Goal: Transaction & Acquisition: Purchase product/service

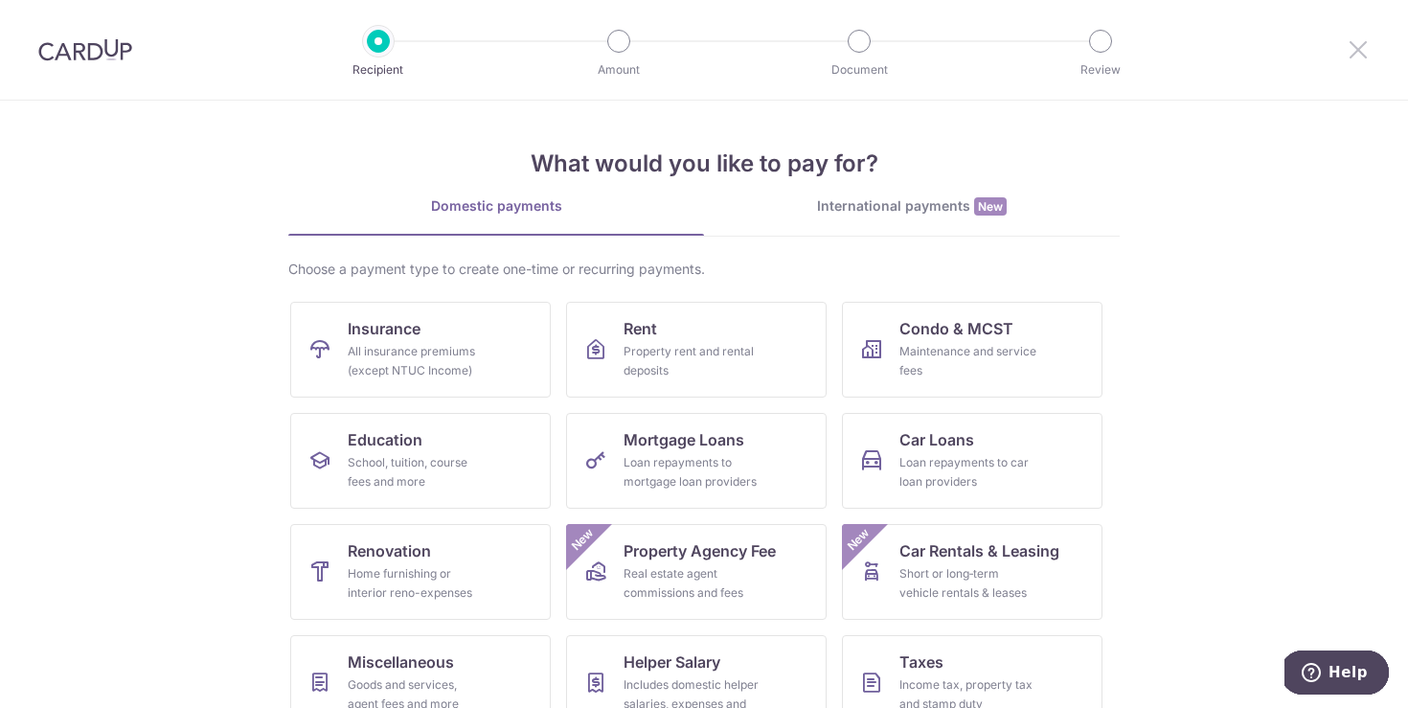
drag, startPoint x: 1366, startPoint y: 44, endPoint x: 1287, endPoint y: 105, distance: 99.6
click at [1365, 43] on icon at bounding box center [1358, 49] width 23 height 24
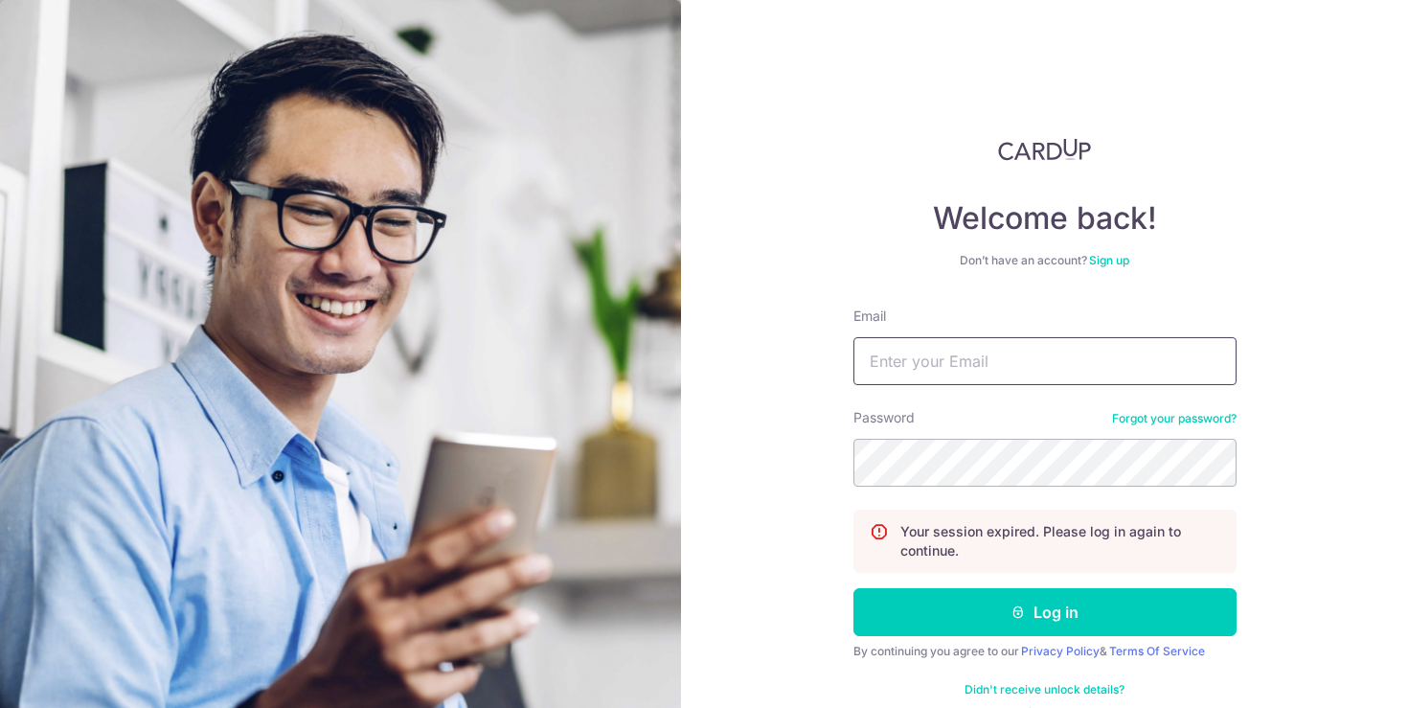
type input "qiaoping1110@gmail.com"
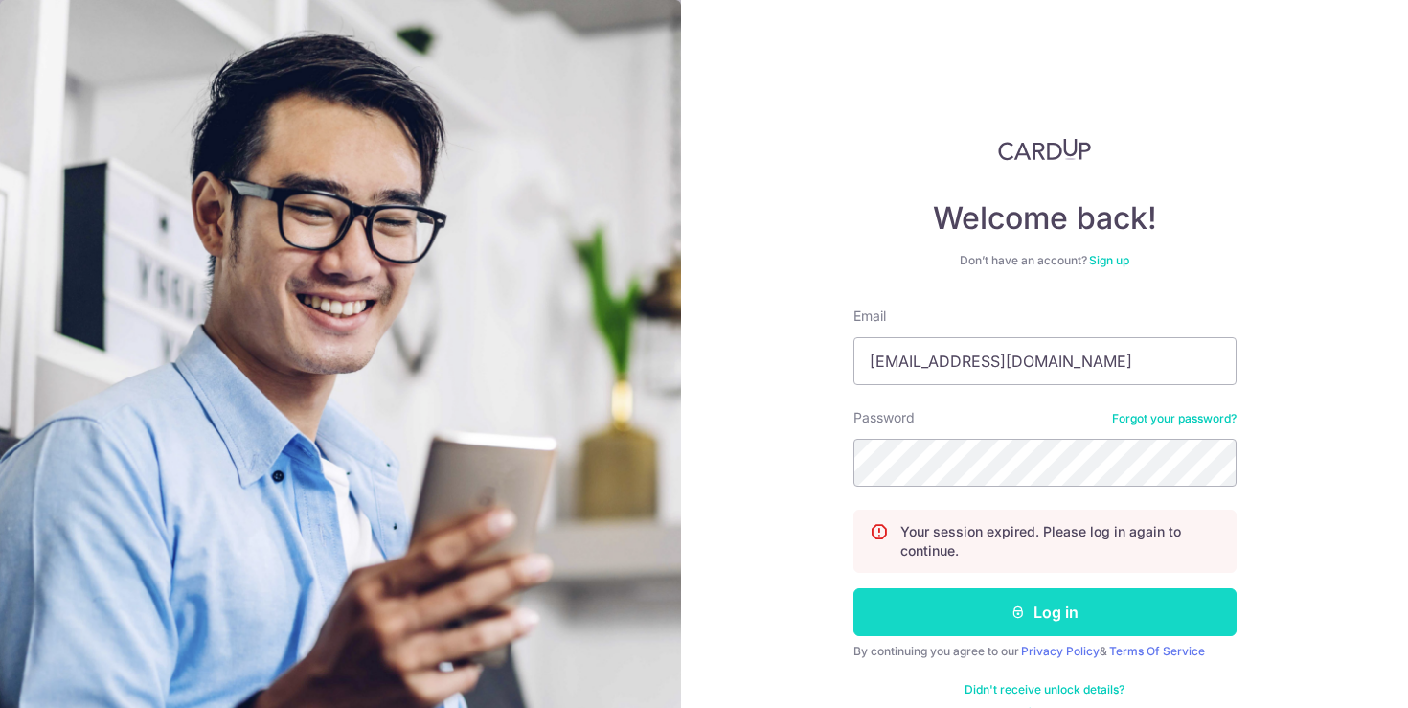
click at [1024, 613] on icon "submit" at bounding box center [1018, 611] width 15 height 15
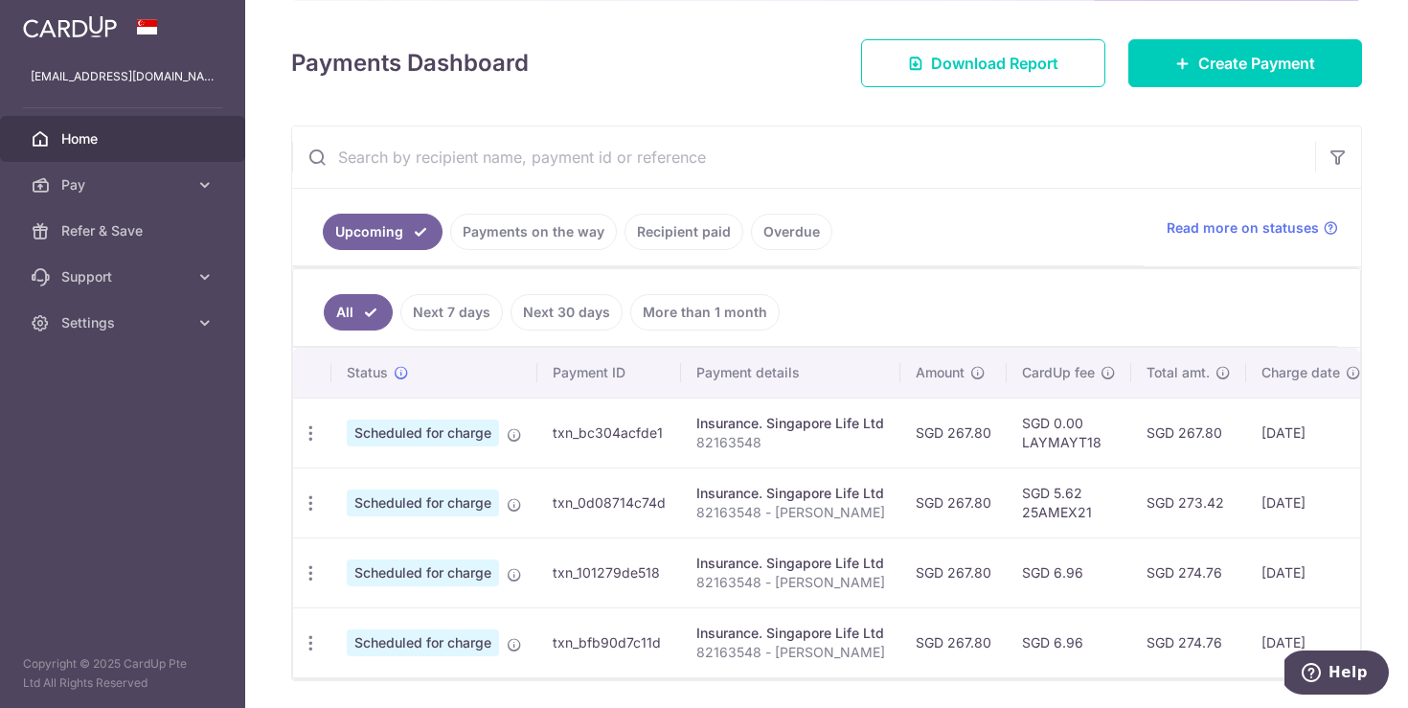
scroll to position [235, 0]
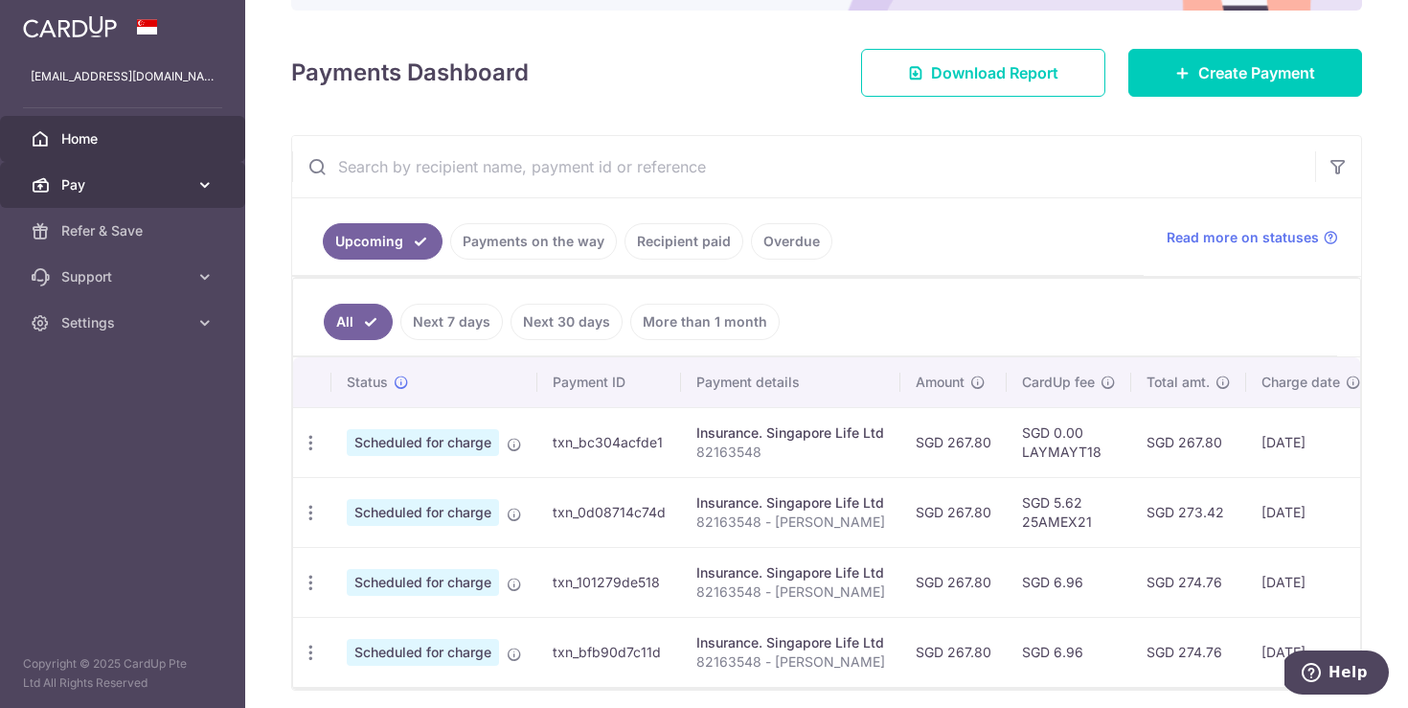
click at [114, 173] on link "Pay" at bounding box center [122, 185] width 245 height 46
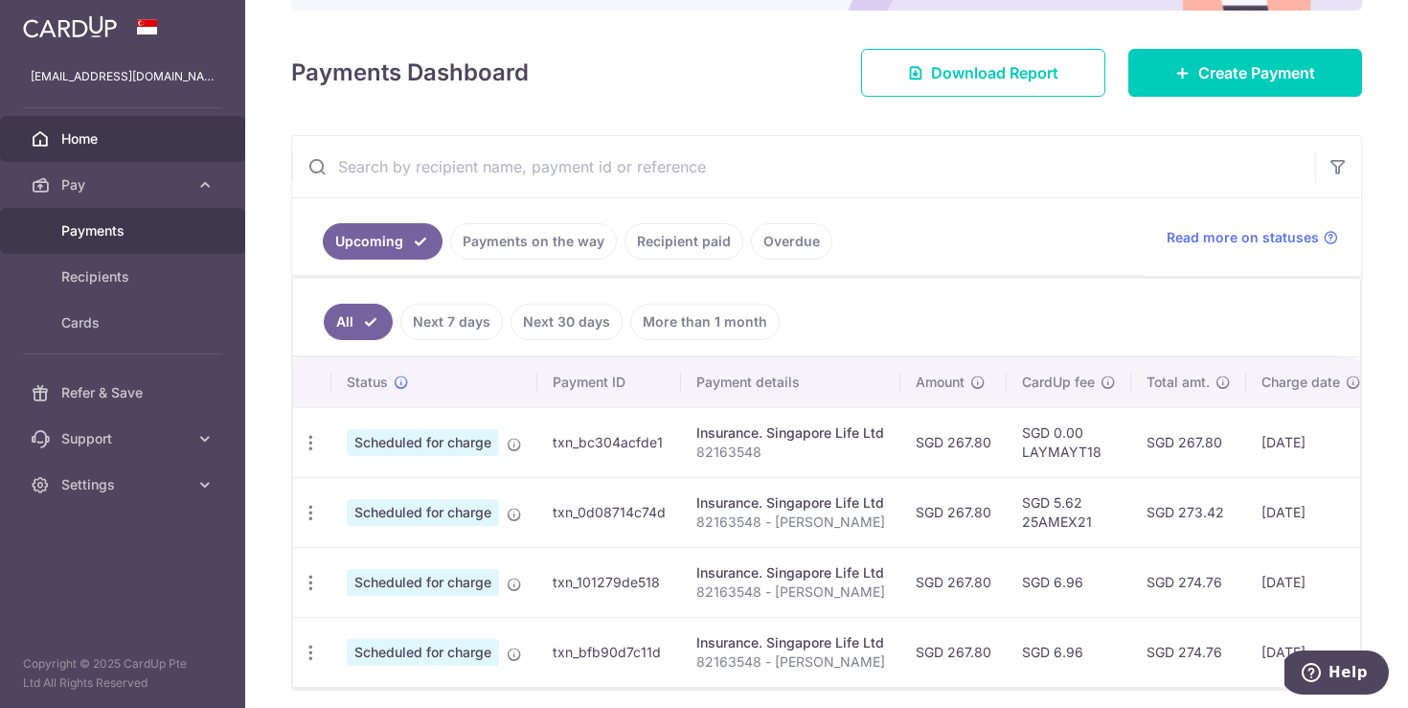
drag, startPoint x: 115, startPoint y: 222, endPoint x: 325, endPoint y: 290, distance: 220.5
click at [116, 222] on span "Payments" at bounding box center [124, 230] width 126 height 19
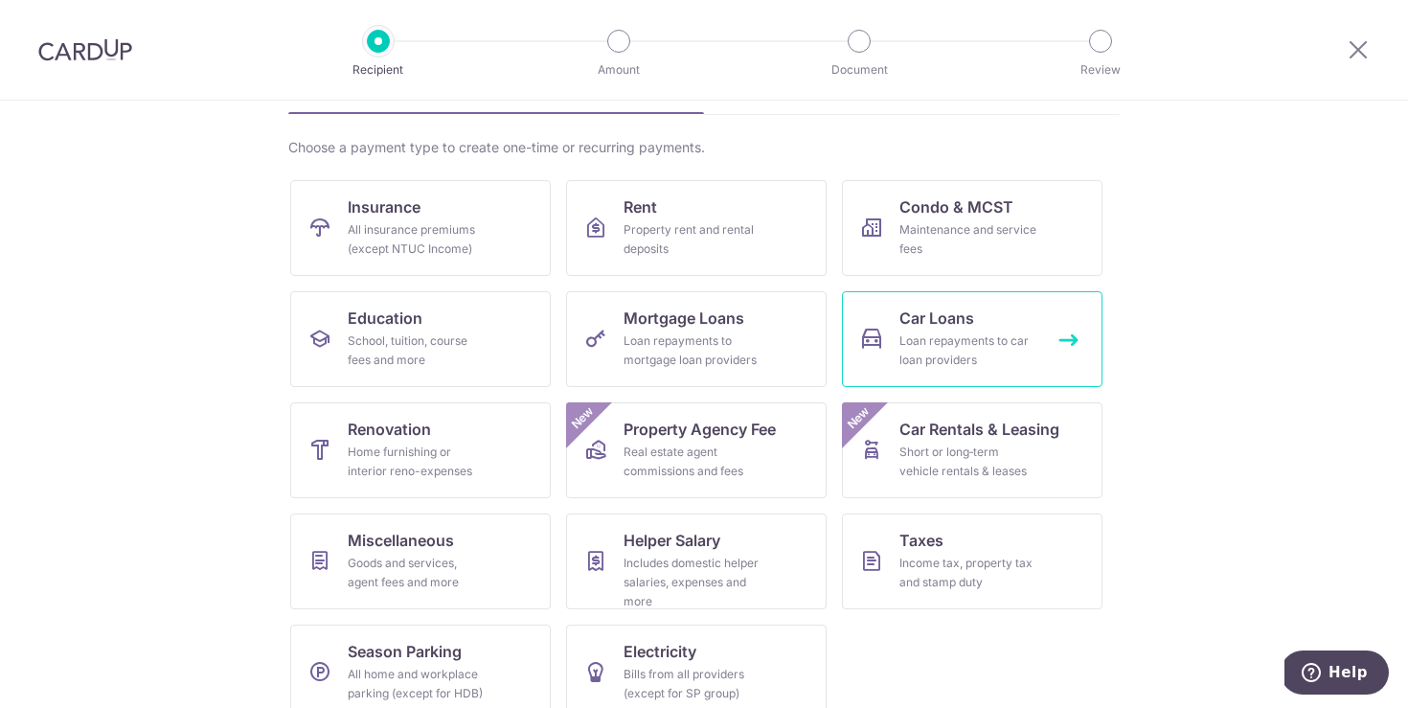
scroll to position [149, 0]
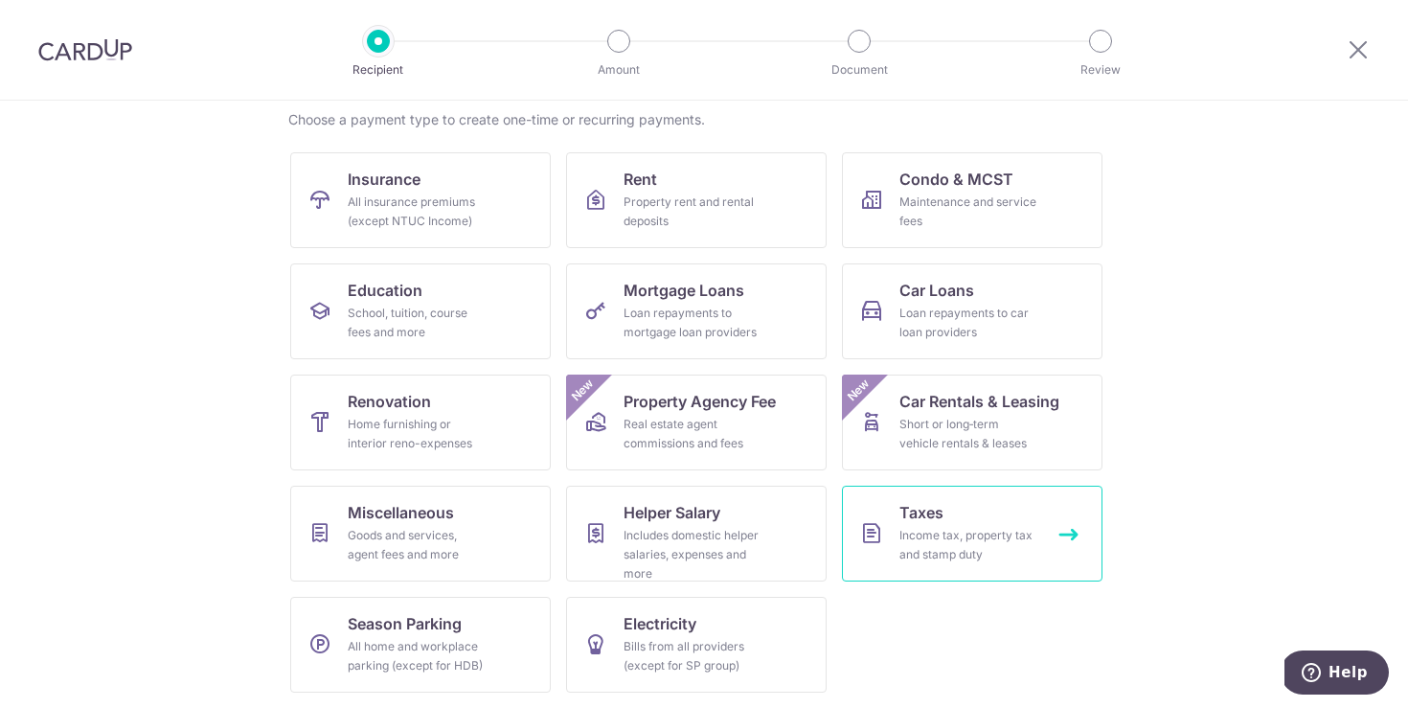
drag, startPoint x: 969, startPoint y: 531, endPoint x: 1172, endPoint y: 548, distance: 203.8
click at [970, 531] on div "Income tax, property tax and stamp duty" at bounding box center [968, 545] width 138 height 38
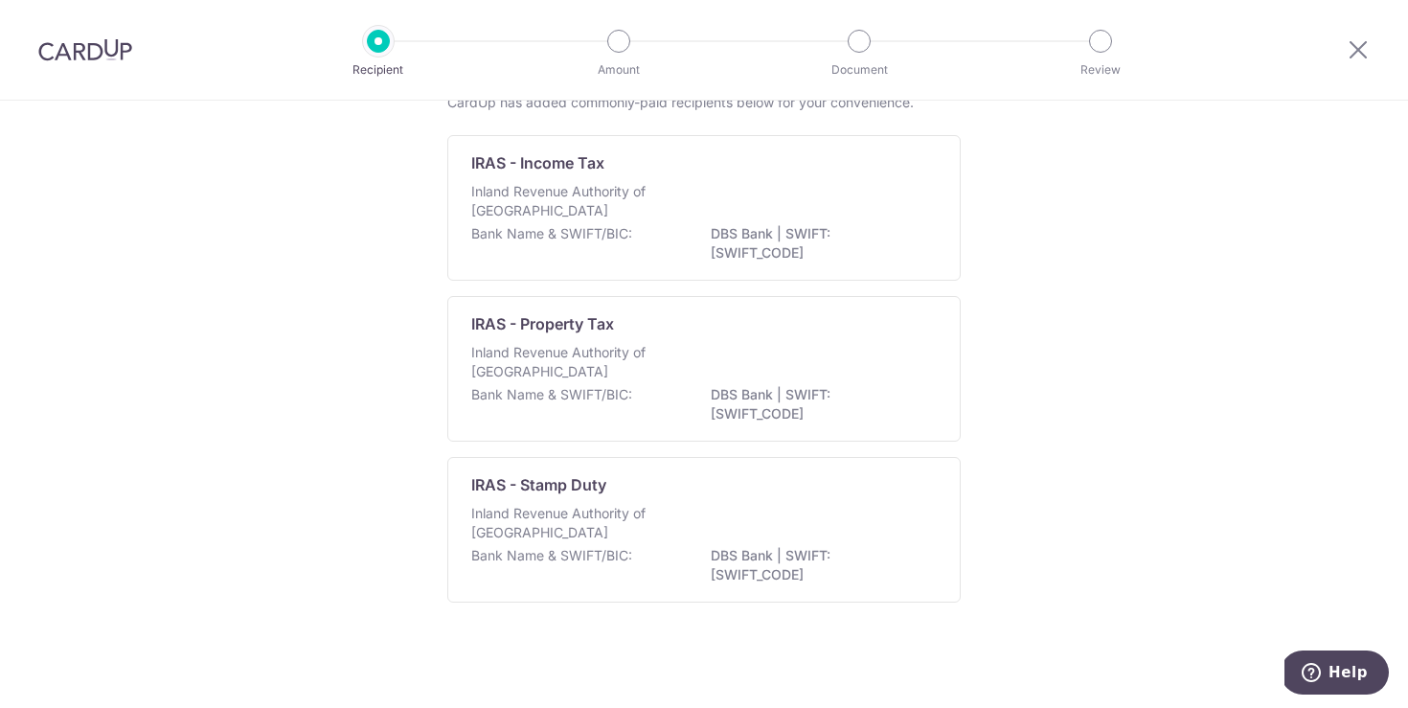
scroll to position [67, 0]
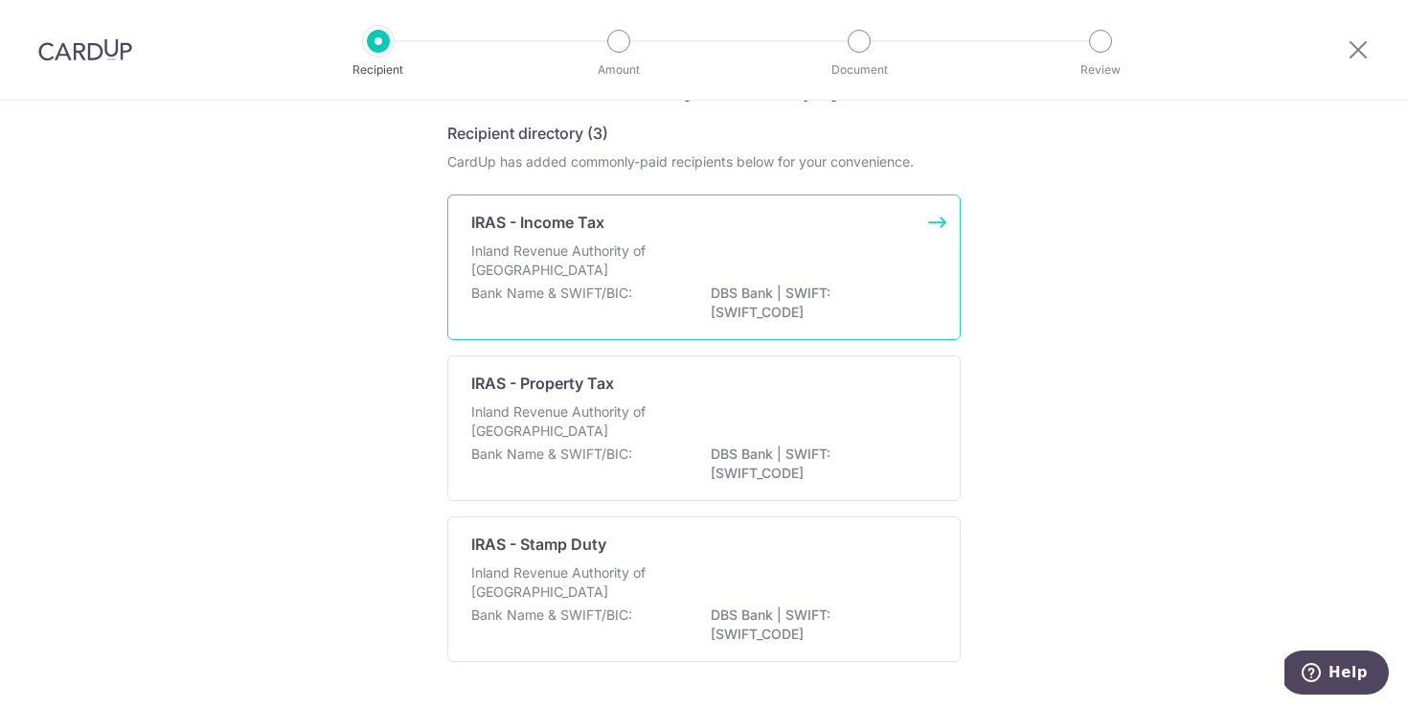
click at [710, 283] on div "Inland Revenue Authority of [GEOGRAPHIC_DATA]" at bounding box center [704, 262] width 466 height 42
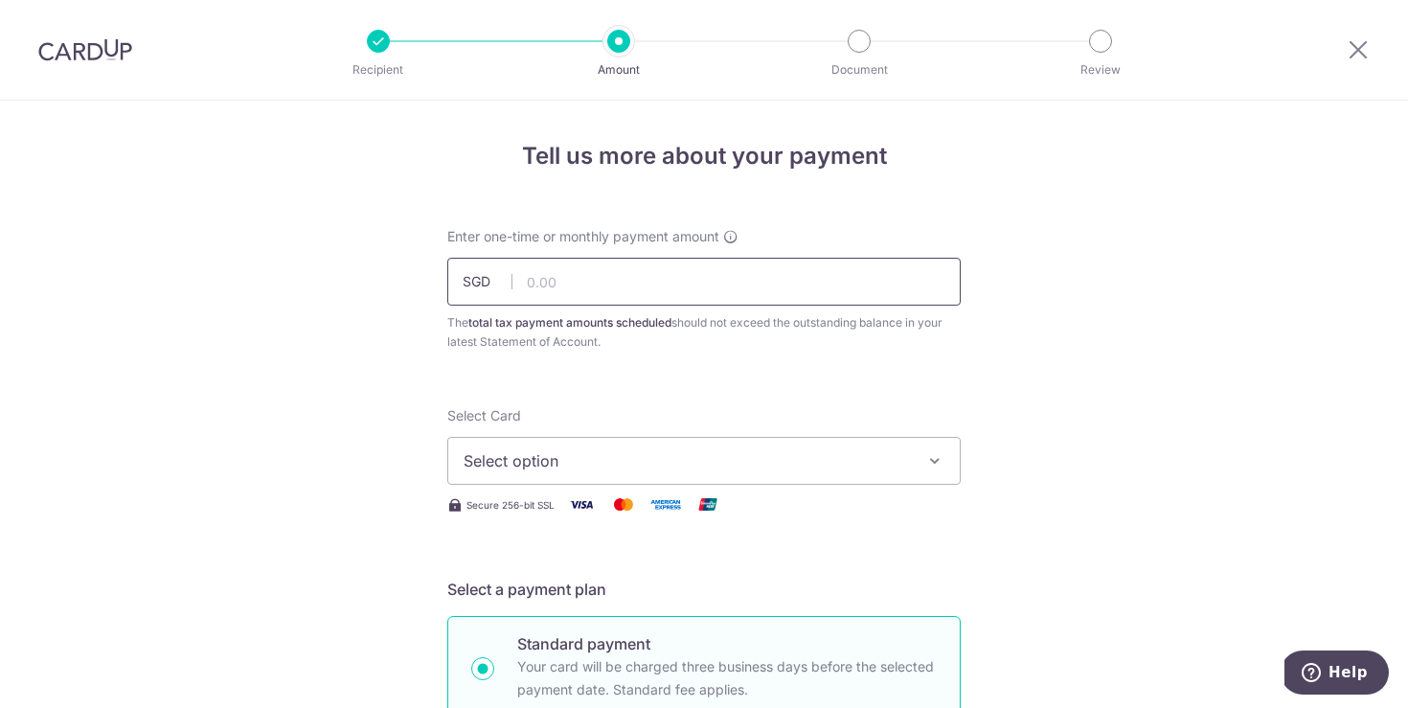
click at [738, 285] on input "text" at bounding box center [703, 282] width 513 height 48
click at [628, 282] on input "text" at bounding box center [703, 282] width 513 height 48
drag, startPoint x: 678, startPoint y: 289, endPoint x: 703, endPoint y: 288, distance: 24.9
click at [679, 289] on input "text" at bounding box center [703, 282] width 513 height 48
paste input "91.87"
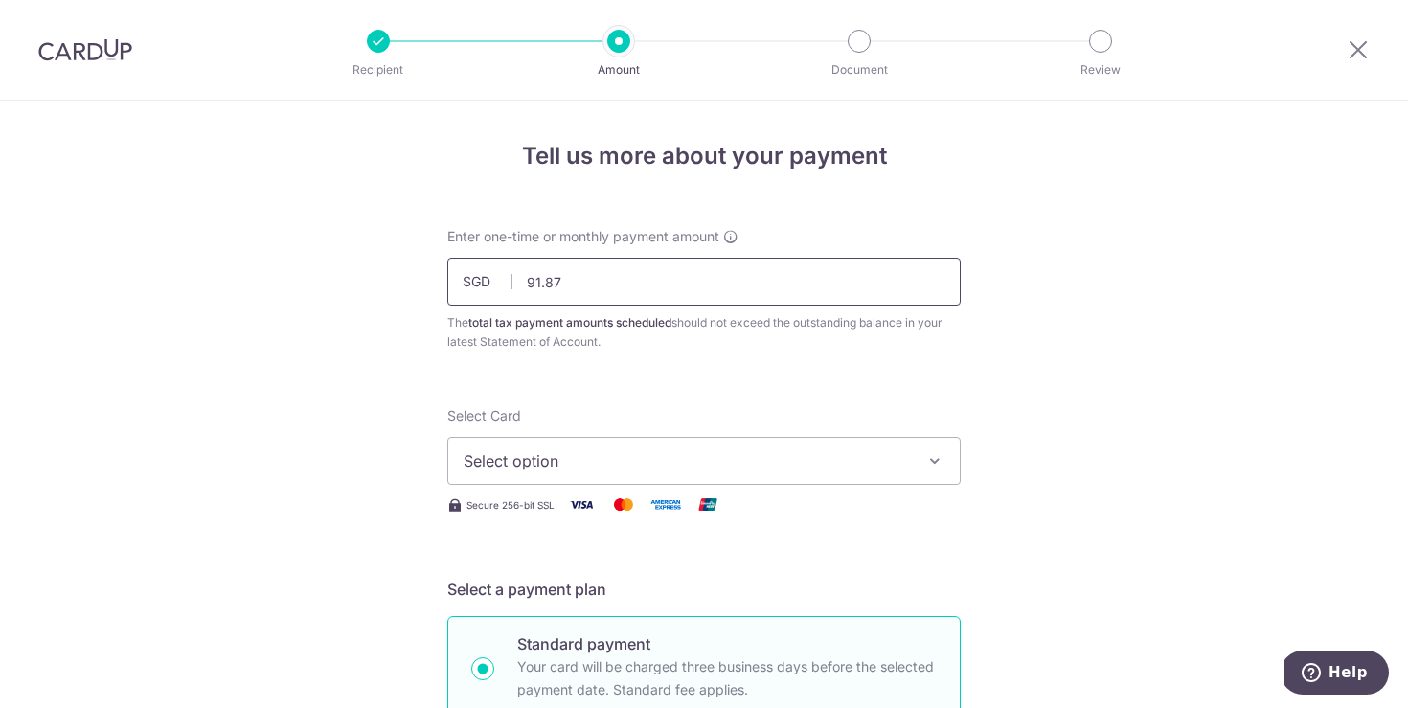
type input "91.87"
click at [645, 447] on button "Select option" at bounding box center [703, 461] width 513 height 48
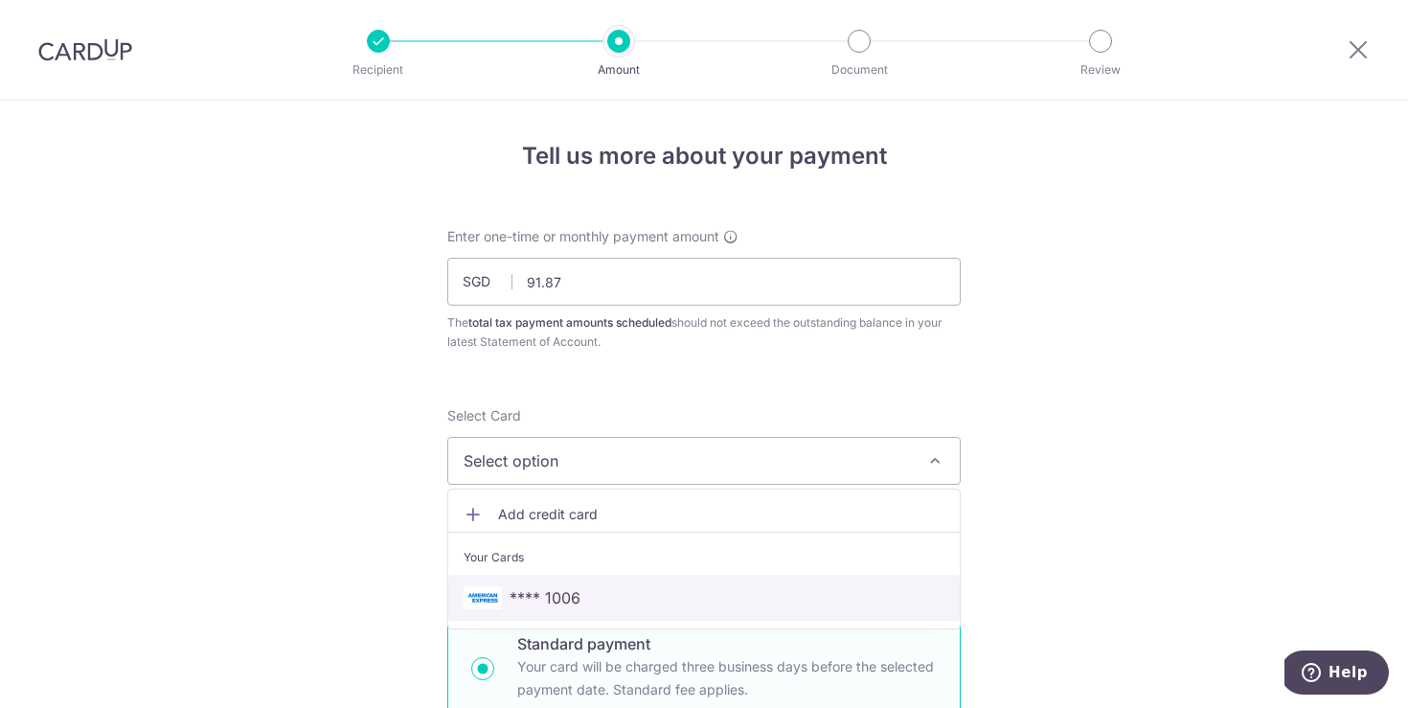
click at [576, 597] on span "**** 1006" at bounding box center [545, 597] width 71 height 23
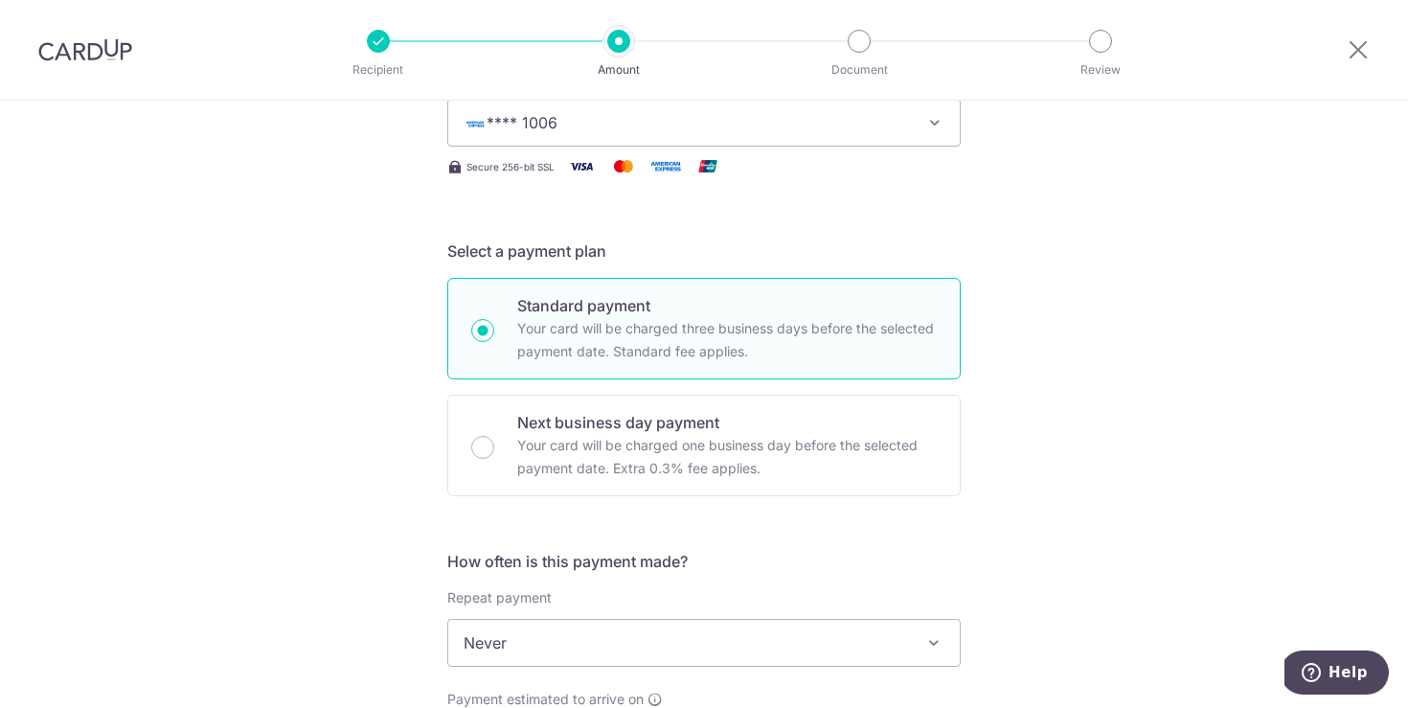
scroll to position [664, 0]
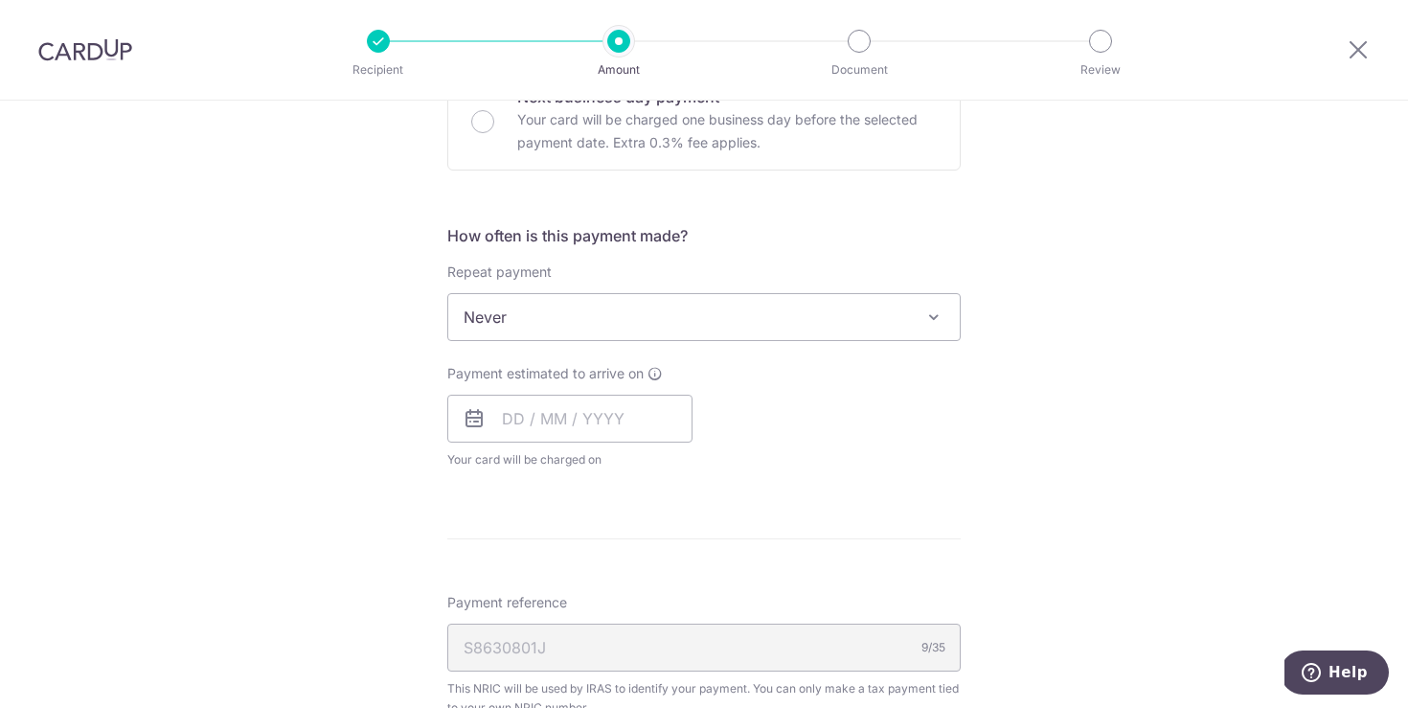
click at [620, 329] on span "Never" at bounding box center [704, 317] width 512 height 46
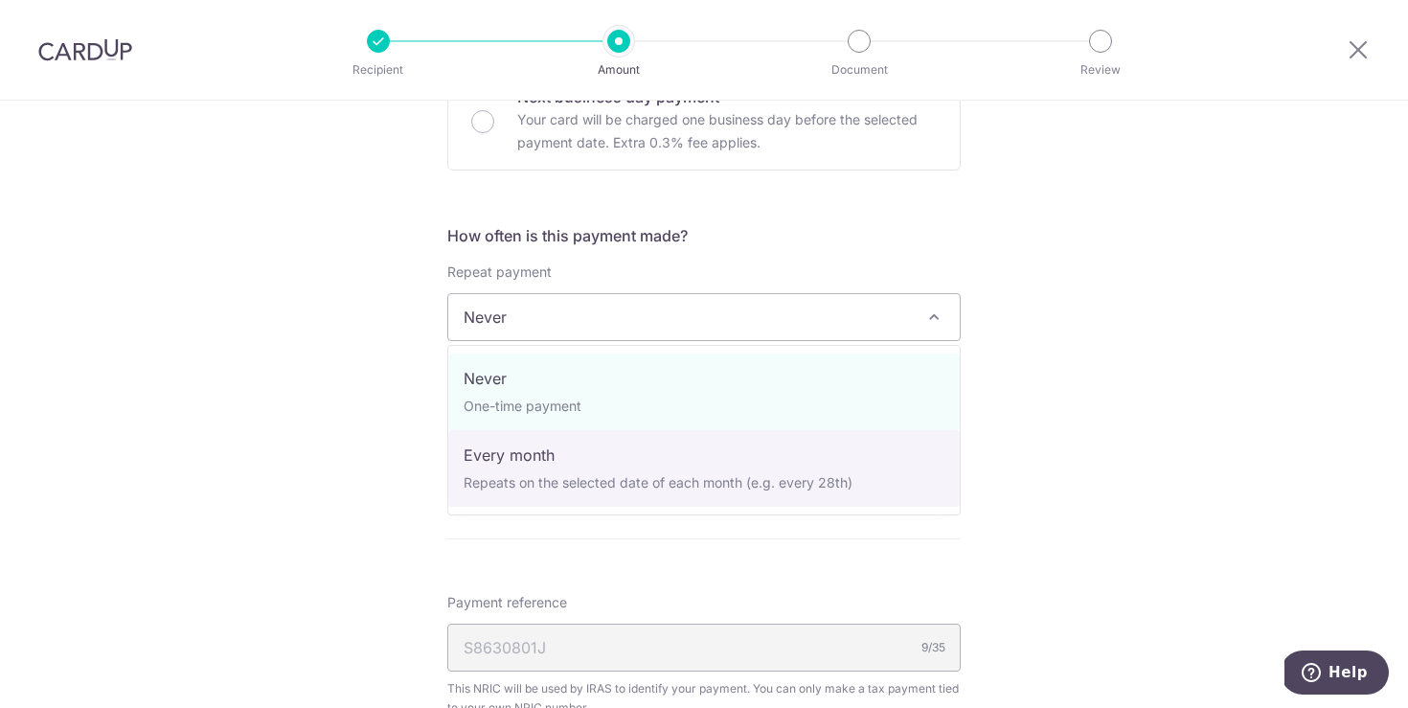
select select "3"
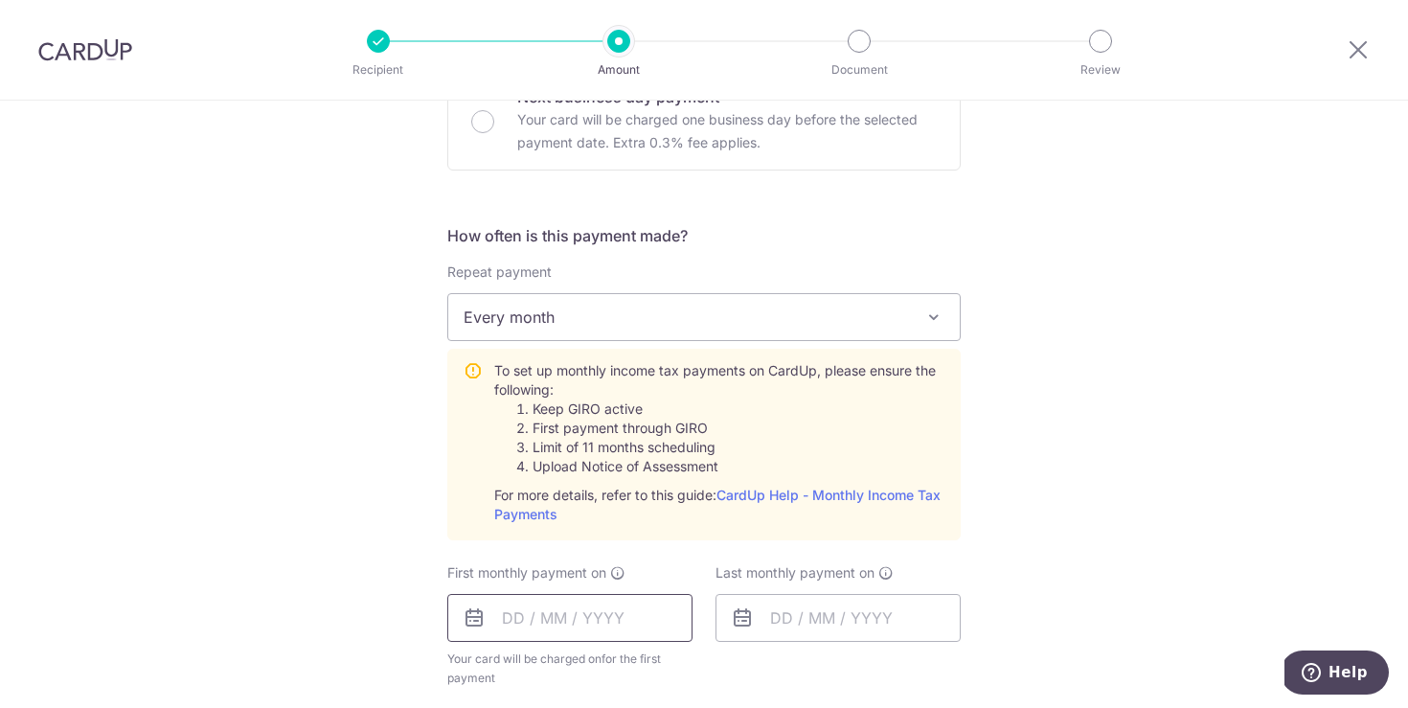
click at [578, 626] on input "text" at bounding box center [569, 618] width 245 height 48
click at [471, 617] on icon at bounding box center [474, 617] width 23 height 23
click at [469, 620] on icon at bounding box center [474, 617] width 23 height 23
click at [559, 620] on input "text" at bounding box center [569, 618] width 245 height 48
click at [474, 615] on icon at bounding box center [474, 617] width 23 height 23
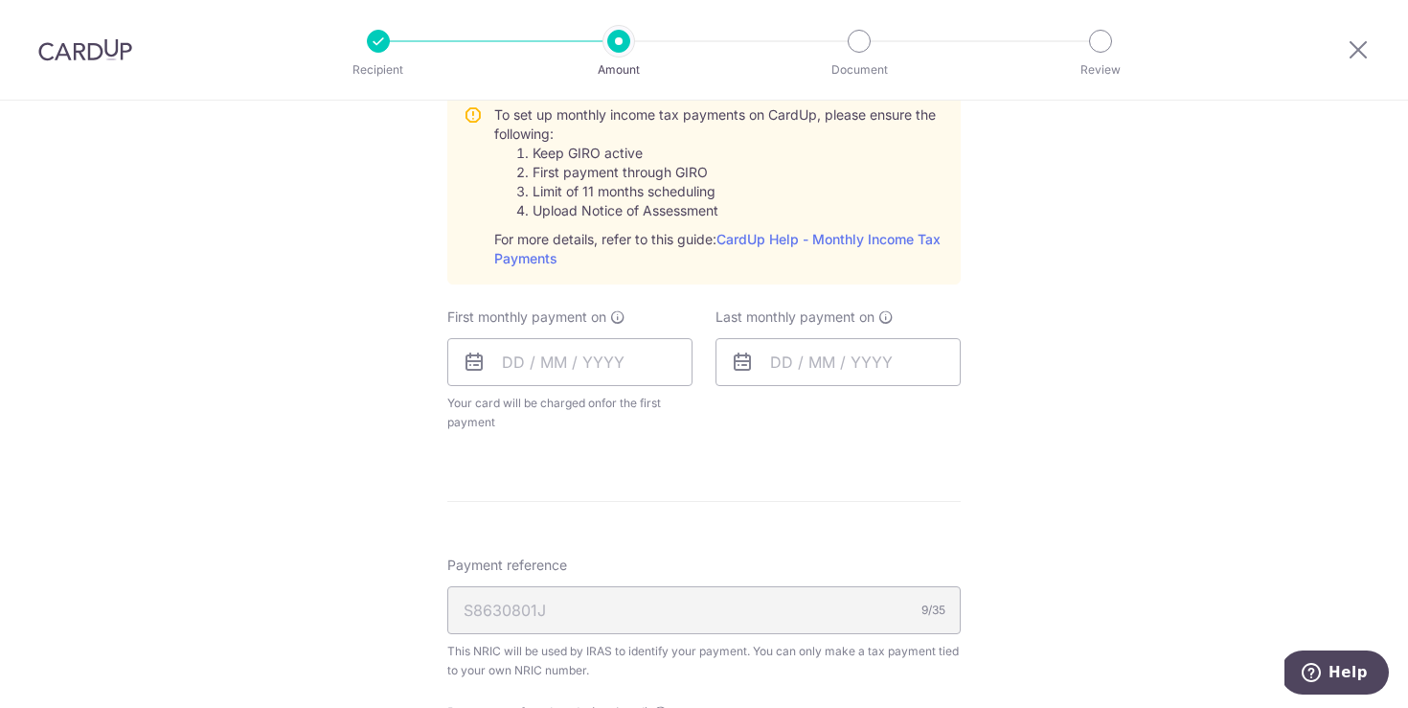
scroll to position [938, 0]
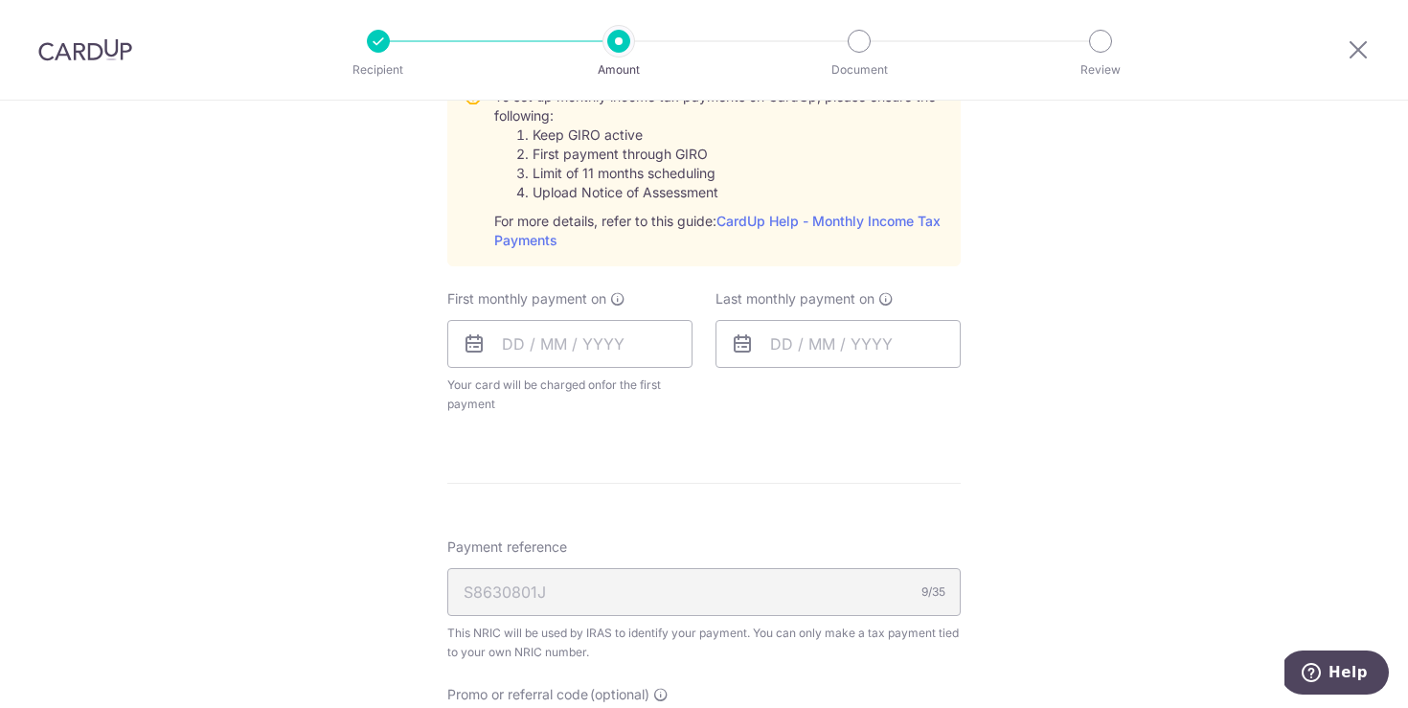
click at [476, 341] on icon at bounding box center [474, 343] width 23 height 23
click at [537, 353] on input "text" at bounding box center [569, 344] width 245 height 48
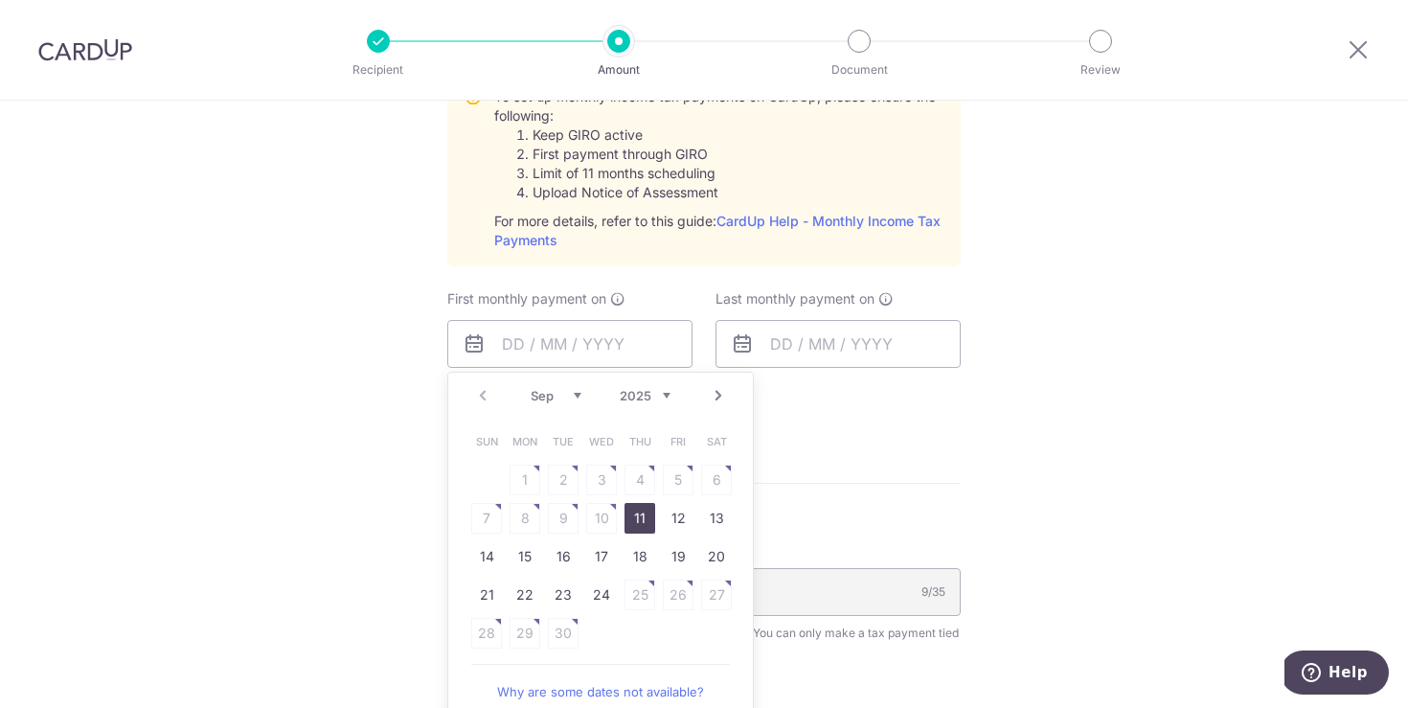
click at [1150, 433] on div "Tell us more about your payment Enter one-time or monthly payment amount SGD 91…" at bounding box center [704, 201] width 1408 height 2076
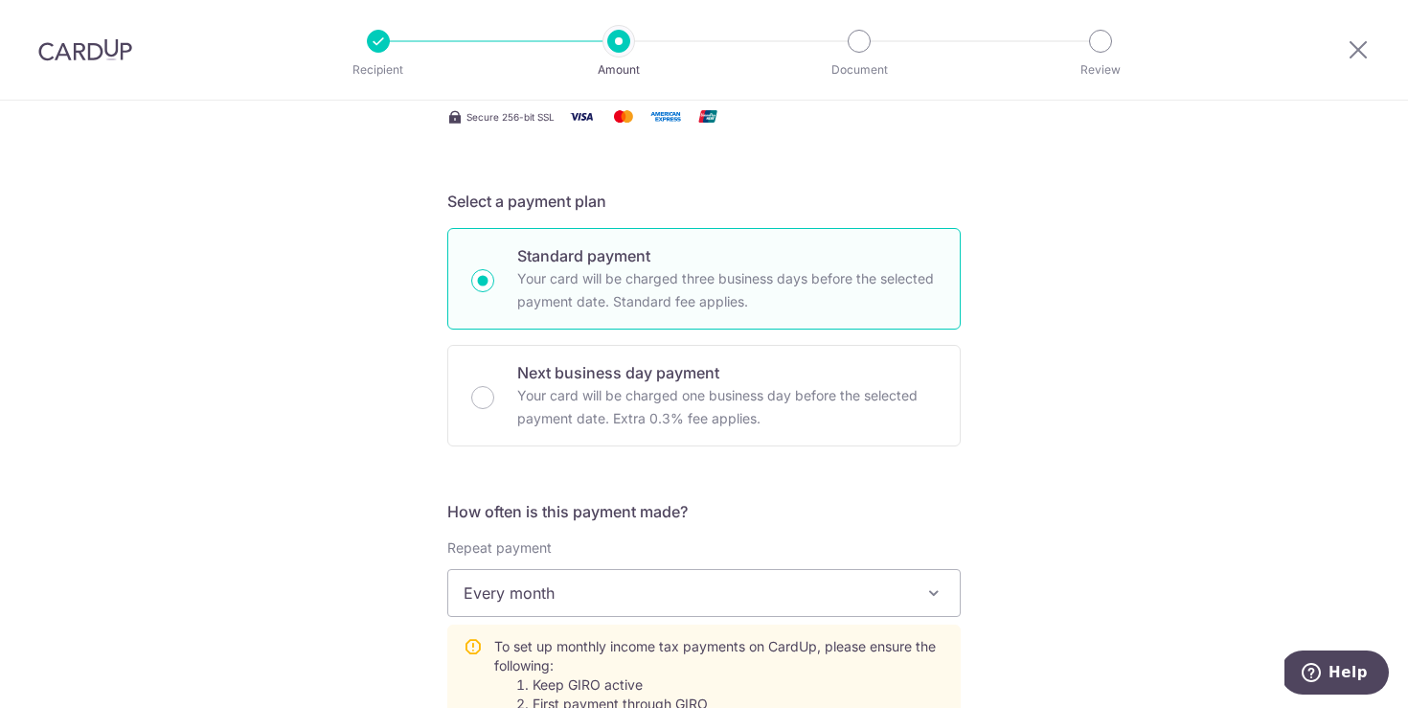
scroll to position [713, 0]
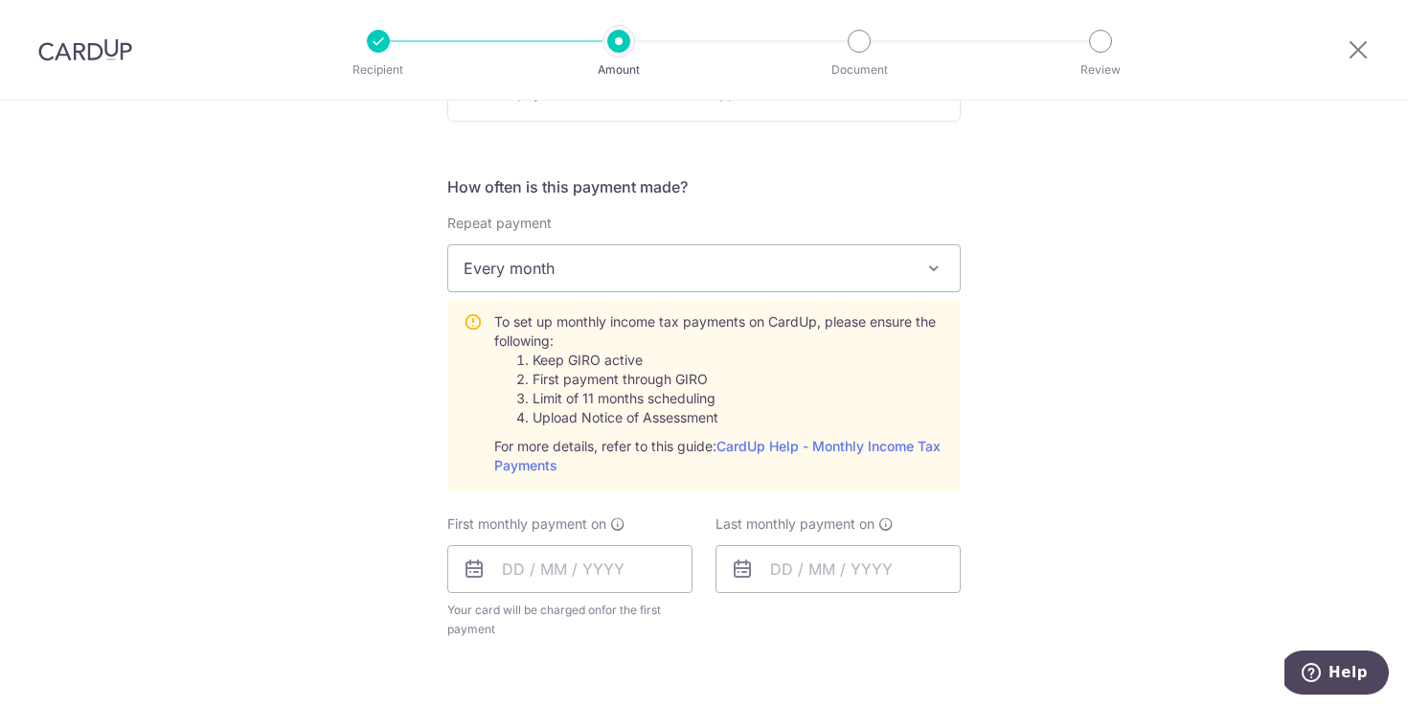
click at [550, 366] on li "Keep GIRO active" at bounding box center [739, 360] width 412 height 19
drag, startPoint x: 677, startPoint y: 397, endPoint x: 628, endPoint y: 392, distance: 49.1
click at [627, 392] on li "Limit of 11 months scheduling" at bounding box center [739, 398] width 412 height 19
click at [733, 420] on li "Upload Notice of Assessment" at bounding box center [739, 417] width 412 height 19
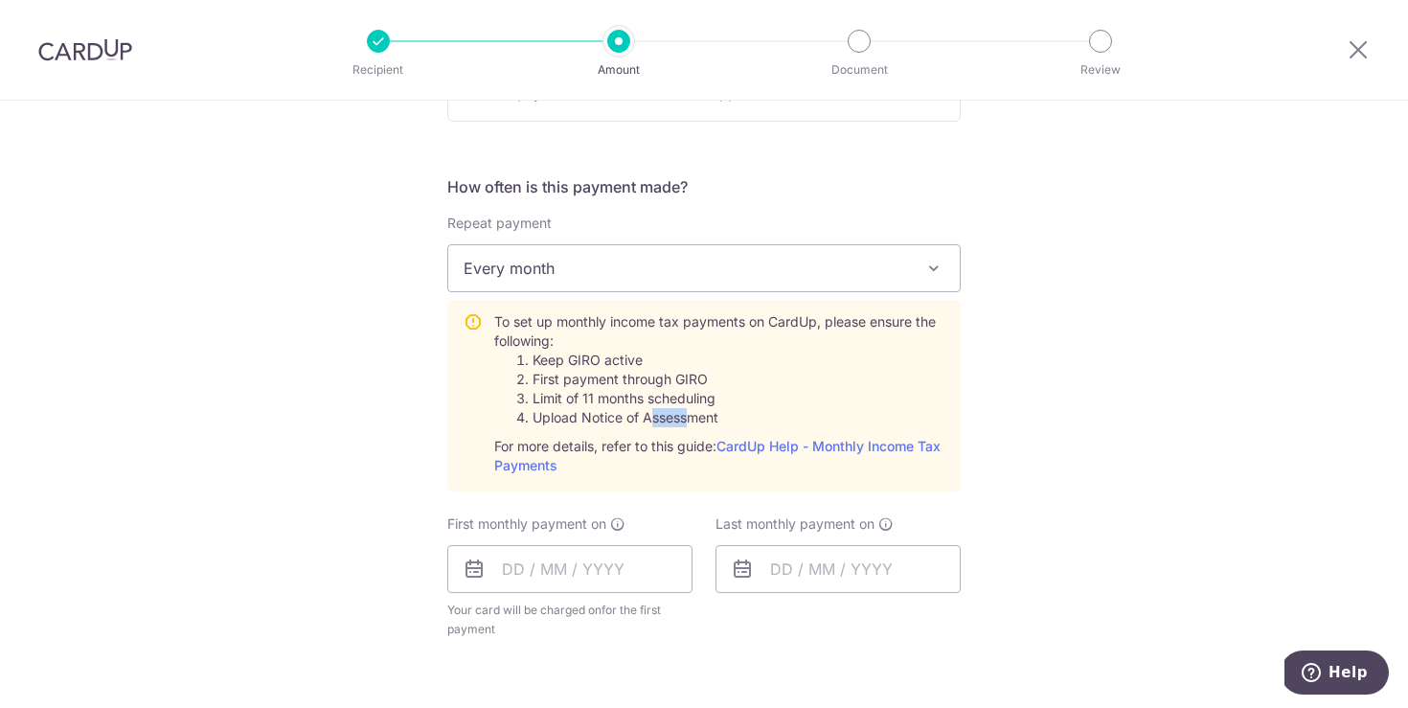
click at [647, 415] on li "Upload Notice of Assessment" at bounding box center [739, 417] width 412 height 19
click at [820, 423] on li "Upload Notice of Assessment" at bounding box center [739, 417] width 412 height 19
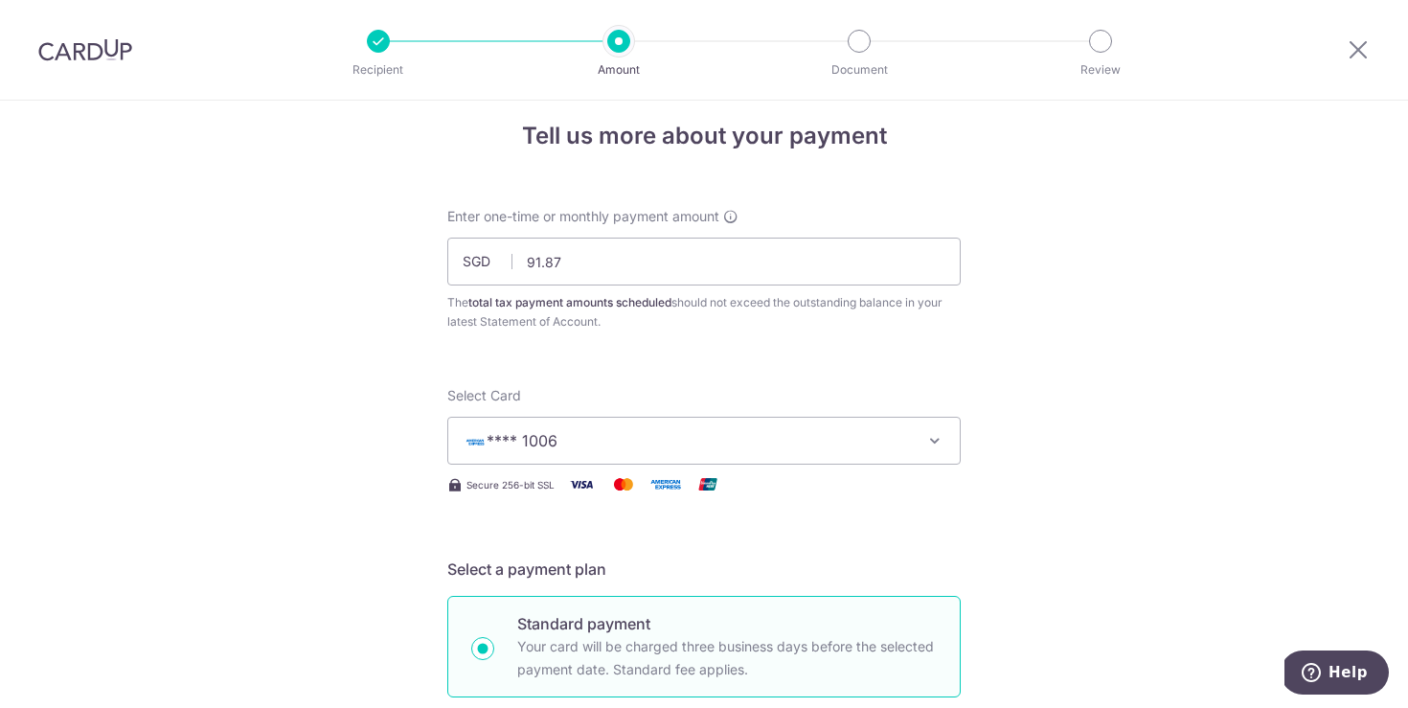
scroll to position [0, 0]
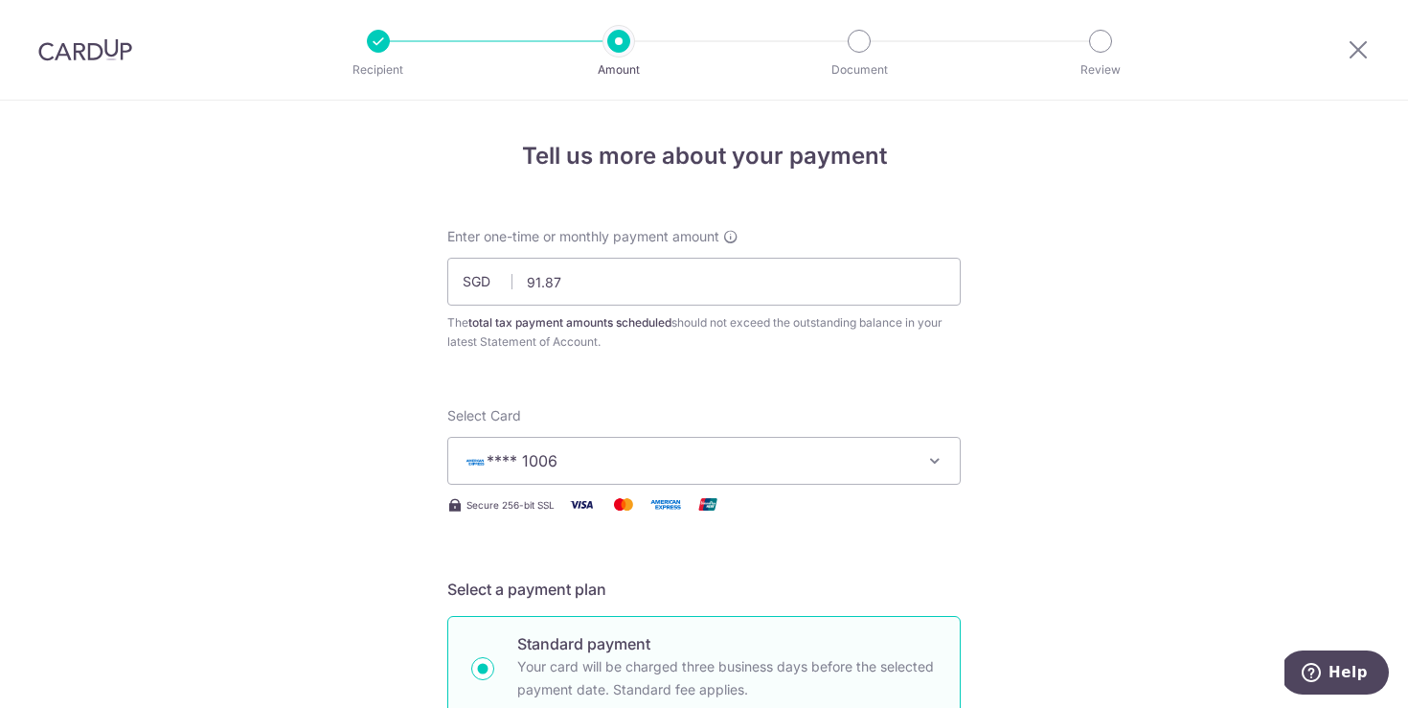
drag, startPoint x: 1149, startPoint y: 231, endPoint x: 1136, endPoint y: 235, distance: 13.0
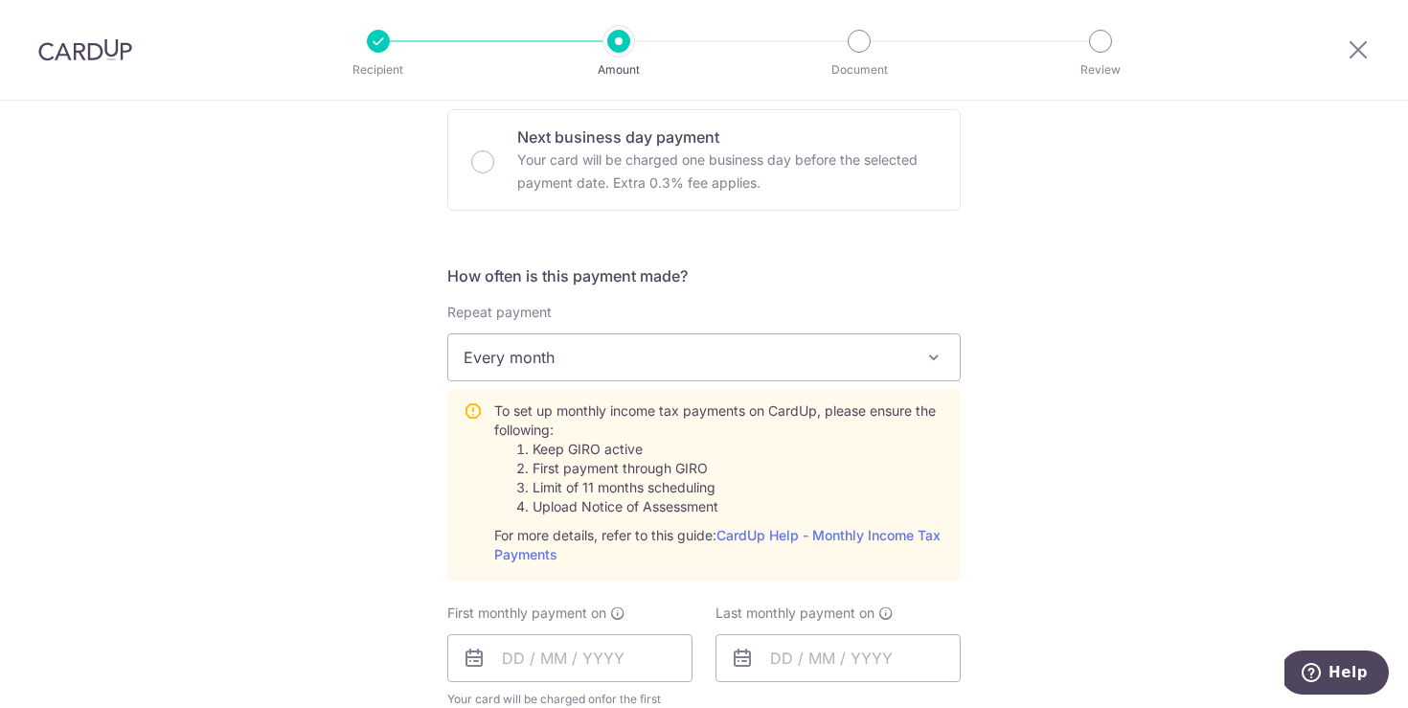
scroll to position [626, 0]
click at [471, 410] on icon at bounding box center [473, 481] width 19 height 167
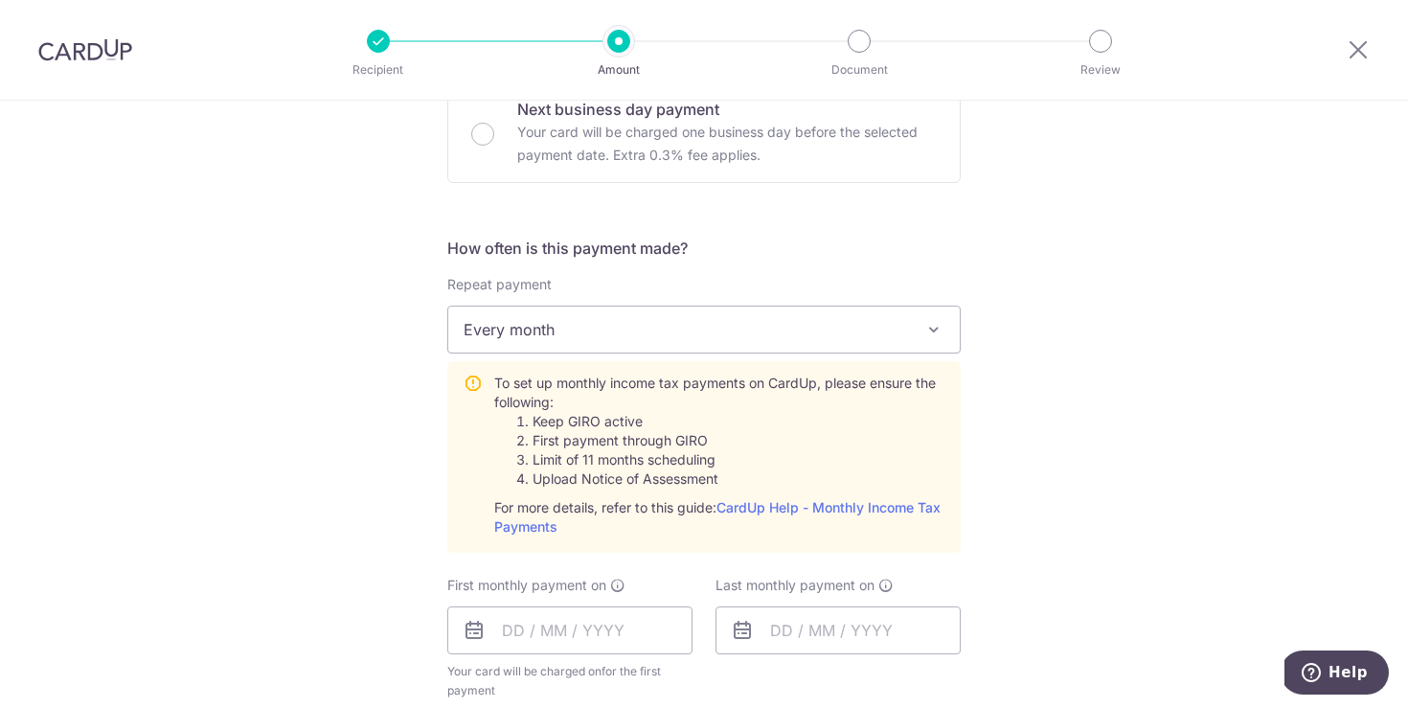
scroll to position [656, 0]
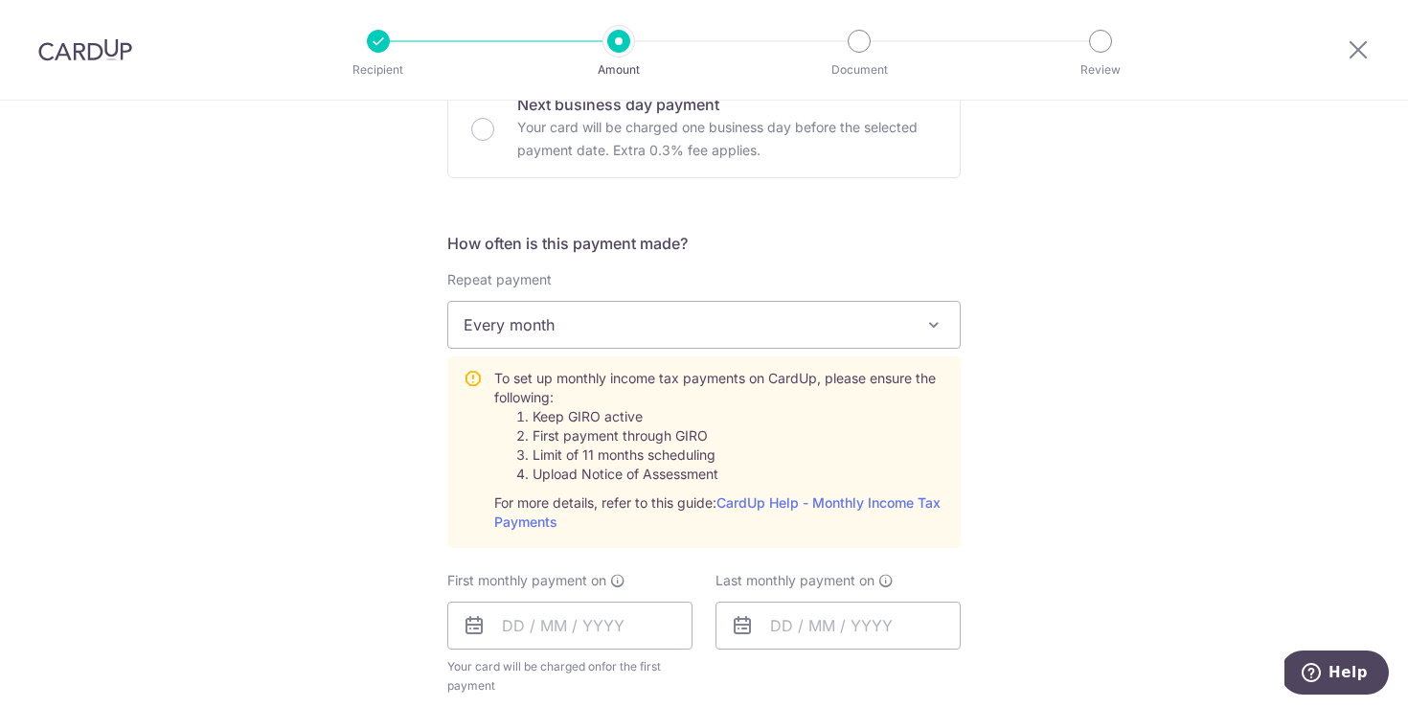
click at [542, 443] on li "First payment through GIRO" at bounding box center [739, 435] width 412 height 19
click at [572, 437] on li "First payment through GIRO" at bounding box center [739, 435] width 412 height 19
click at [648, 439] on li "First payment through GIRO" at bounding box center [739, 435] width 412 height 19
click at [685, 437] on li "First payment through GIRO" at bounding box center [739, 435] width 412 height 19
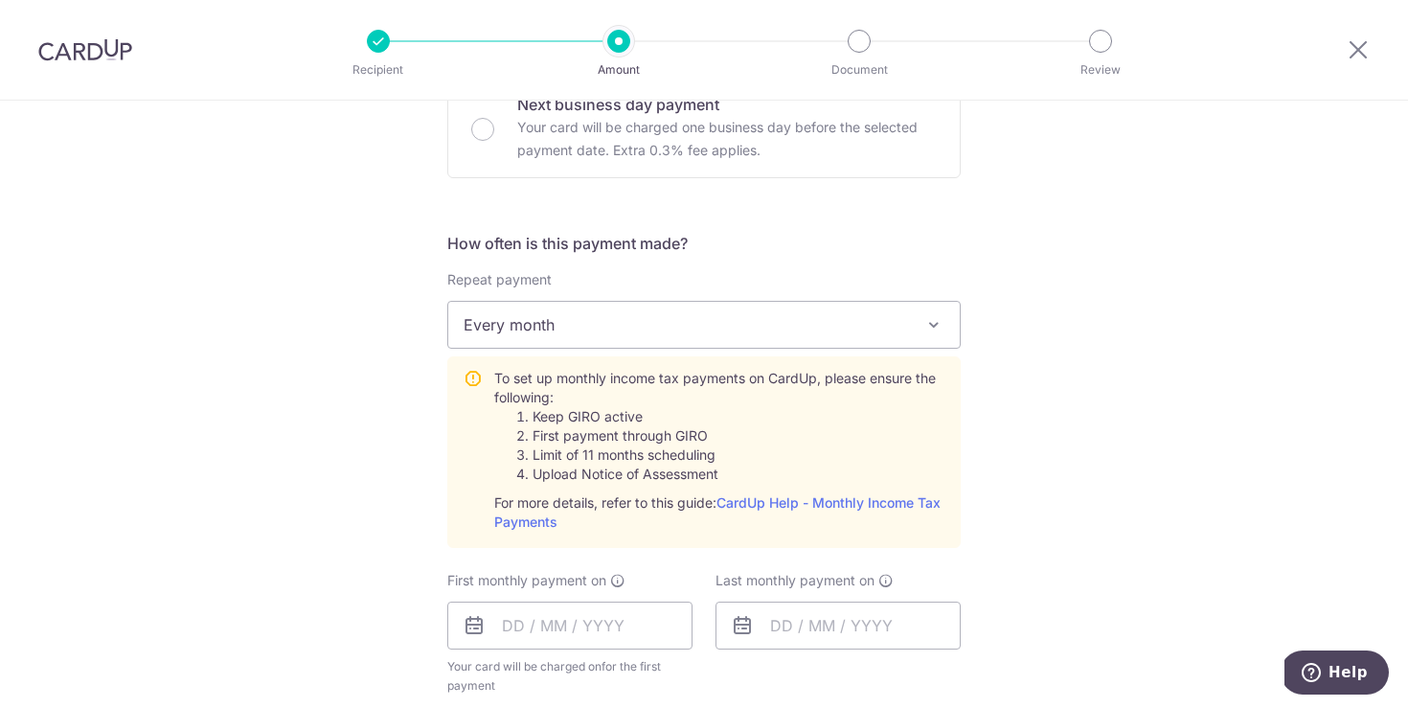
click at [557, 452] on li "Limit of 11 months scheduling" at bounding box center [739, 454] width 412 height 19
drag, startPoint x: 552, startPoint y: 453, endPoint x: 681, endPoint y: 456, distance: 129.4
click at [680, 457] on li "Limit of 11 months scheduling" at bounding box center [739, 454] width 412 height 19
click at [694, 457] on li "Limit of 11 months scheduling" at bounding box center [739, 454] width 412 height 19
click at [640, 473] on li "Upload Notice of Assessment" at bounding box center [739, 474] width 412 height 19
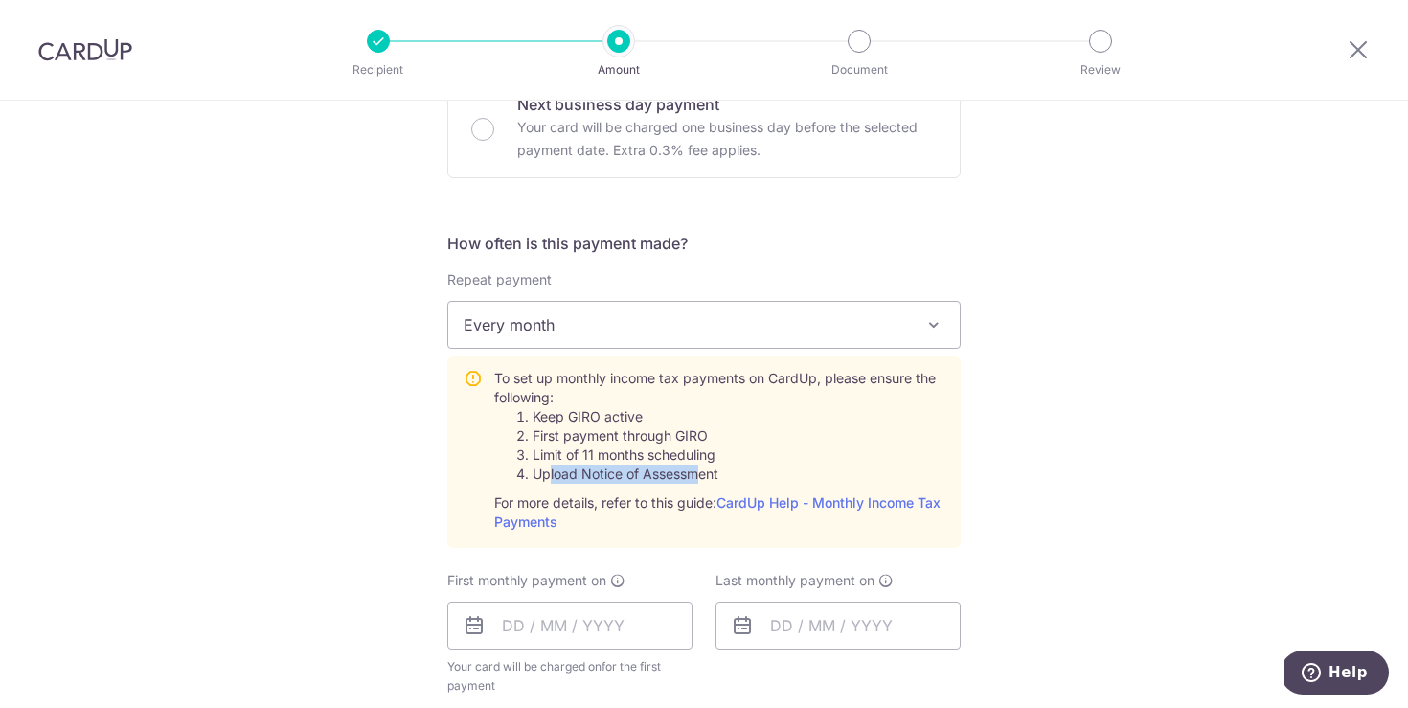
drag, startPoint x: 569, startPoint y: 467, endPoint x: 696, endPoint y: 467, distance: 127.4
click at [696, 467] on li "Upload Notice of Assessment" at bounding box center [739, 474] width 412 height 19
click at [807, 464] on li "Limit of 11 months scheduling" at bounding box center [739, 454] width 412 height 19
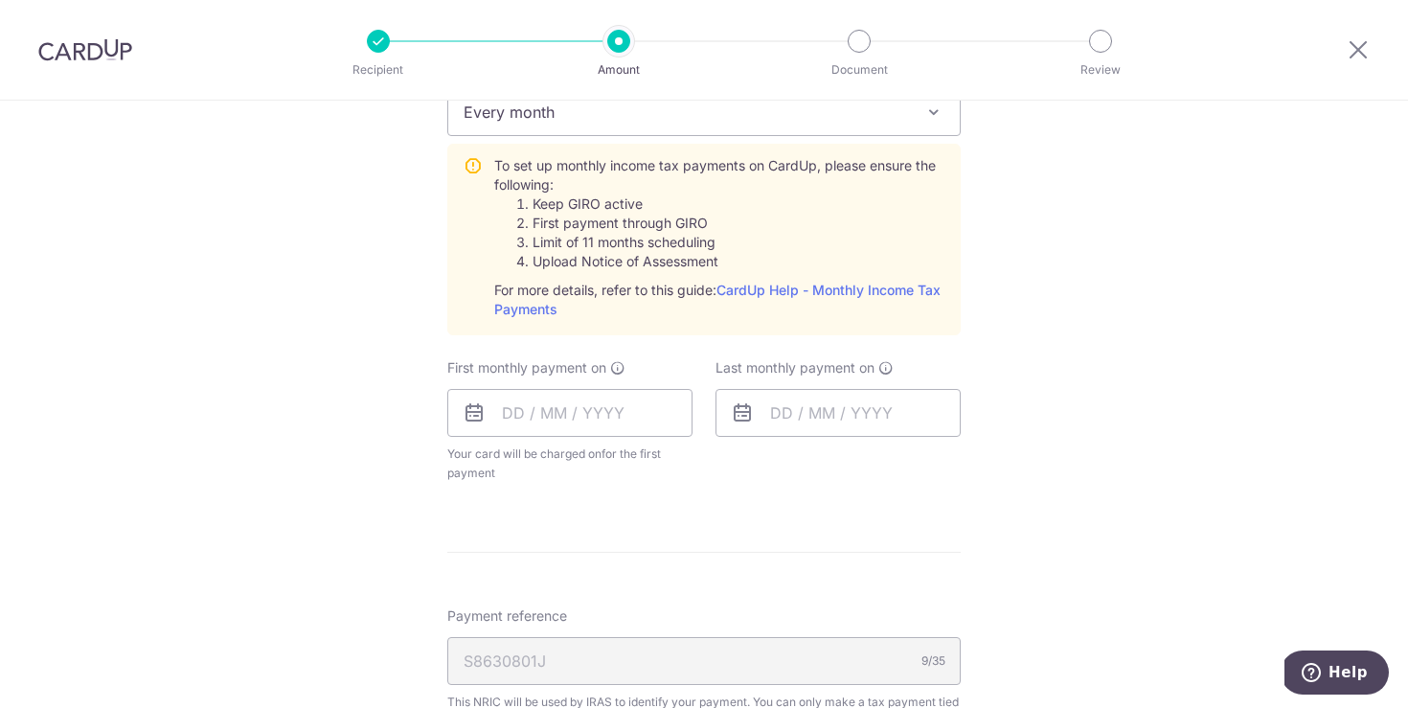
scroll to position [865, 0]
click at [575, 401] on input "text" at bounding box center [569, 417] width 245 height 48
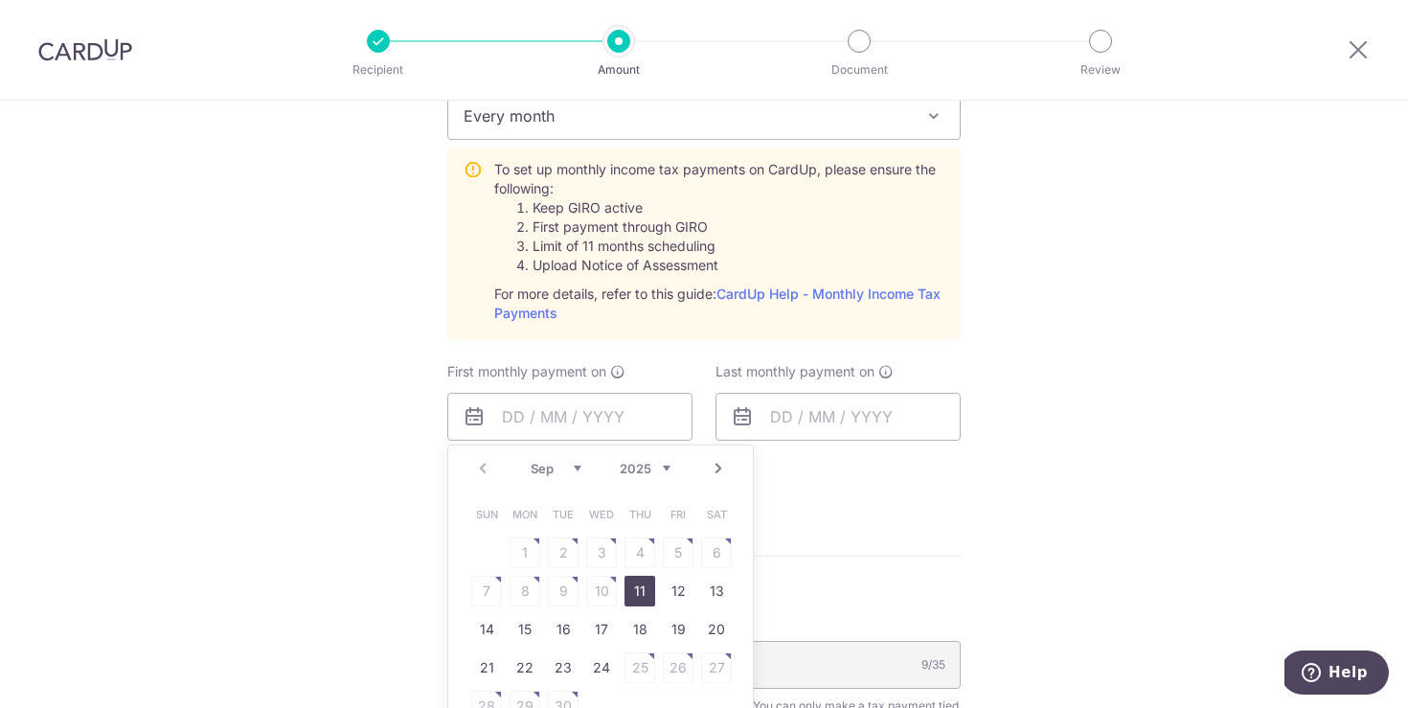
click at [721, 469] on link "Next" at bounding box center [718, 468] width 23 height 23
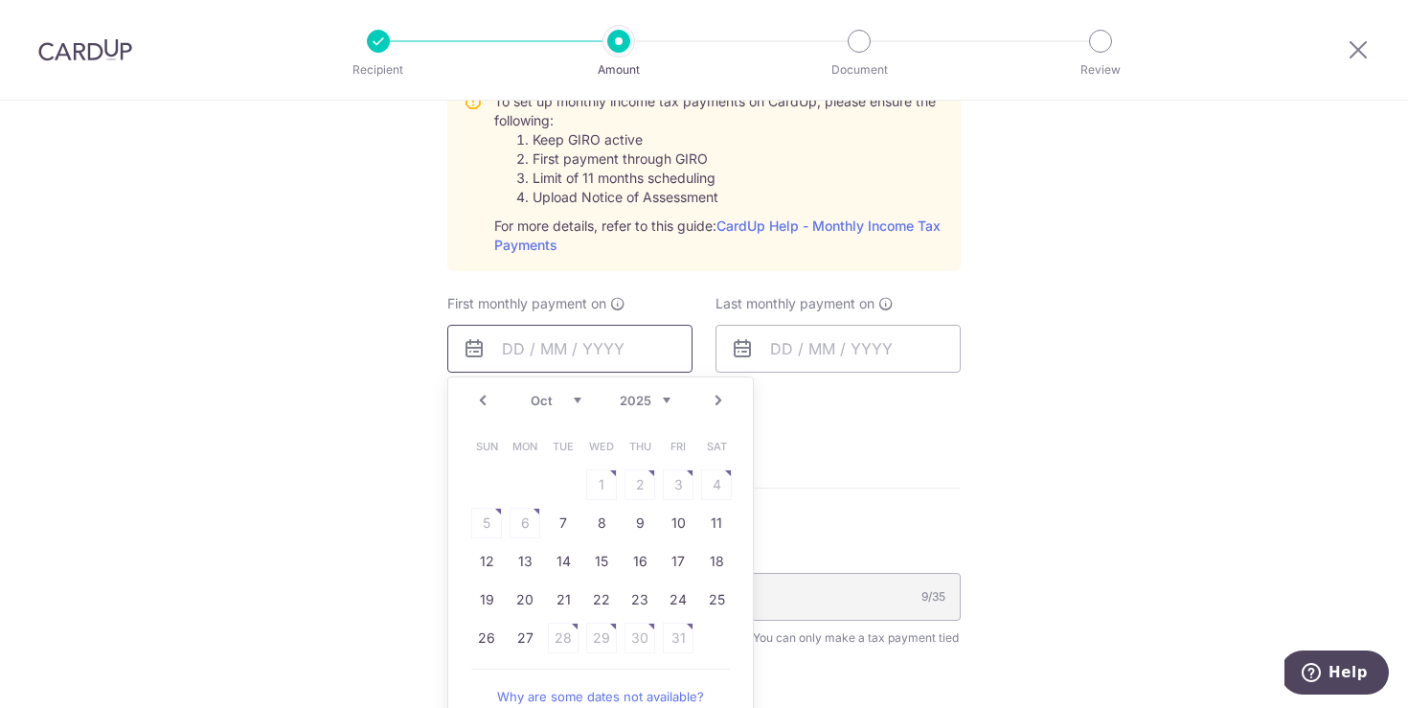
scroll to position [959, 0]
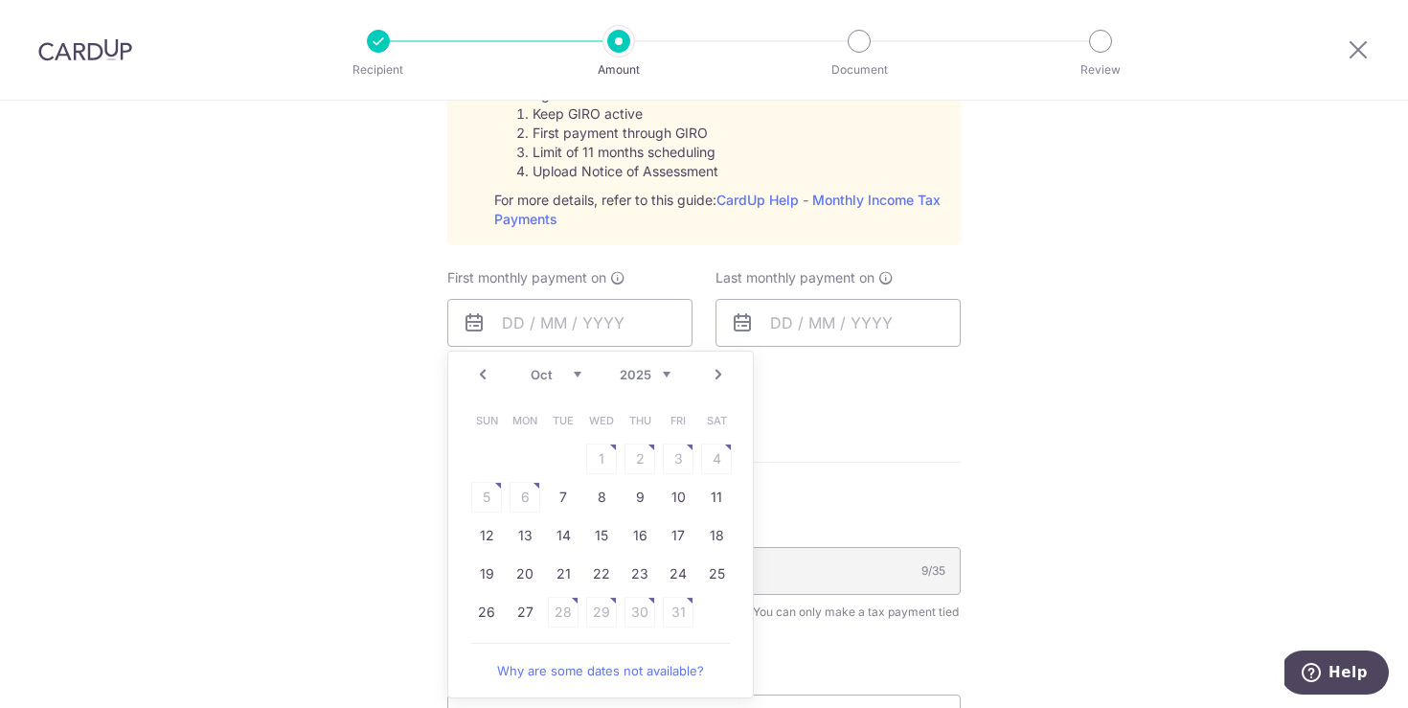
click at [481, 374] on link "Prev" at bounding box center [482, 374] width 23 height 23
click at [602, 495] on table "Sun Mon Tue Wed Thu Fri Sat 1 2 3 4 5 6 7 8 9 10 11 12 13 14 15 16 17 18 19 20 …" at bounding box center [601, 516] width 268 height 230
click at [625, 669] on link "Why are some dates not available?" at bounding box center [600, 670] width 259 height 38
click at [716, 375] on link "Next" at bounding box center [718, 374] width 23 height 23
click at [527, 502] on table "Sun Mon Tue Wed Thu Fri Sat 1 2 3 4 5 6 7 8 9 10 11 12 13 14 15 16 17 18 19 20 …" at bounding box center [601, 516] width 268 height 230
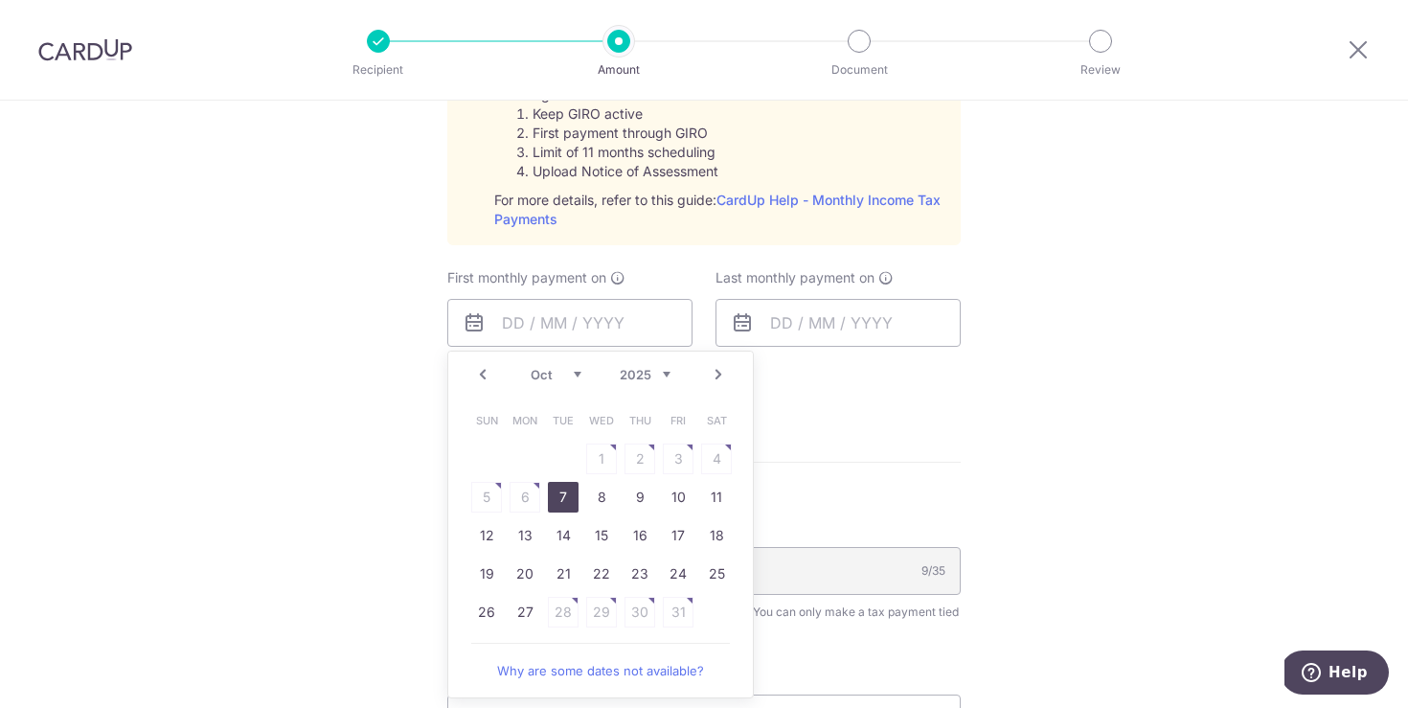
click at [562, 499] on link "7" at bounding box center [563, 497] width 31 height 31
type input "07/10/2025"
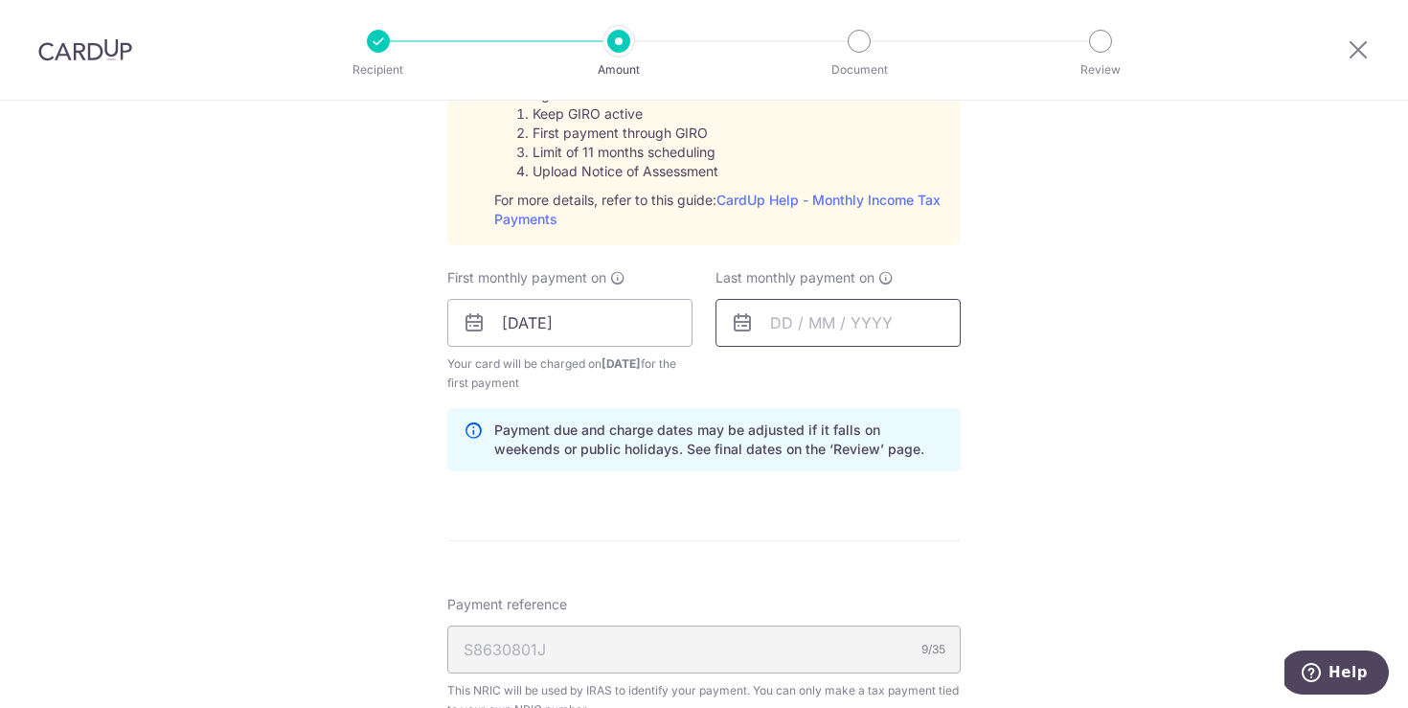
click at [844, 327] on input "text" at bounding box center [838, 323] width 245 height 48
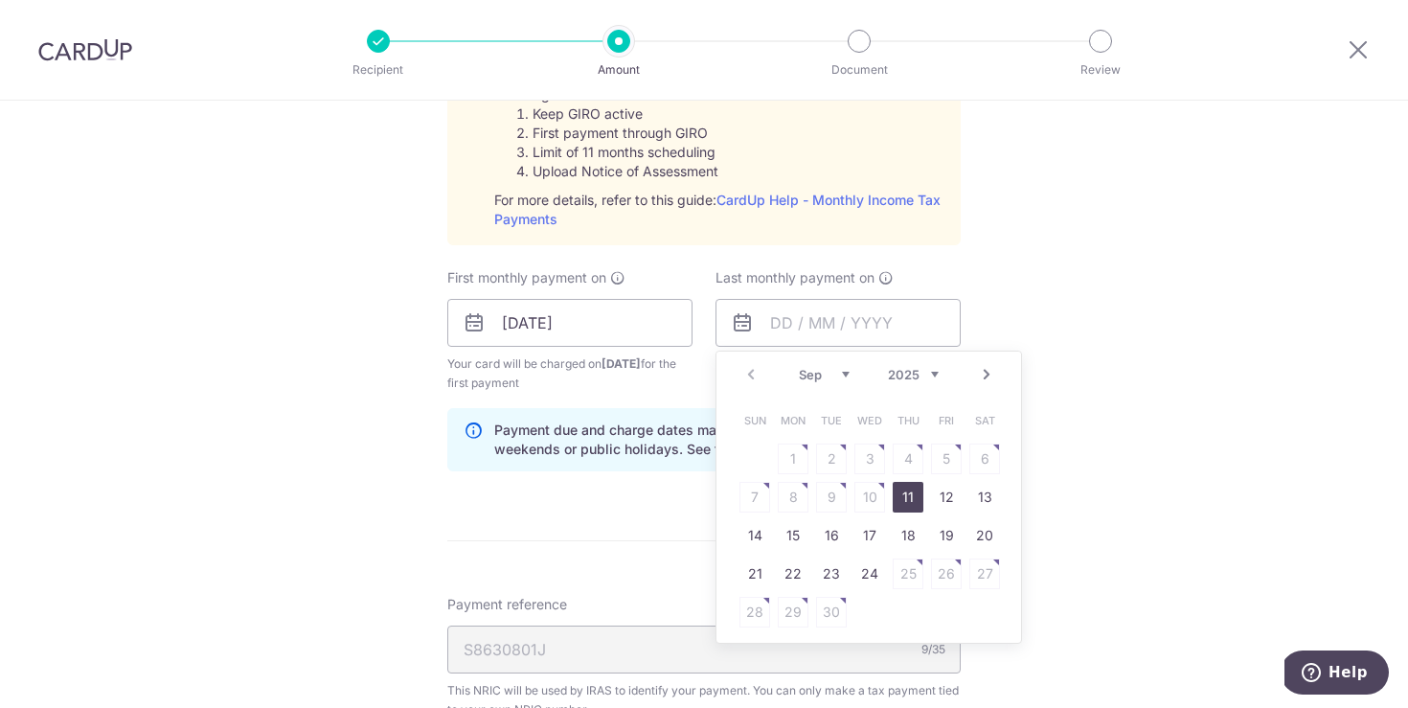
click at [989, 376] on link "Next" at bounding box center [986, 374] width 23 height 23
click at [990, 376] on link "Next" at bounding box center [986, 374] width 23 height 23
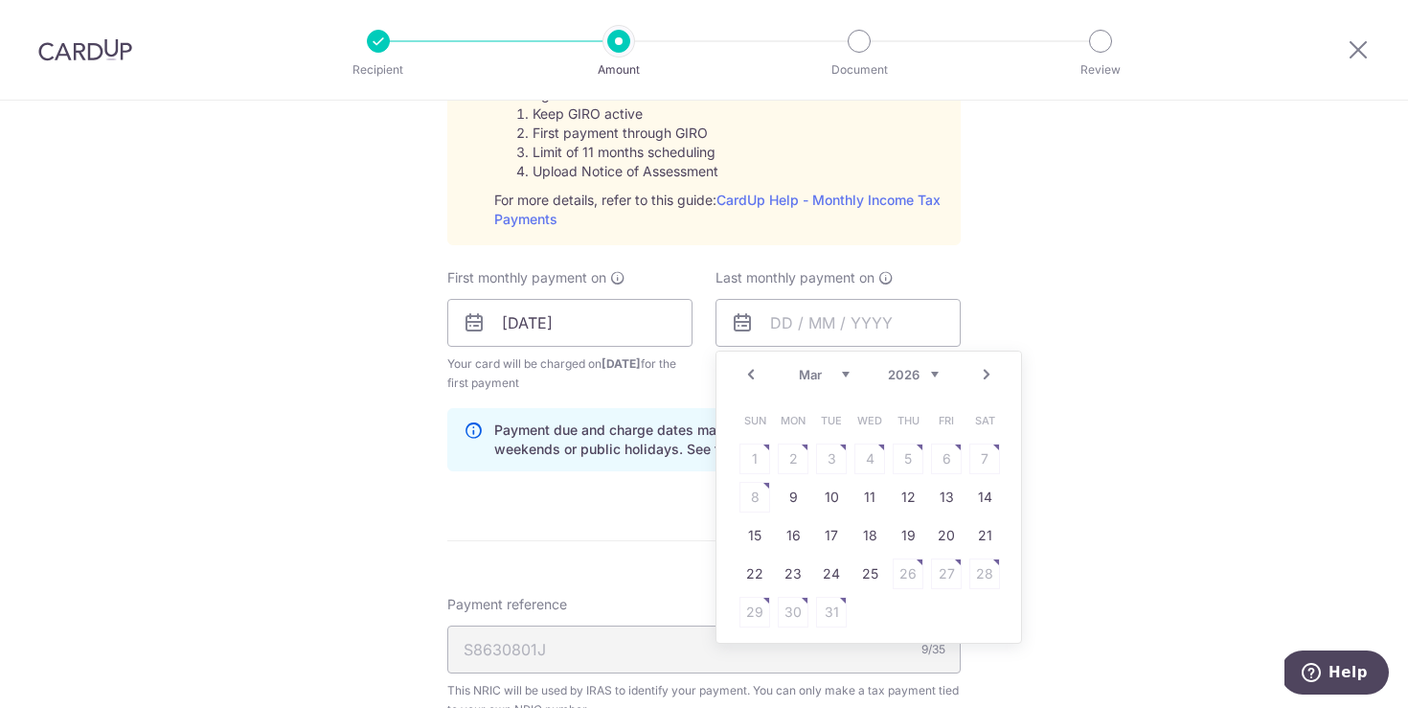
click at [990, 376] on link "Next" at bounding box center [986, 374] width 23 height 23
click at [835, 503] on table "Sun Mon Tue Wed Thu Fri Sat 1 2 3 4 5 6 7 8 9 10 11 12 13 14 15 16 17 18 19 20 …" at bounding box center [870, 516] width 268 height 230
click at [833, 495] on table "Sun Mon Tue Wed Thu Fri Sat 1 2 3 4 5 6 7 8 9 10 11 12 13 14 15 16 17 18 19 20 …" at bounding box center [870, 516] width 268 height 230
click at [880, 461] on table "Sun Mon Tue Wed Thu Fri Sat 1 2 3 4 5 6 7 8 9 10 11 12 13 14 15 16 17 18 19 20 …" at bounding box center [870, 516] width 268 height 230
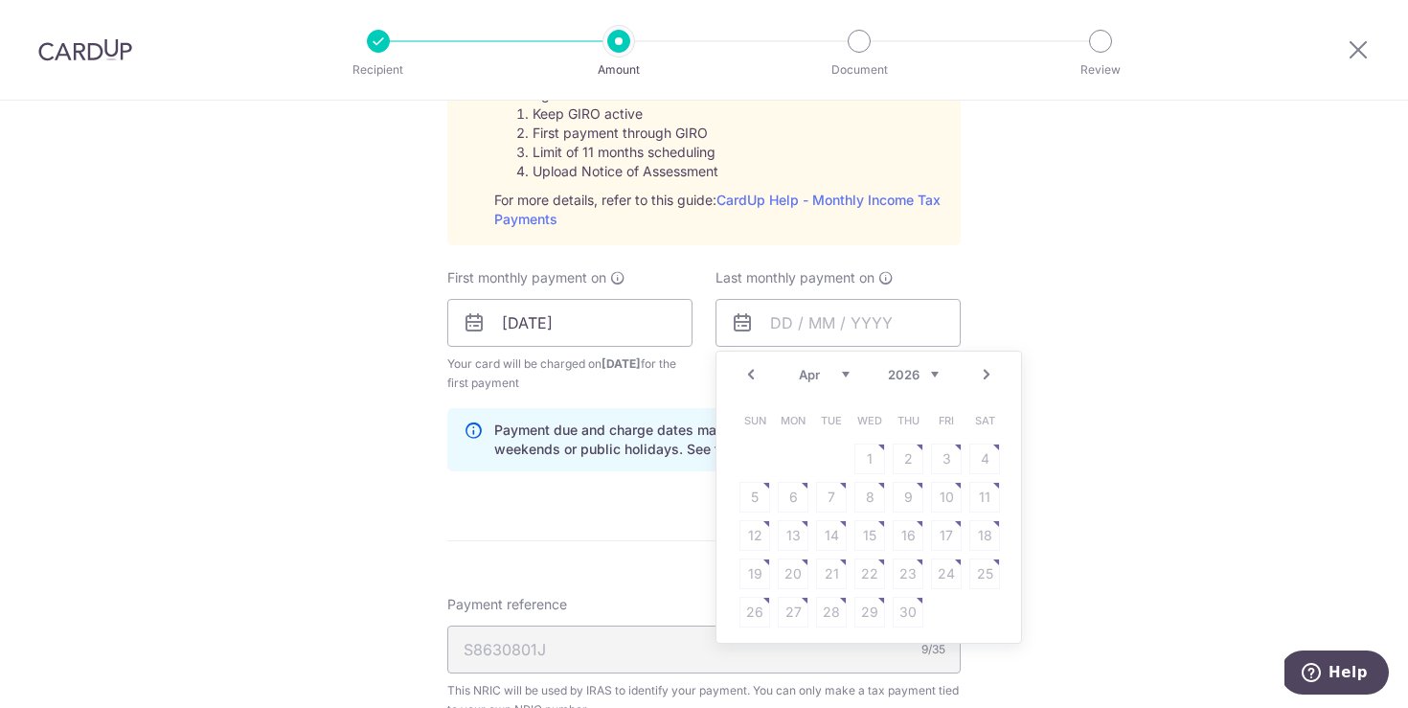
click at [899, 541] on table "Sun Mon Tue Wed Thu Fri Sat 1 2 3 4 5 6 7 8 9 10 11 12 13 14 15 16 17 18 19 20 …" at bounding box center [870, 516] width 268 height 230
click at [874, 574] on table "Sun Mon Tue Wed Thu Fri Sat 1 2 3 4 5 6 7 8 9 10 11 12 13 14 15 16 17 18 19 20 …" at bounding box center [870, 516] width 268 height 230
drag, startPoint x: 868, startPoint y: 563, endPoint x: 886, endPoint y: 533, distance: 35.6
click at [869, 562] on table "Sun Mon Tue Wed Thu Fri Sat 1 2 3 4 5 6 7 8 9 10 11 12 13 14 15 16 17 18 19 20 …" at bounding box center [870, 516] width 268 height 230
click at [751, 376] on link "Prev" at bounding box center [751, 374] width 23 height 23
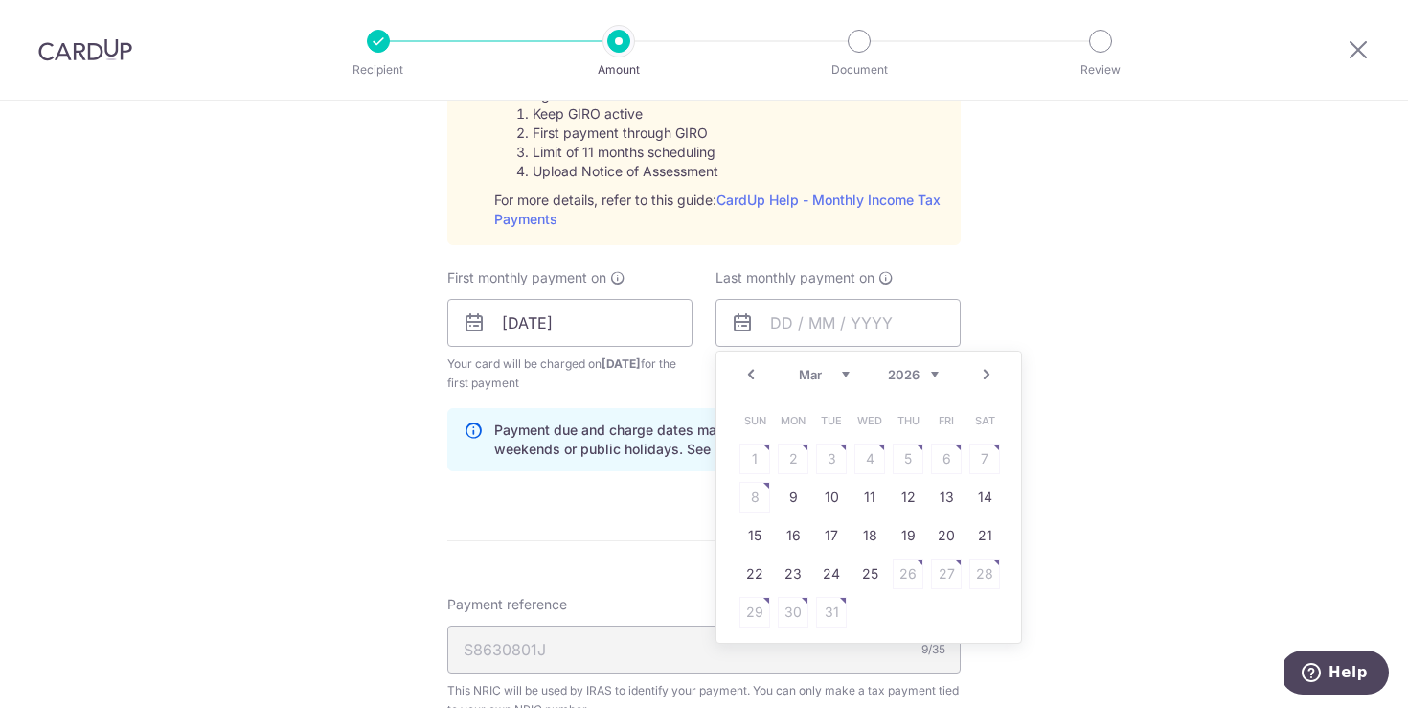
click at [983, 376] on link "Next" at bounding box center [986, 374] width 23 height 23
click at [1145, 415] on div "Tell us more about your payment Enter one-time or monthly payment amount SGD 91…" at bounding box center [704, 219] width 1408 height 2154
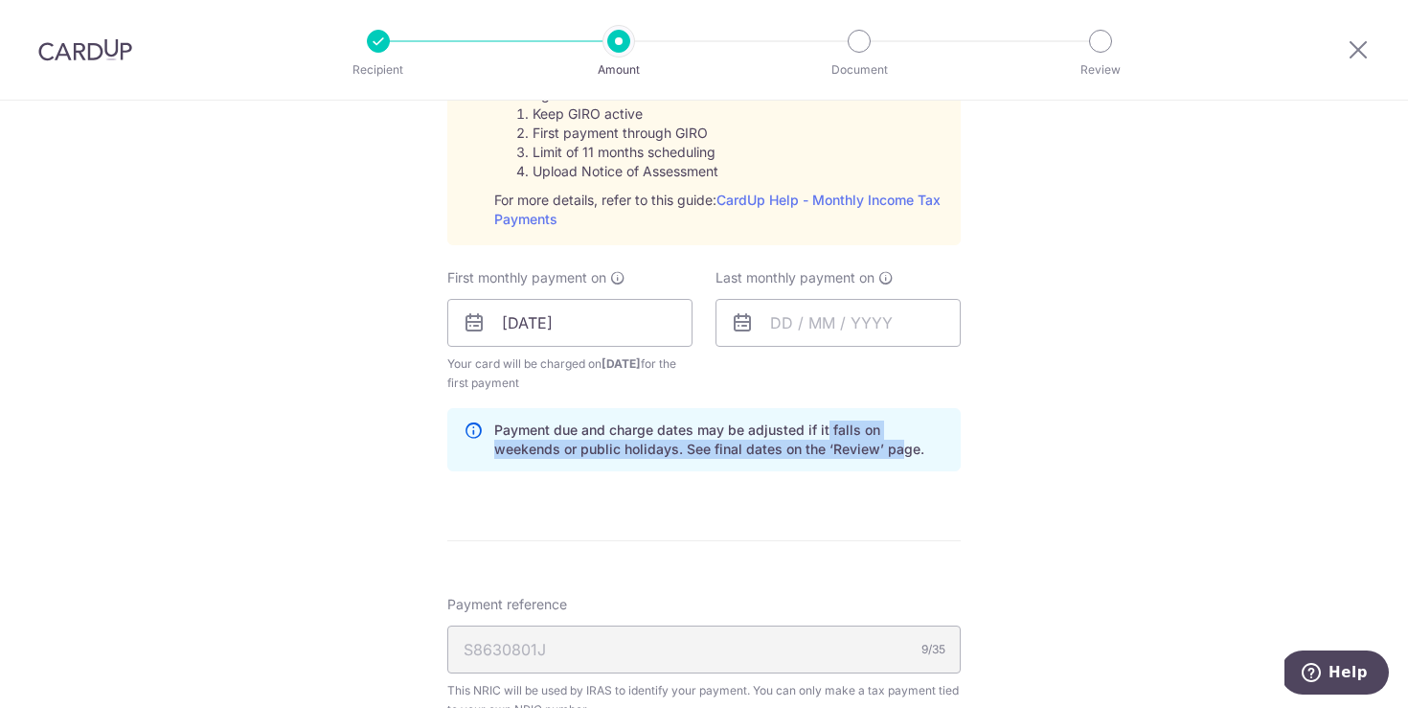
drag, startPoint x: 826, startPoint y: 427, endPoint x: 829, endPoint y: 443, distance: 15.6
click at [829, 443] on p "Payment due and charge dates may be adjusted if it falls on weekends or public …" at bounding box center [719, 440] width 450 height 38
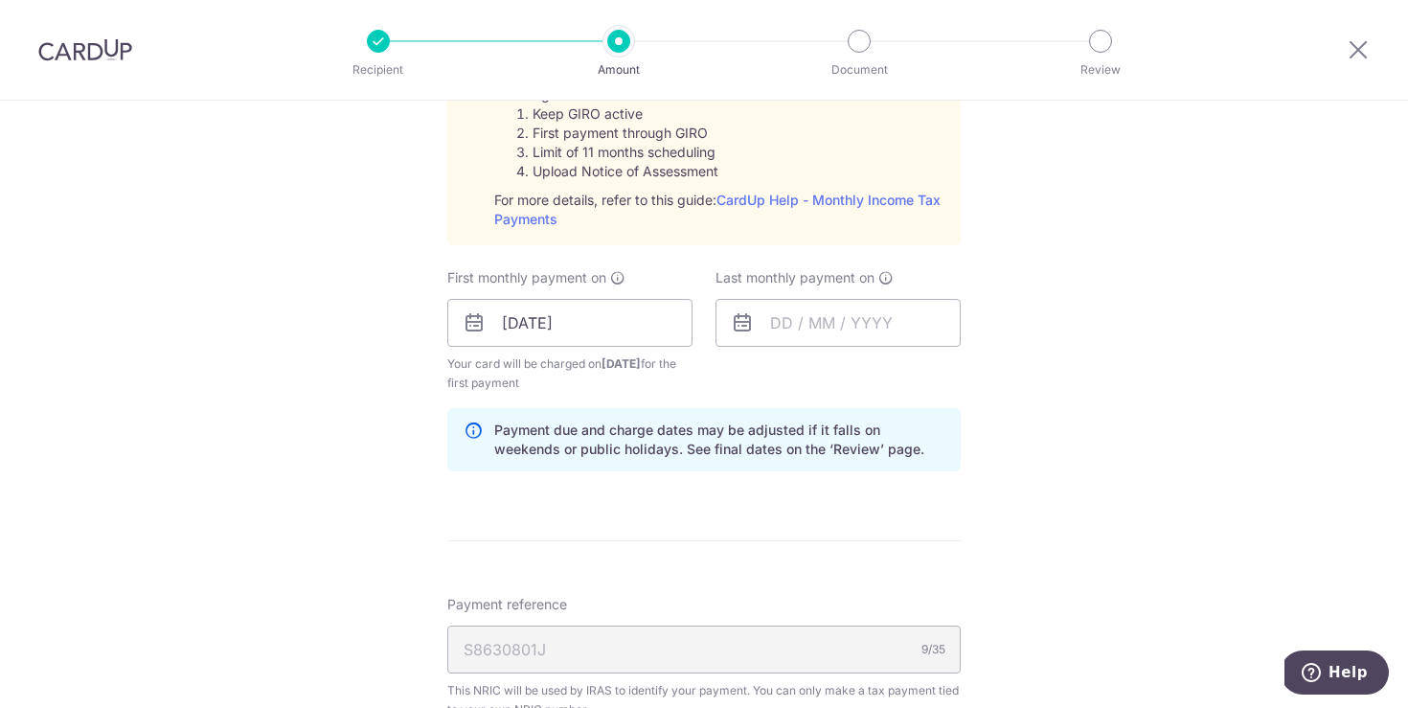
drag, startPoint x: 1146, startPoint y: 503, endPoint x: 1103, endPoint y: 506, distance: 43.2
click at [1154, 505] on div "Tell us more about your payment Enter one-time or monthly payment amount SGD 91…" at bounding box center [704, 219] width 1408 height 2154
click at [813, 328] on input "text" at bounding box center [838, 323] width 245 height 48
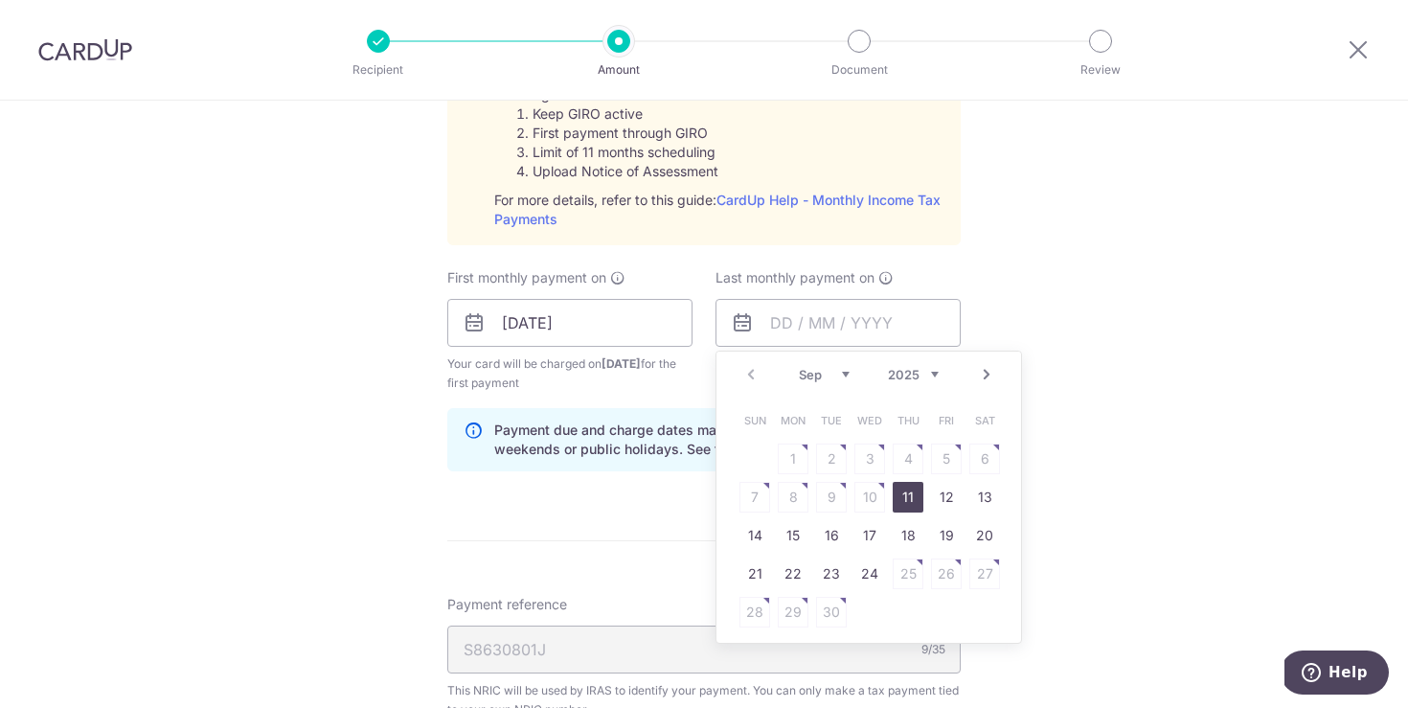
click at [986, 376] on link "Next" at bounding box center [986, 374] width 23 height 23
click at [988, 375] on link "Next" at bounding box center [986, 374] width 23 height 23
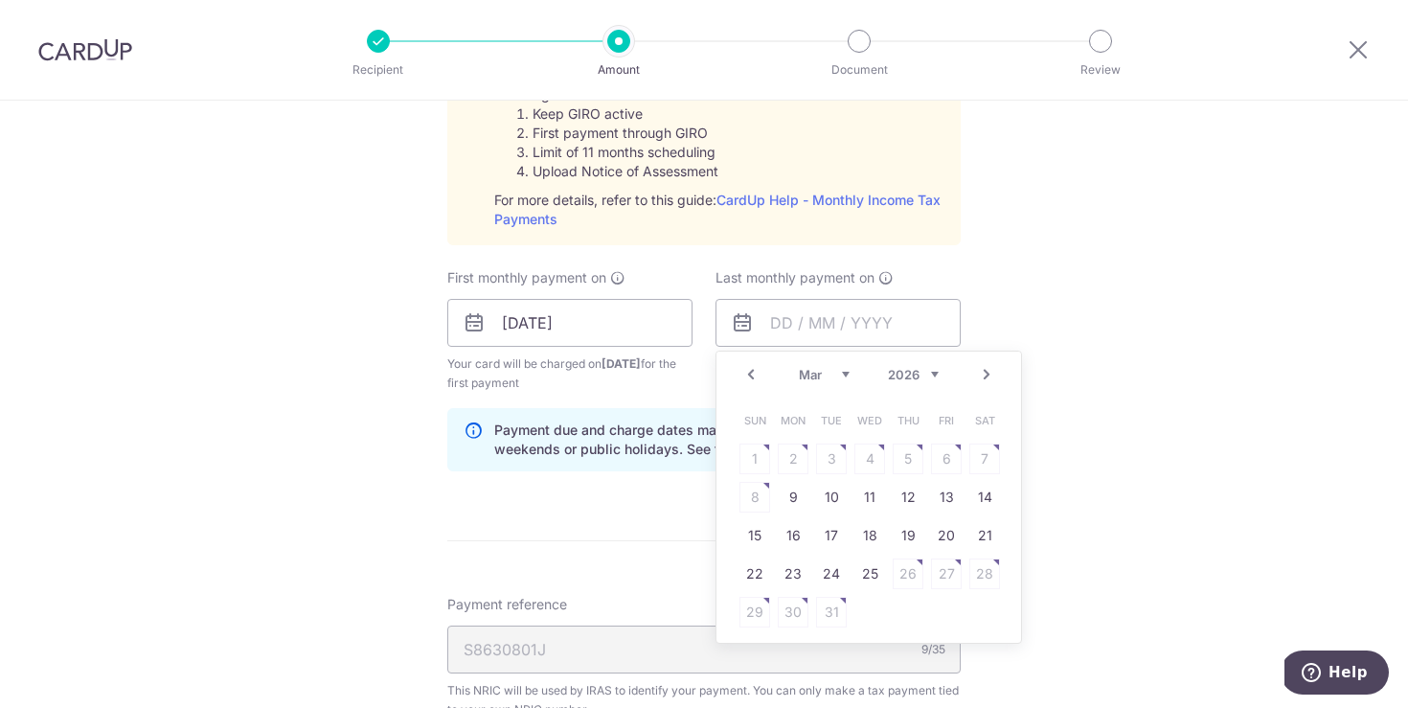
click at [989, 375] on link "Next" at bounding box center [986, 374] width 23 height 23
click at [752, 376] on link "Prev" at bounding box center [751, 374] width 23 height 23
drag, startPoint x: 865, startPoint y: 570, endPoint x: 1036, endPoint y: 560, distance: 171.7
click at [866, 570] on link "25" at bounding box center [869, 573] width 31 height 31
type input "25/03/2026"
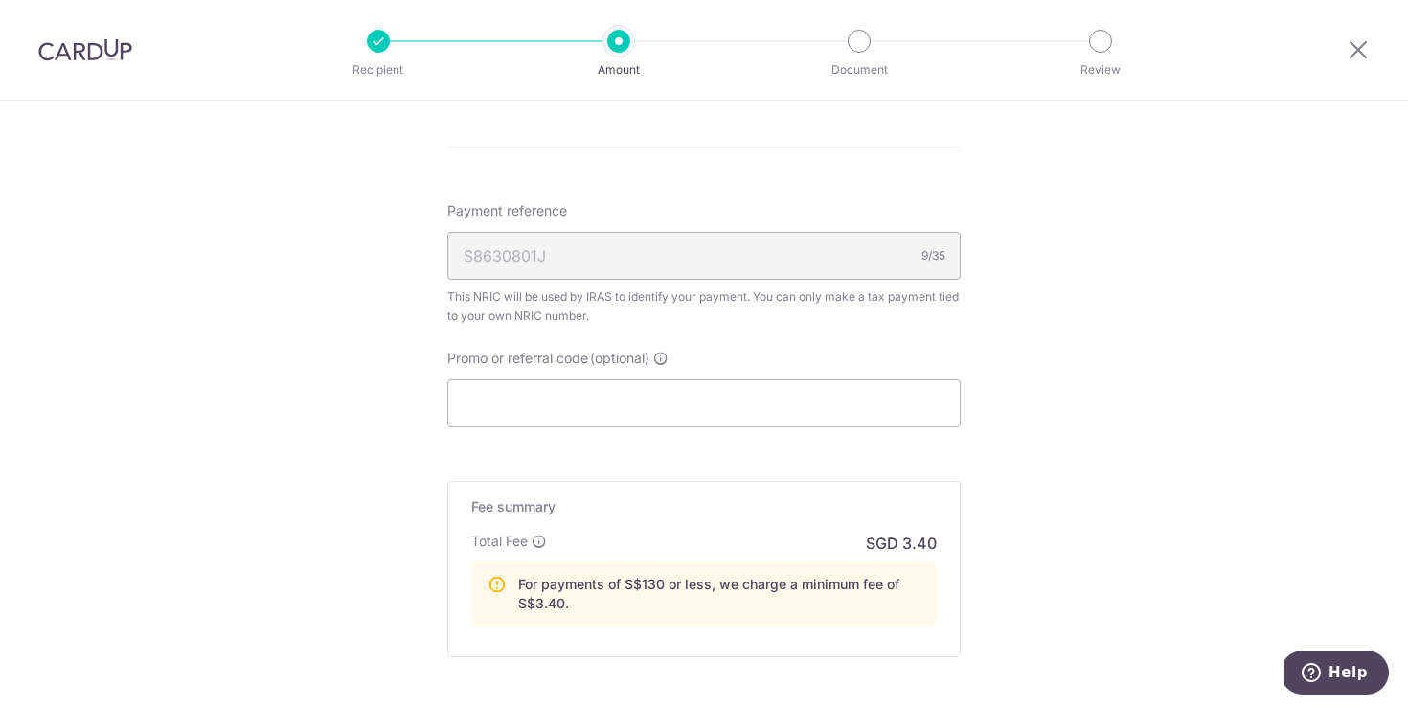
scroll to position [1354, 0]
click at [695, 409] on input "Promo or referral code (optional)" at bounding box center [703, 402] width 513 height 48
paste input "VTAX25R"
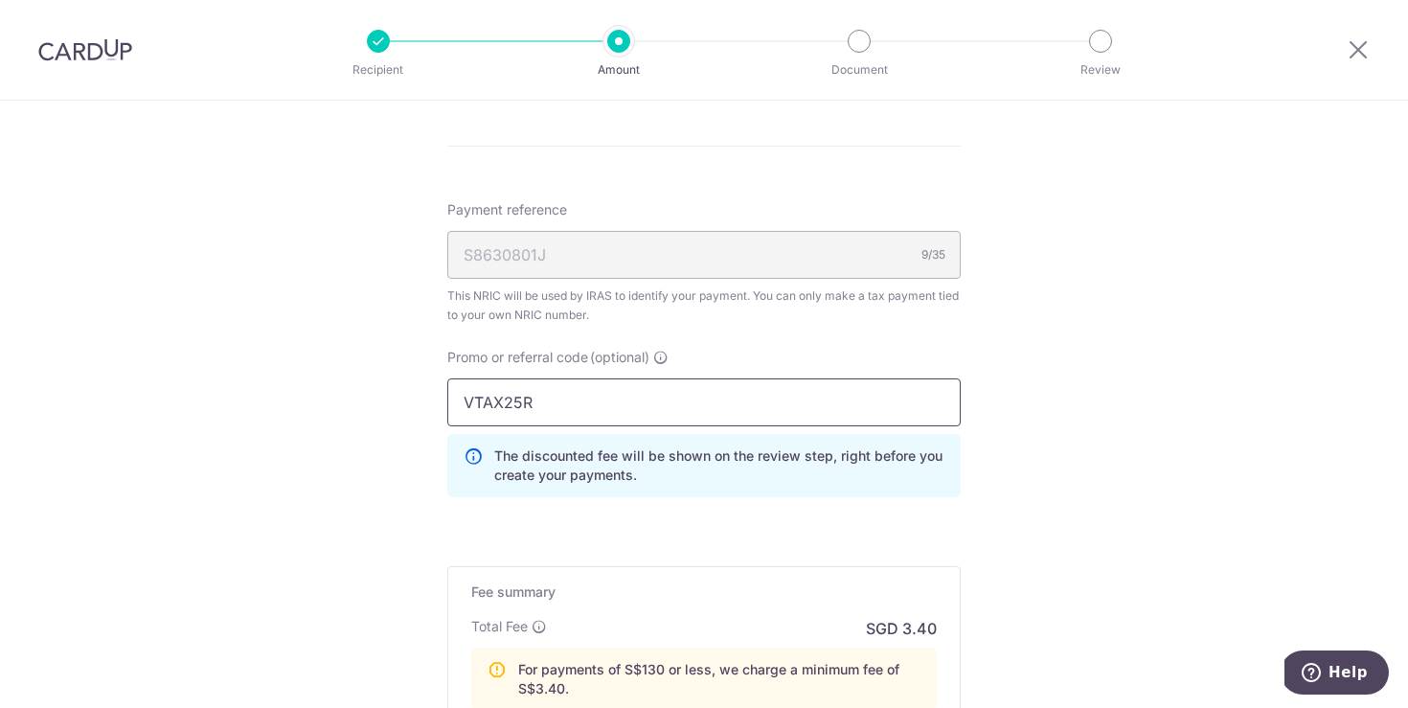
type input "VTAX25R"
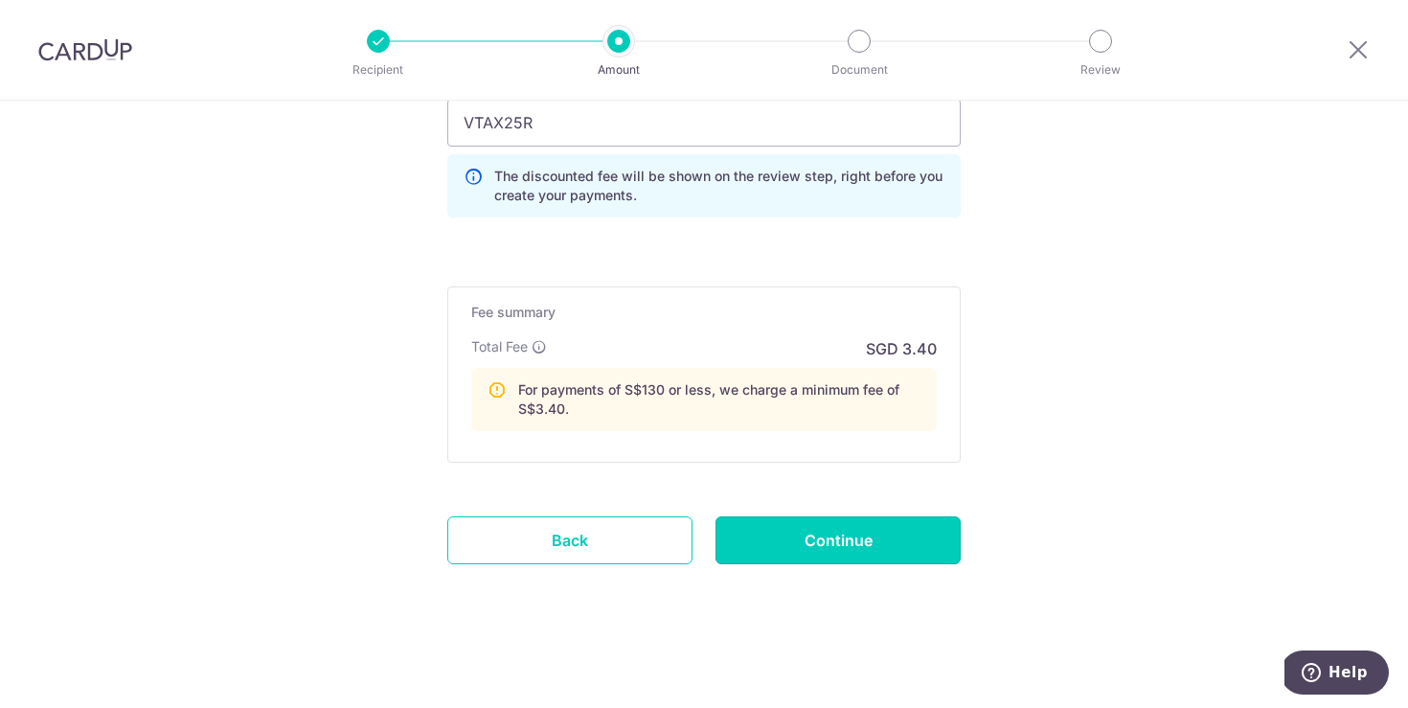
drag, startPoint x: 896, startPoint y: 543, endPoint x: 941, endPoint y: 532, distance: 46.5
click at [896, 542] on input "Continue" at bounding box center [838, 540] width 245 height 48
type input "Create Schedule"
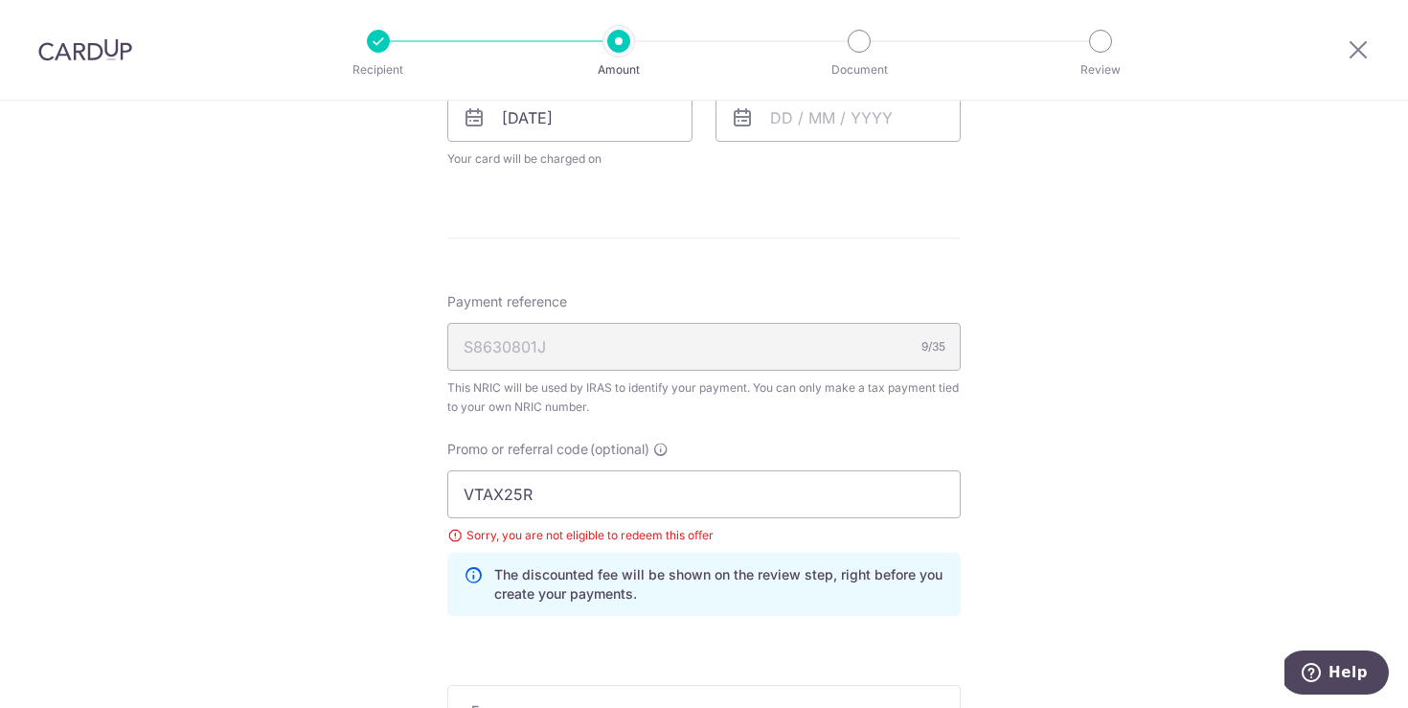
scroll to position [735, 0]
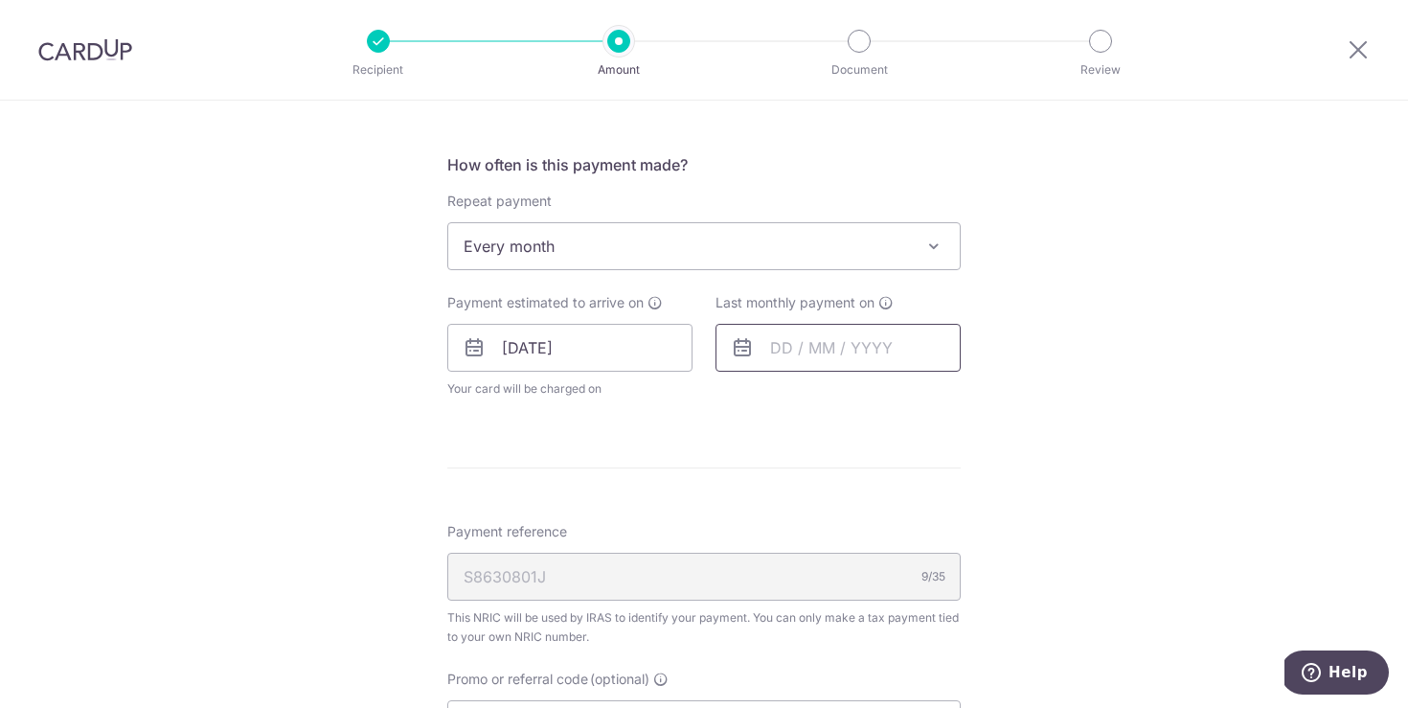
click at [818, 361] on input "text" at bounding box center [838, 348] width 245 height 48
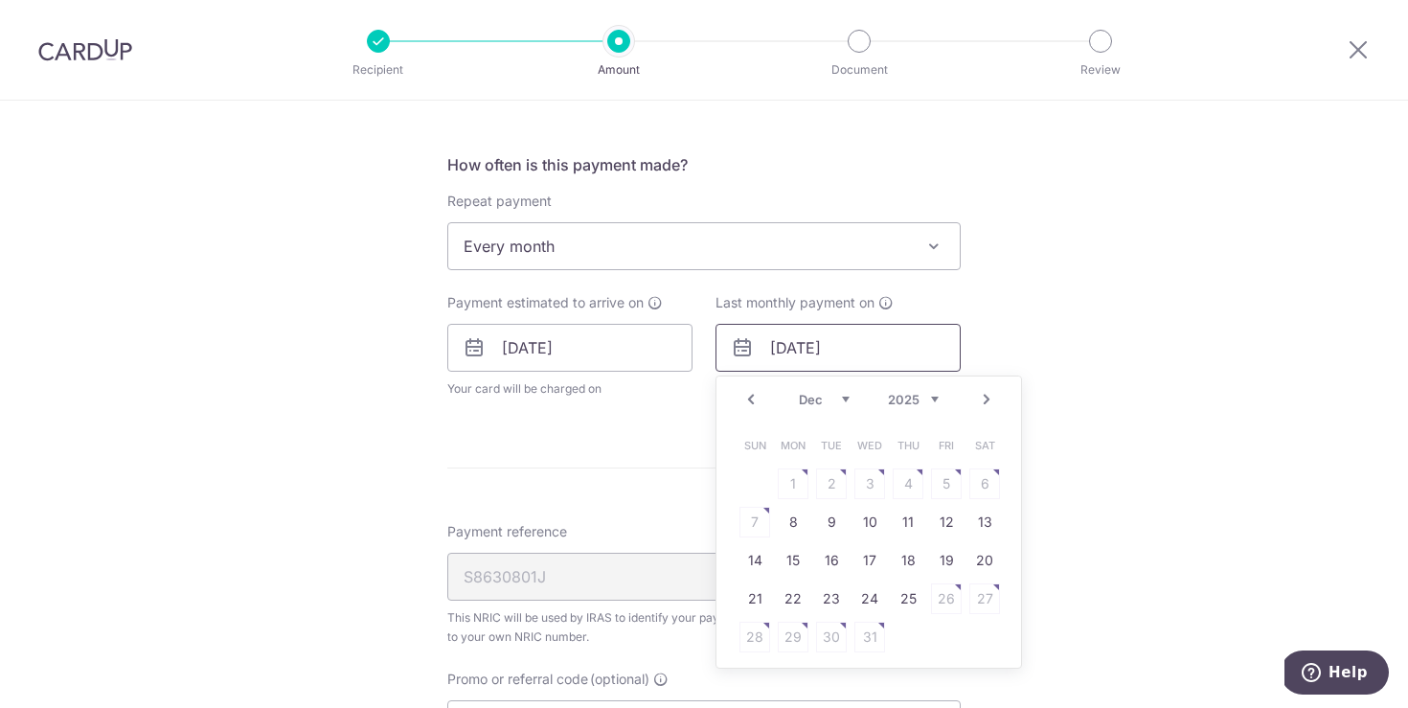
type input "31/12/2025"
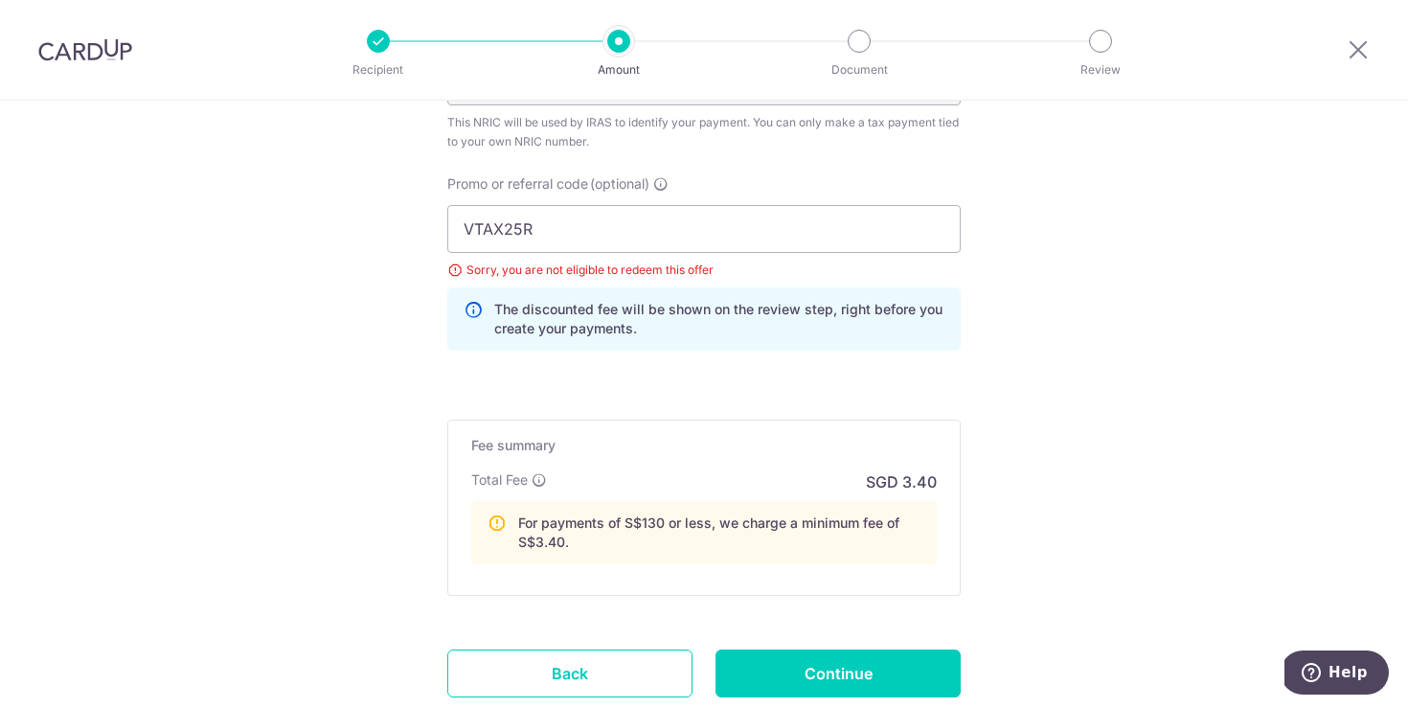
scroll to position [1400, 0]
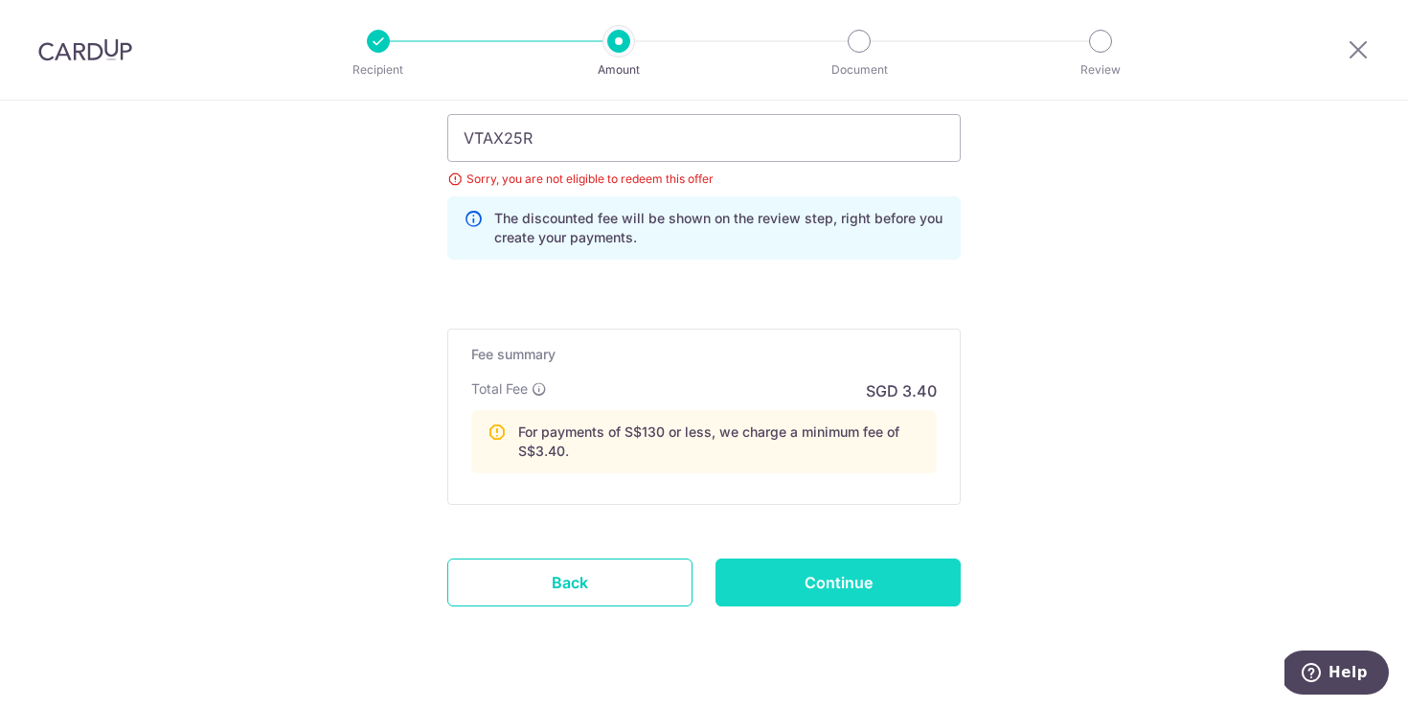
click at [834, 595] on input "Continue" at bounding box center [838, 582] width 245 height 48
type input "Update Schedule"
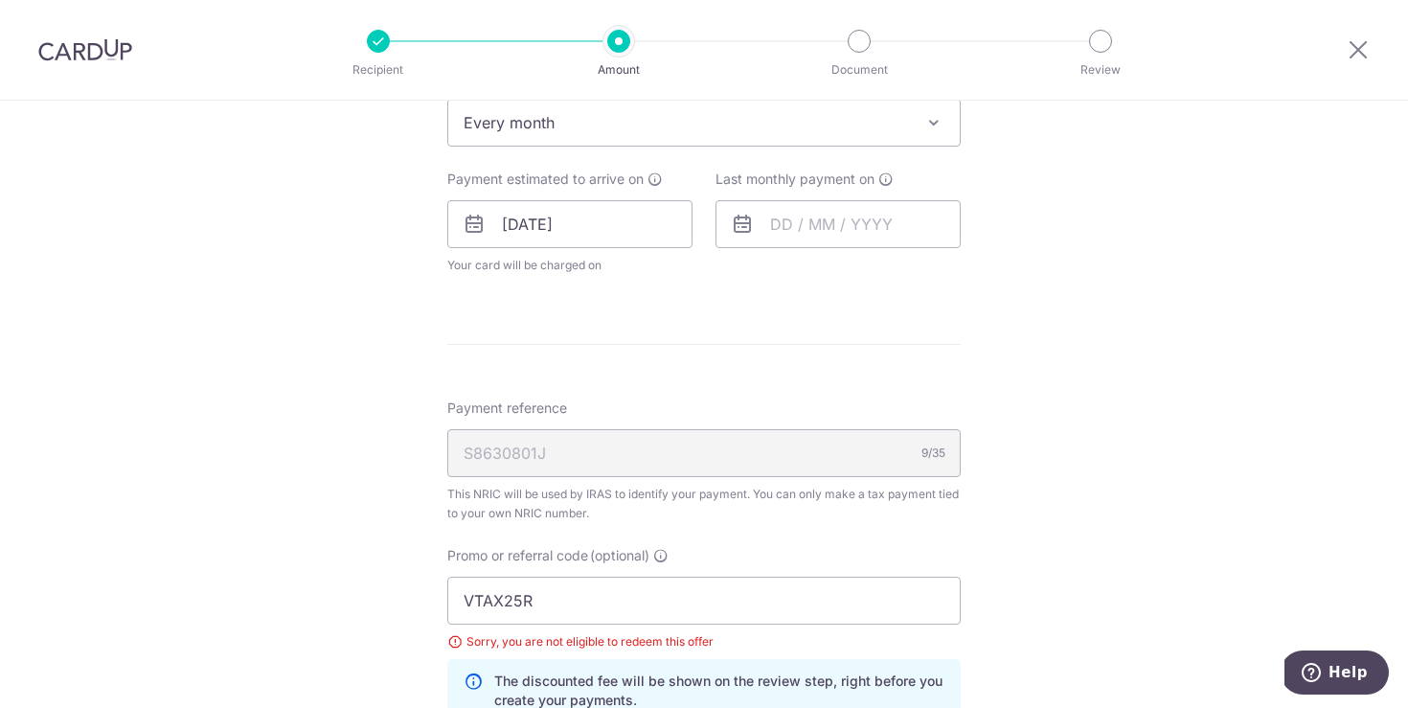
scroll to position [841, 0]
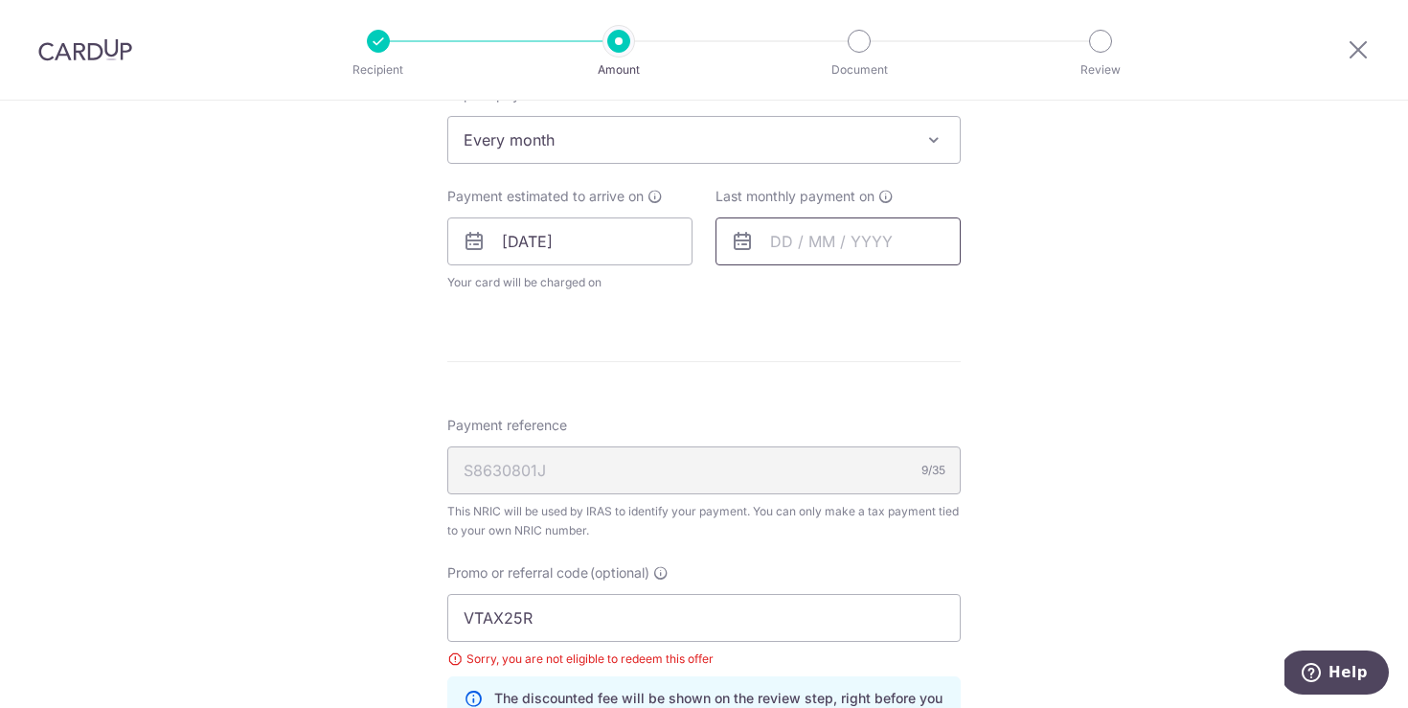
click at [757, 246] on input "text" at bounding box center [838, 241] width 245 height 48
click at [738, 244] on icon at bounding box center [742, 241] width 23 height 23
drag, startPoint x: 745, startPoint y: 236, endPoint x: 759, endPoint y: 241, distance: 14.6
click at [747, 236] on icon at bounding box center [742, 241] width 23 height 23
click at [764, 244] on input "text" at bounding box center [838, 241] width 245 height 48
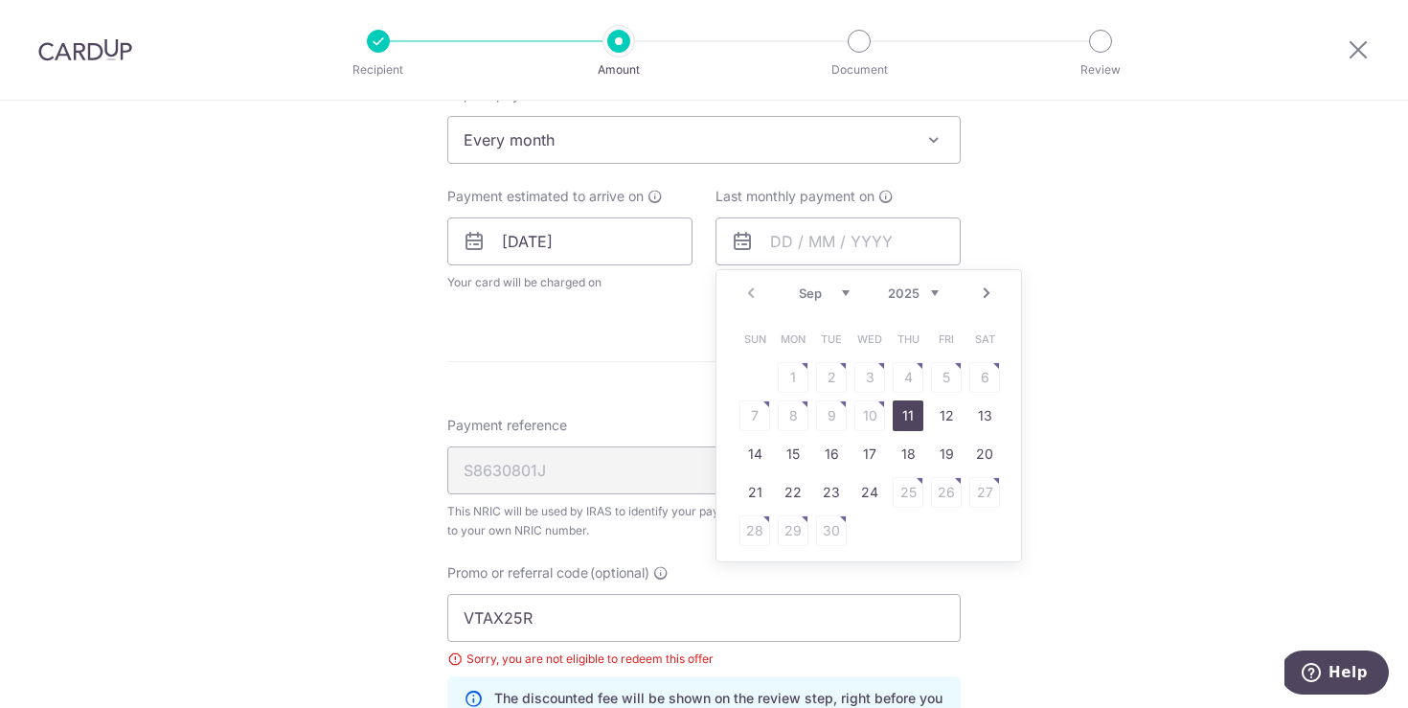
click at [983, 296] on link "Next" at bounding box center [986, 293] width 23 height 23
click at [984, 296] on link "Next" at bounding box center [986, 293] width 23 height 23
click at [985, 297] on link "Next" at bounding box center [986, 293] width 23 height 23
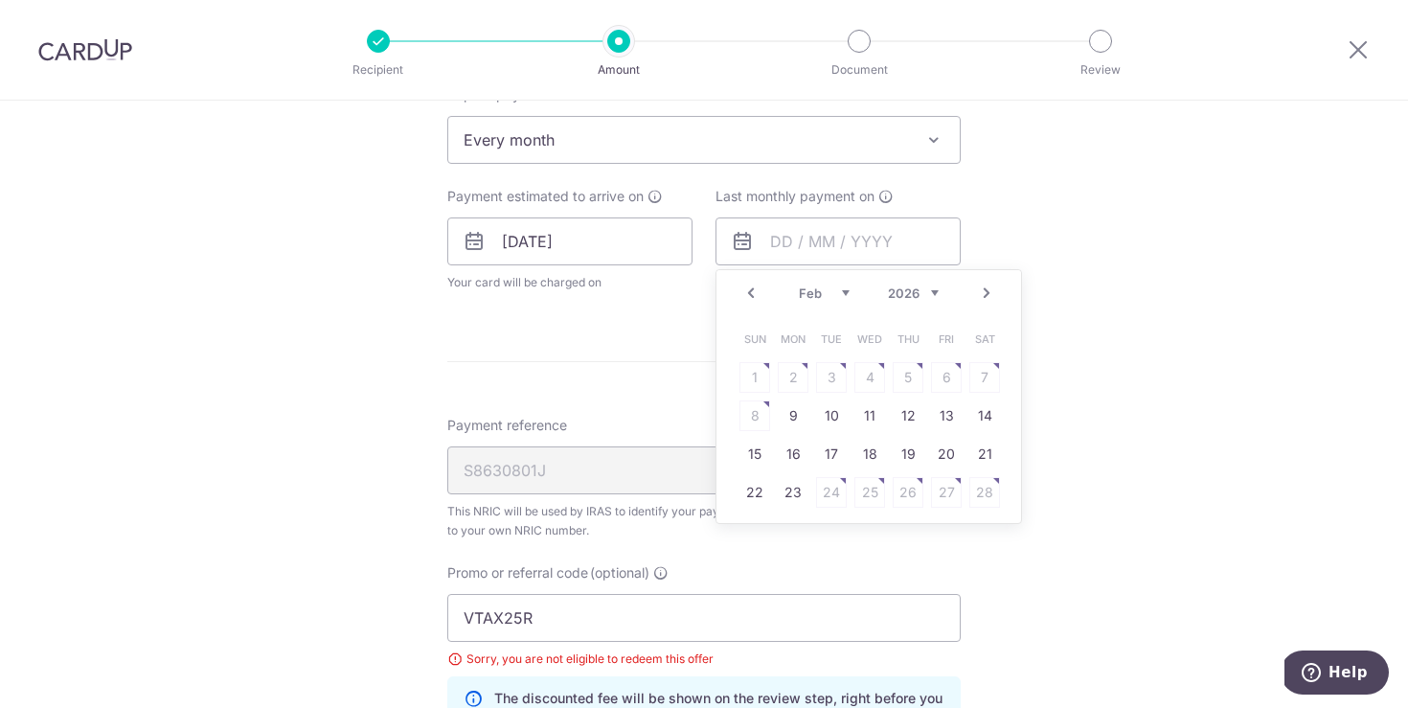
click at [985, 297] on link "Next" at bounding box center [986, 293] width 23 height 23
click at [757, 293] on link "Prev" at bounding box center [751, 293] width 23 height 23
click at [876, 489] on link "25" at bounding box center [869, 492] width 31 height 31
type input "25/03/2026"
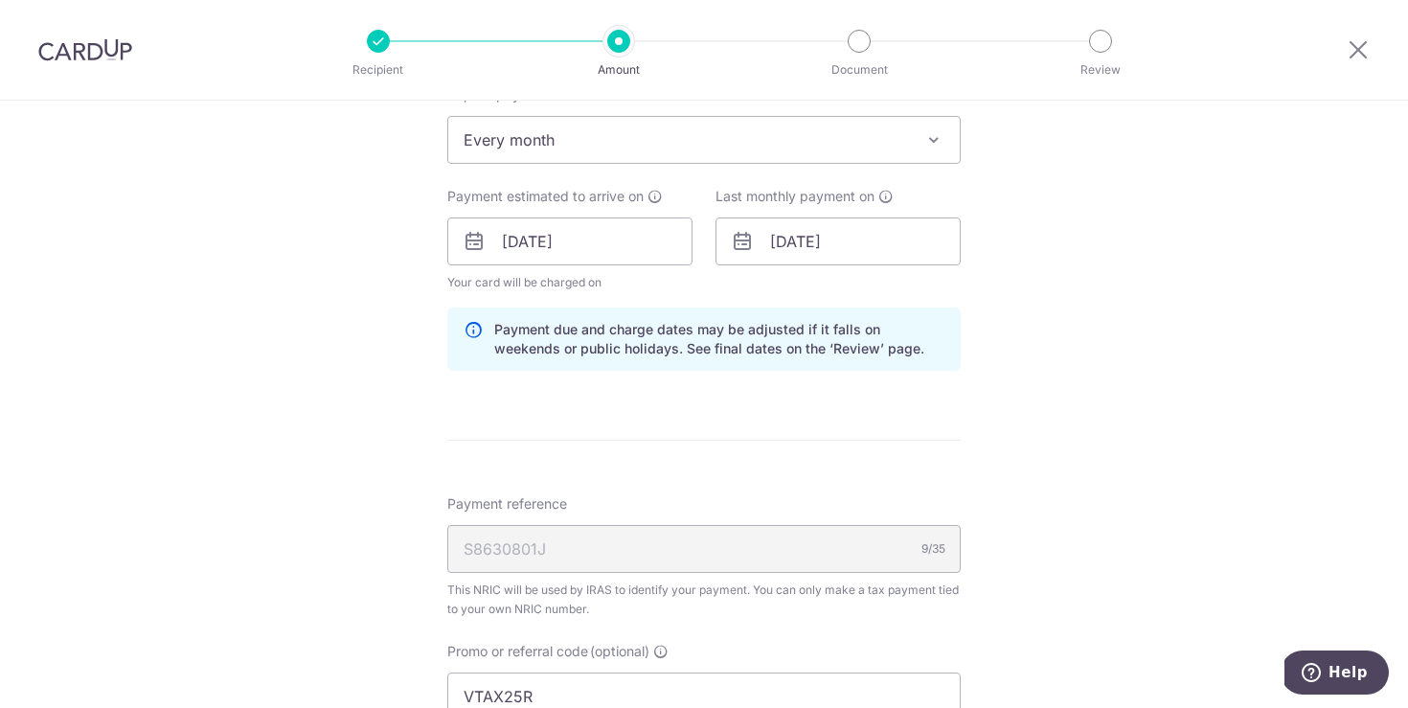
click at [1170, 379] on div "Tell us more about your payment Enter one-time or monthly payment amount SGD 91…" at bounding box center [704, 284] width 1408 height 2049
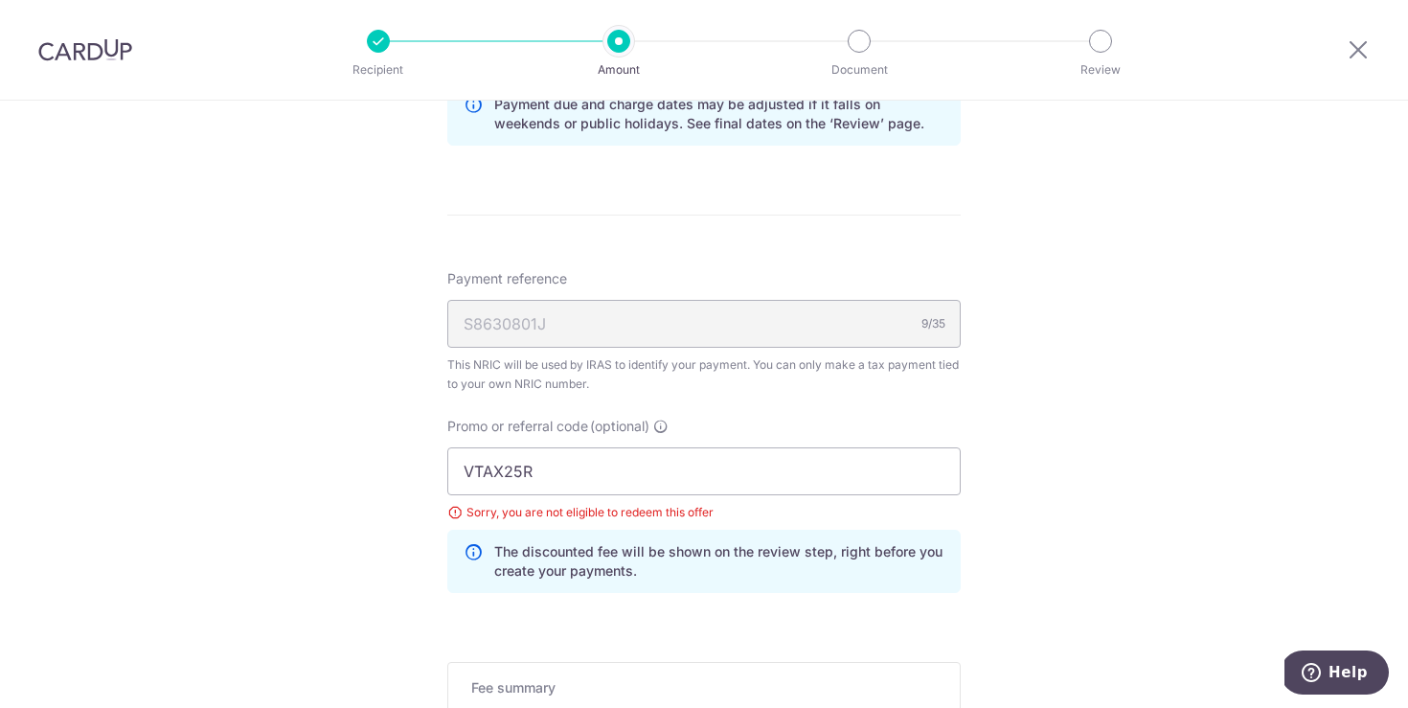
scroll to position [1145, 0]
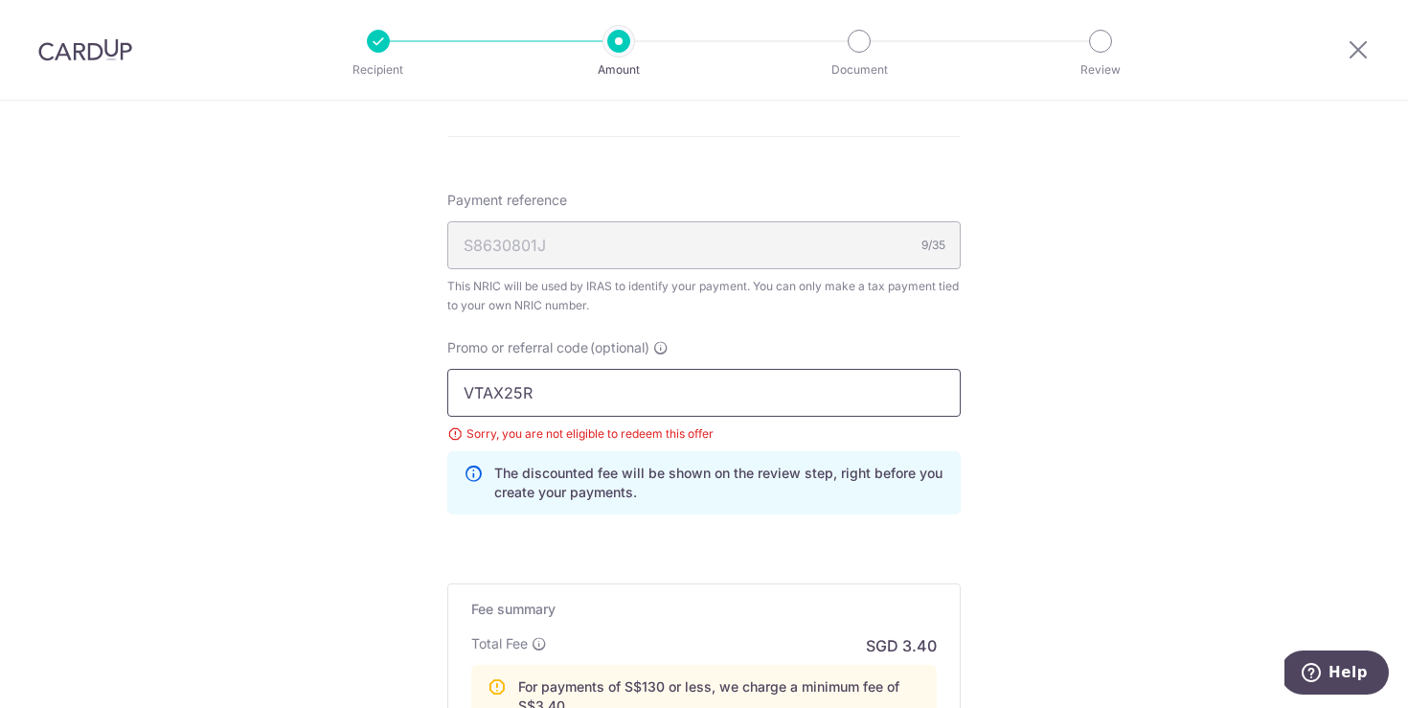
click at [673, 403] on input "VTAX25R" at bounding box center [703, 393] width 513 height 48
click at [670, 400] on input "VTAX25R" at bounding box center [703, 393] width 513 height 48
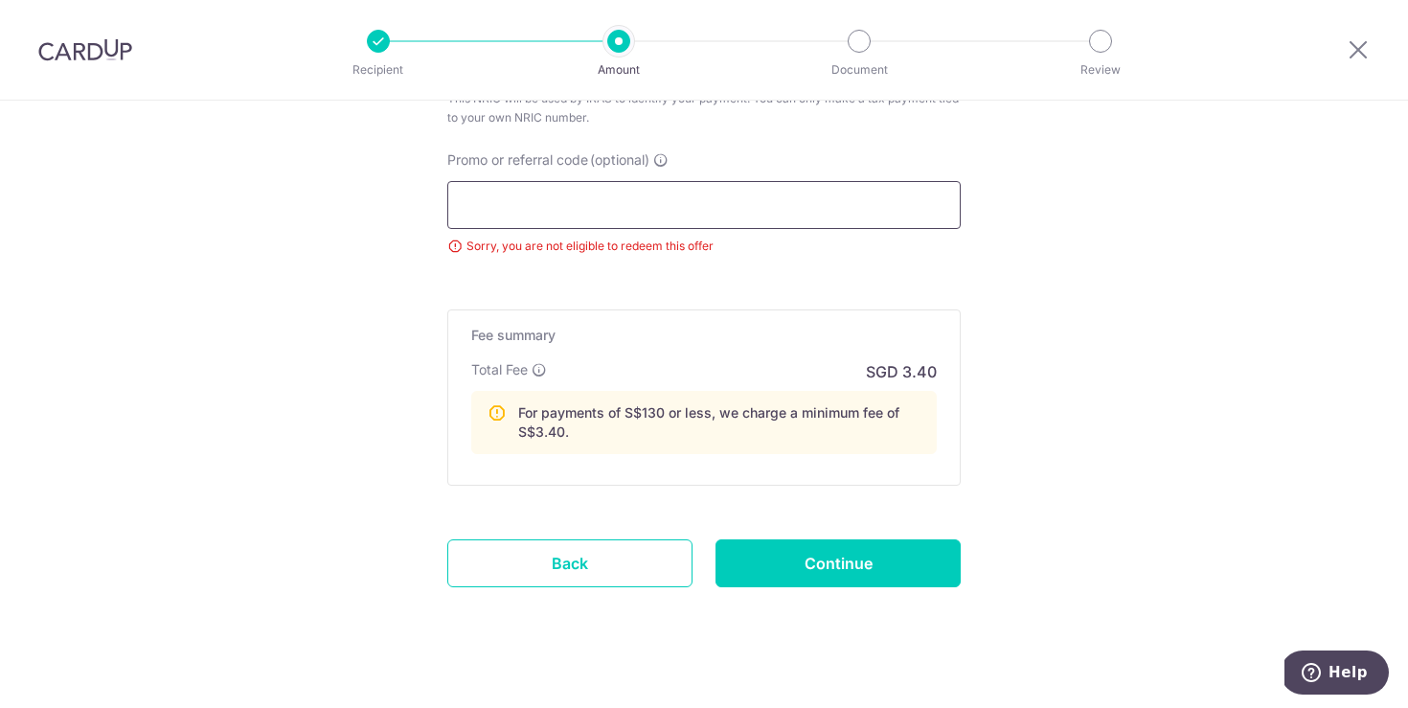
scroll to position [1355, 0]
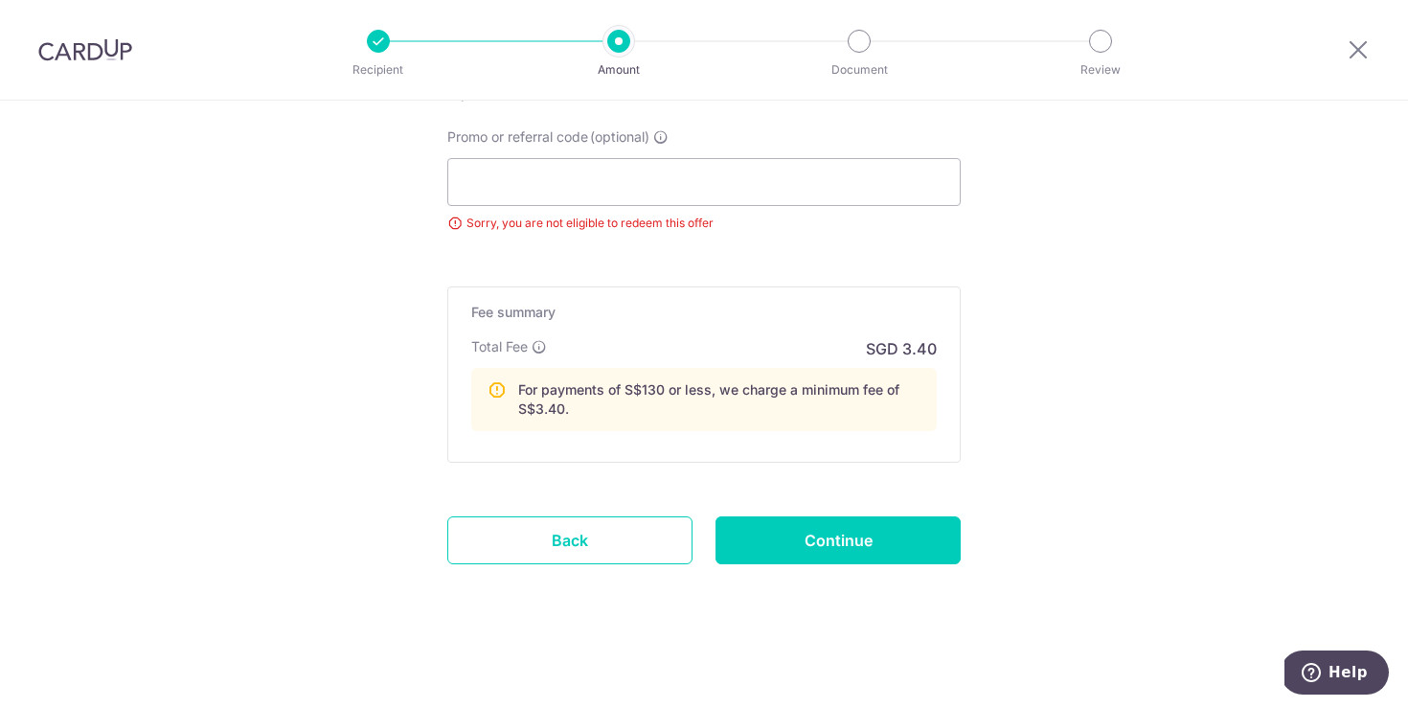
click at [906, 541] on input "Continue" at bounding box center [838, 540] width 245 height 48
type input "Update Schedule"
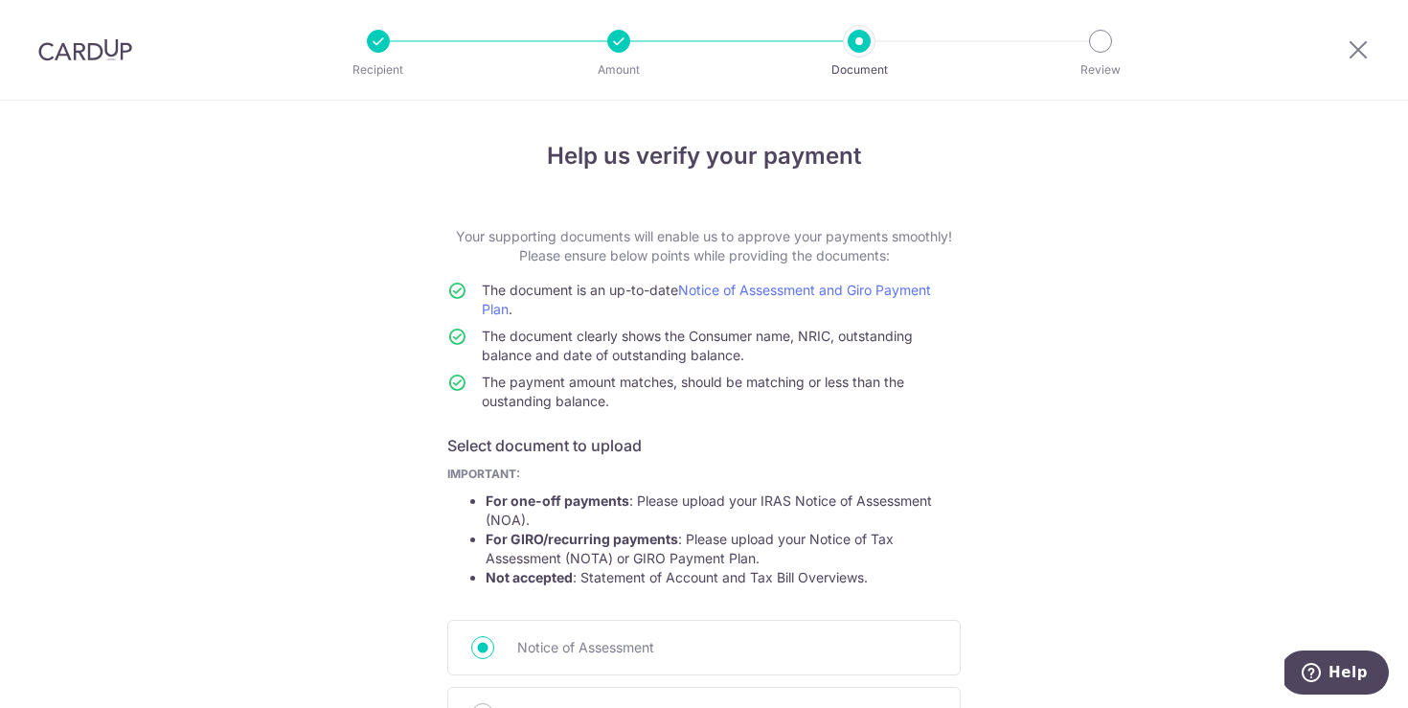
click at [571, 246] on p "Your supporting documents will enable us to approve your payments smoothly! Ple…" at bounding box center [703, 246] width 513 height 38
click at [546, 285] on span "The document is an up-to-date Notice of Assessment and Giro Payment Plan ." at bounding box center [706, 299] width 449 height 35
click at [535, 291] on span "The document is an up-to-date Notice of Assessment and Giro Payment Plan ." at bounding box center [706, 299] width 449 height 35
drag, startPoint x: 569, startPoint y: 238, endPoint x: 735, endPoint y: 237, distance: 165.7
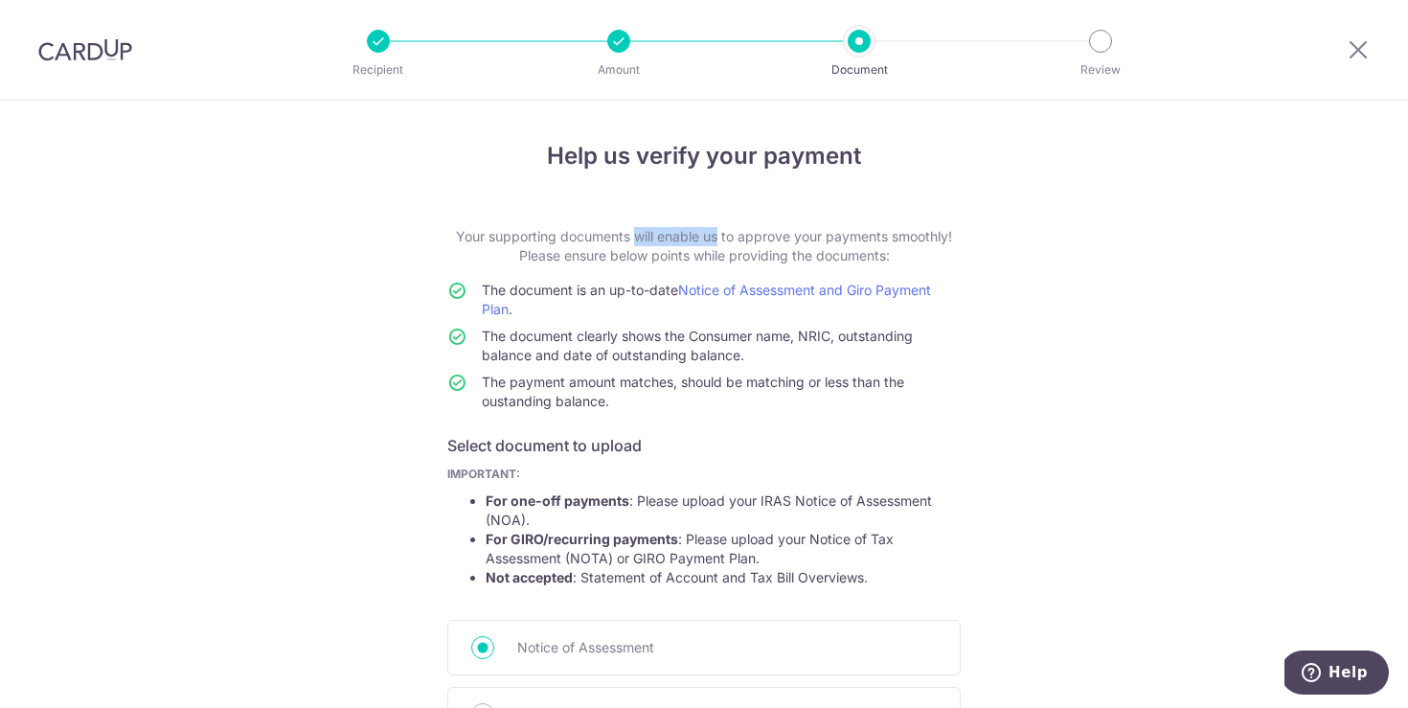
click at [733, 237] on p "Your supporting documents will enable us to approve your payments smoothly! Ple…" at bounding box center [703, 246] width 513 height 38
click at [894, 233] on p "Your supporting documents will enable us to approve your payments smoothly! Ple…" at bounding box center [703, 246] width 513 height 38
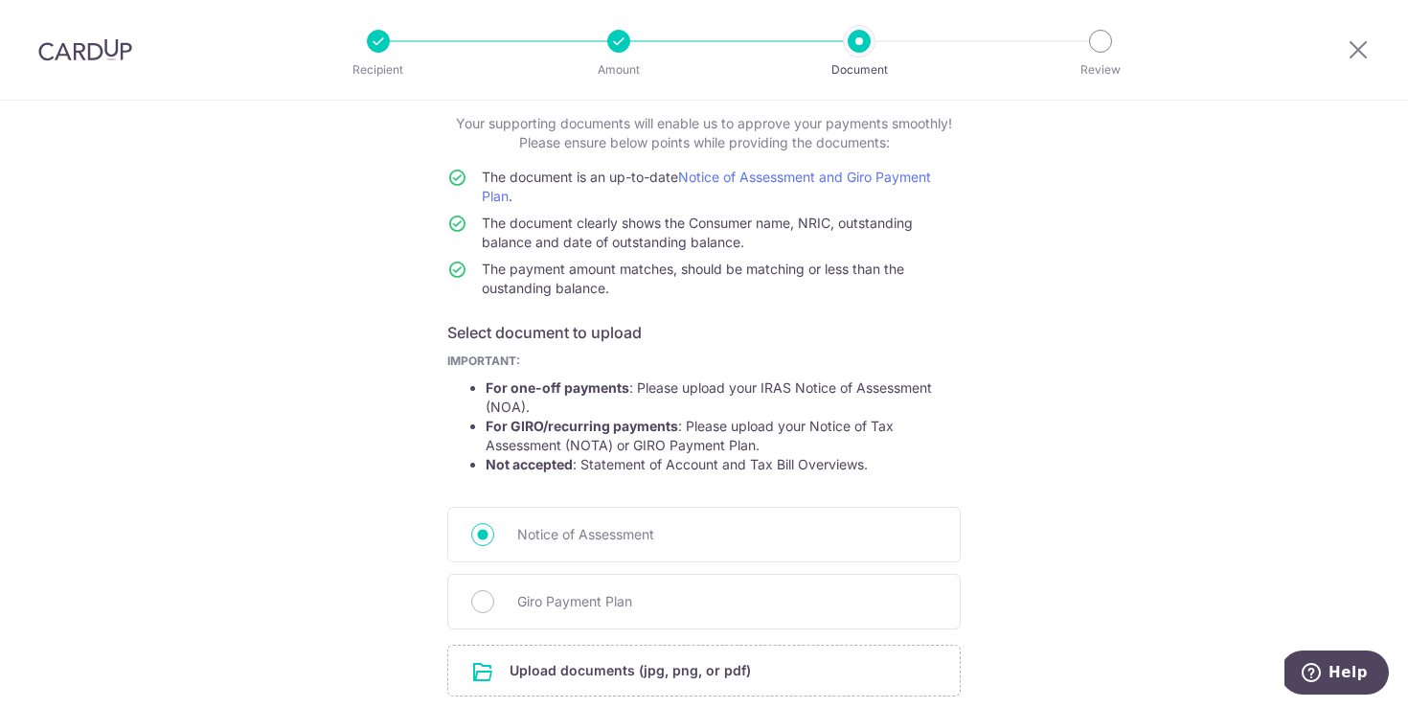
scroll to position [115, 0]
click at [856, 423] on li "For GIRO/recurring payments : Please upload your Notice of Tax Assessment (NOTA…" at bounding box center [723, 434] width 475 height 38
click at [815, 434] on li "For GIRO/recurring payments : Please upload your Notice of Tax Assessment (NOTA…" at bounding box center [723, 434] width 475 height 38
drag, startPoint x: 684, startPoint y: 385, endPoint x: 938, endPoint y: 393, distance: 254.0
click at [937, 392] on li "For one-off payments : Please upload your IRAS Notice of Assessment (NOA)." at bounding box center [723, 395] width 475 height 38
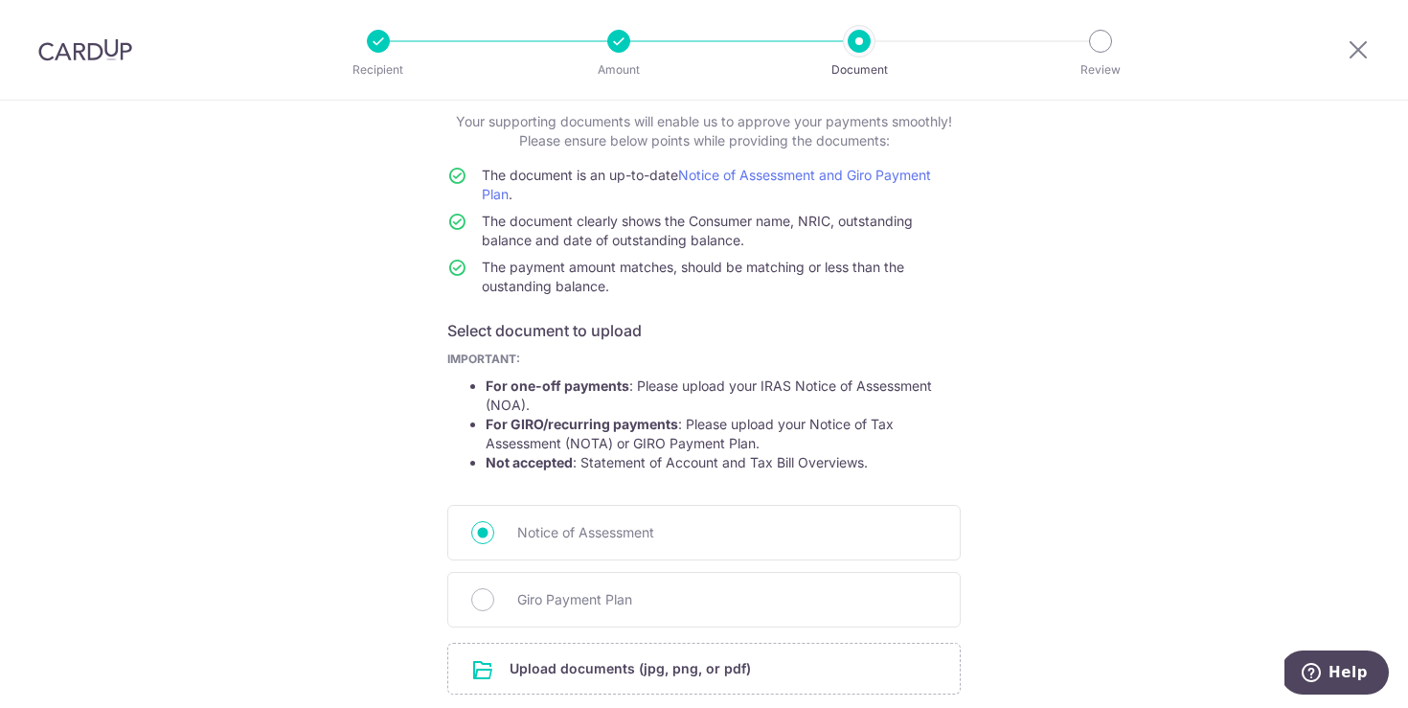
click at [937, 393] on li "For one-off payments : Please upload your IRAS Notice of Assessment (NOA)." at bounding box center [723, 395] width 475 height 38
drag, startPoint x: 876, startPoint y: 409, endPoint x: 873, endPoint y: 420, distance: 10.9
click at [877, 410] on li "For one-off payments : Please upload your IRAS Notice of Assessment (NOA)." at bounding box center [723, 395] width 475 height 38
drag, startPoint x: 718, startPoint y: 425, endPoint x: 798, endPoint y: 422, distance: 79.6
click at [747, 424] on li "For GIRO/recurring payments : Please upload your Notice of Tax Assessment (NOTA…" at bounding box center [723, 434] width 475 height 38
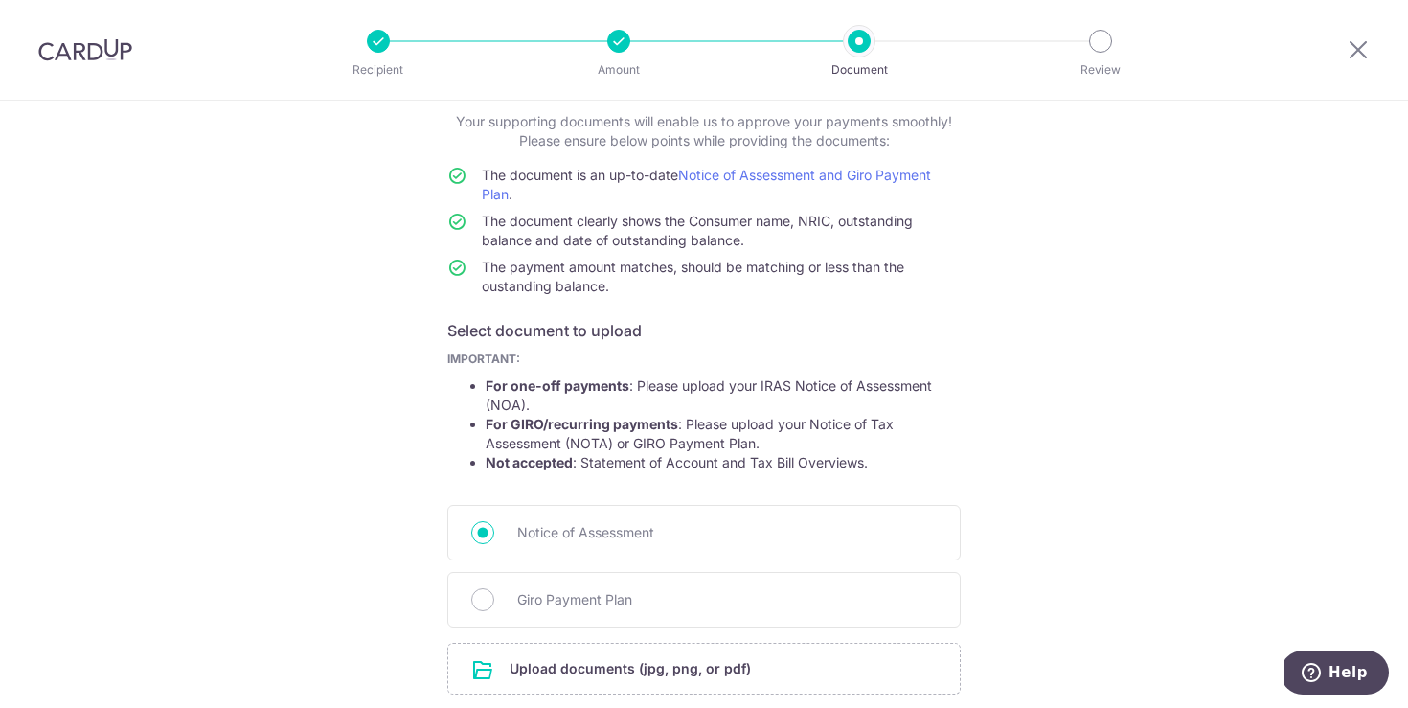
drag, startPoint x: 812, startPoint y: 422, endPoint x: 834, endPoint y: 424, distance: 22.1
click at [812, 422] on li "For GIRO/recurring payments : Please upload your Notice of Tax Assessment (NOTA…" at bounding box center [723, 434] width 475 height 38
drag, startPoint x: 622, startPoint y: 445, endPoint x: 700, endPoint y: 444, distance: 78.6
click at [700, 444] on li "For GIRO/recurring payments : Please upload your Notice of Tax Assessment (NOTA…" at bounding box center [723, 434] width 475 height 38
click at [700, 445] on li "For GIRO/recurring payments : Please upload your Notice of Tax Assessment (NOTA…" at bounding box center [723, 434] width 475 height 38
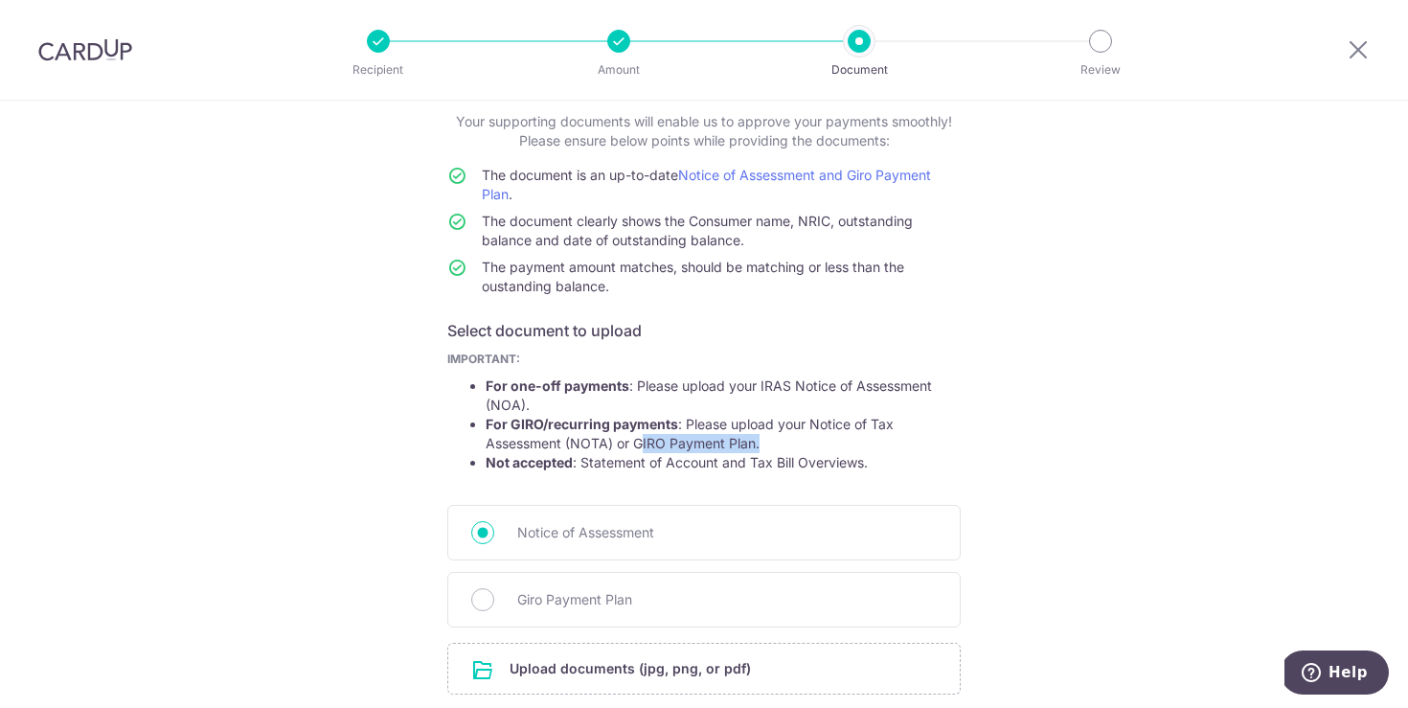
drag, startPoint x: 641, startPoint y: 445, endPoint x: 819, endPoint y: 434, distance: 178.5
click at [819, 434] on li "For GIRO/recurring payments : Please upload your Notice of Tax Assessment (NOTA…" at bounding box center [723, 434] width 475 height 38
click at [825, 439] on li "For GIRO/recurring payments : Please upload your Notice of Tax Assessment (NOTA…" at bounding box center [723, 434] width 475 height 38
drag, startPoint x: 687, startPoint y: 460, endPoint x: 961, endPoint y: 451, distance: 274.1
click at [943, 451] on ul "For one-off payments : Please upload your IRAS Notice of Assessment (NOA). For …" at bounding box center [703, 424] width 513 height 96
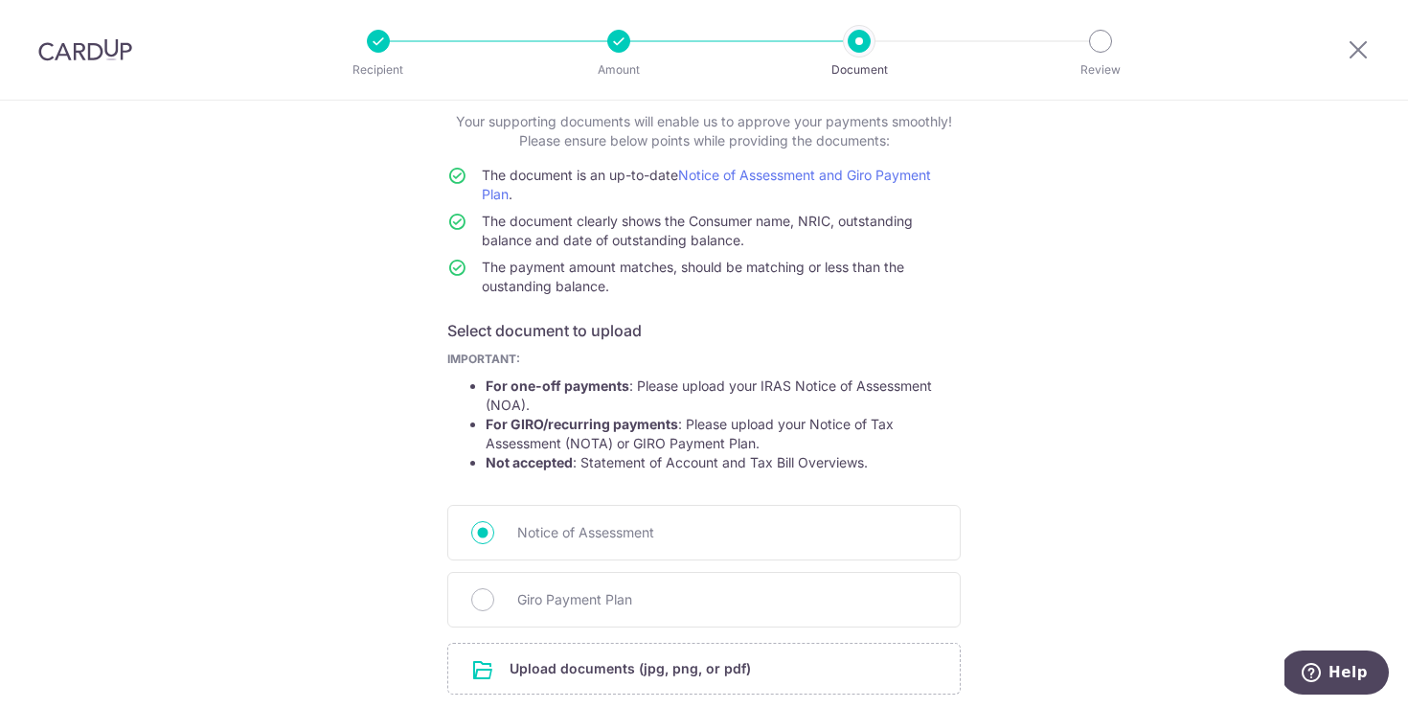
click at [1120, 434] on div "Help us verify your payment Your supporting documents will enable us to approve…" at bounding box center [704, 424] width 1408 height 877
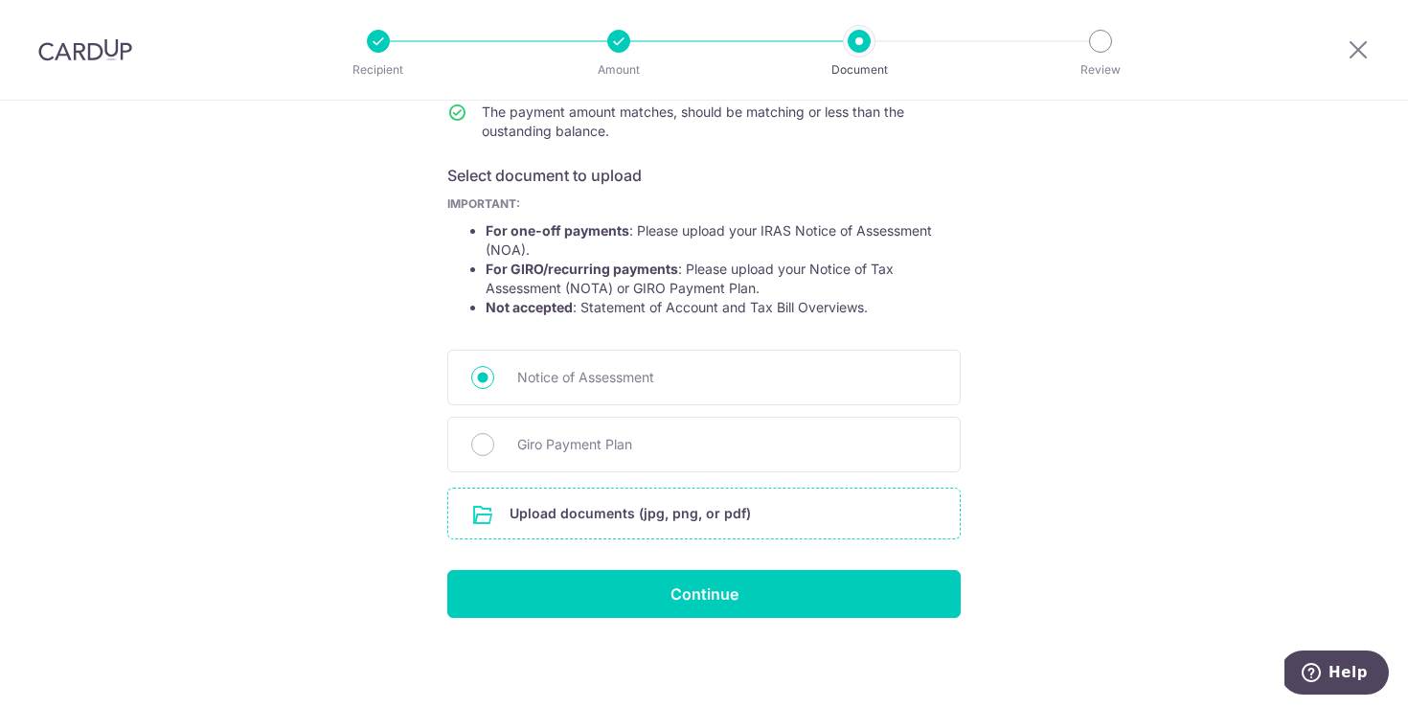
click at [629, 515] on input "file" at bounding box center [704, 514] width 512 height 50
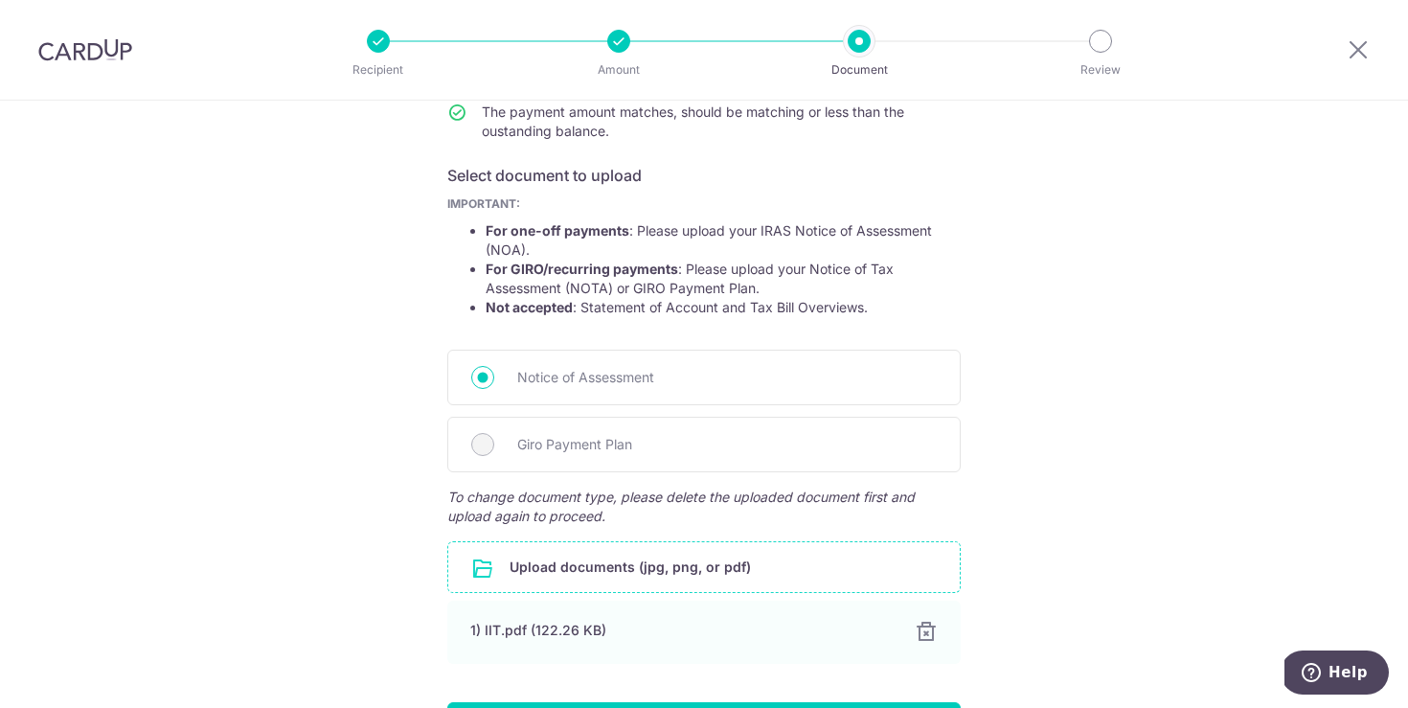
scroll to position [402, 0]
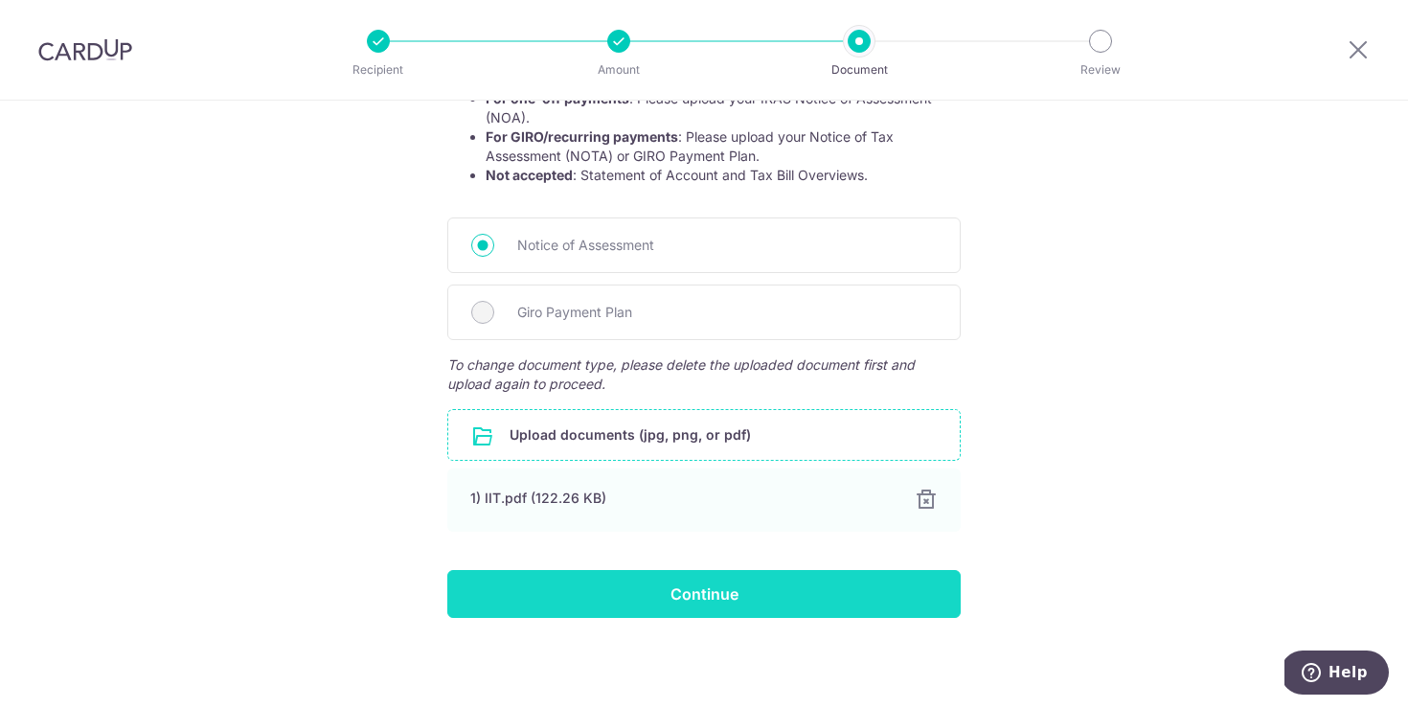
click at [721, 589] on input "Continue" at bounding box center [703, 594] width 513 height 48
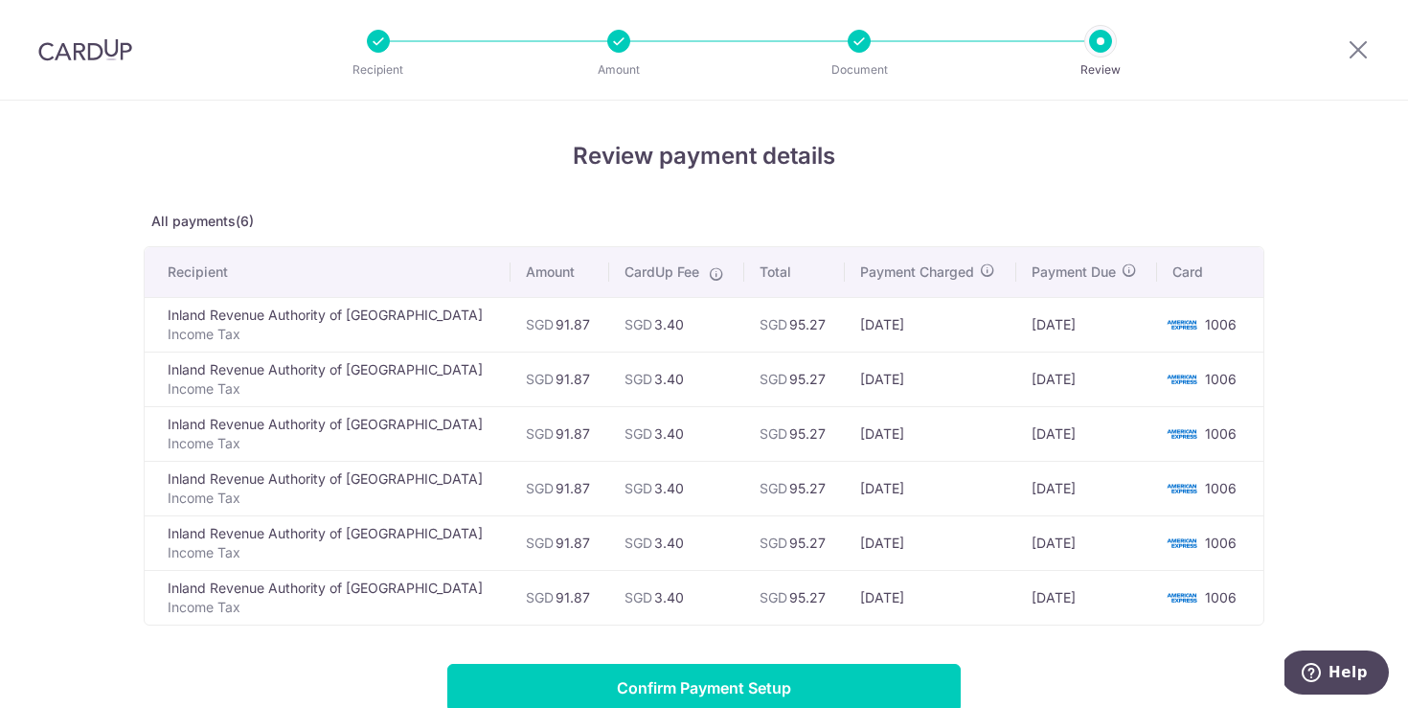
click at [876, 597] on td "[DATE]" at bounding box center [930, 597] width 171 height 55
click at [1057, 552] on td "[DATE]" at bounding box center [1086, 542] width 141 height 55
drag, startPoint x: 1093, startPoint y: 598, endPoint x: 1007, endPoint y: 604, distance: 86.5
click at [1016, 603] on td "09/03/2026" at bounding box center [1086, 597] width 141 height 55
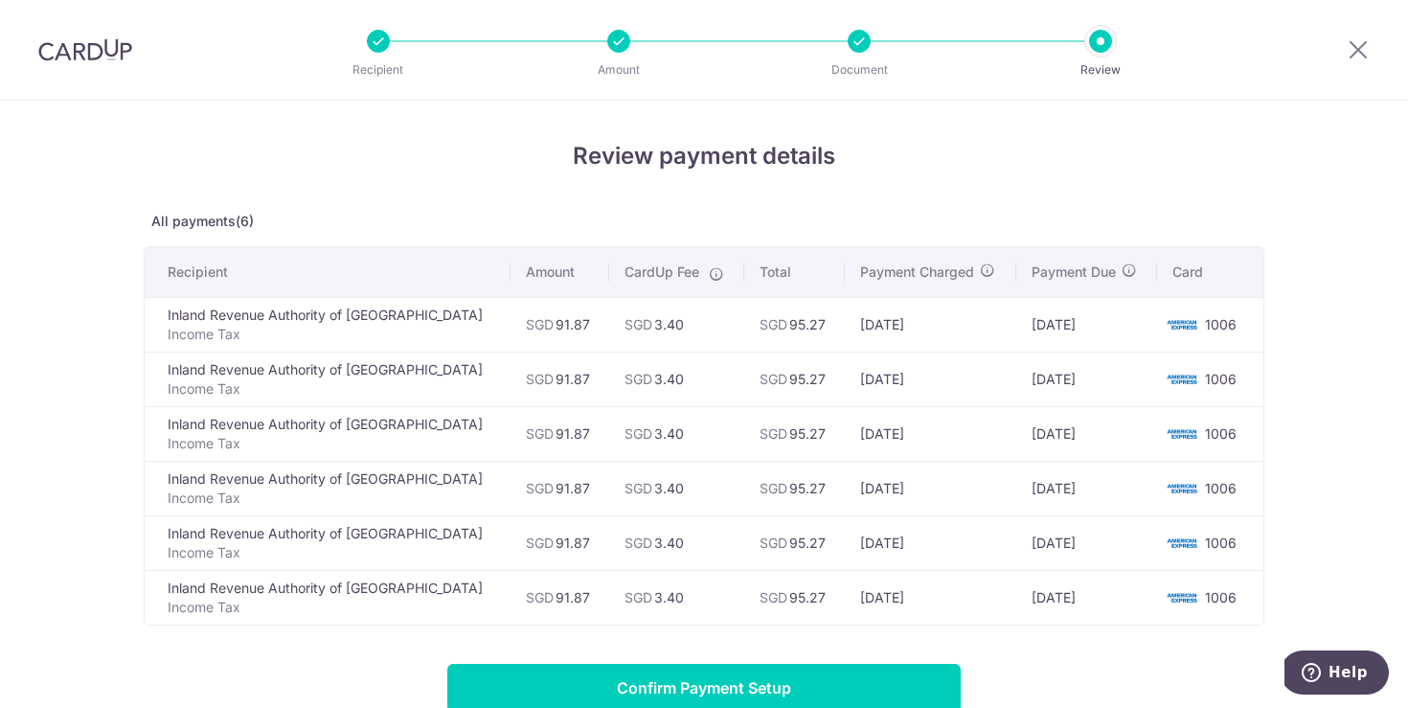
copy td "09/03/2026"
click at [517, 323] on td "SGD 91.87" at bounding box center [560, 324] width 99 height 55
copy td "91.87"
click at [1066, 610] on td "09/03/2026" at bounding box center [1086, 597] width 141 height 55
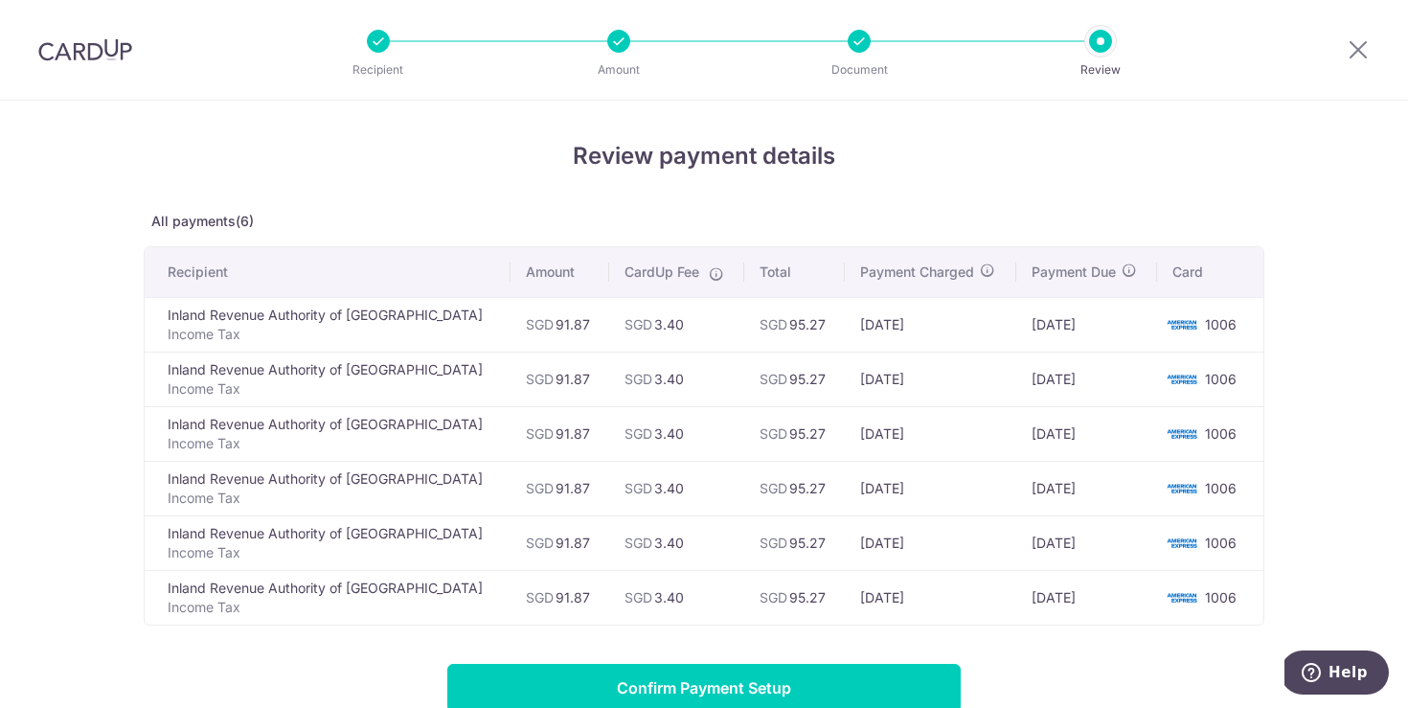
drag, startPoint x: 1026, startPoint y: 597, endPoint x: 1097, endPoint y: 597, distance: 70.9
click at [1097, 597] on td "09/03/2026" at bounding box center [1086, 597] width 141 height 55
copy td "09/03/2026"
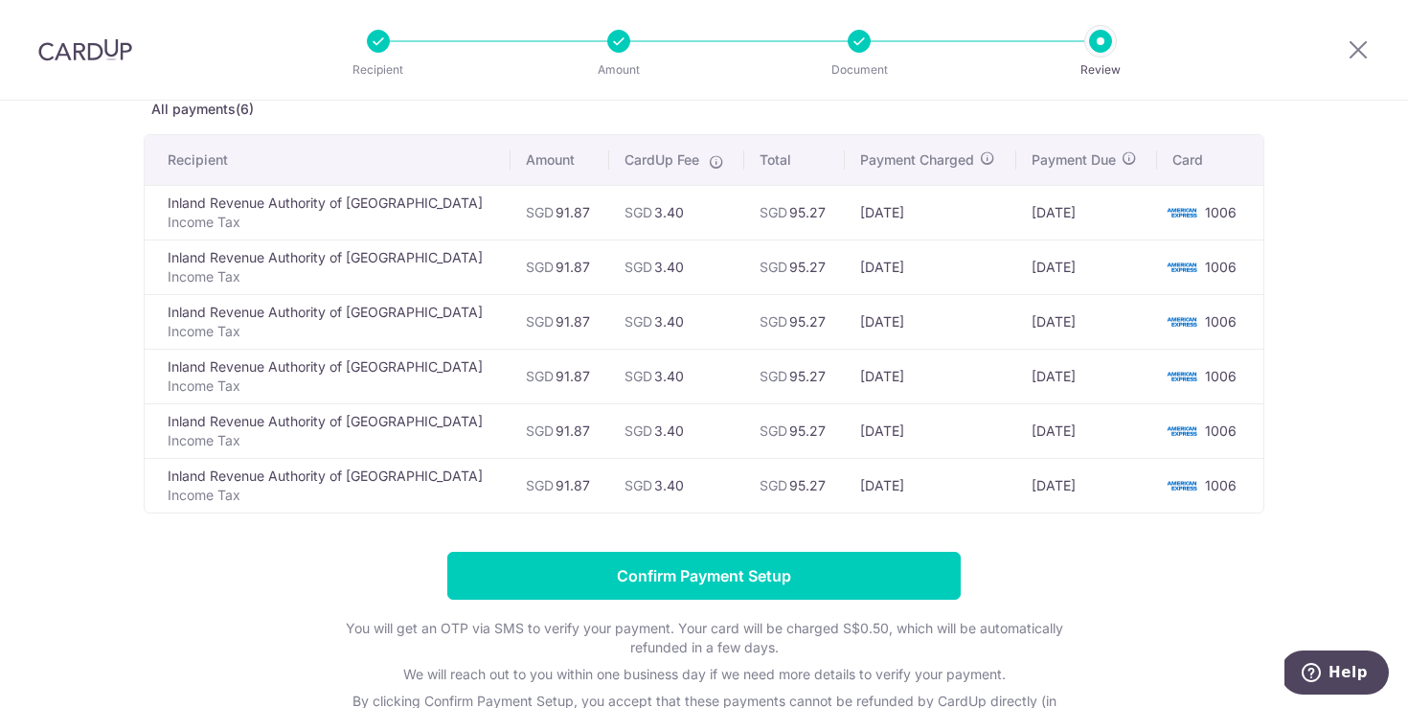
scroll to position [75, 0]
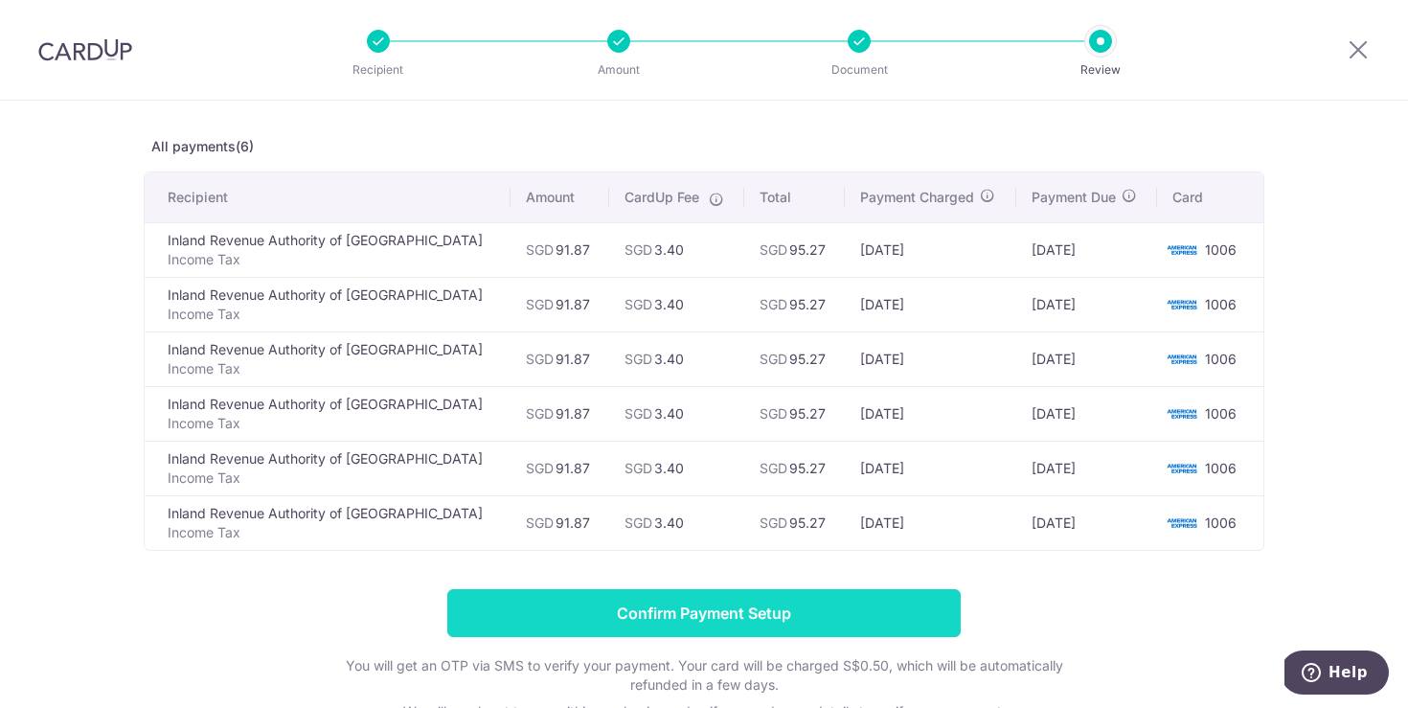
click at [734, 610] on input "Confirm Payment Setup" at bounding box center [703, 613] width 513 height 48
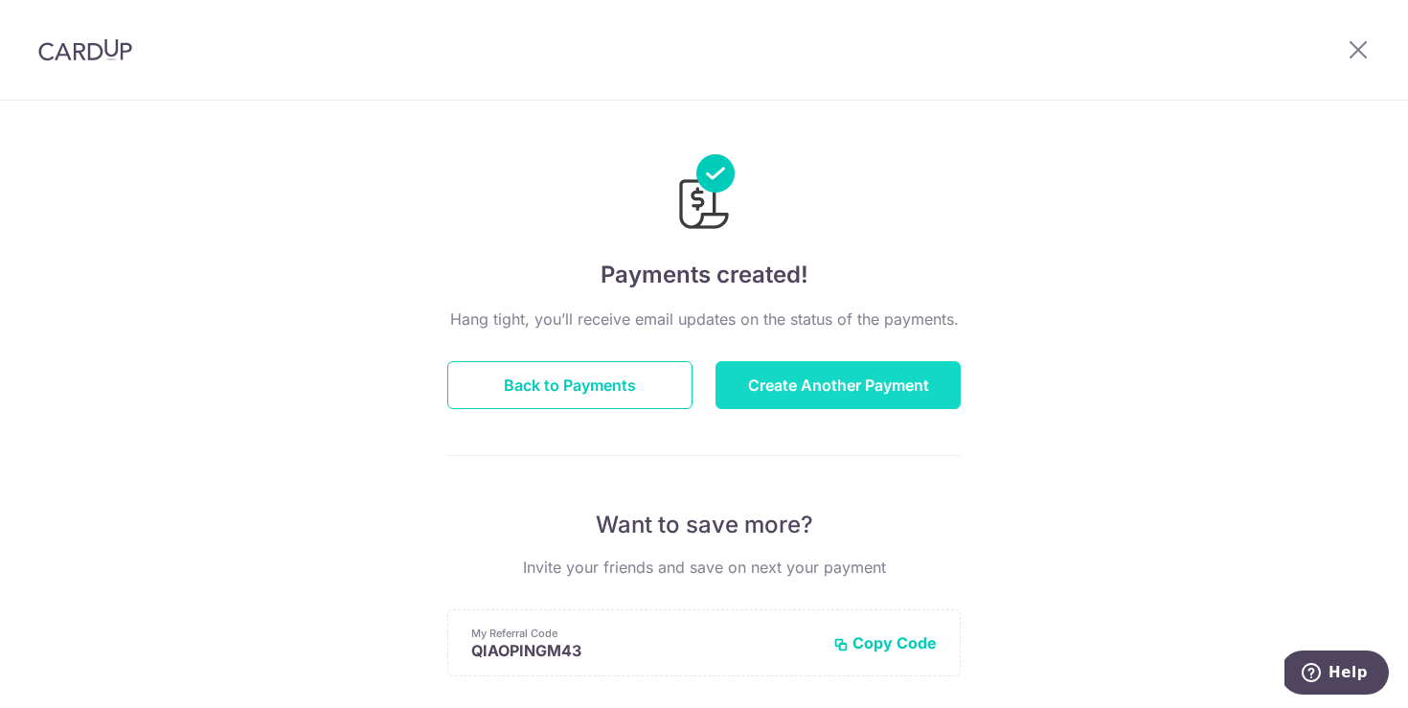
click at [855, 394] on button "Create Another Payment" at bounding box center [838, 385] width 245 height 48
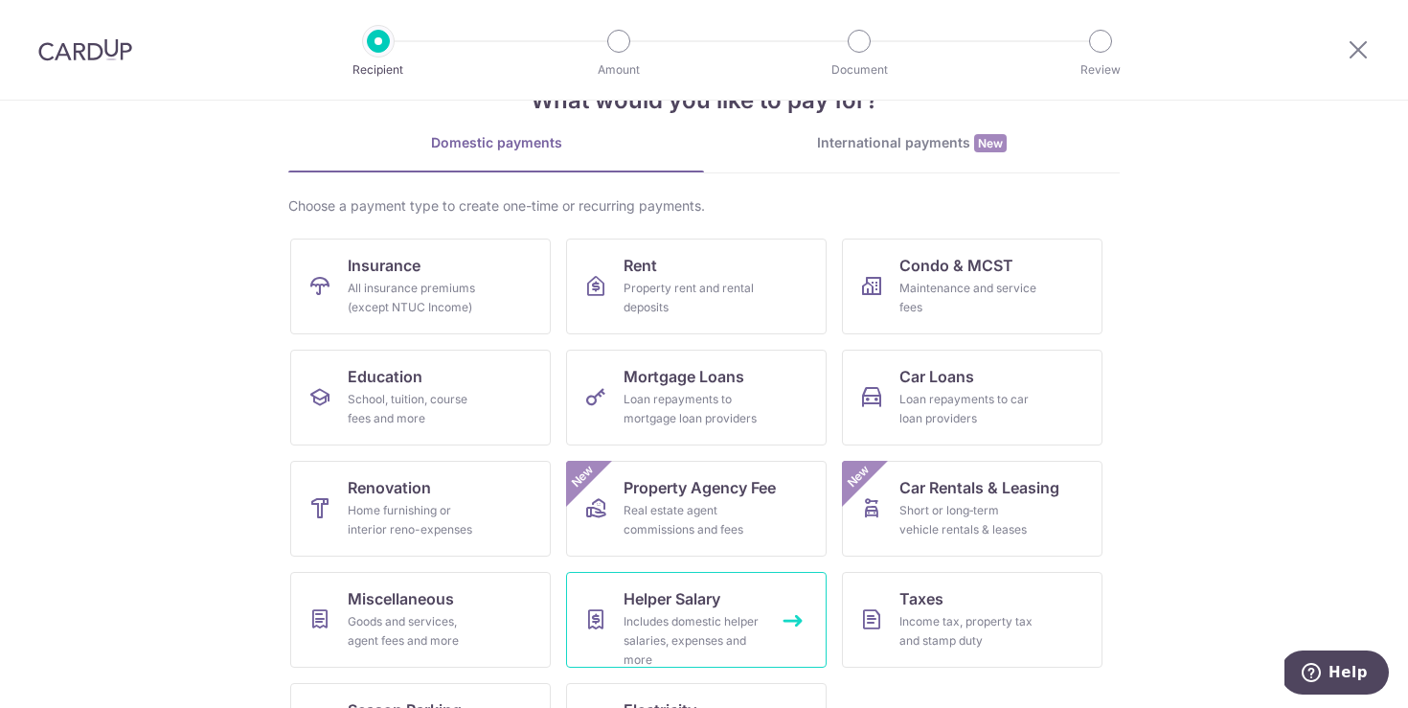
scroll to position [149, 0]
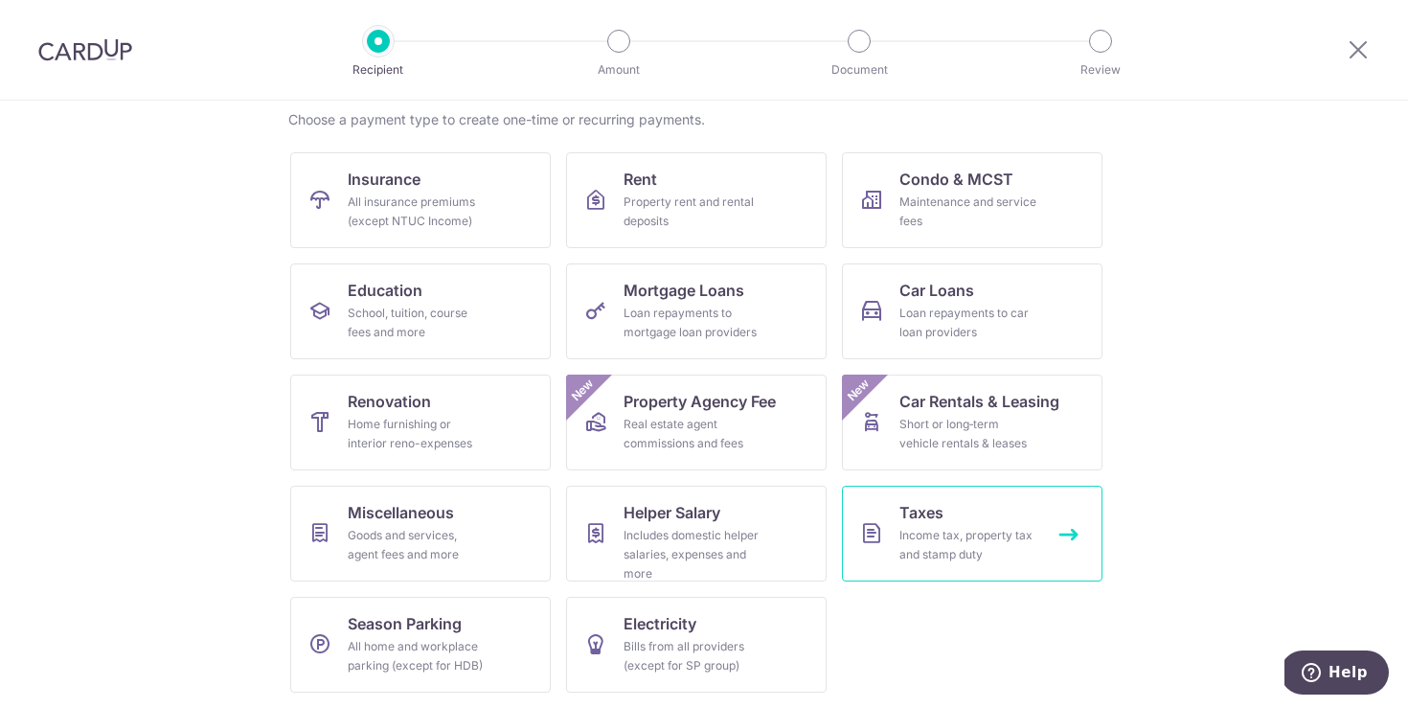
click at [945, 539] on div "Income tax, property tax and stamp duty" at bounding box center [968, 545] width 138 height 38
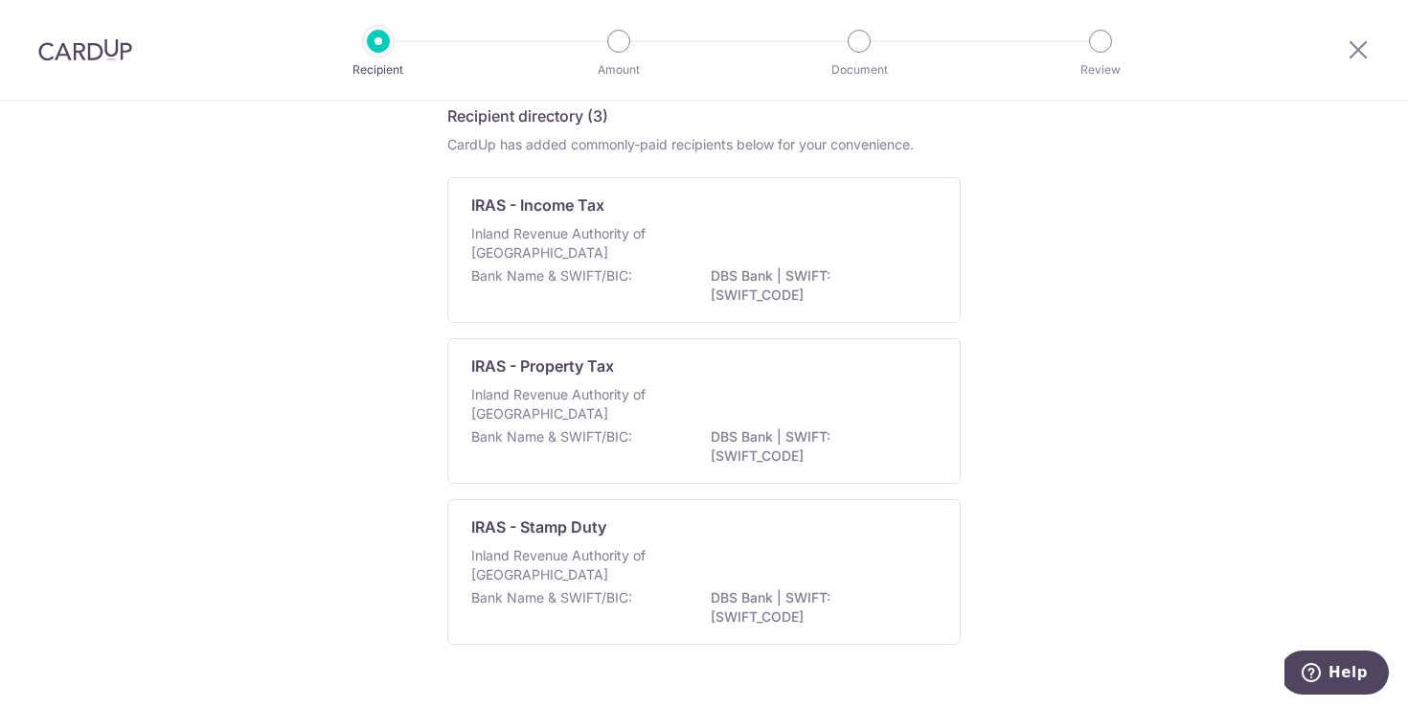
scroll to position [126, 0]
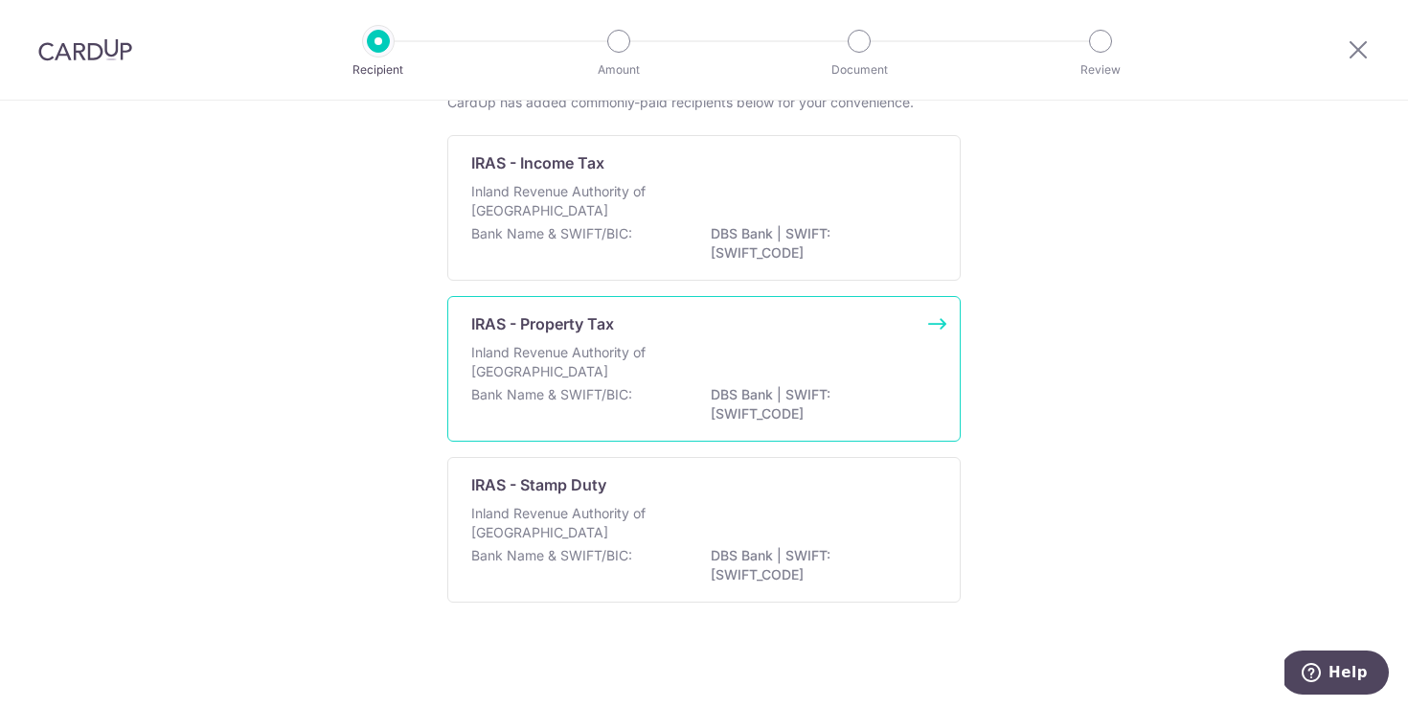
click at [613, 356] on p "Inland Revenue Authority of [GEOGRAPHIC_DATA]" at bounding box center [572, 362] width 203 height 38
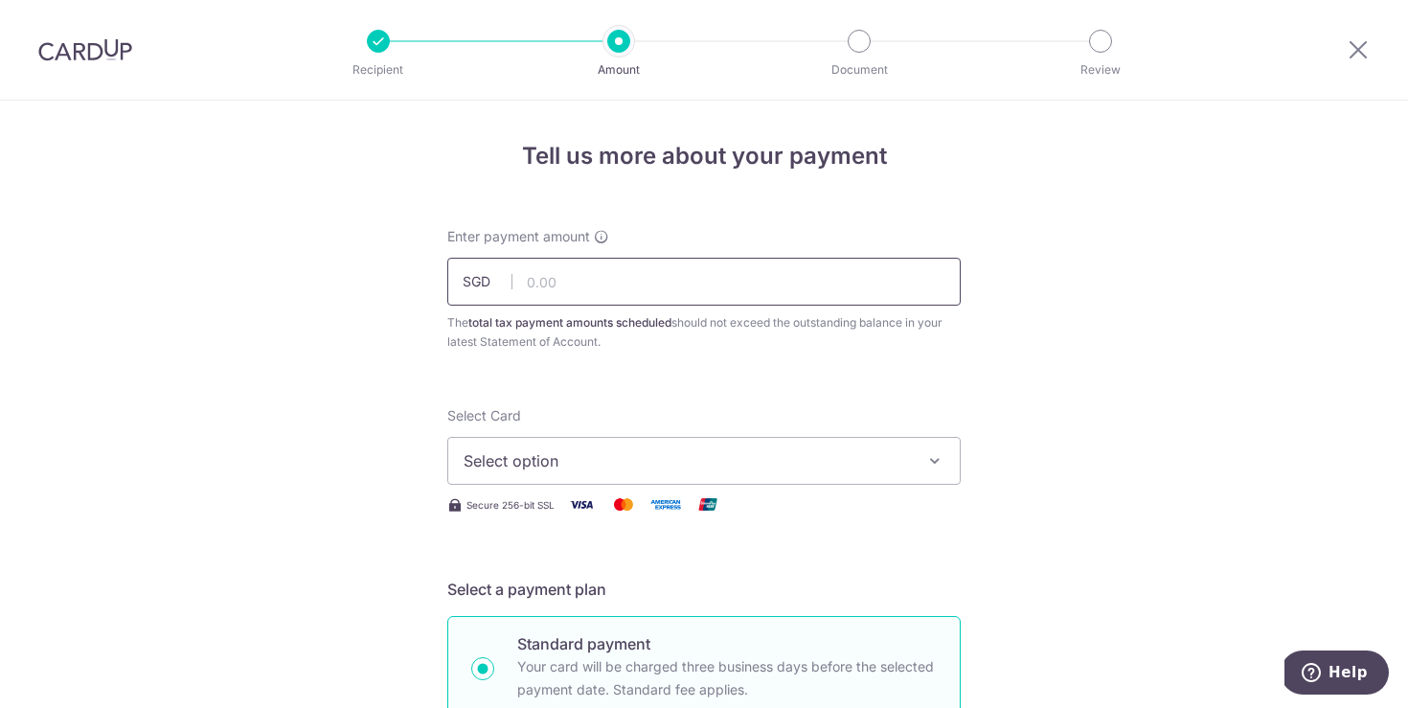
click at [644, 283] on input "text" at bounding box center [703, 282] width 513 height 48
drag, startPoint x: 648, startPoint y: 285, endPoint x: 75, endPoint y: 453, distance: 596.9
click at [649, 286] on input "text" at bounding box center [703, 282] width 513 height 48
click at [623, 278] on input "text" at bounding box center [703, 282] width 513 height 48
paste input "37.40"
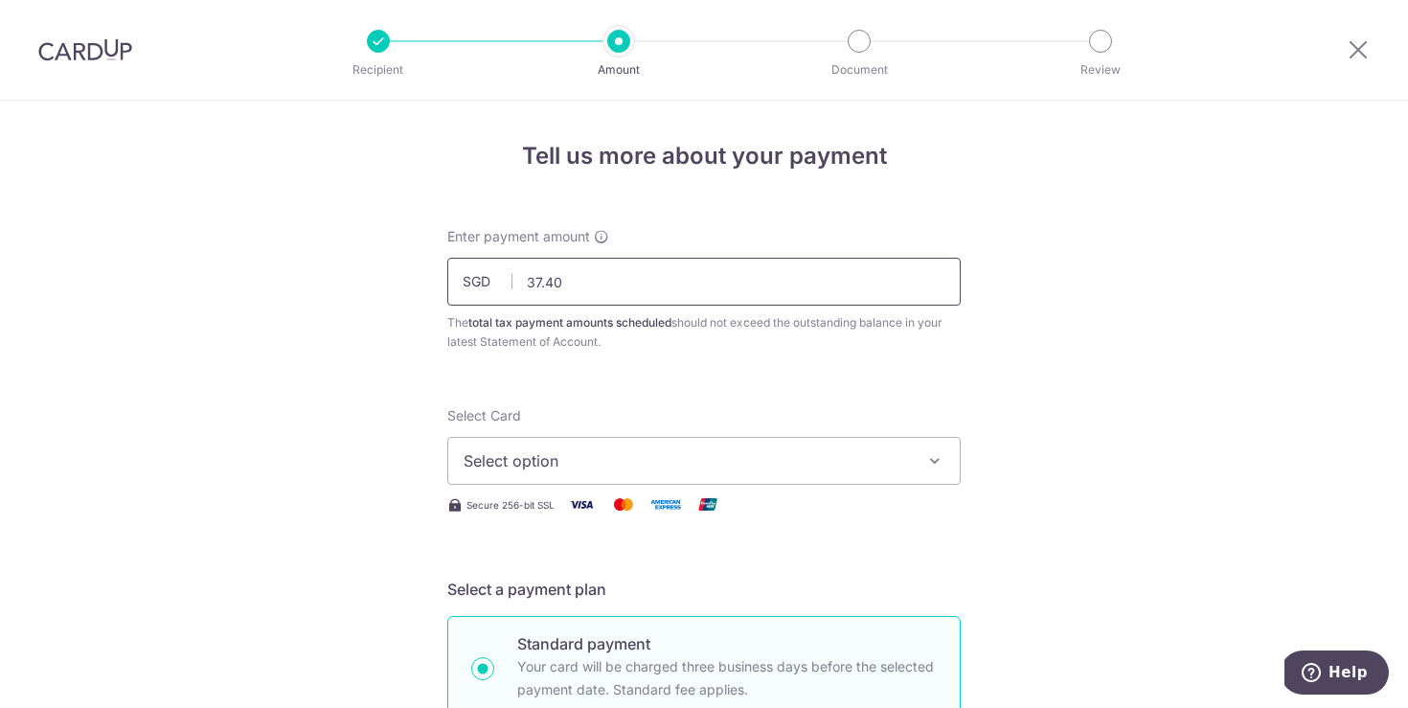
type input "37.40"
click at [608, 459] on span "Select option" at bounding box center [687, 460] width 446 height 23
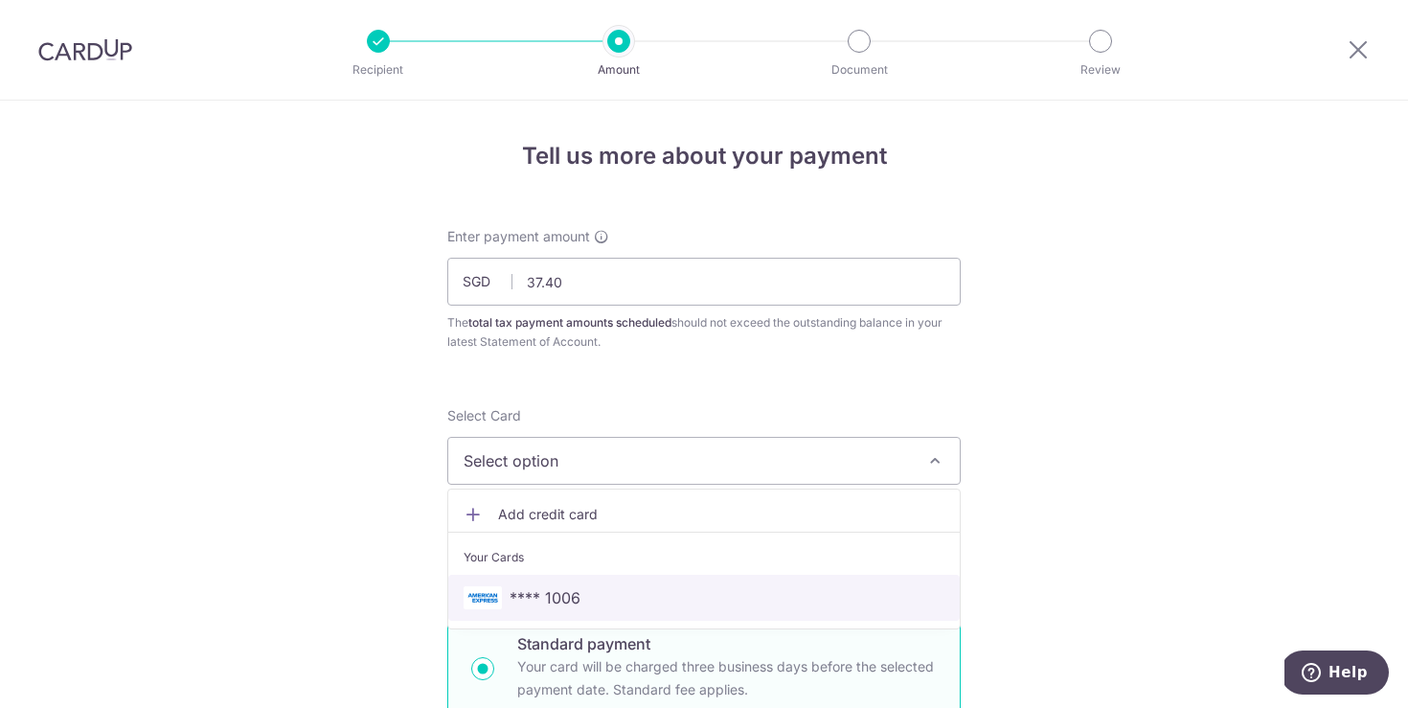
click at [550, 597] on span "**** 1006" at bounding box center [545, 597] width 71 height 23
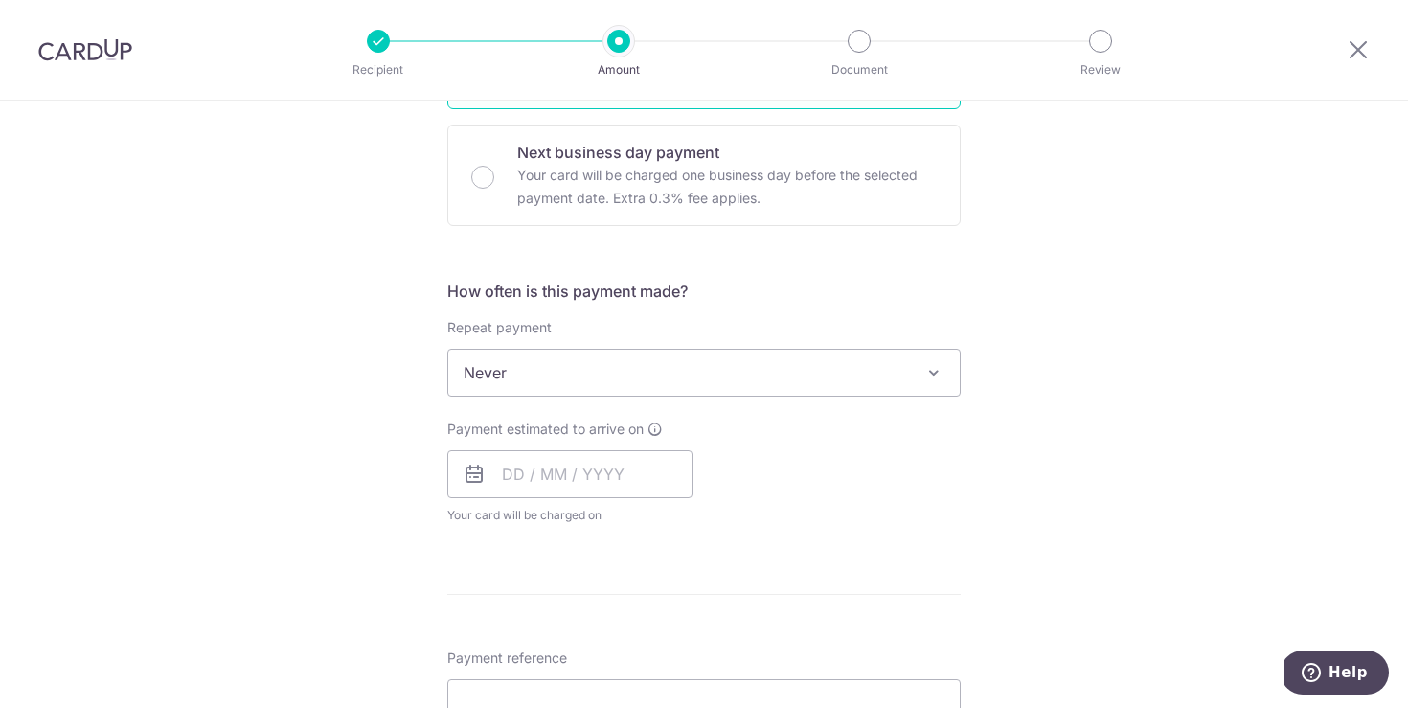
scroll to position [656, 0]
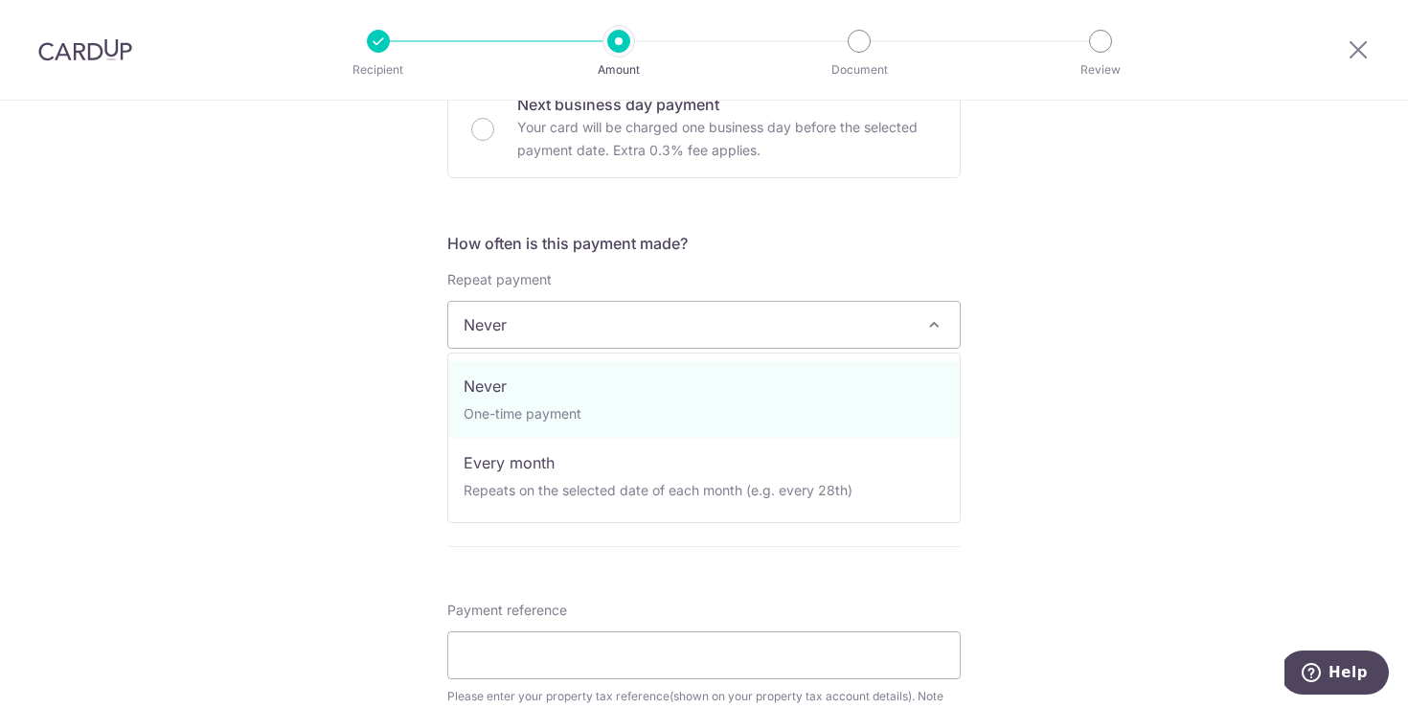
drag, startPoint x: 580, startPoint y: 330, endPoint x: 589, endPoint y: 334, distance: 10.3
click at [581, 330] on span "Never" at bounding box center [704, 325] width 512 height 46
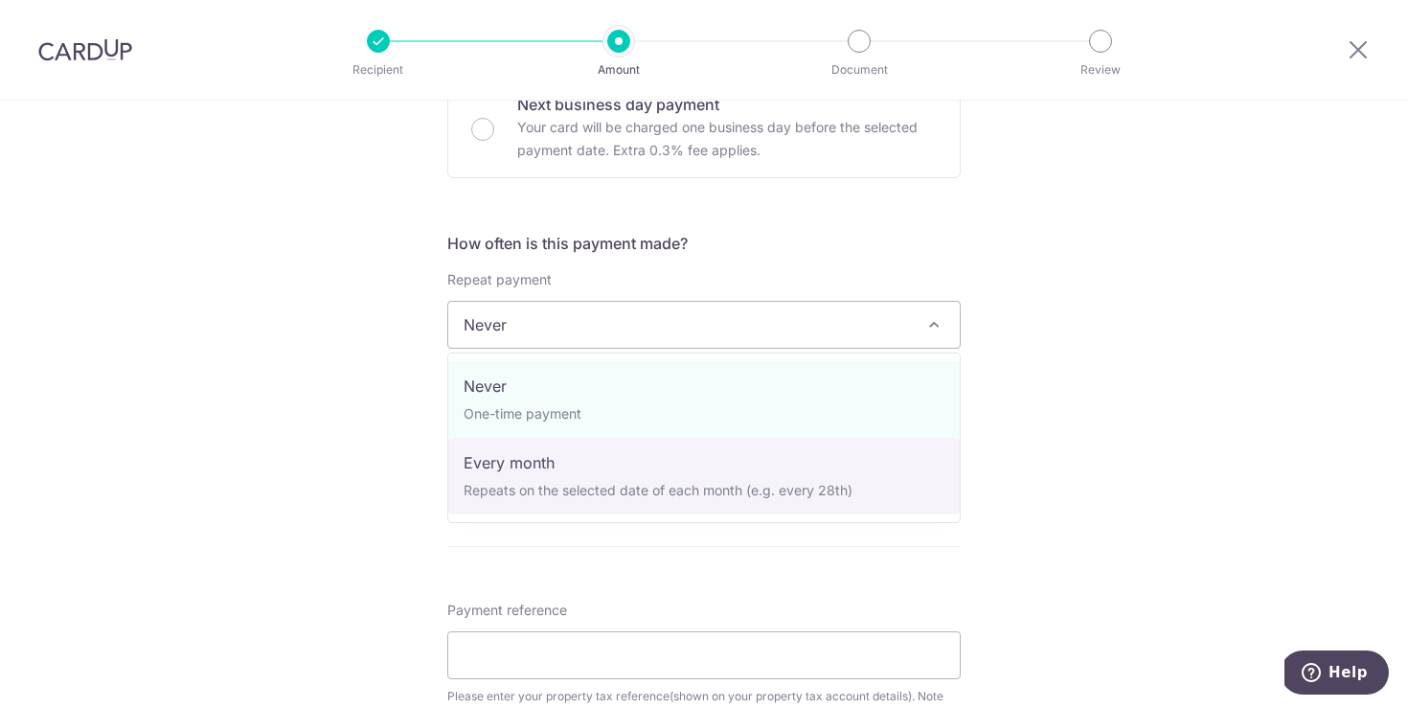
select select "3"
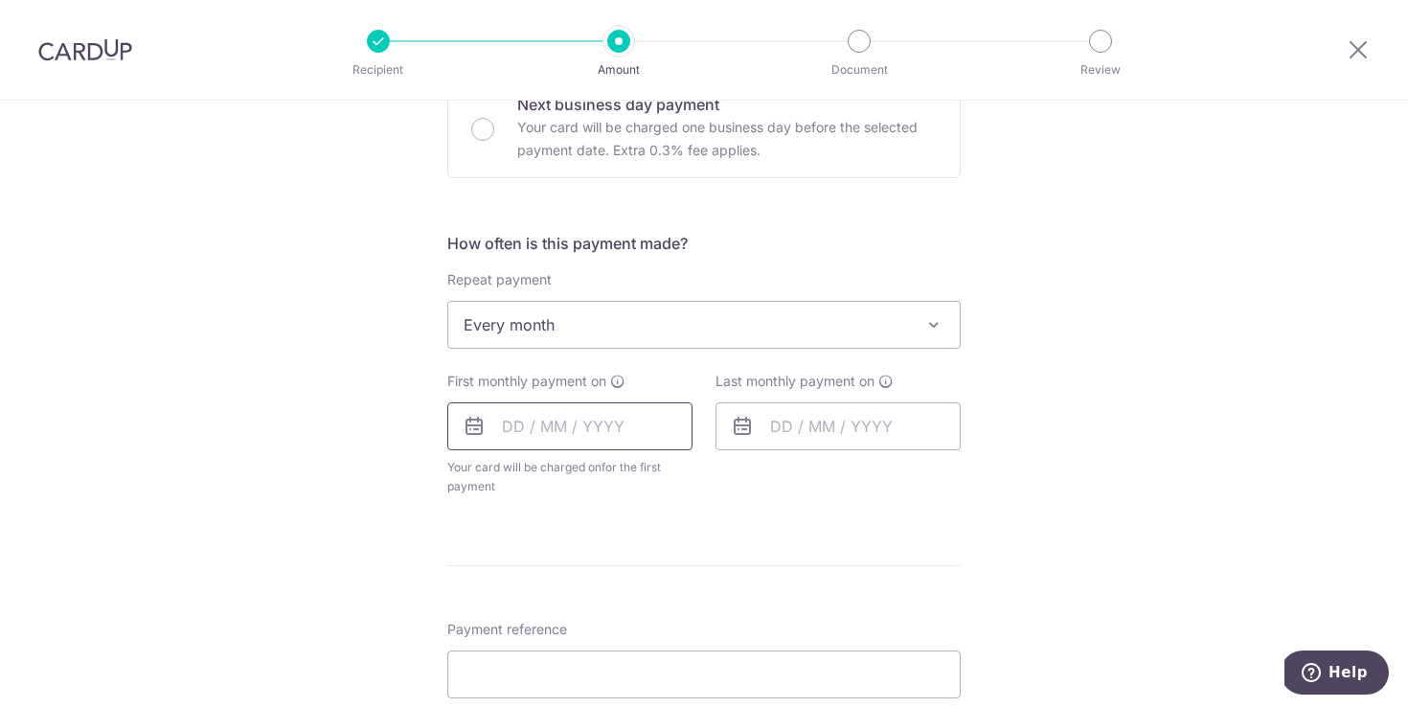
click at [551, 424] on input "text" at bounding box center [569, 426] width 245 height 48
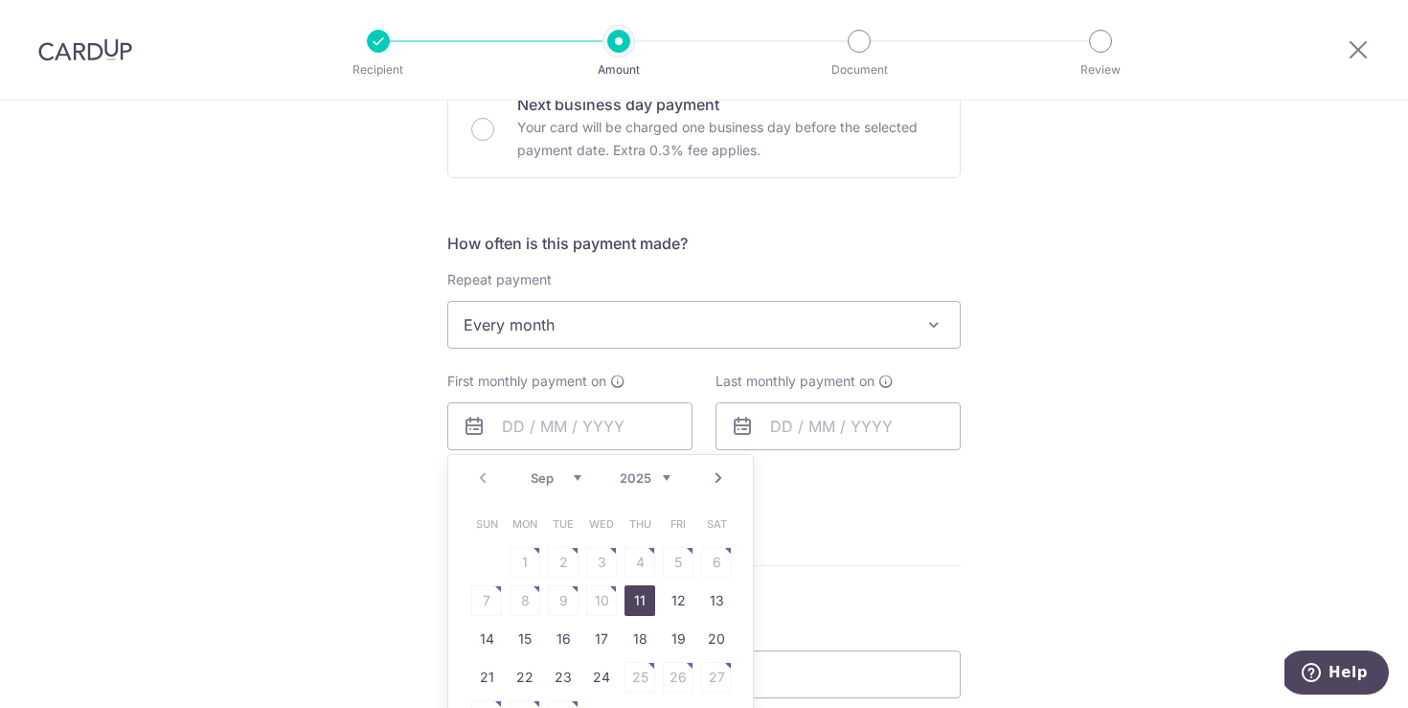
click at [724, 477] on link "Next" at bounding box center [718, 478] width 23 height 23
click at [551, 602] on link "7" at bounding box center [563, 600] width 31 height 31
type input "[DATE]"
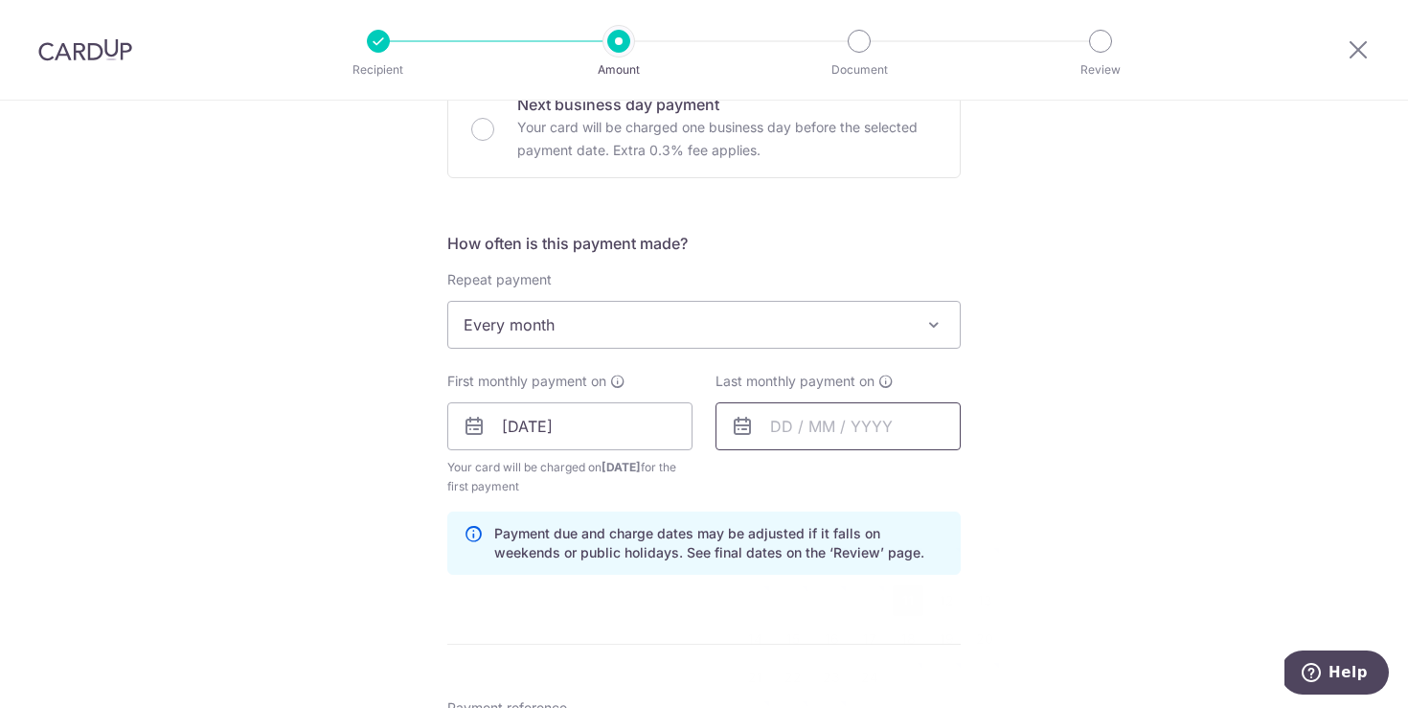
click at [864, 405] on input "text" at bounding box center [838, 426] width 245 height 48
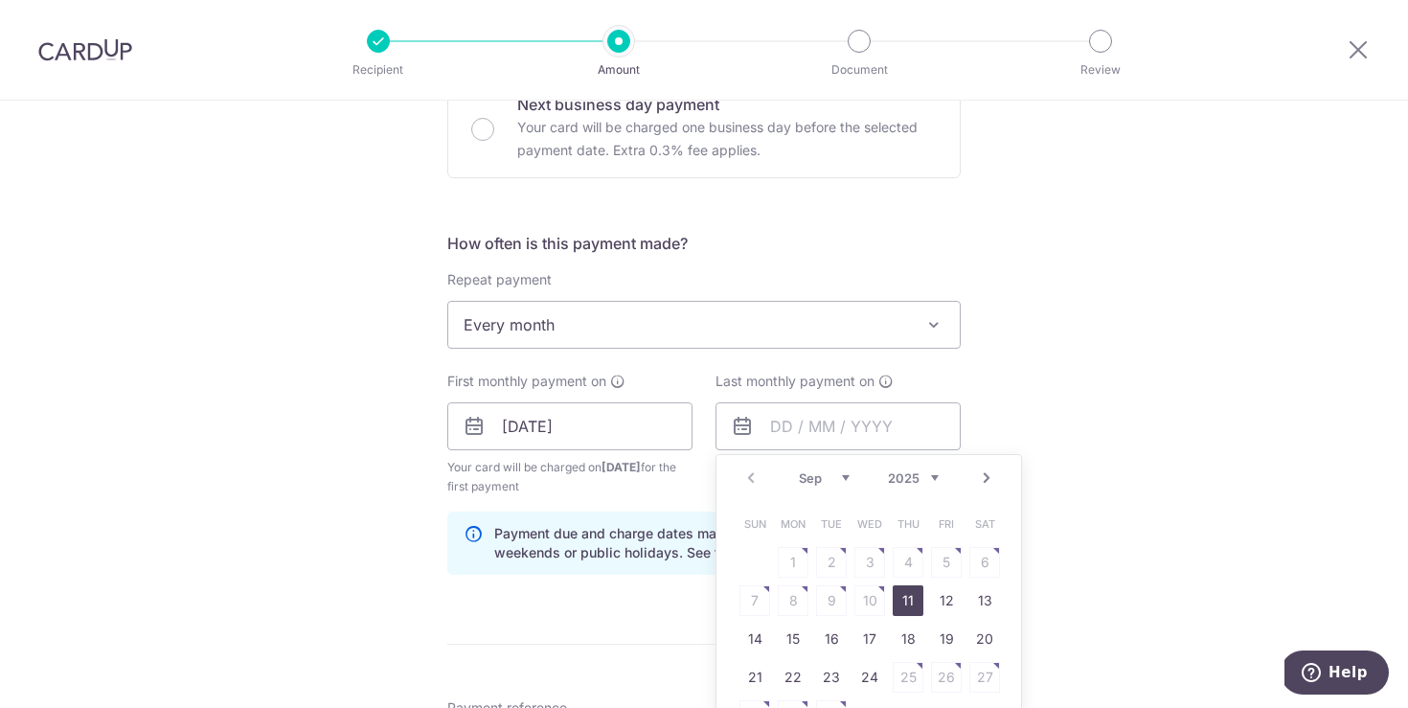
click at [988, 481] on link "Next" at bounding box center [986, 478] width 23 height 23
click at [990, 480] on link "Next" at bounding box center [986, 478] width 23 height 23
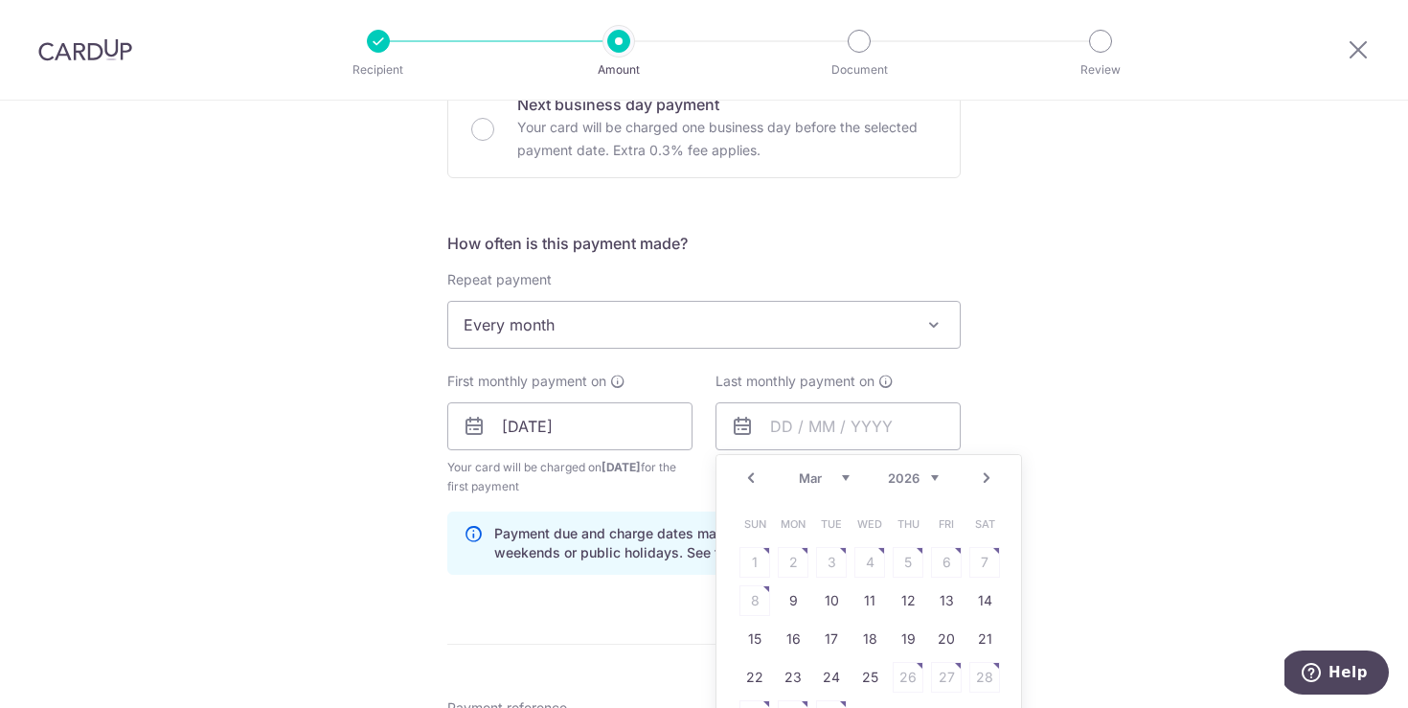
click at [991, 480] on link "Next" at bounding box center [986, 478] width 23 height 23
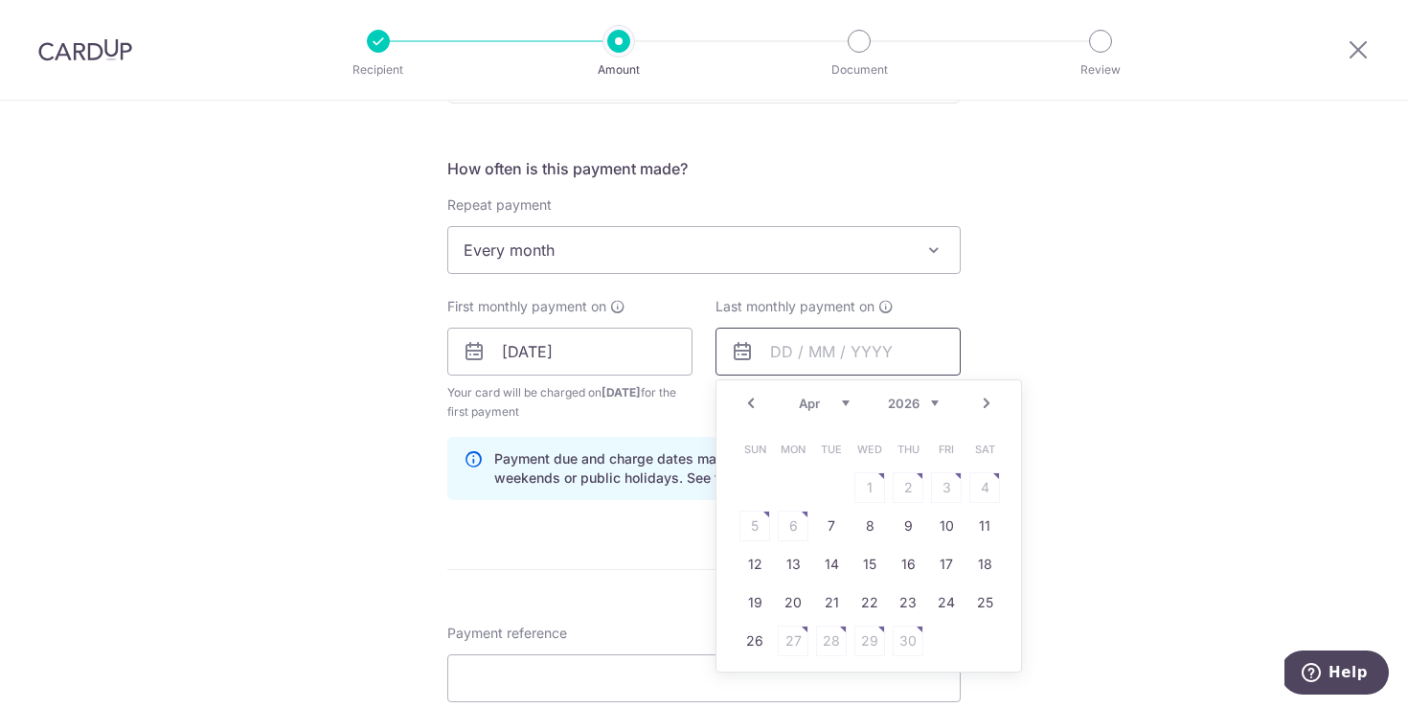
scroll to position [734, 0]
click at [755, 405] on link "Prev" at bounding box center [751, 400] width 23 height 23
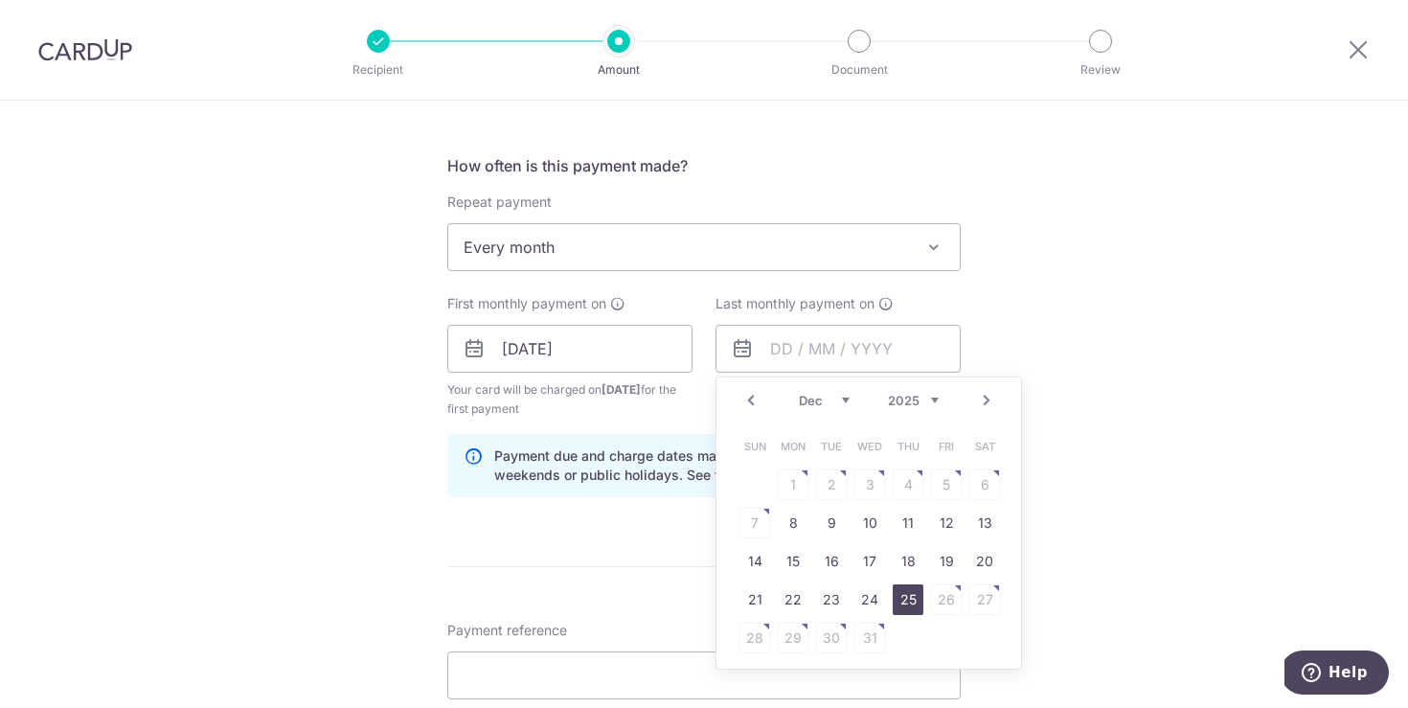
click at [915, 603] on link "25" at bounding box center [908, 599] width 31 height 31
type input "[DATE]"
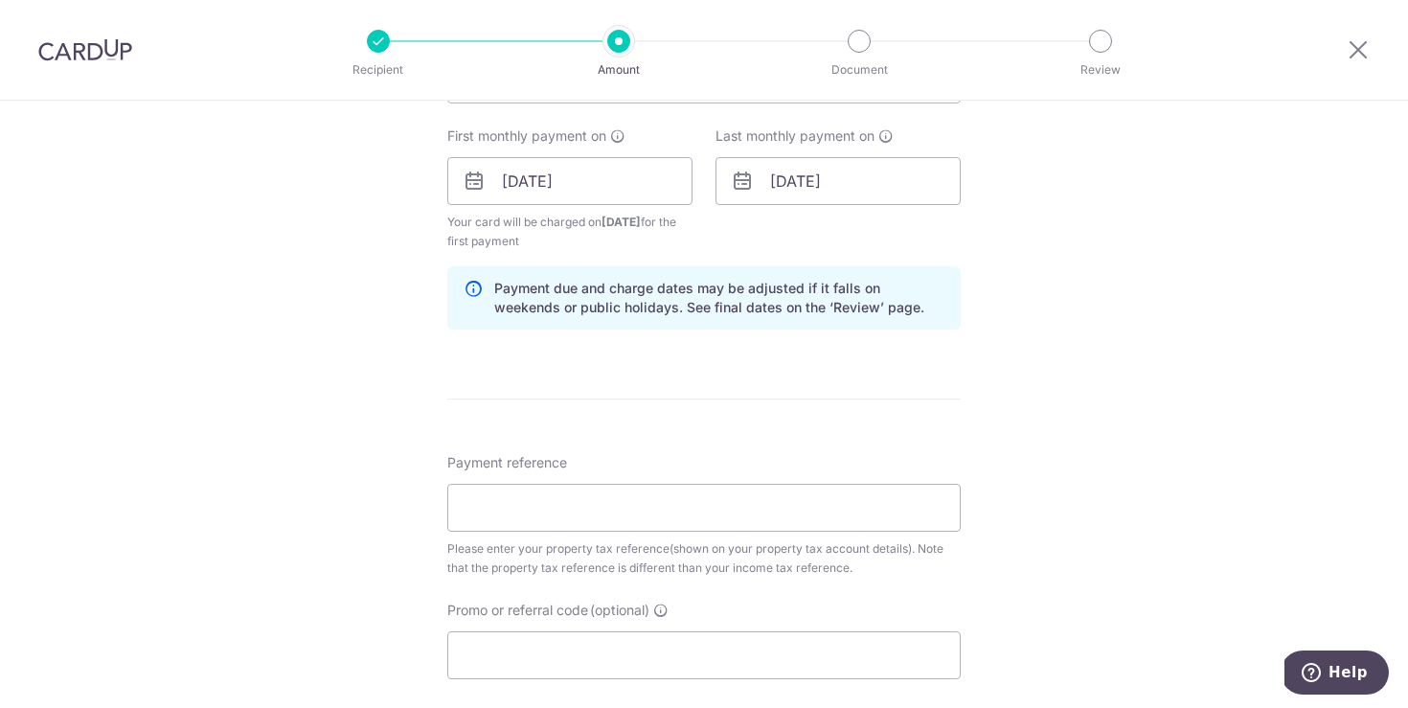
scroll to position [943, 0]
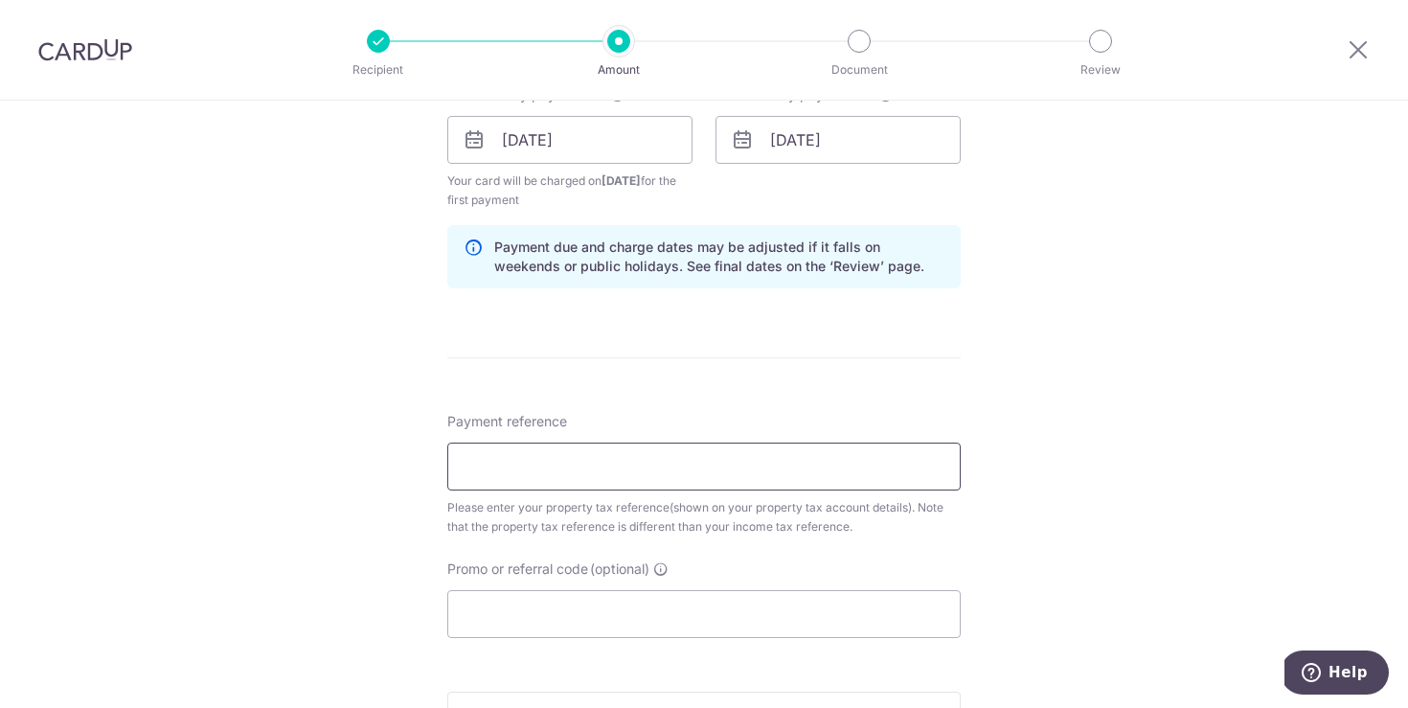
click at [619, 451] on input "Payment reference" at bounding box center [703, 467] width 513 height 48
type input "S8630801"
drag, startPoint x: 559, startPoint y: 621, endPoint x: 528, endPoint y: 628, distance: 32.5
click at [561, 621] on input "Promo or referral code (optional)" at bounding box center [703, 614] width 513 height 48
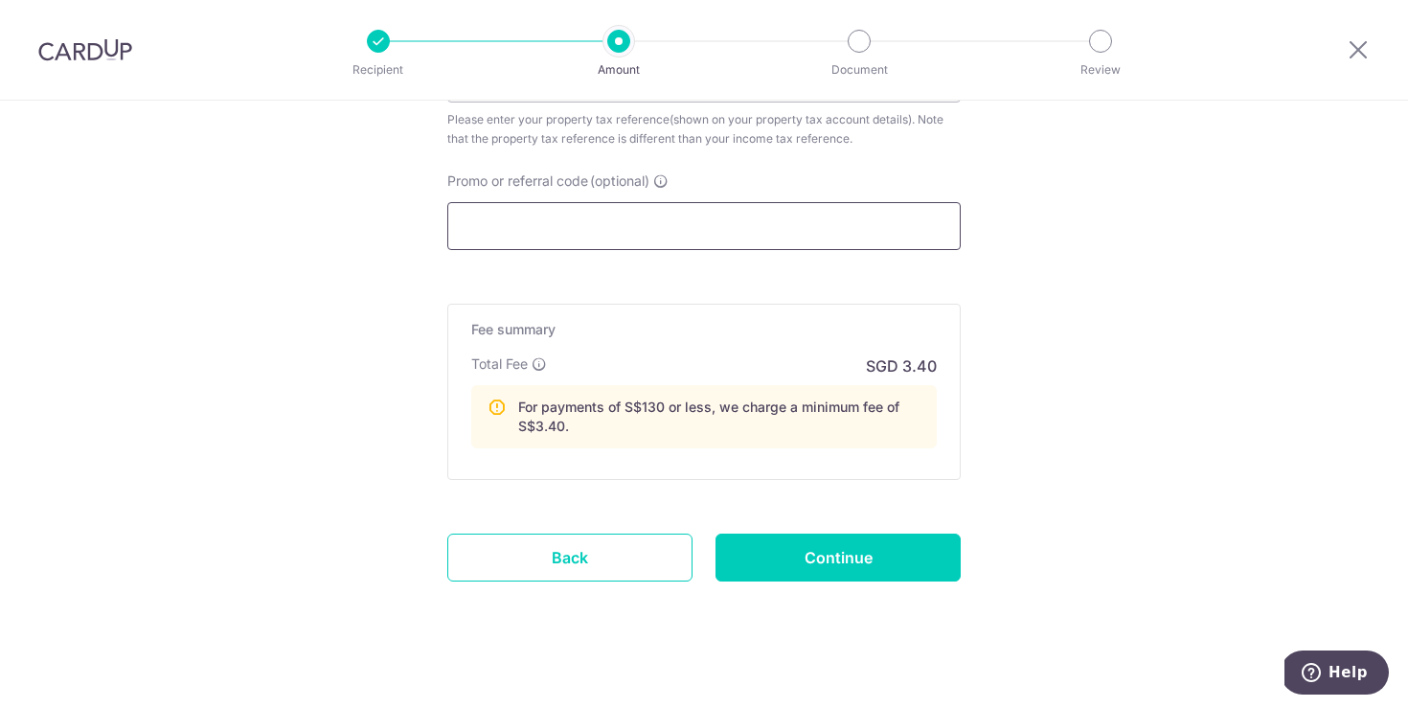
scroll to position [1334, 0]
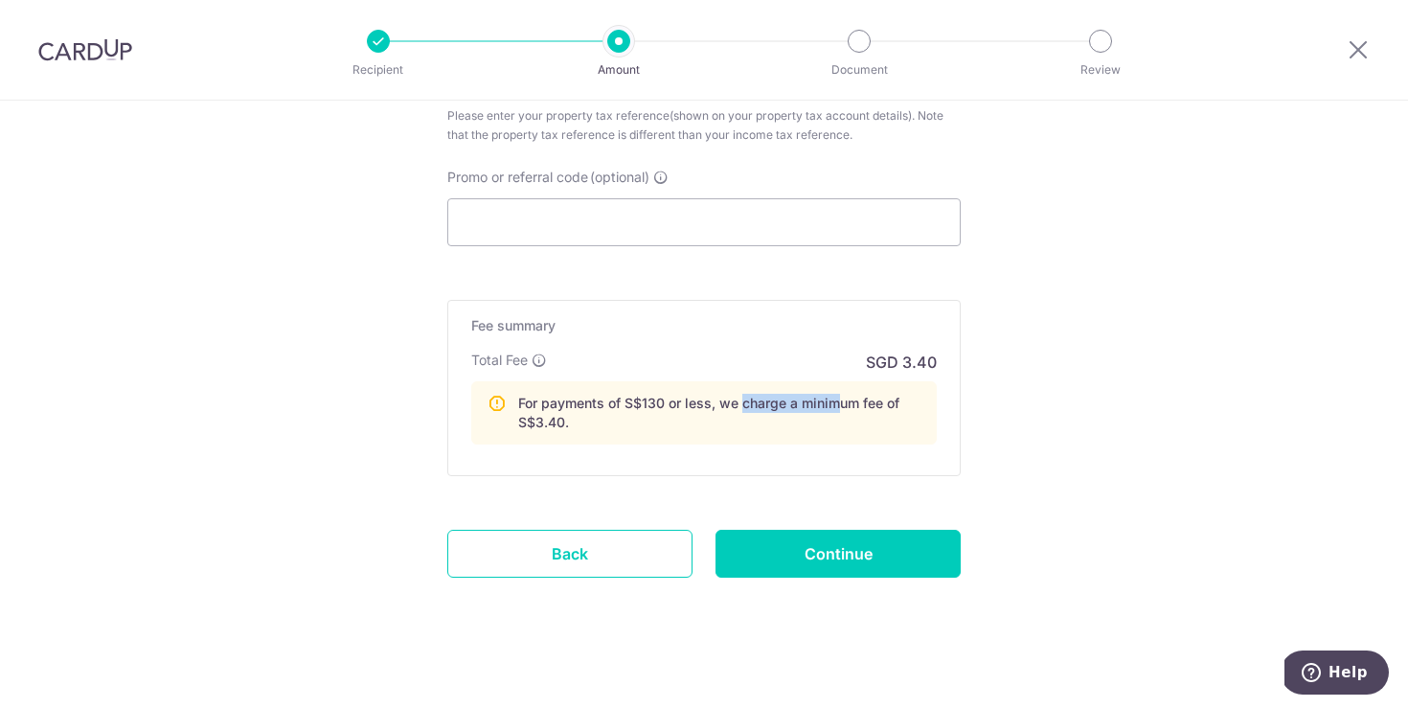
drag, startPoint x: 834, startPoint y: 395, endPoint x: 719, endPoint y: 405, distance: 115.4
click at [719, 405] on p "For payments of S$130 or less, we charge a minimum fee of S$3.40." at bounding box center [719, 413] width 402 height 38
drag, startPoint x: 775, startPoint y: 418, endPoint x: 736, endPoint y: 439, distance: 44.6
click at [775, 418] on p "For payments of S$130 or less, we charge a minimum fee of S$3.40." at bounding box center [719, 413] width 402 height 38
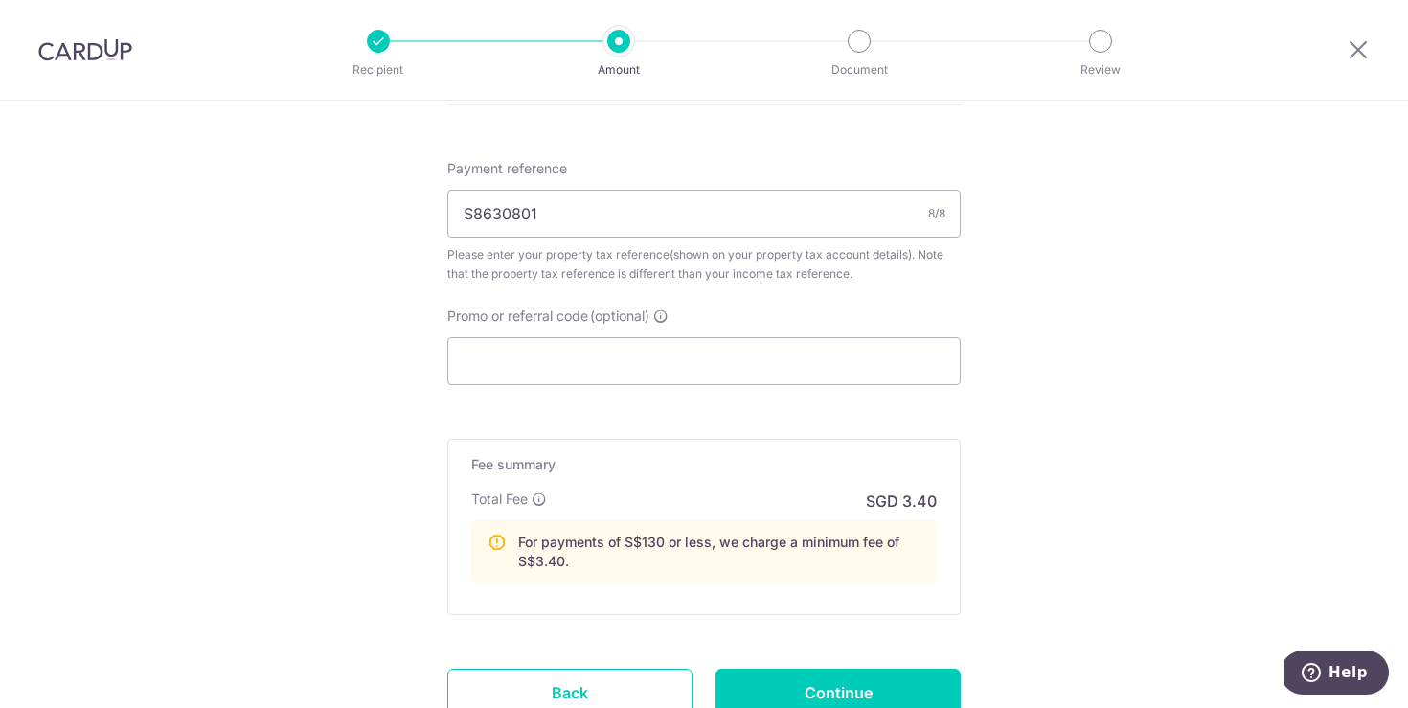
scroll to position [1125, 0]
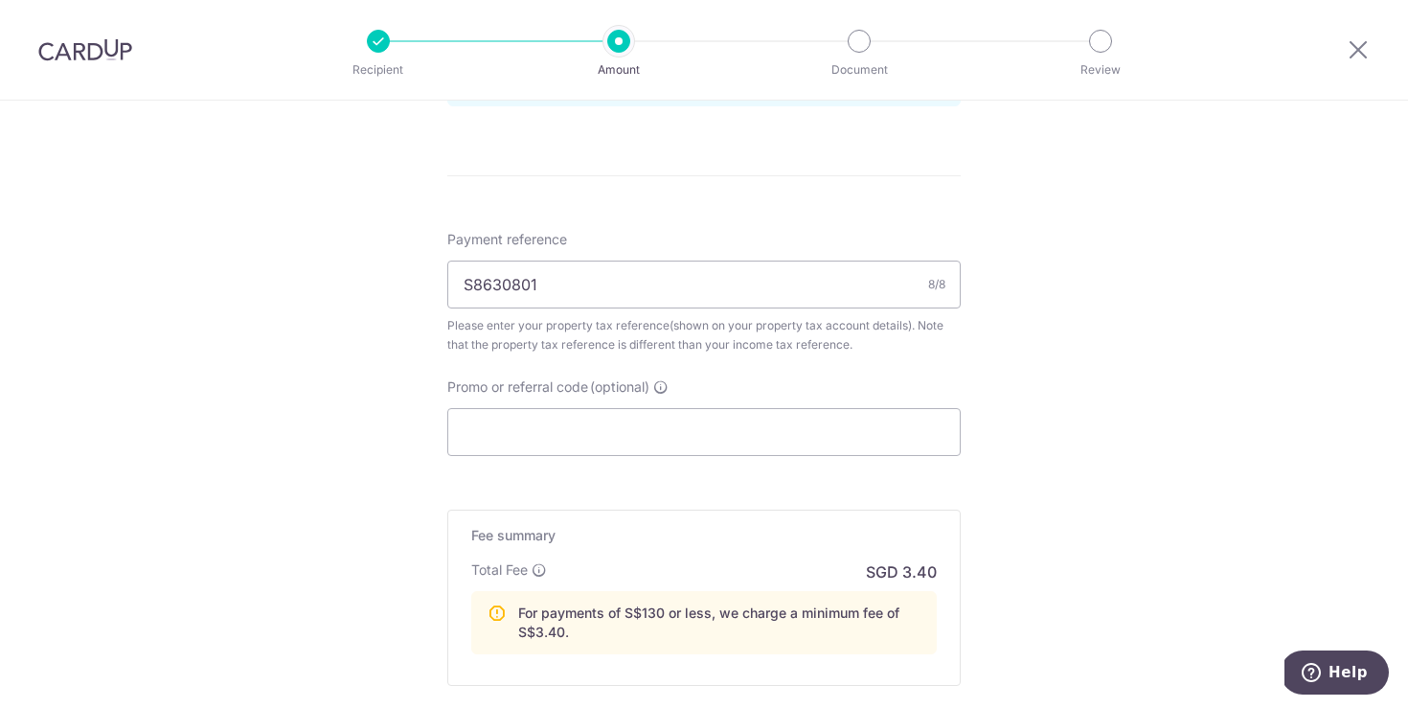
click at [927, 570] on p "SGD 3.40" at bounding box center [901, 571] width 71 height 23
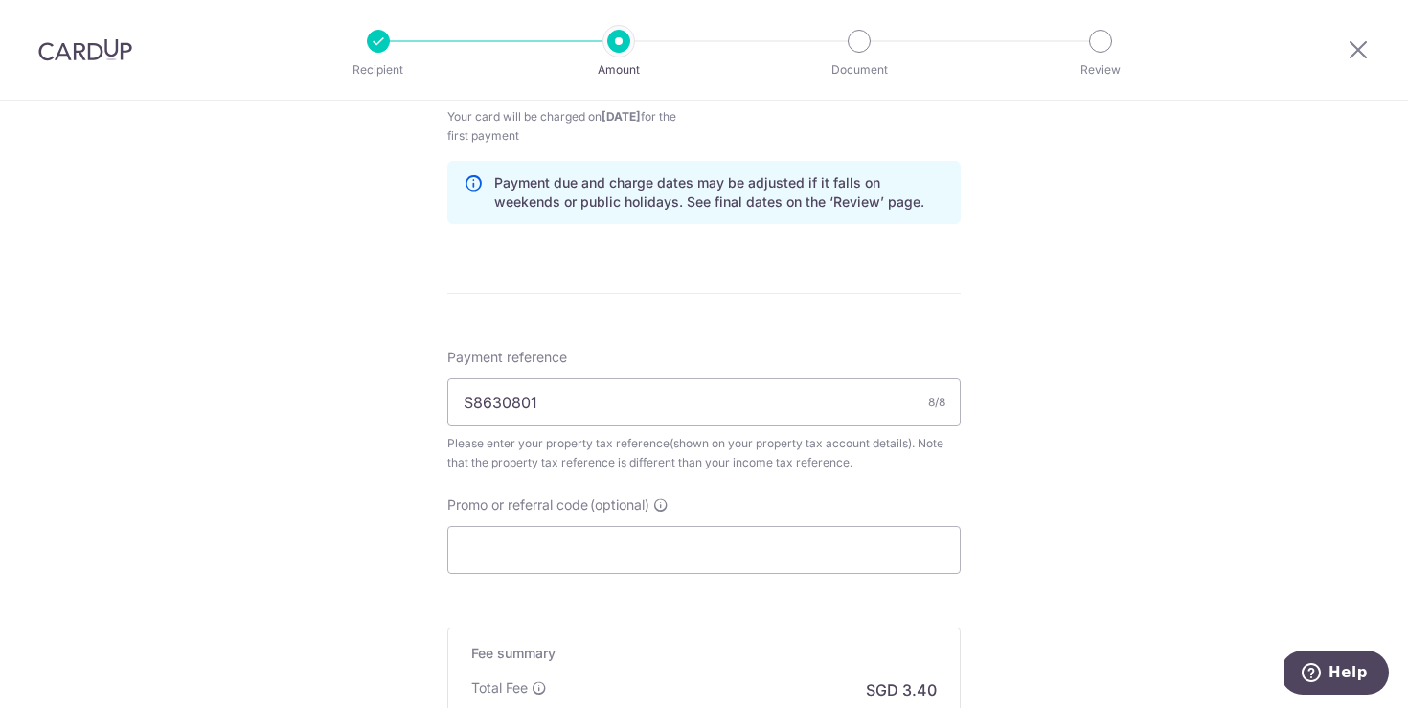
scroll to position [1348, 0]
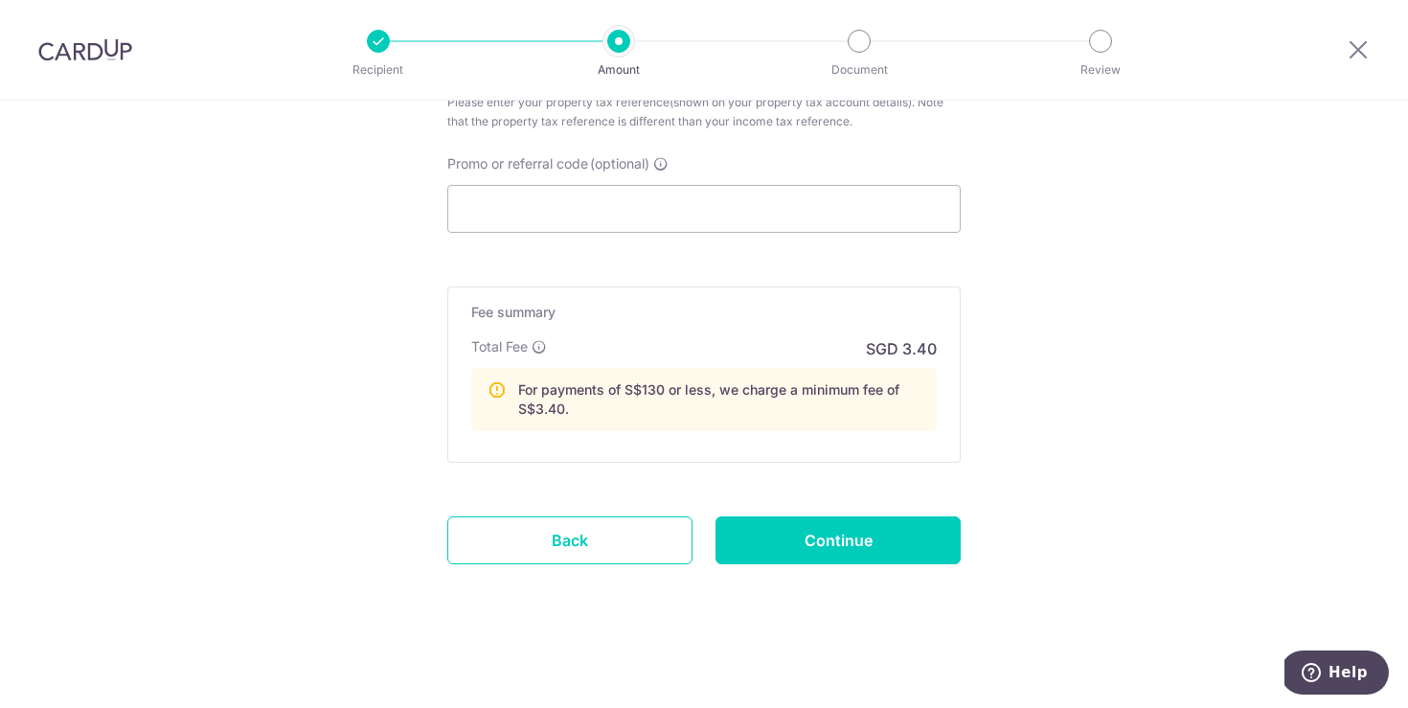
click at [790, 377] on div "For payments of S$130 or less, we charge a minimum fee of S$3.40." at bounding box center [704, 399] width 466 height 63
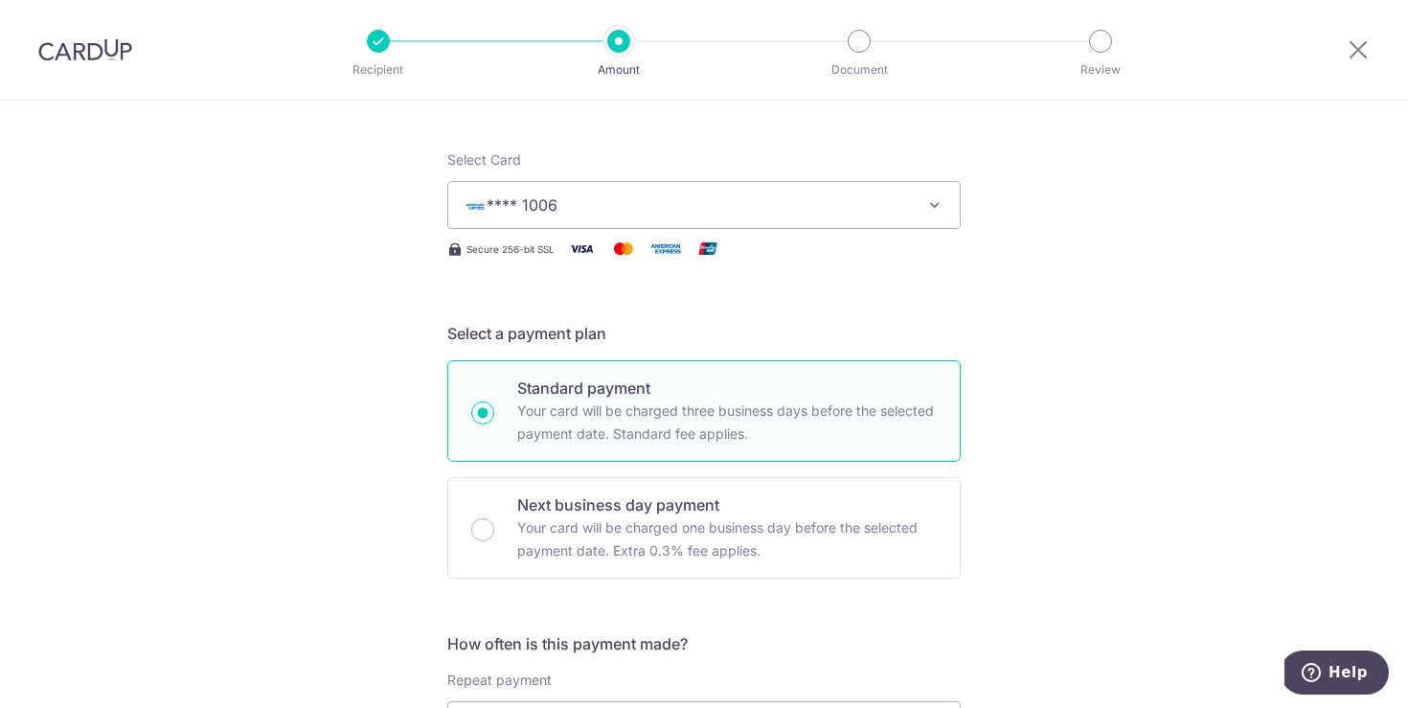
scroll to position [242, 0]
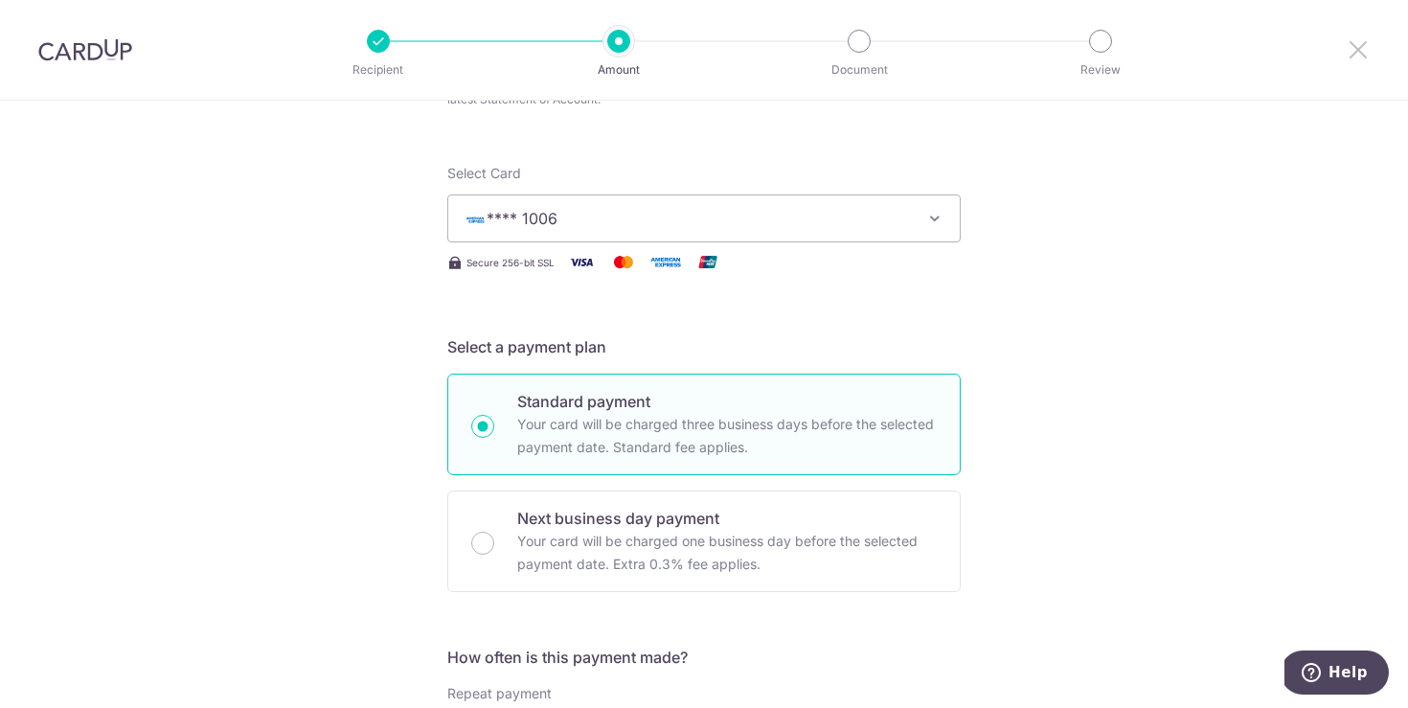
click at [1358, 56] on icon at bounding box center [1358, 49] width 23 height 24
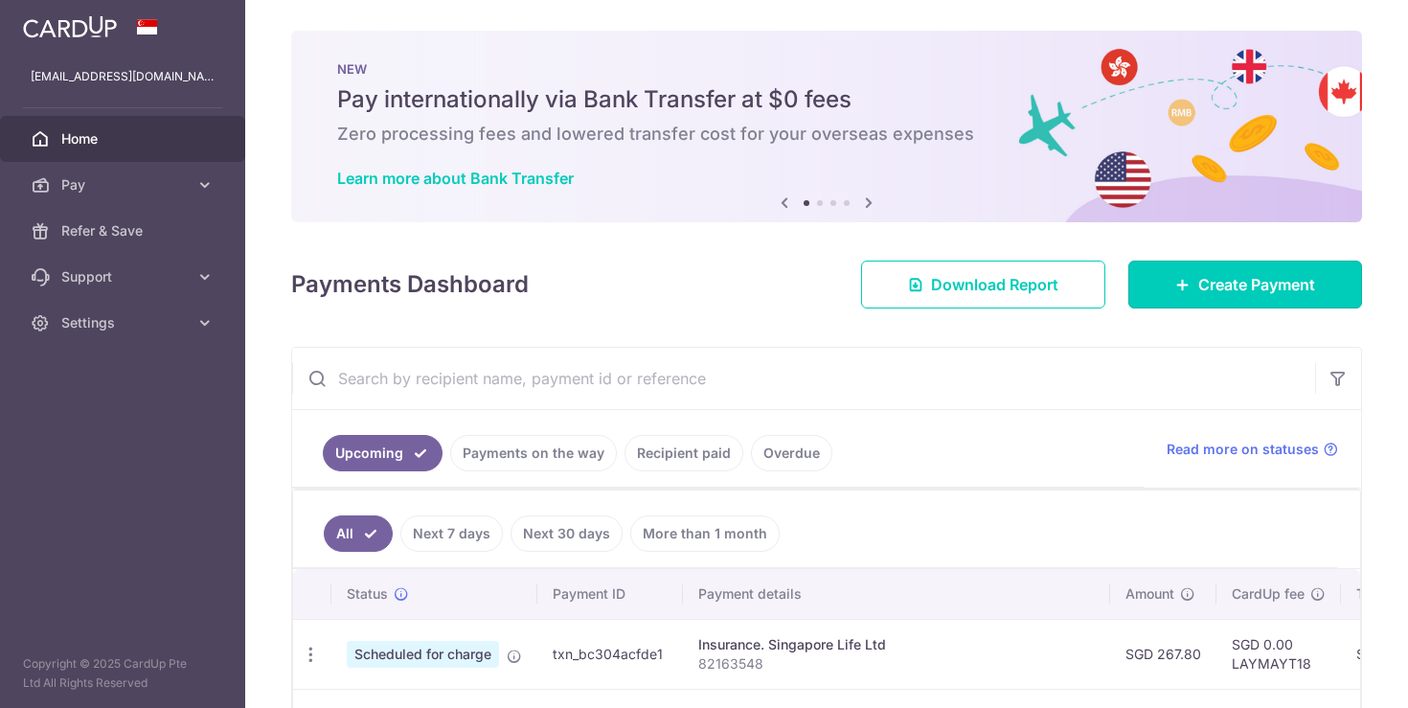
drag, startPoint x: 1266, startPoint y: 277, endPoint x: 1013, endPoint y: 365, distance: 268.7
click at [1266, 277] on span "Create Payment" at bounding box center [1256, 284] width 117 height 23
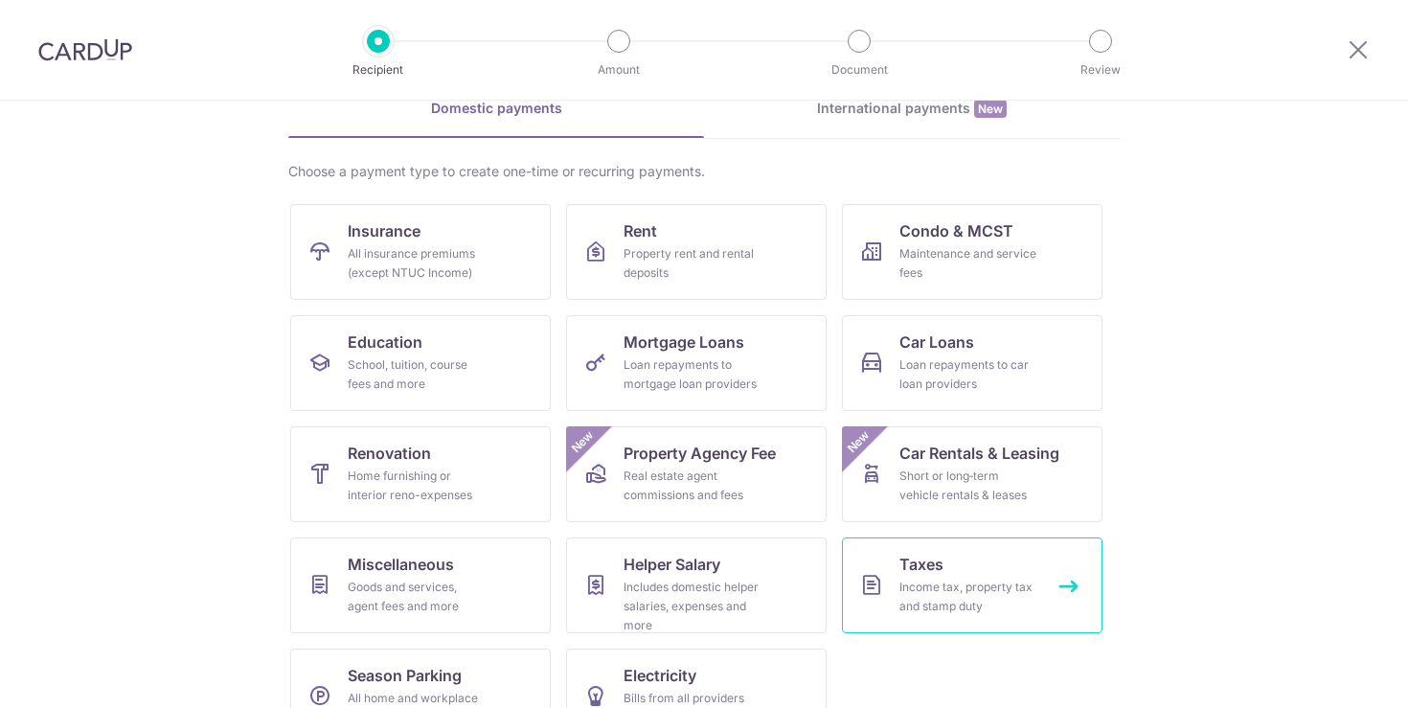
scroll to position [149, 0]
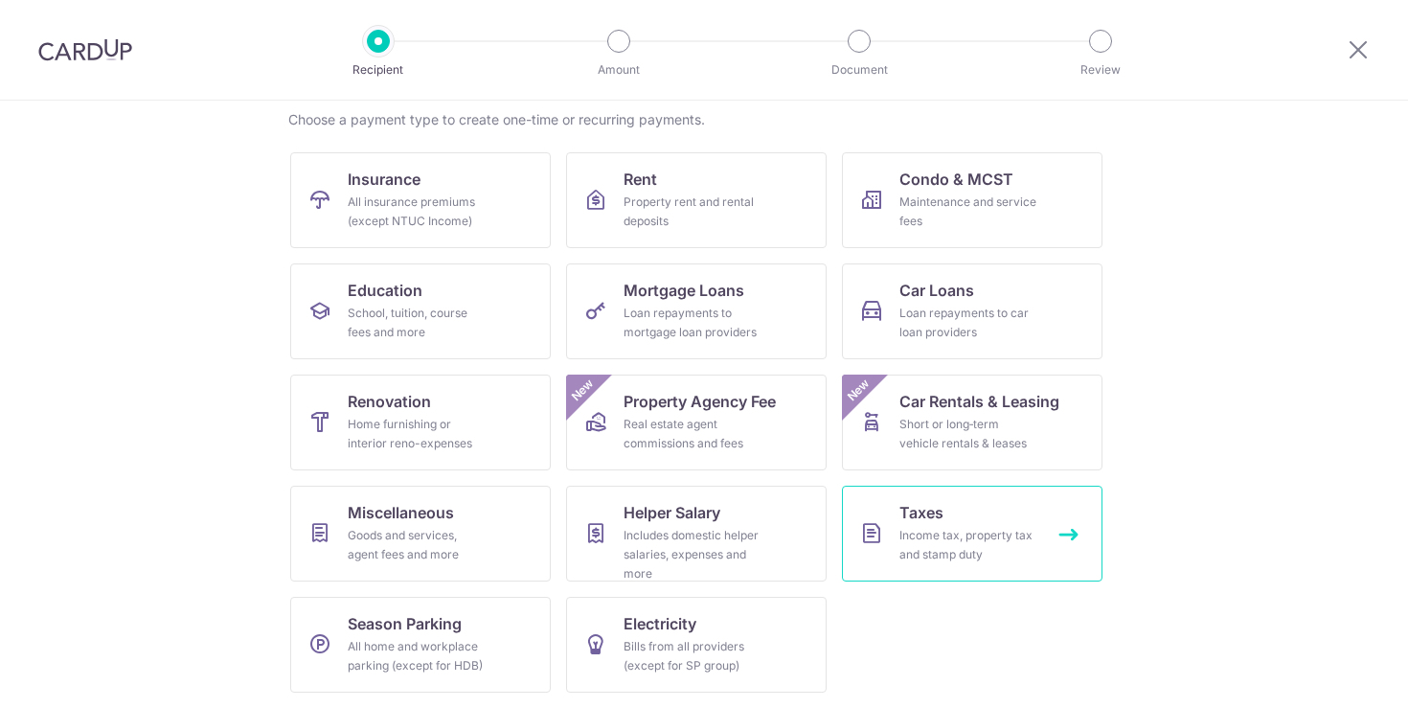
drag, startPoint x: 1009, startPoint y: 521, endPoint x: 930, endPoint y: 534, distance: 79.5
click at [1009, 521] on link "Taxes Income tax, property tax and stamp duty" at bounding box center [972, 534] width 261 height 96
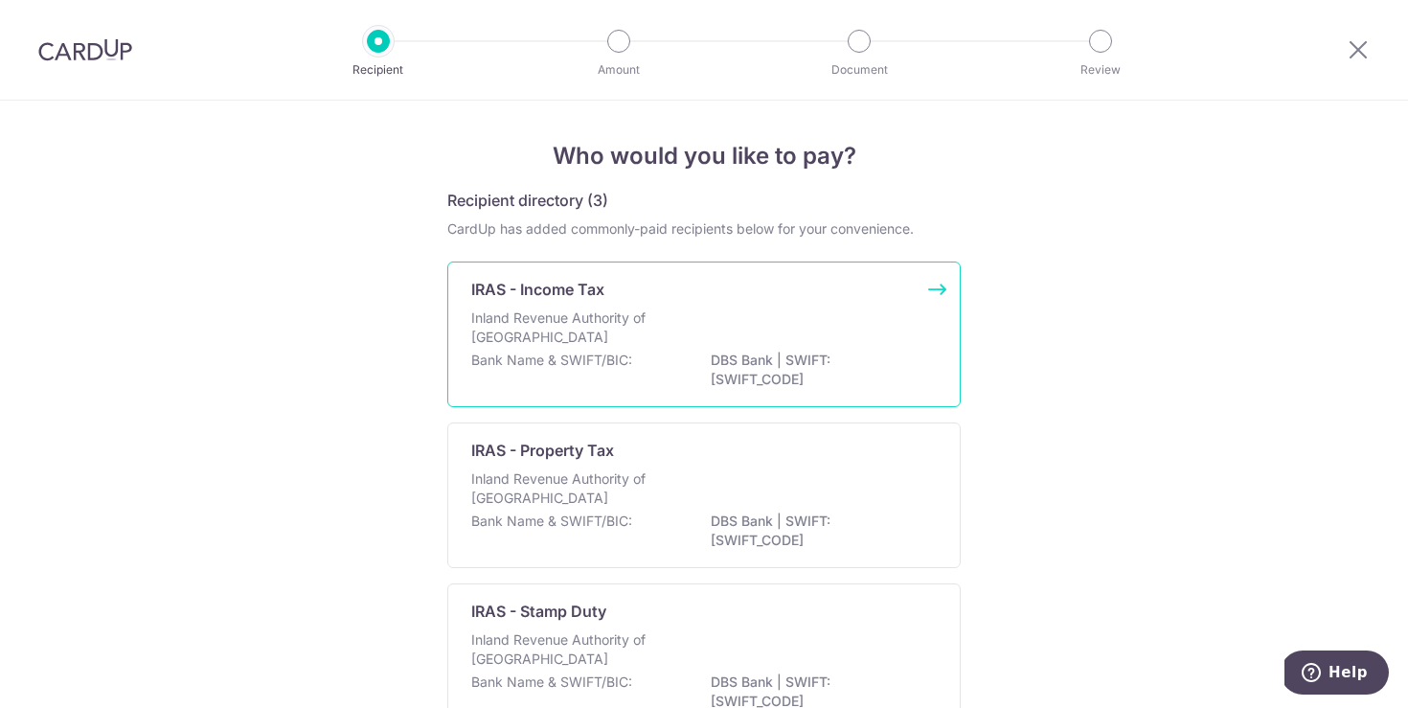
click at [625, 309] on p "Inland Revenue Authority of [GEOGRAPHIC_DATA]" at bounding box center [572, 327] width 203 height 38
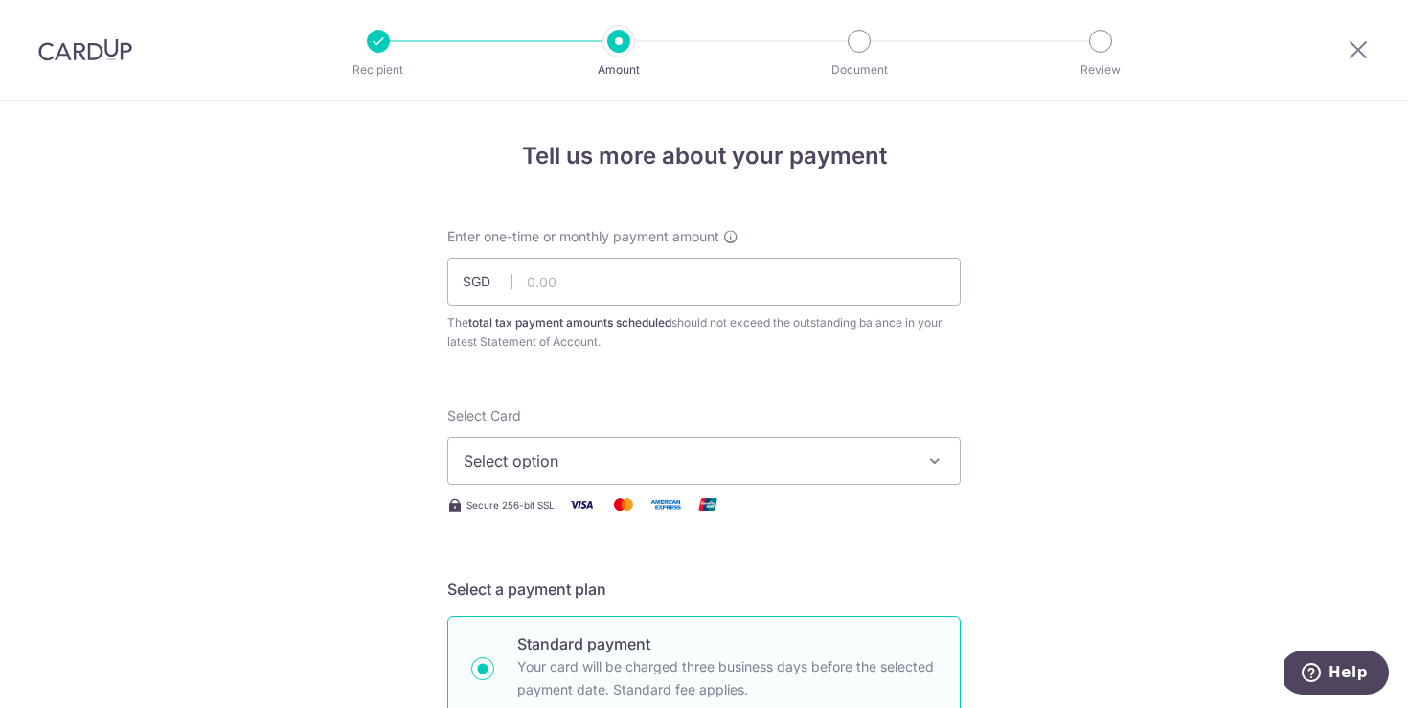
click at [622, 450] on span "Select option" at bounding box center [687, 460] width 446 height 23
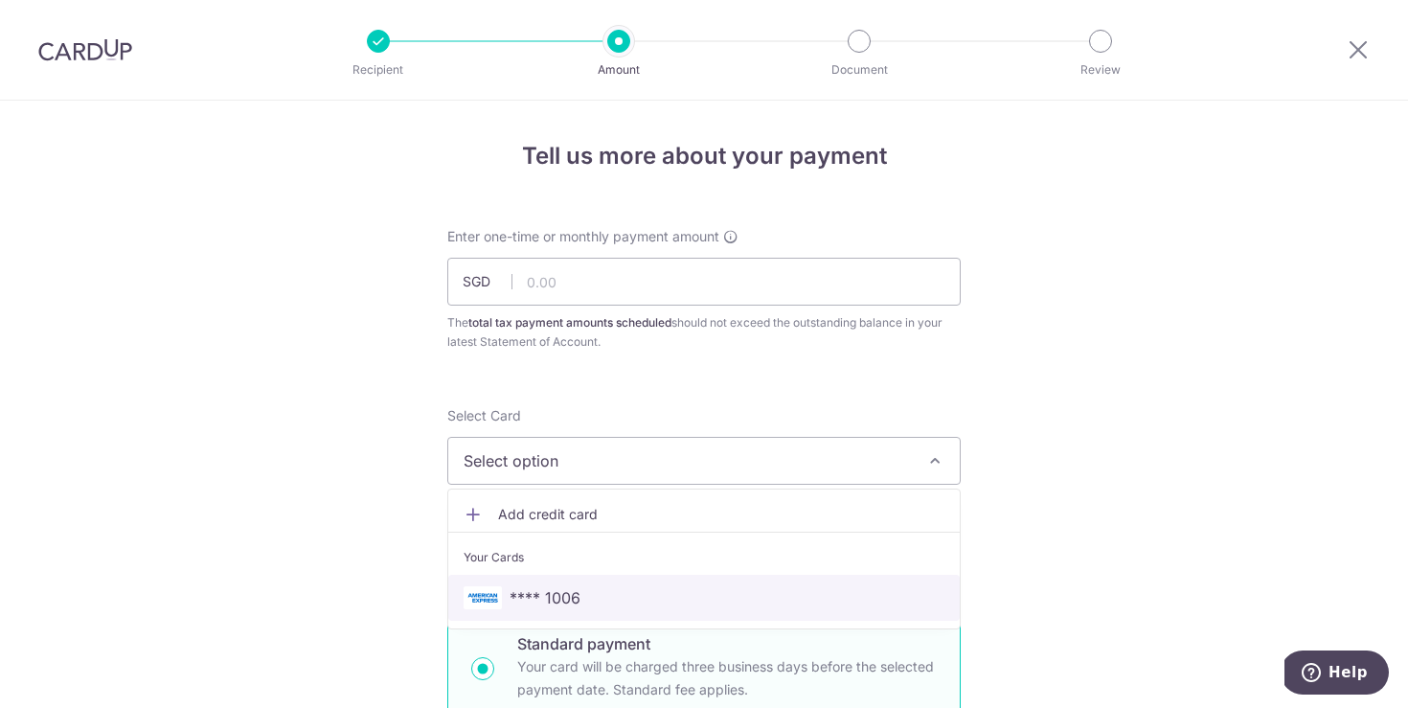
click at [566, 598] on span "**** 1006" at bounding box center [545, 597] width 71 height 23
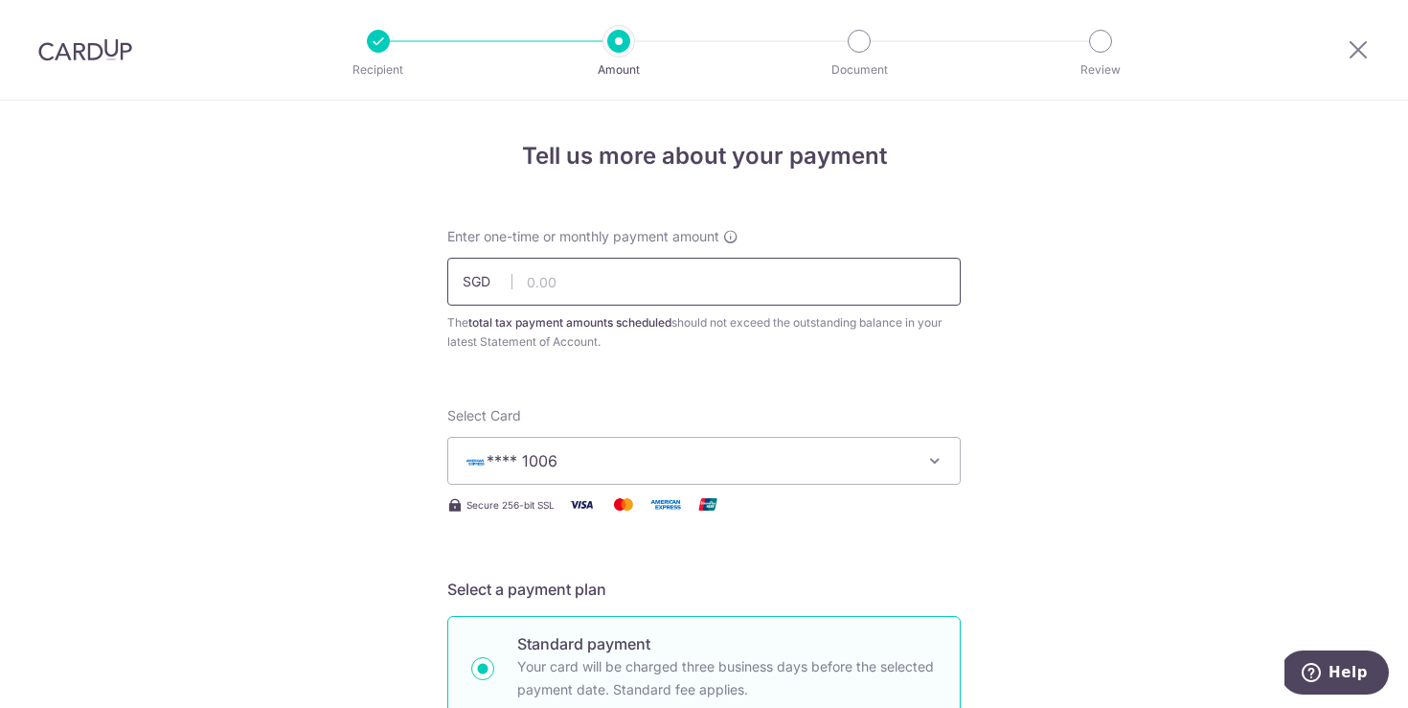
click at [636, 281] on input "text" at bounding box center [703, 282] width 513 height 48
type input "91.87"
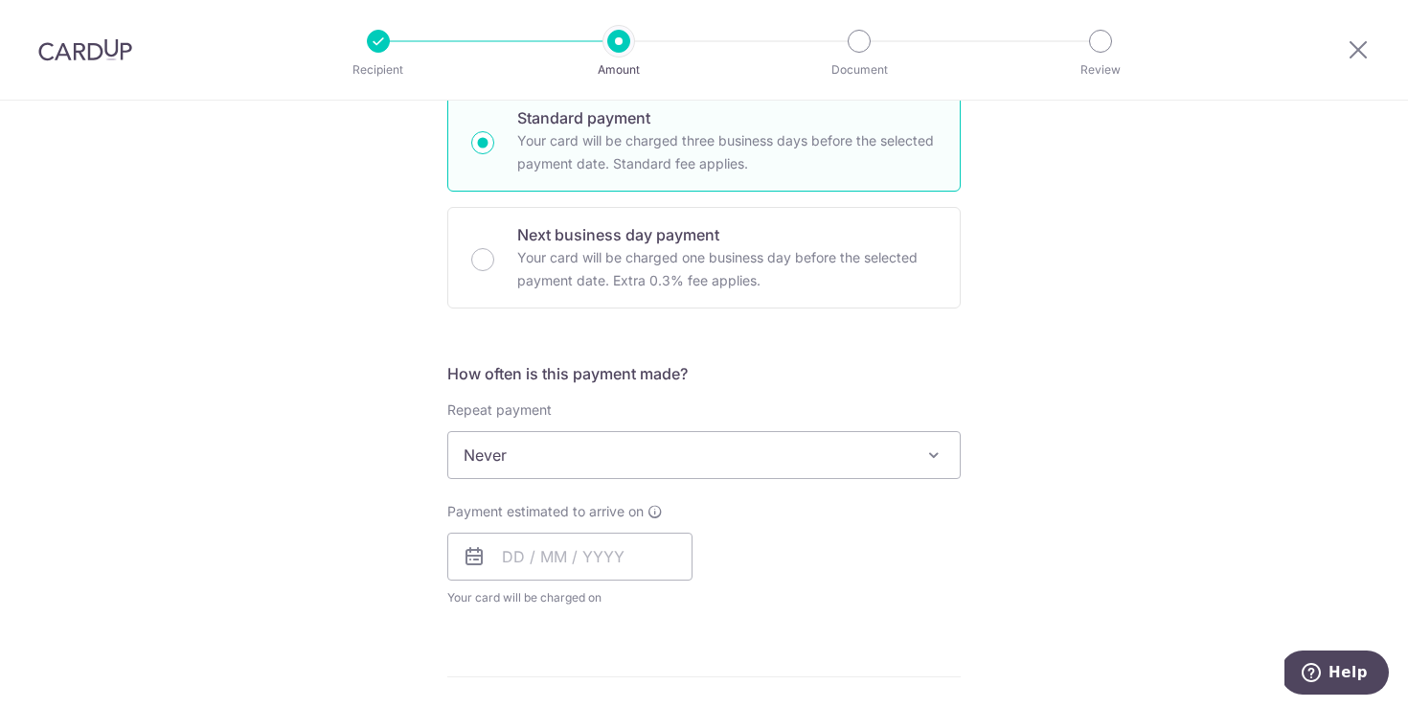
scroll to position [528, 0]
click at [619, 461] on span "Never" at bounding box center [704, 453] width 512 height 46
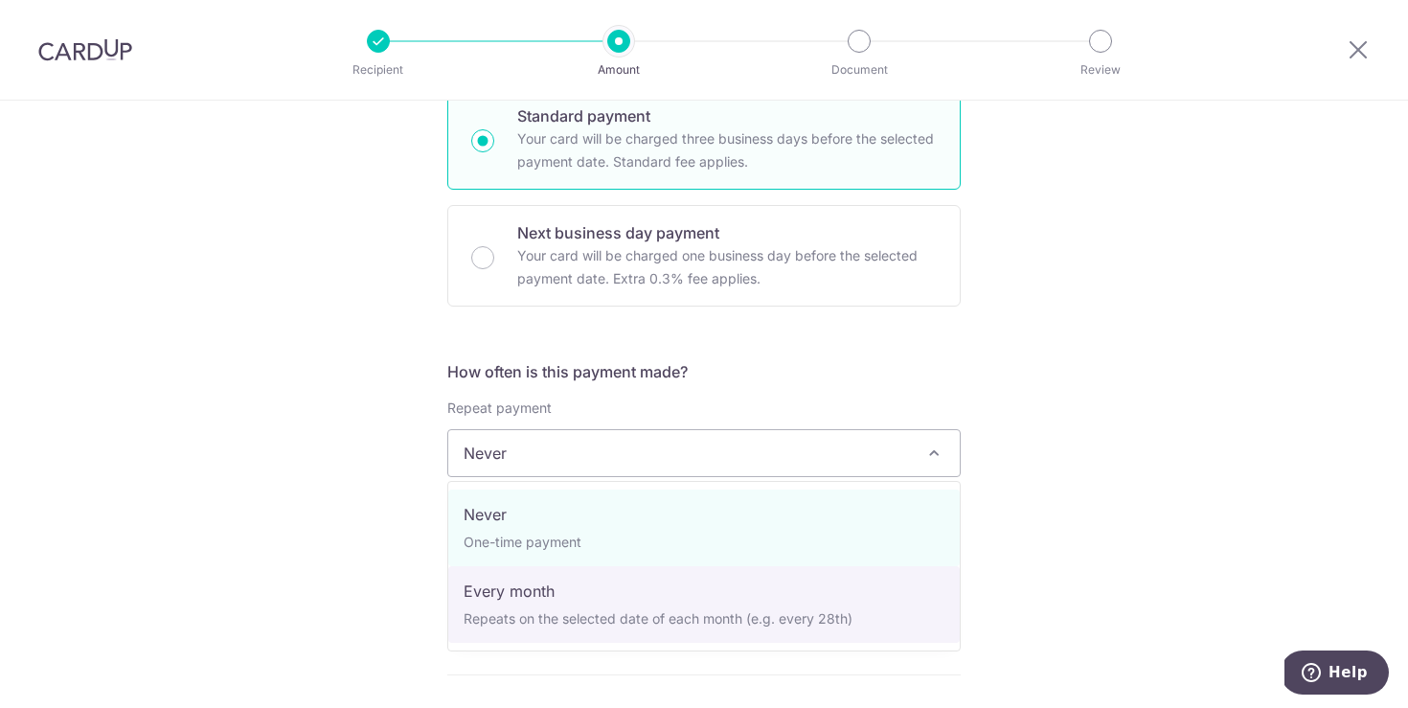
select select "3"
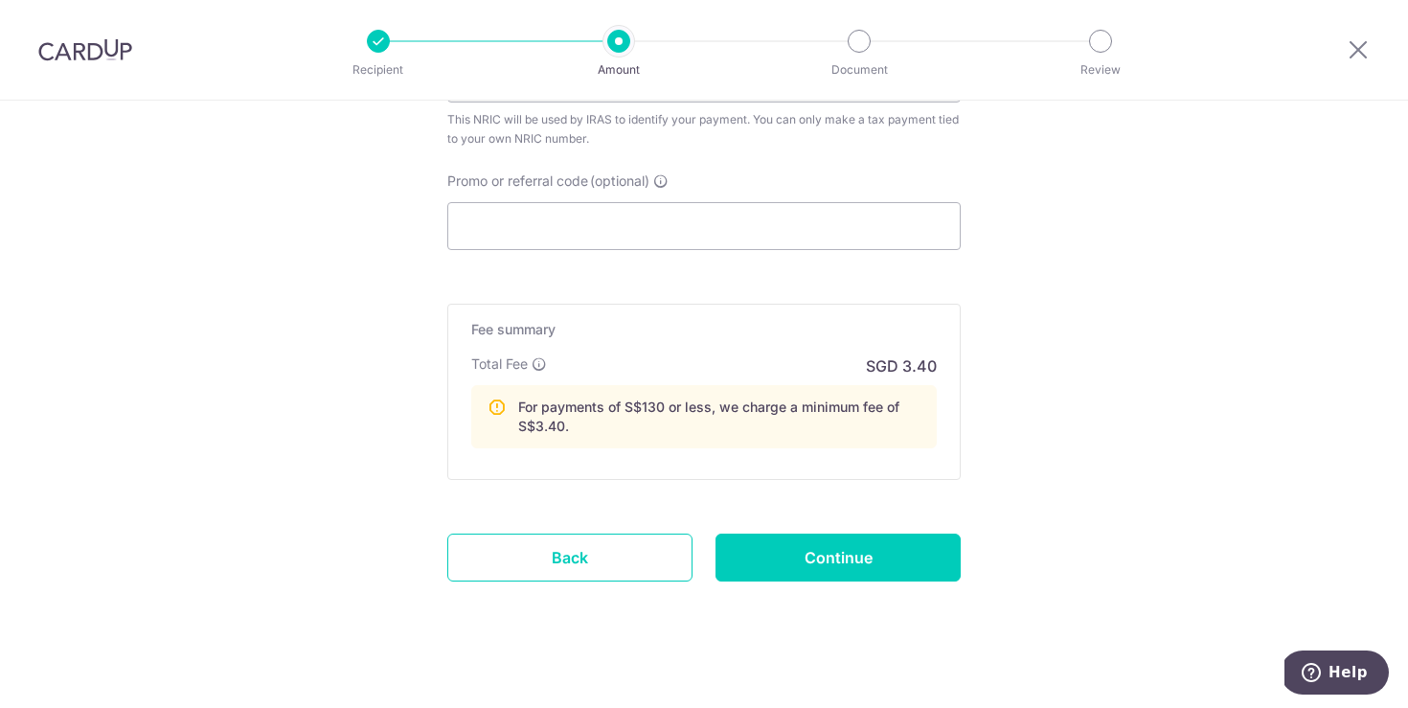
scroll to position [1468, 0]
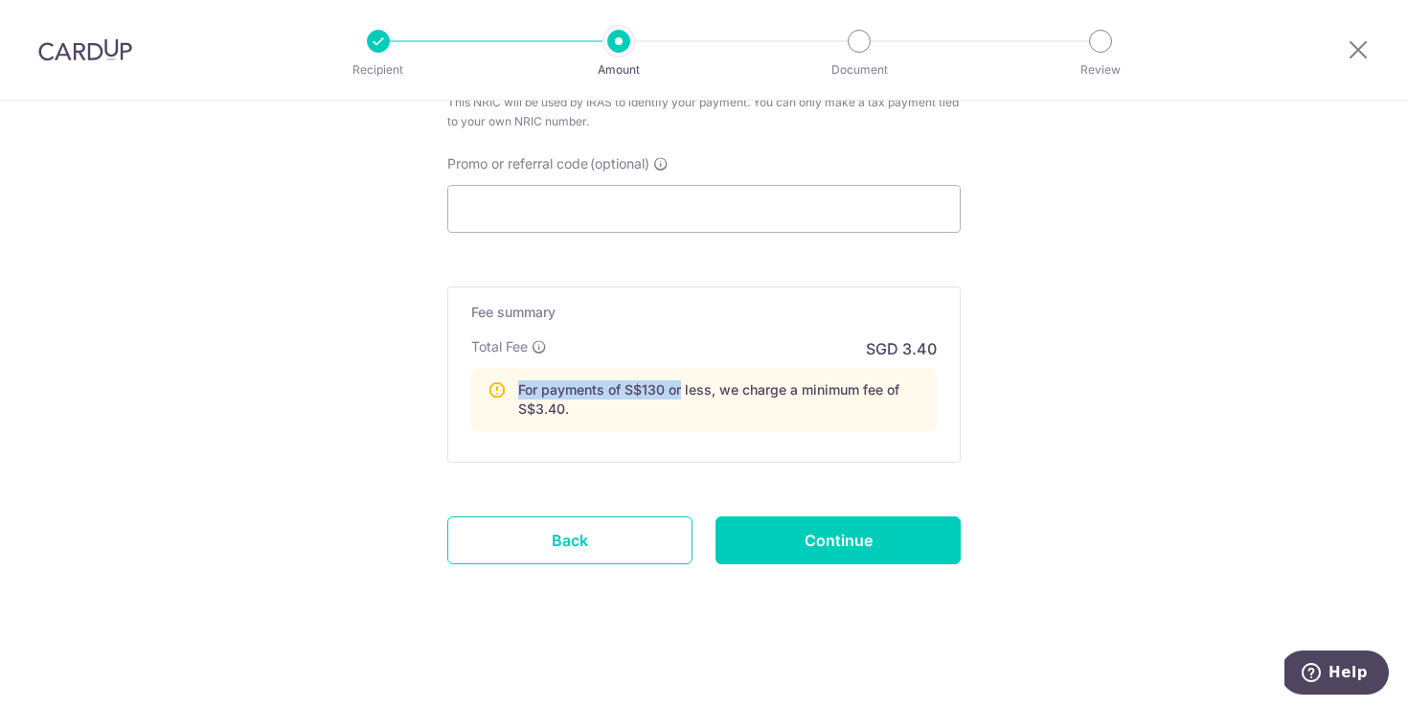
click at [552, 374] on div "For payments of S$130 or less, we charge a minimum fee of S$3.40." at bounding box center [704, 399] width 466 height 63
click at [717, 402] on p "For payments of S$130 or less, we charge a minimum fee of S$3.40." at bounding box center [719, 399] width 402 height 38
drag, startPoint x: 525, startPoint y: 403, endPoint x: 568, endPoint y: 394, distance: 44.2
click at [492, 391] on div "For payments of S$130 or less, we charge a minimum fee of S$3.40." at bounding box center [704, 399] width 466 height 63
click at [676, 412] on p "For payments of S$130 or less, we charge a minimum fee of S$3.40." at bounding box center [719, 399] width 402 height 38
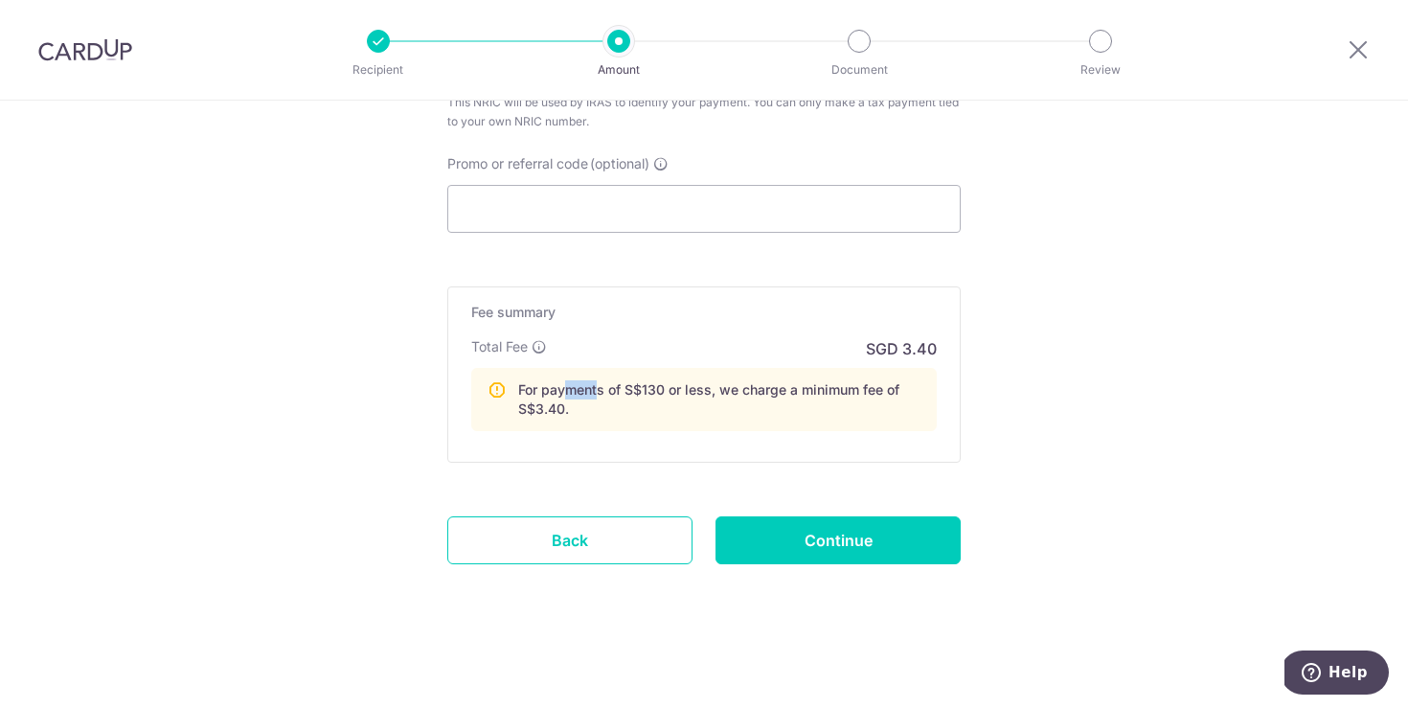
drag, startPoint x: 599, startPoint y: 398, endPoint x: 558, endPoint y: 375, distance: 47.2
click at [557, 375] on div "For payments of S$130 or less, we charge a minimum fee of S$3.40." at bounding box center [704, 399] width 466 height 63
click at [925, 436] on div "Fee summary Base fee Extend fee Next-day fee Total Fee SGD 3.40 For payments of…" at bounding box center [703, 374] width 513 height 176
click at [923, 435] on div "Fee summary Base fee Extend fee Next-day fee Total Fee SGD 3.40 For payments of…" at bounding box center [703, 374] width 513 height 176
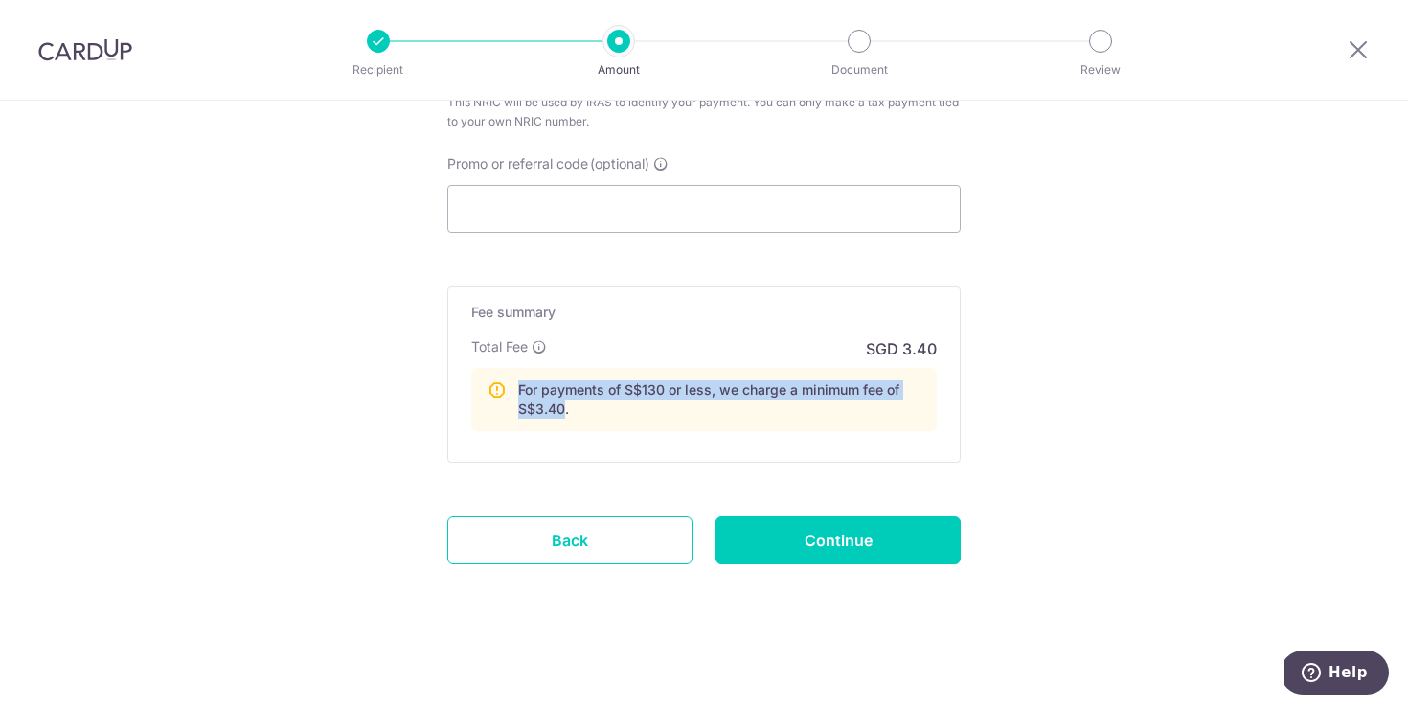
drag, startPoint x: 520, startPoint y: 389, endPoint x: 514, endPoint y: 380, distance: 10.4
click at [509, 381] on div "For payments of S$130 or less, we charge a minimum fee of S$3.40." at bounding box center [704, 399] width 466 height 63
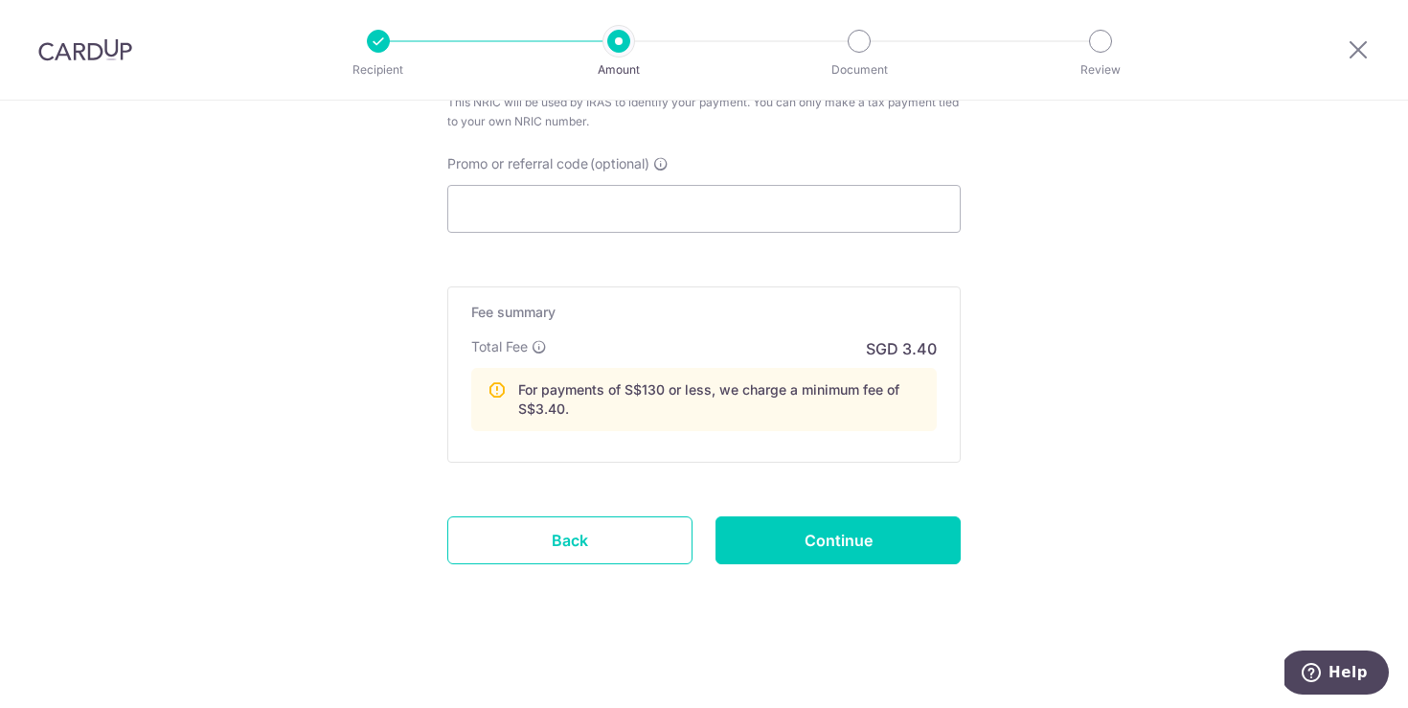
click at [780, 426] on div "For payments of S$130 or less, we charge a minimum fee of S$3.40." at bounding box center [704, 399] width 466 height 63
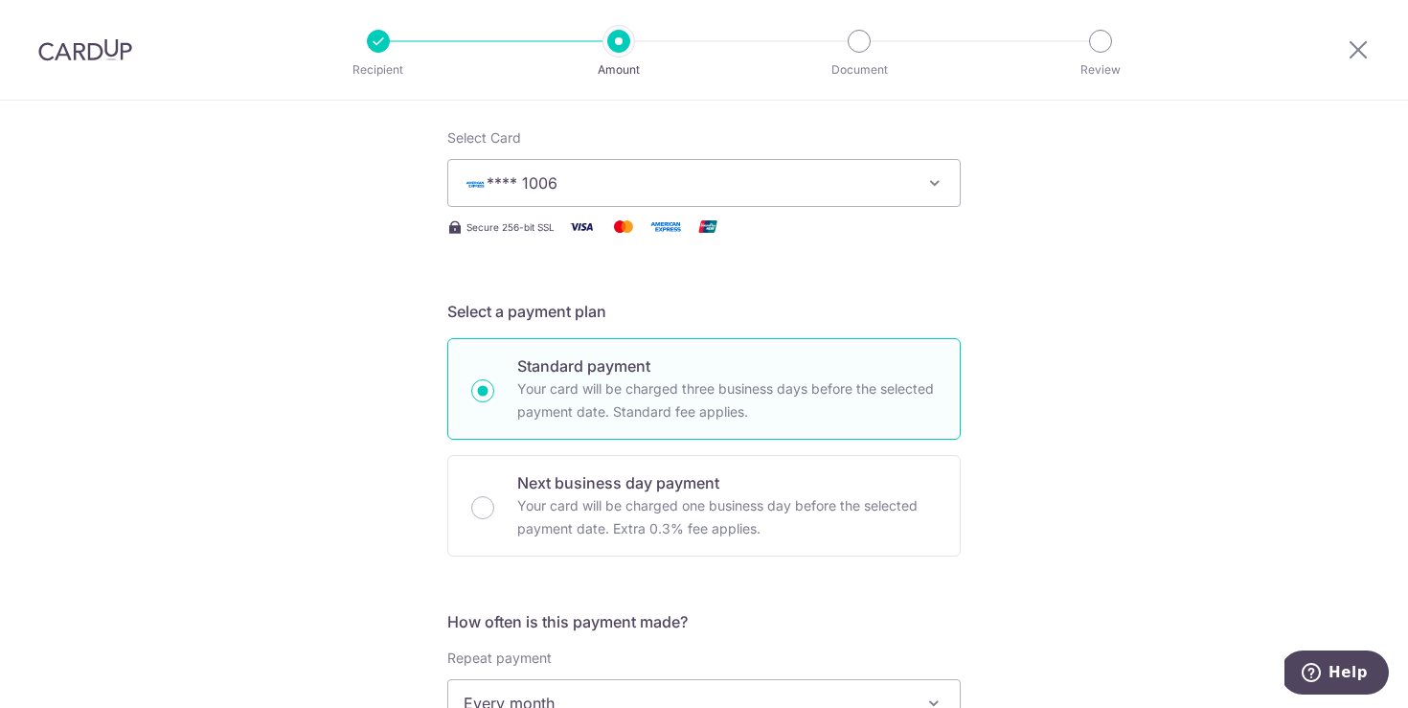
scroll to position [0, 0]
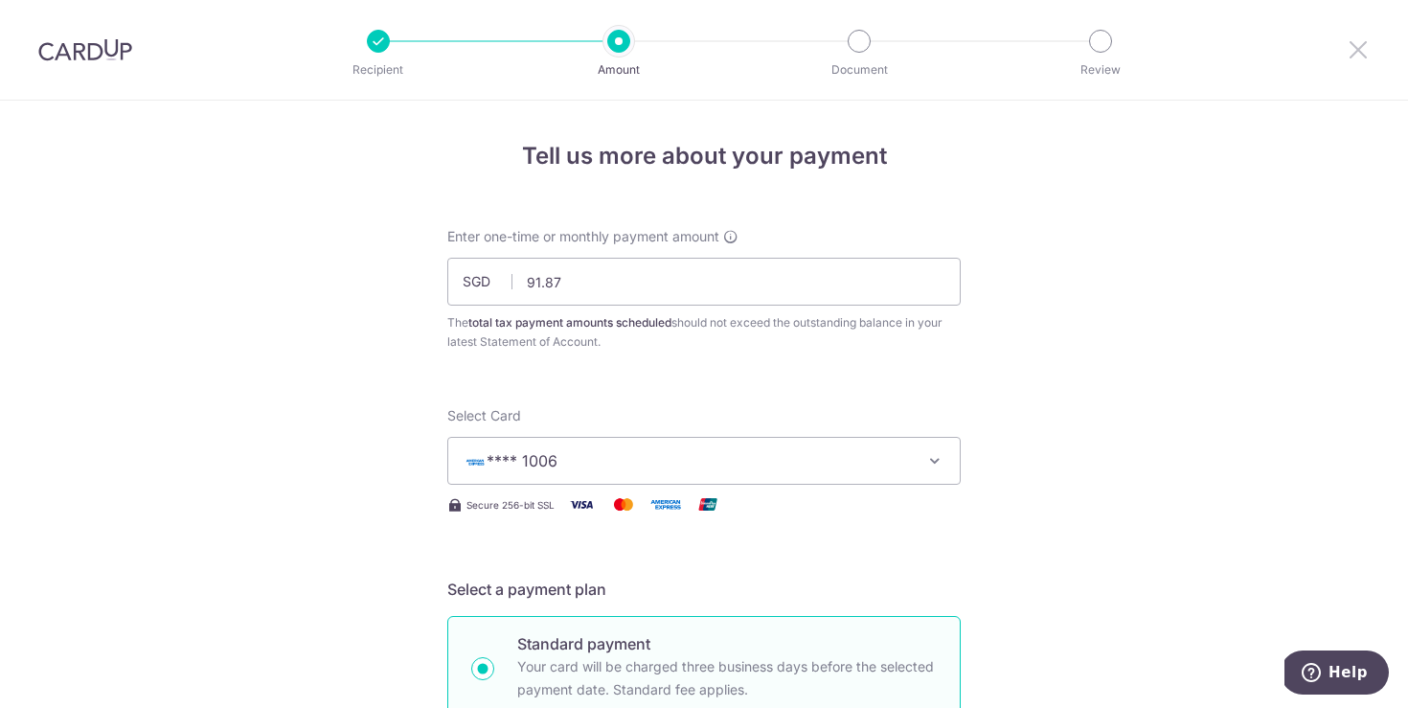
click at [1355, 41] on icon at bounding box center [1358, 49] width 23 height 24
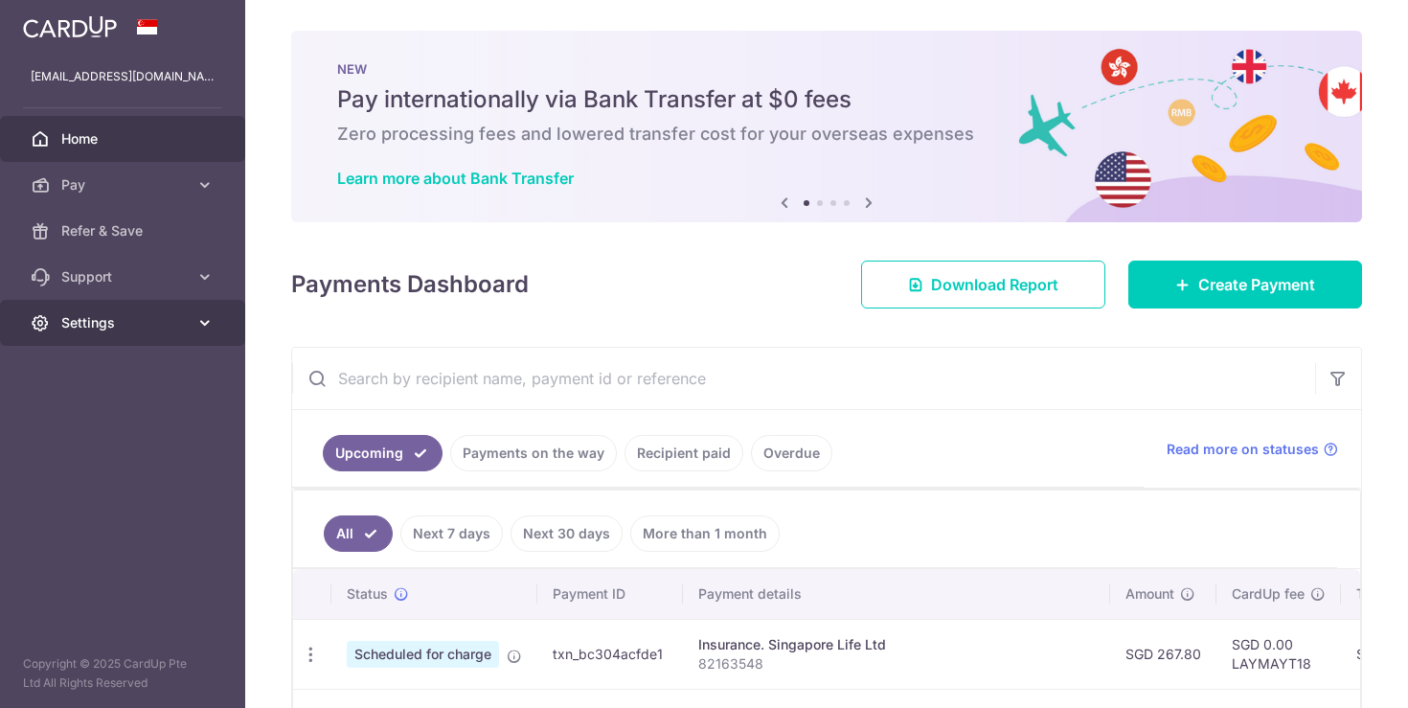
click at [126, 320] on span "Settings" at bounding box center [124, 322] width 126 height 19
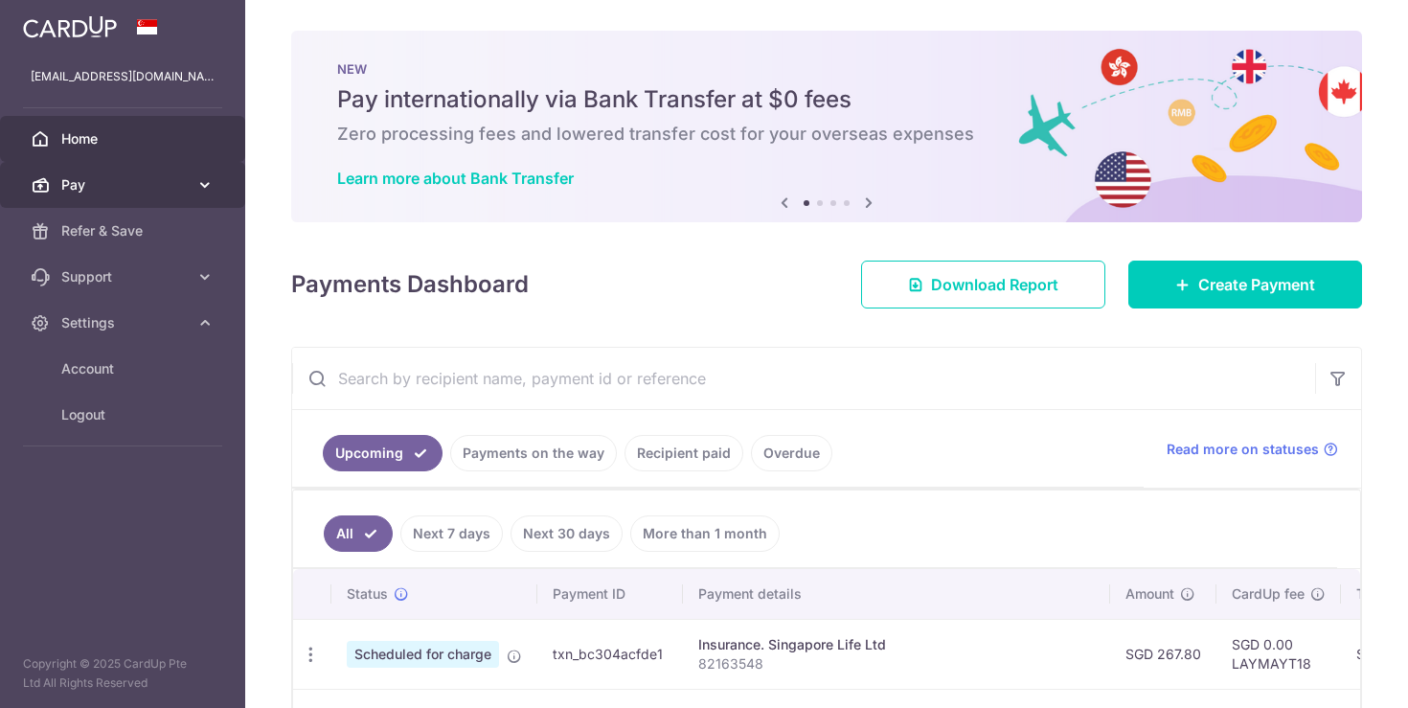
click at [102, 170] on link "Pay" at bounding box center [122, 185] width 245 height 46
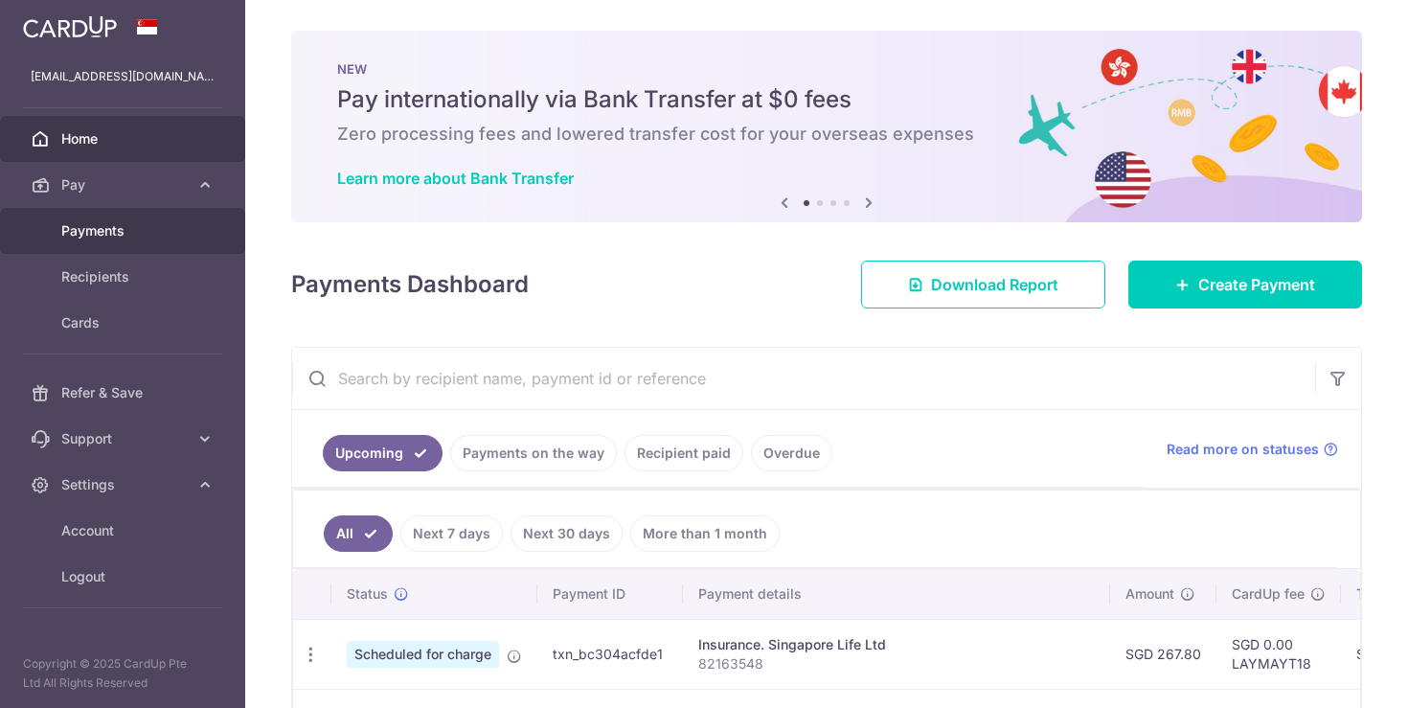
click at [102, 232] on span "Payments" at bounding box center [124, 230] width 126 height 19
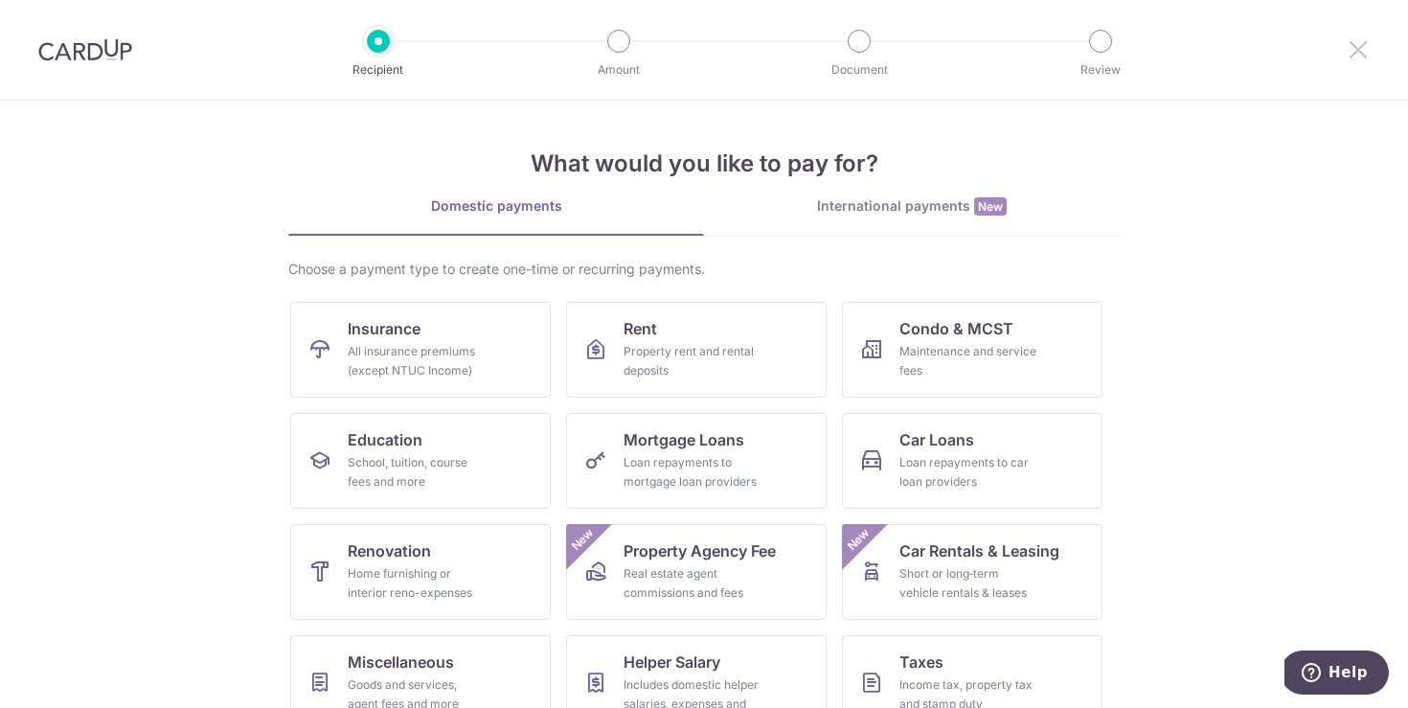
click at [1351, 49] on icon at bounding box center [1358, 49] width 23 height 24
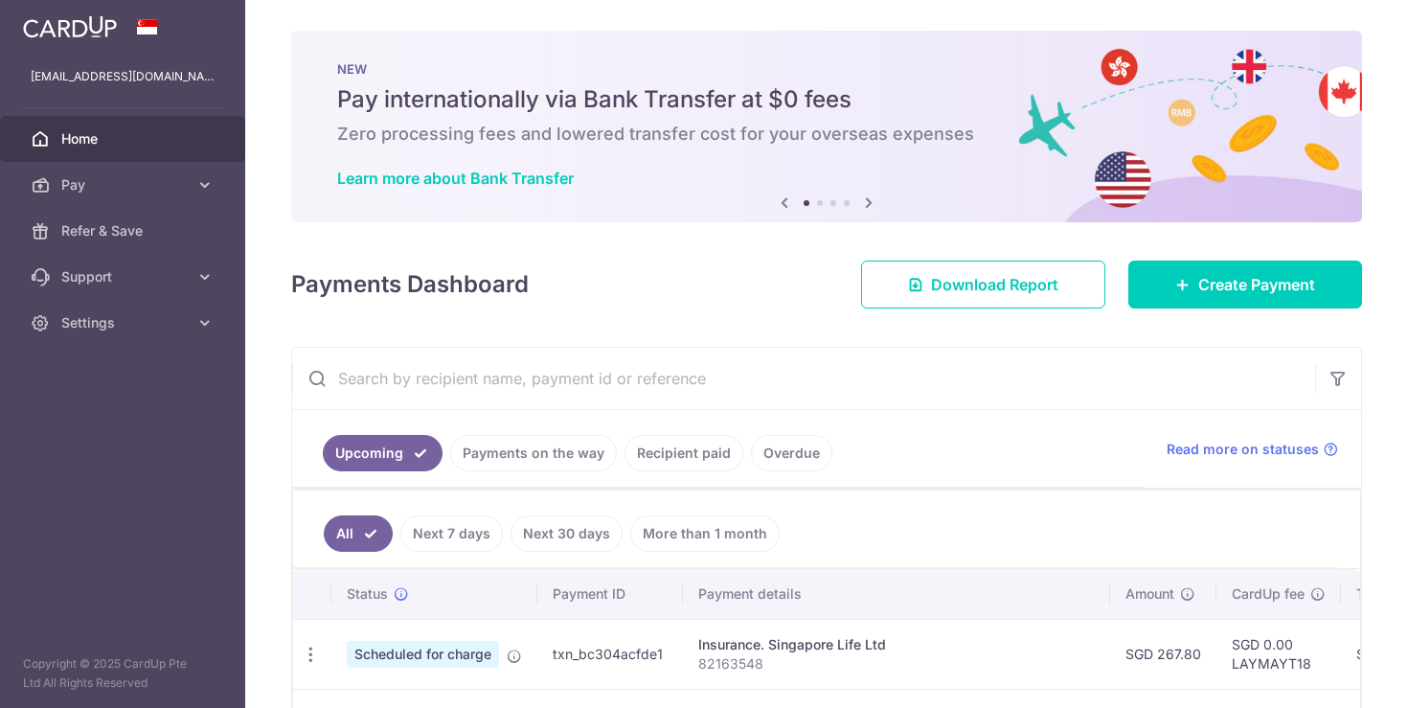
click at [75, 54] on div "[EMAIL_ADDRESS][DOMAIN_NAME]" at bounding box center [122, 77] width 245 height 46
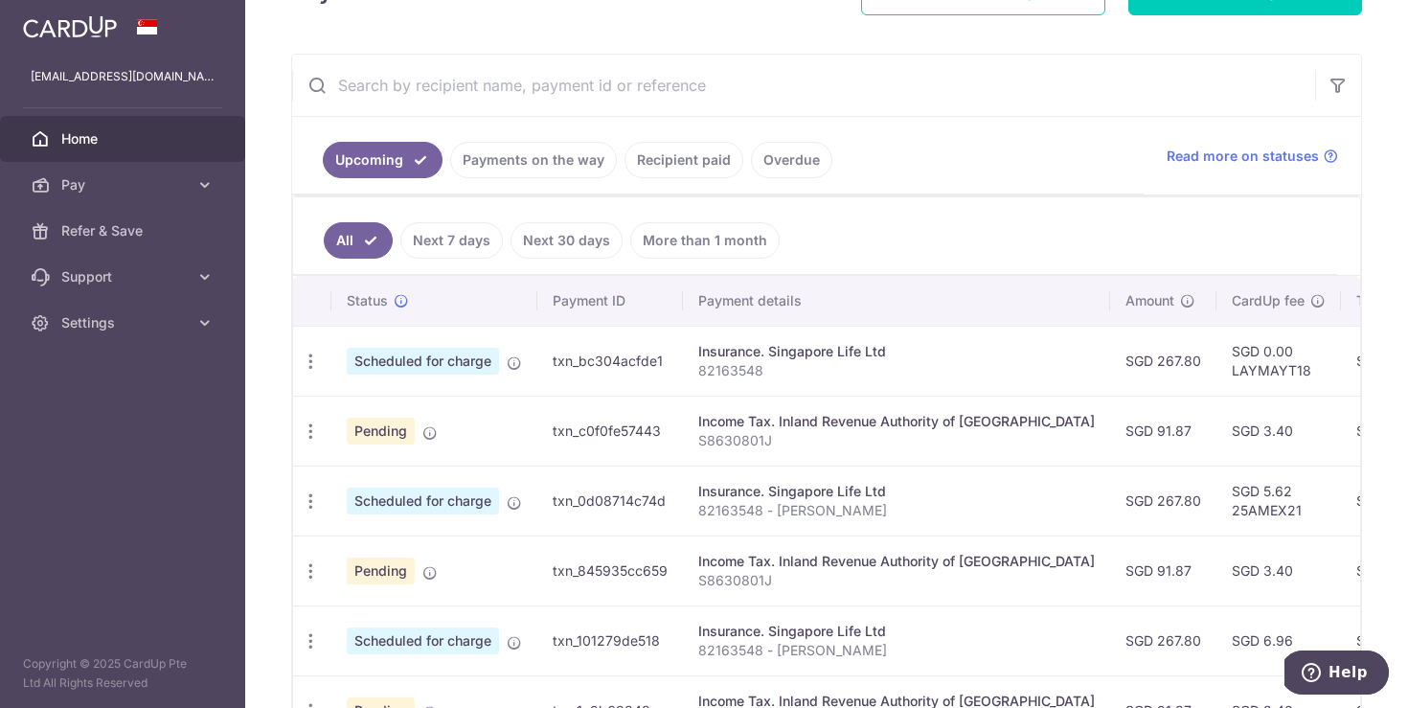
scroll to position [290, 0]
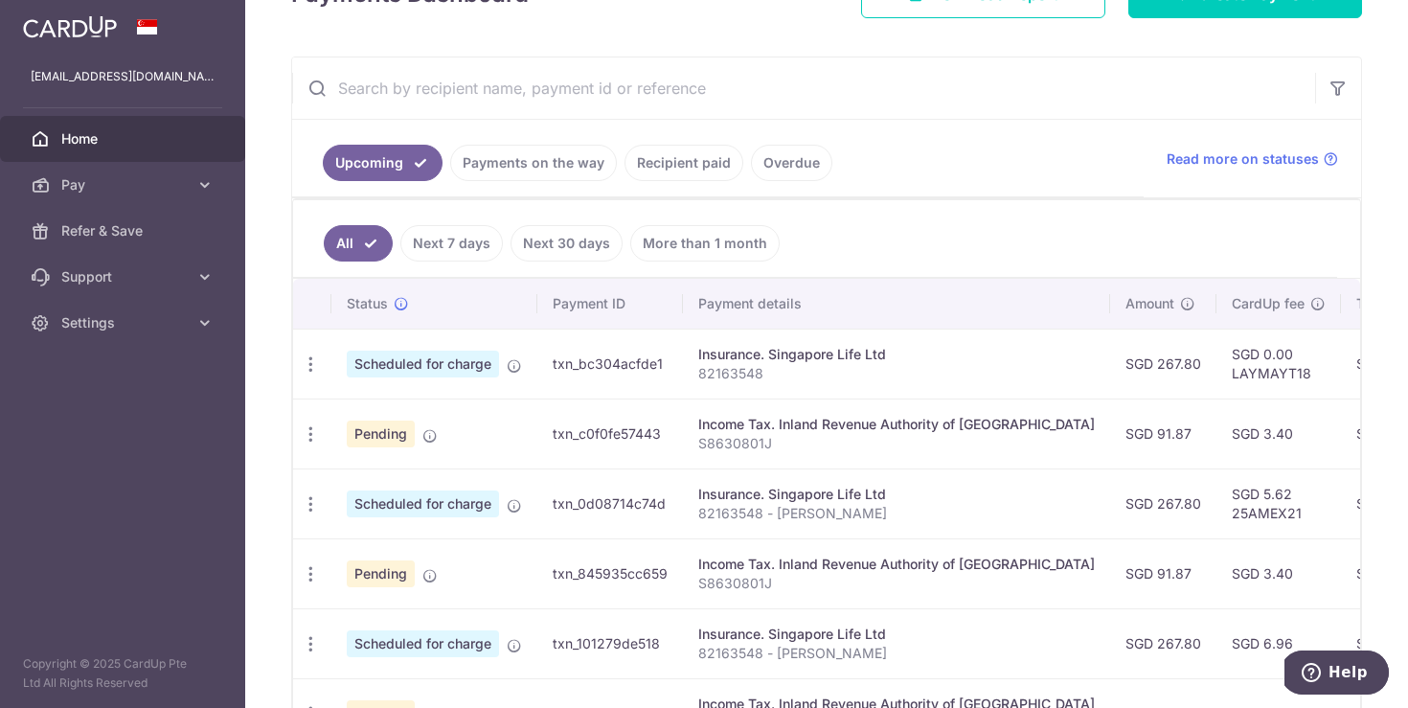
click at [724, 83] on input "text" at bounding box center [803, 87] width 1023 height 61
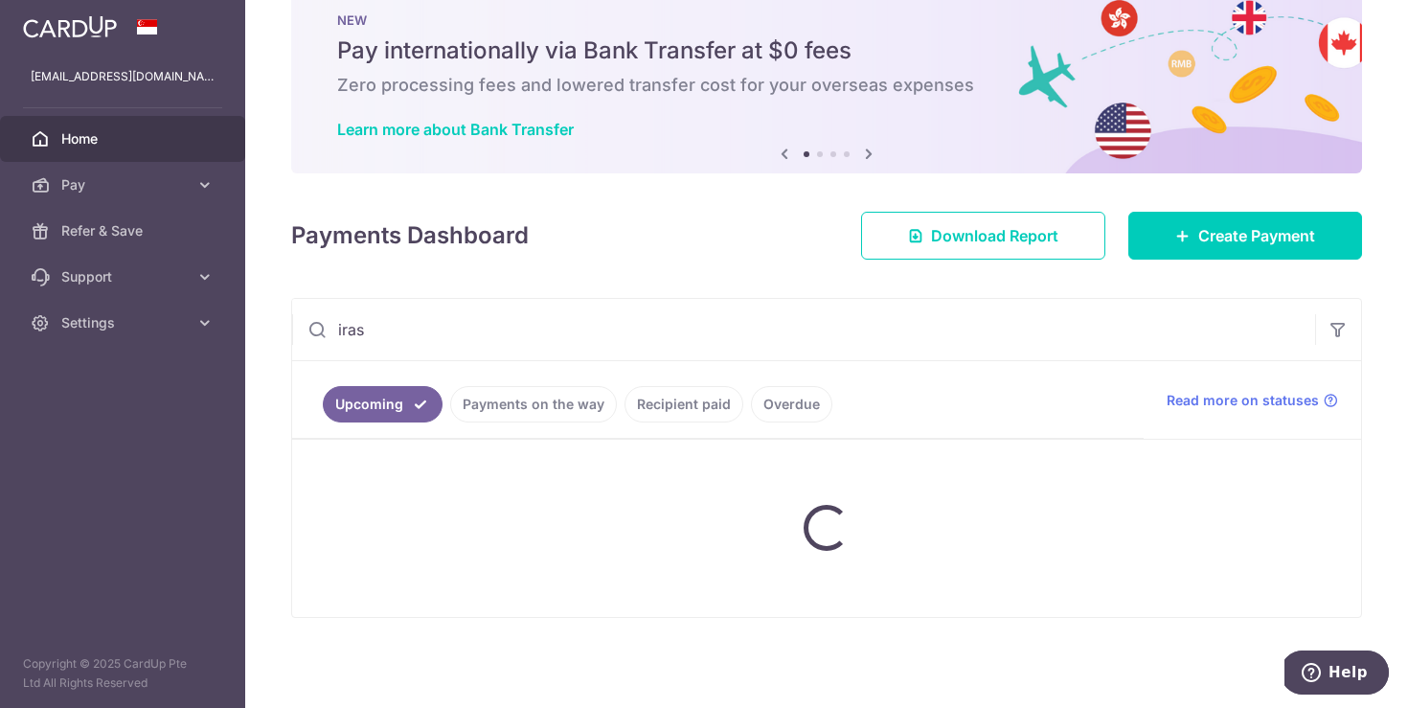
scroll to position [205, 0]
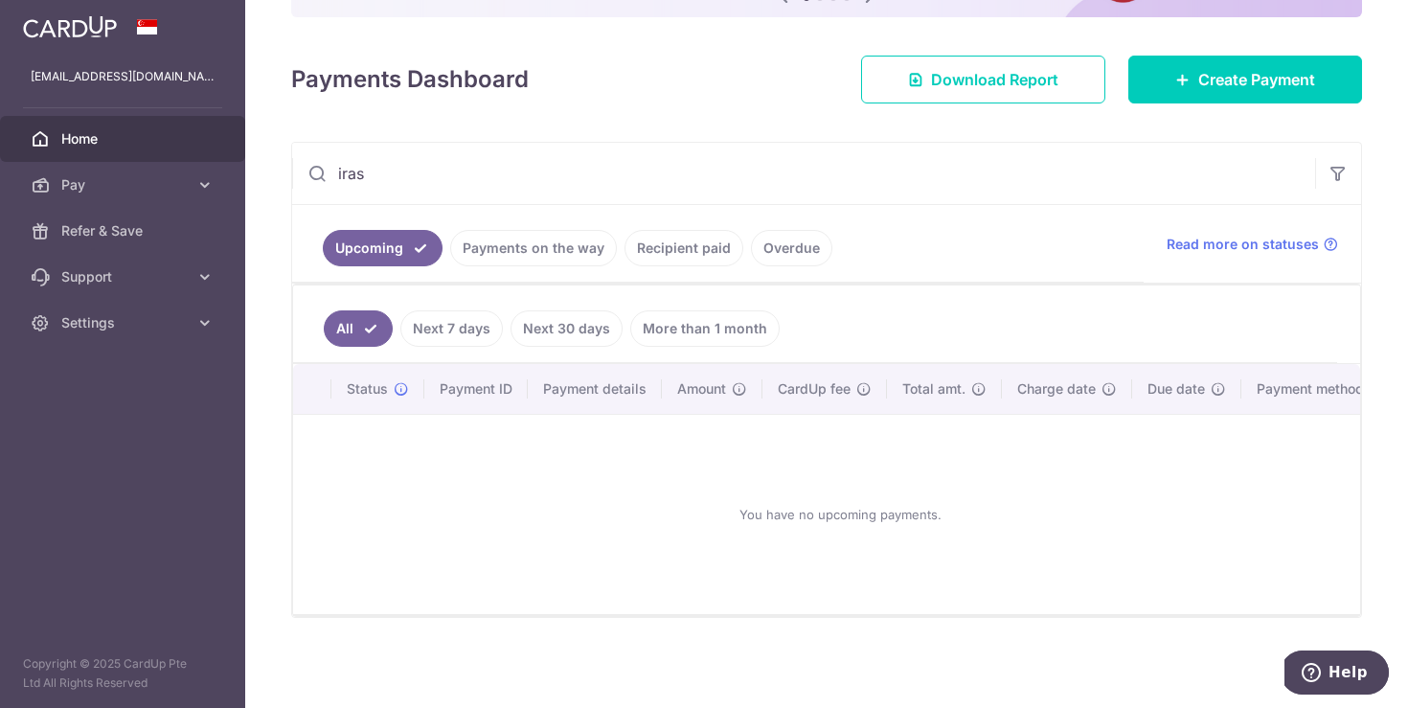
click at [592, 176] on input "iras" at bounding box center [803, 173] width 1023 height 61
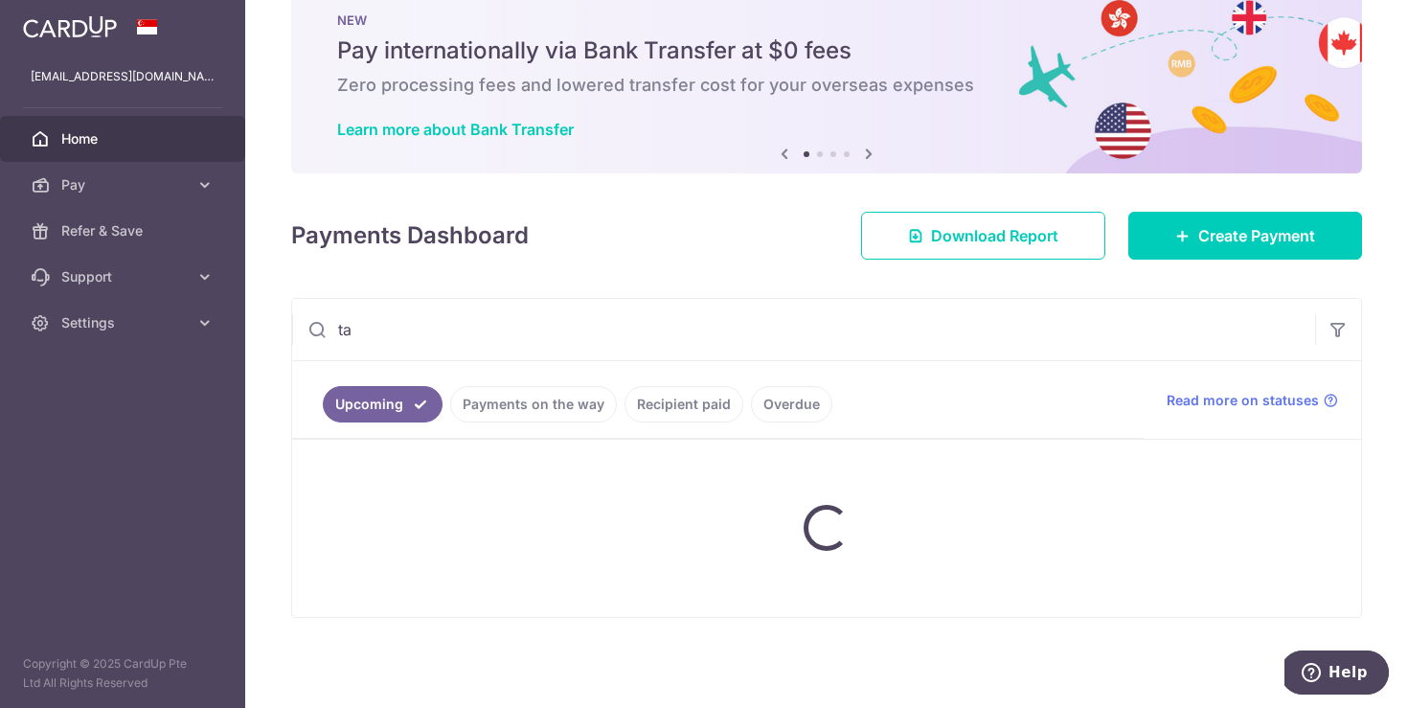
type input "tax"
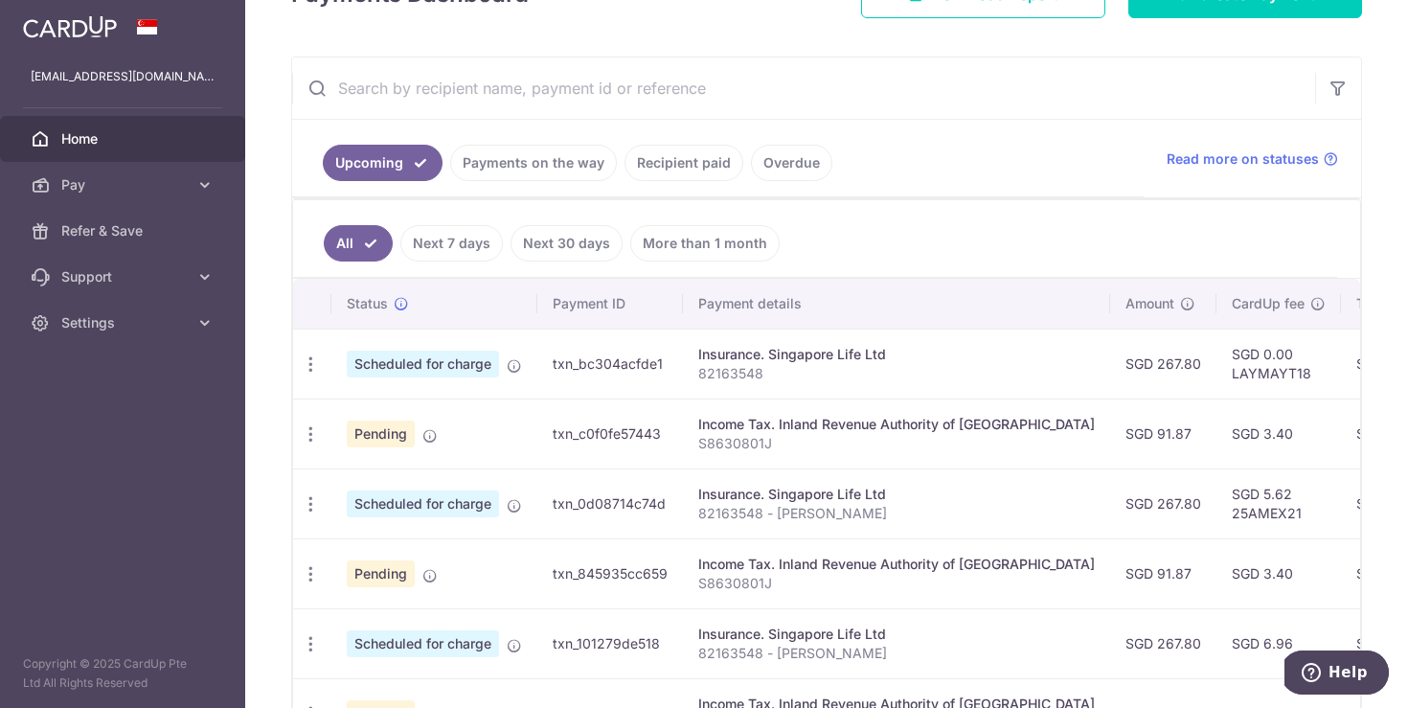
scroll to position [352, 0]
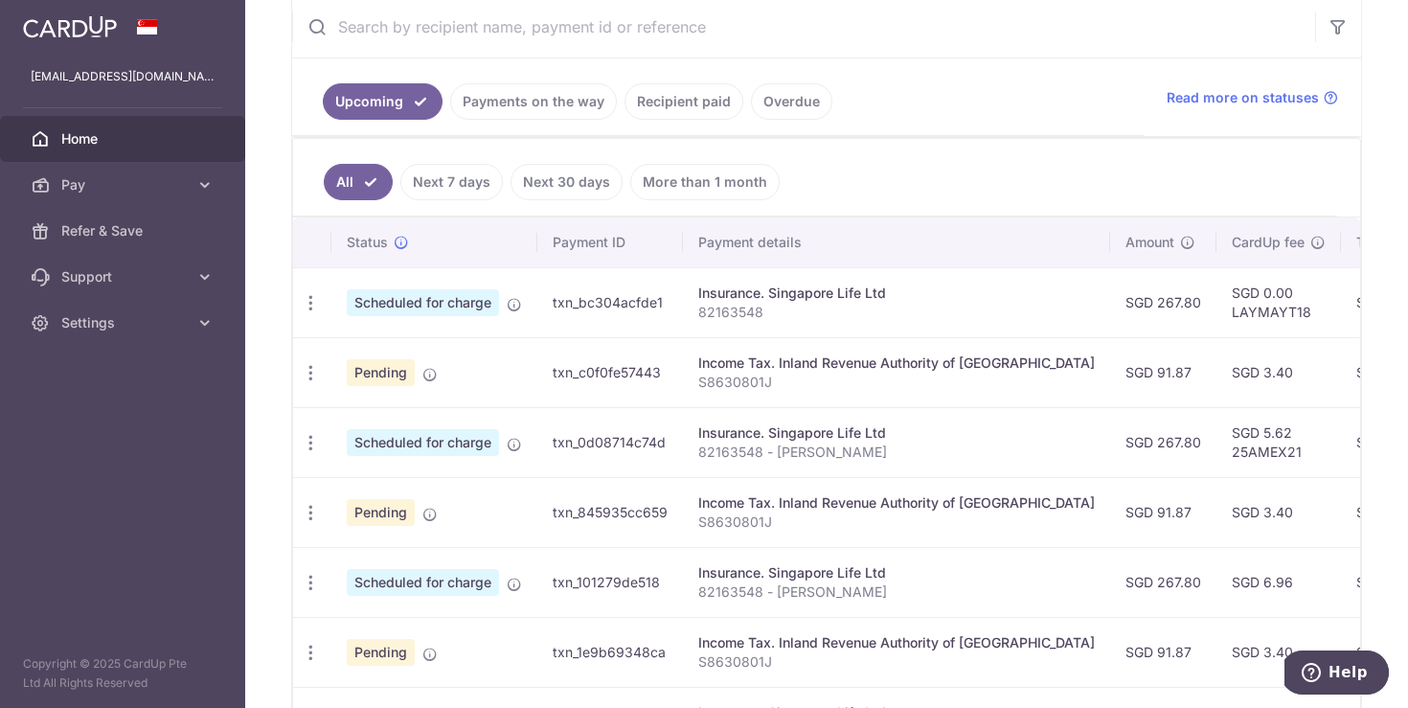
click at [712, 370] on div "Income Tax. Inland Revenue Authority of [GEOGRAPHIC_DATA]" at bounding box center [896, 362] width 397 height 19
click at [713, 369] on div "Income Tax. Inland Revenue Authority of [GEOGRAPHIC_DATA]" at bounding box center [896, 362] width 397 height 19
click at [363, 376] on span "Pending" at bounding box center [381, 372] width 68 height 27
click at [300, 376] on div "Update payment Cancel payment" at bounding box center [310, 372] width 35 height 35
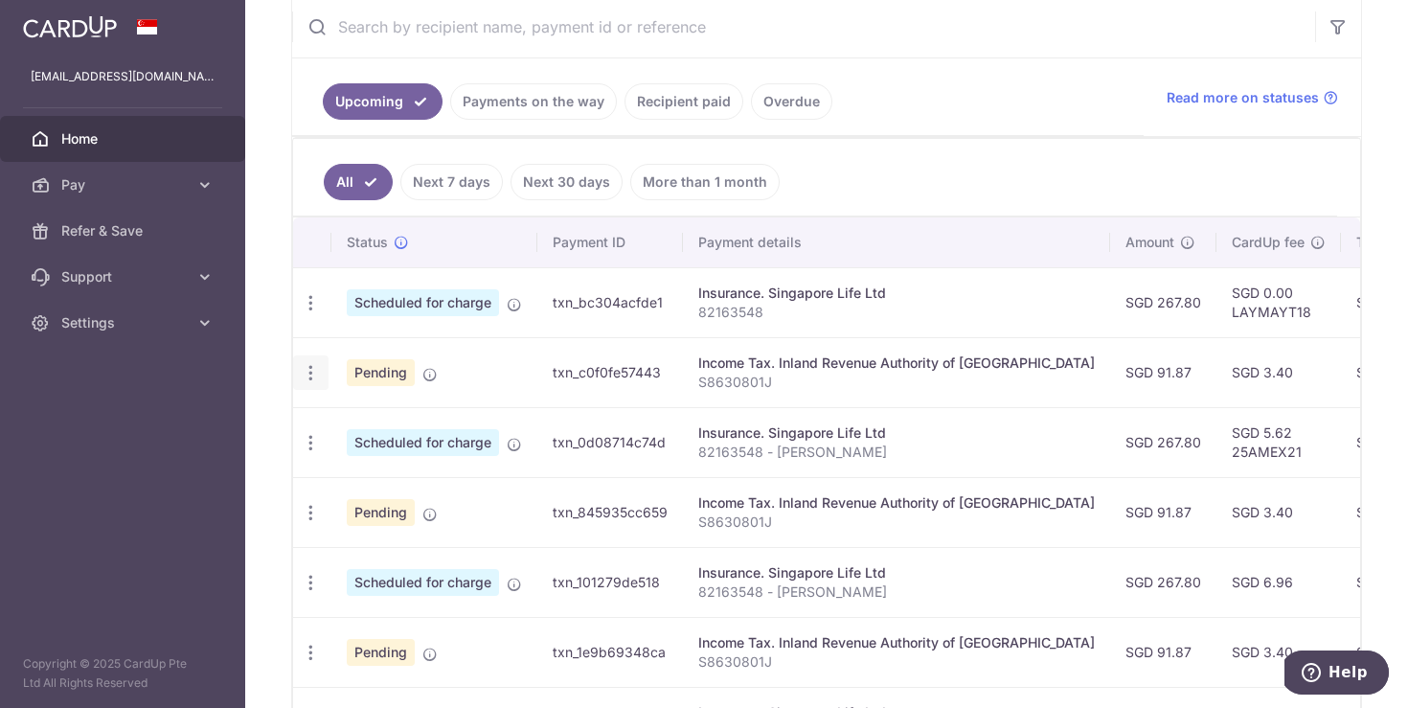
click at [309, 377] on icon "button" at bounding box center [311, 373] width 20 height 20
click at [578, 384] on td "txn_c0f0fe57443" at bounding box center [610, 372] width 146 height 70
drag, startPoint x: 725, startPoint y: 361, endPoint x: 773, endPoint y: 359, distance: 47.9
click at [773, 359] on div "Income Tax. Inland Revenue Authority of [GEOGRAPHIC_DATA]" at bounding box center [896, 362] width 397 height 19
copy div "Income Tax"
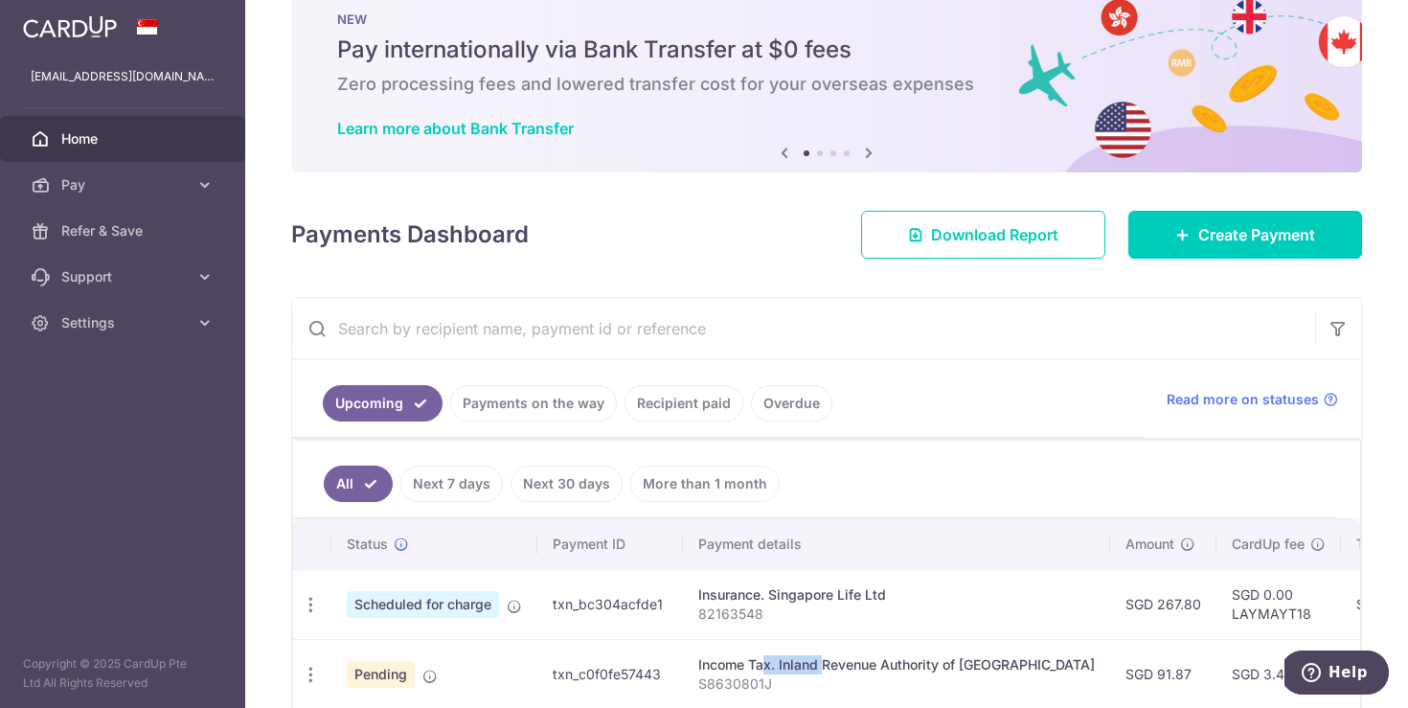
scroll to position [34, 0]
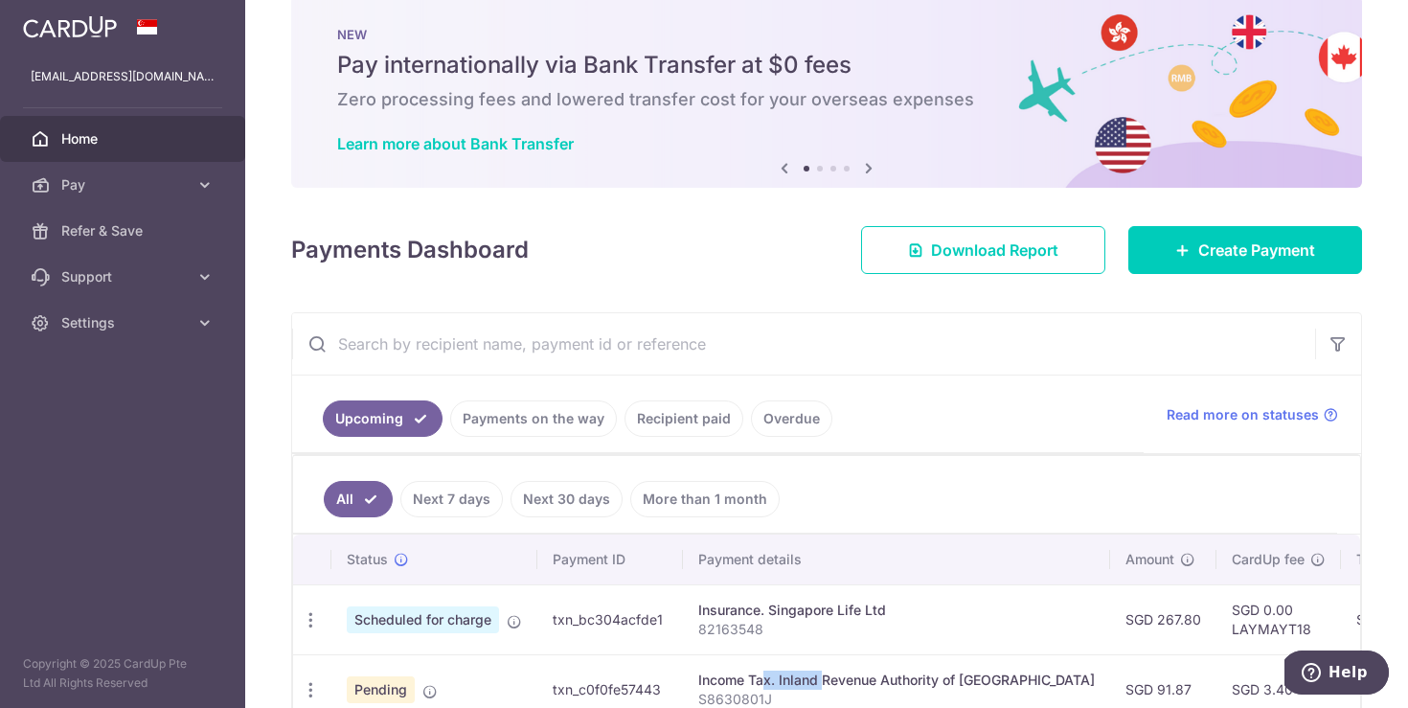
click at [595, 332] on input "text" at bounding box center [803, 343] width 1023 height 61
paste input "Income Tax"
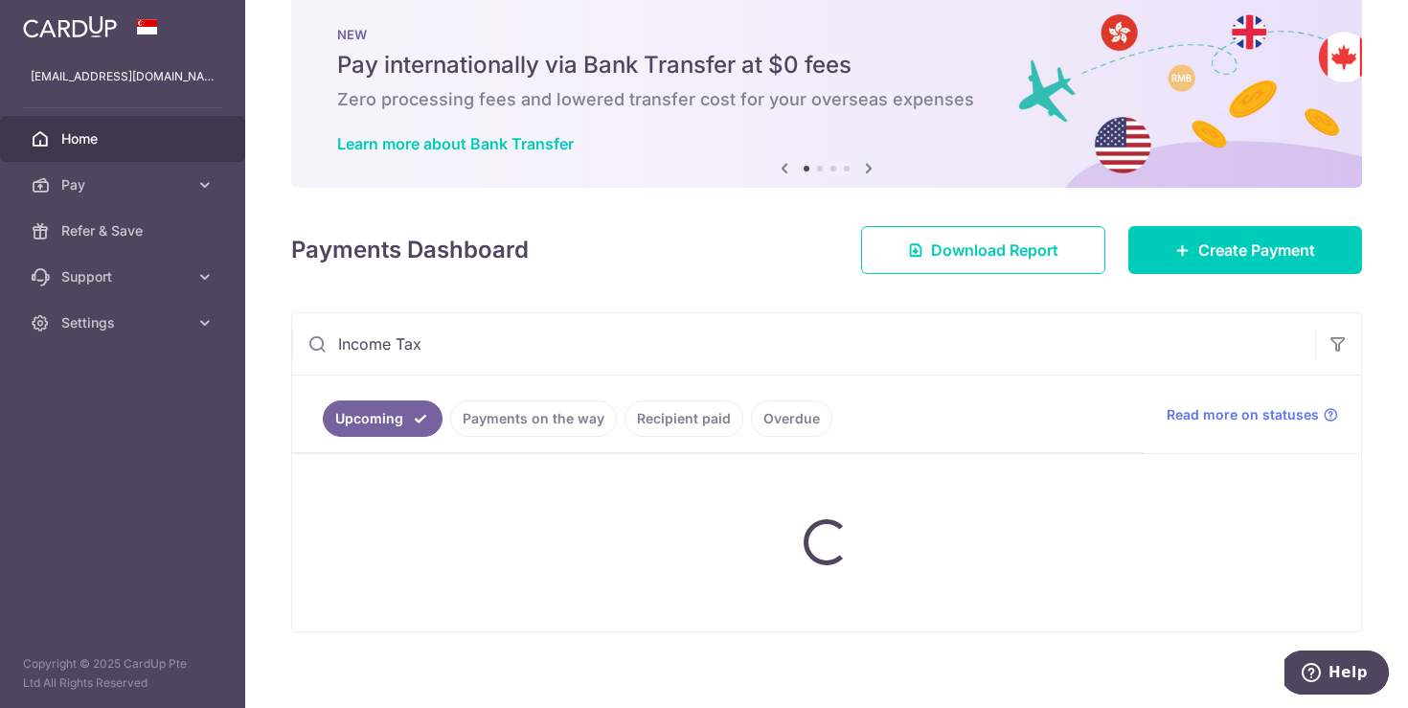
type input "Income Tax"
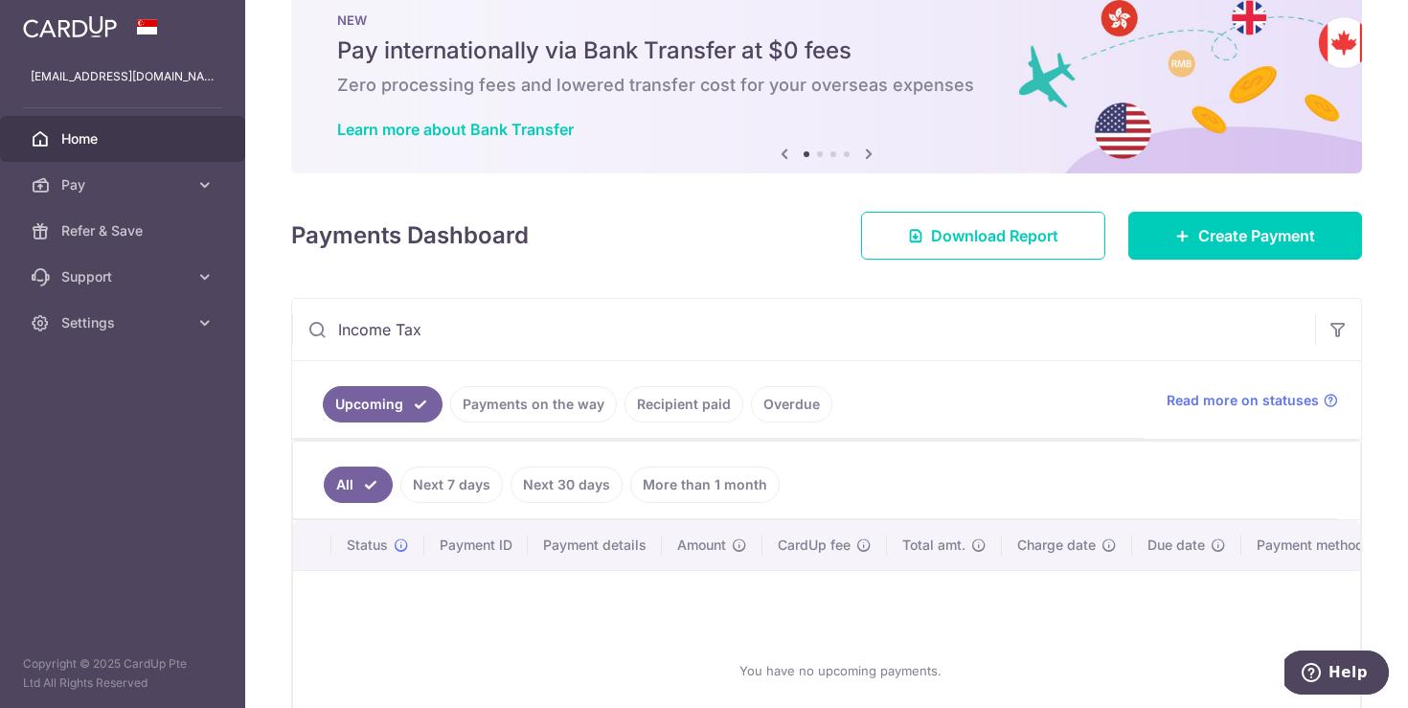
scroll to position [205, 0]
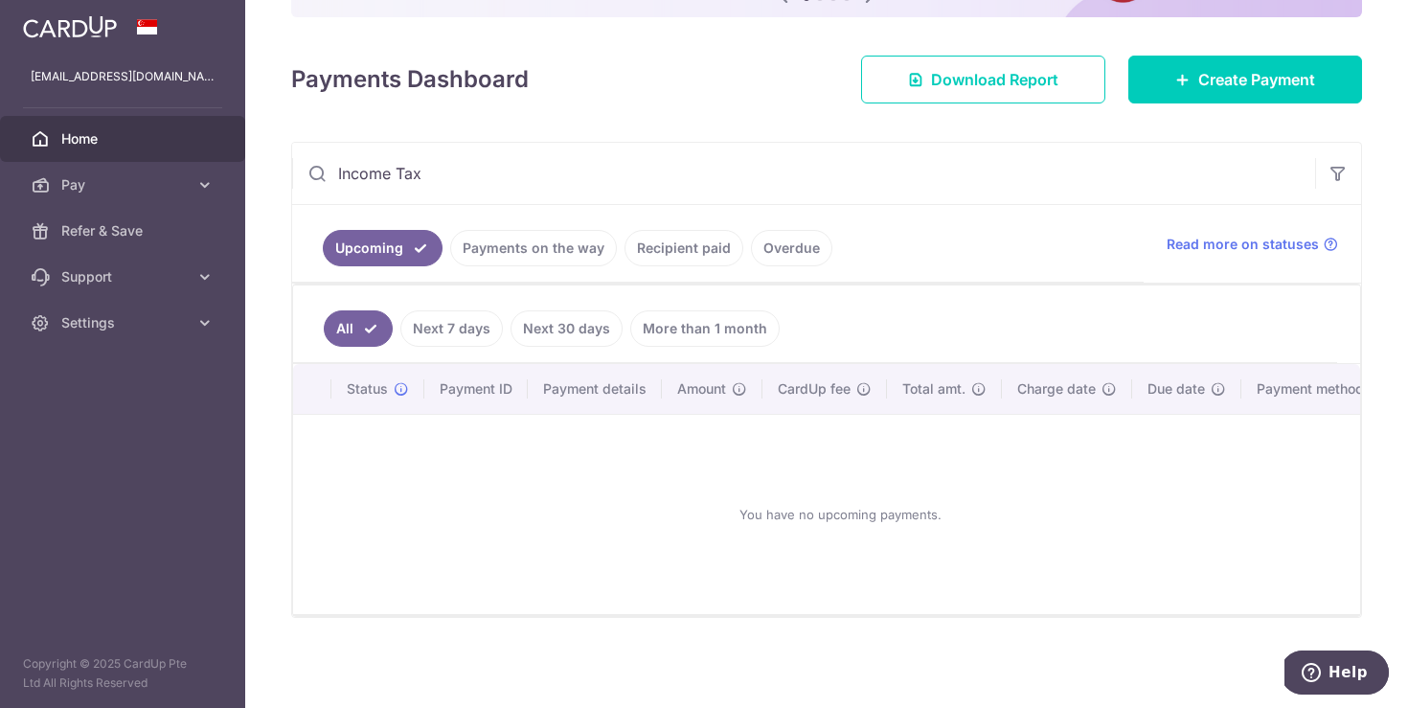
drag, startPoint x: 729, startPoint y: 334, endPoint x: 906, endPoint y: 350, distance: 177.9
click at [730, 334] on link "More than 1 month" at bounding box center [704, 328] width 149 height 36
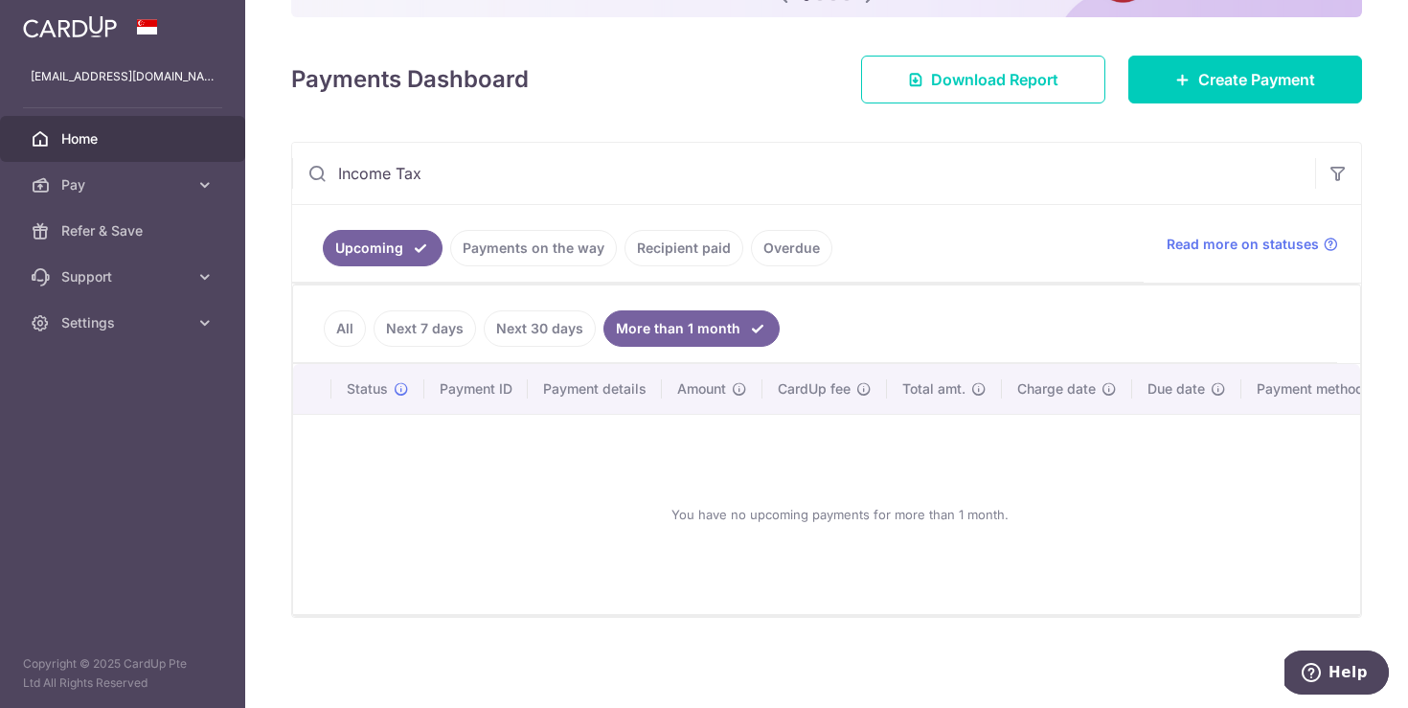
click at [556, 252] on link "Payments on the way" at bounding box center [533, 248] width 167 height 36
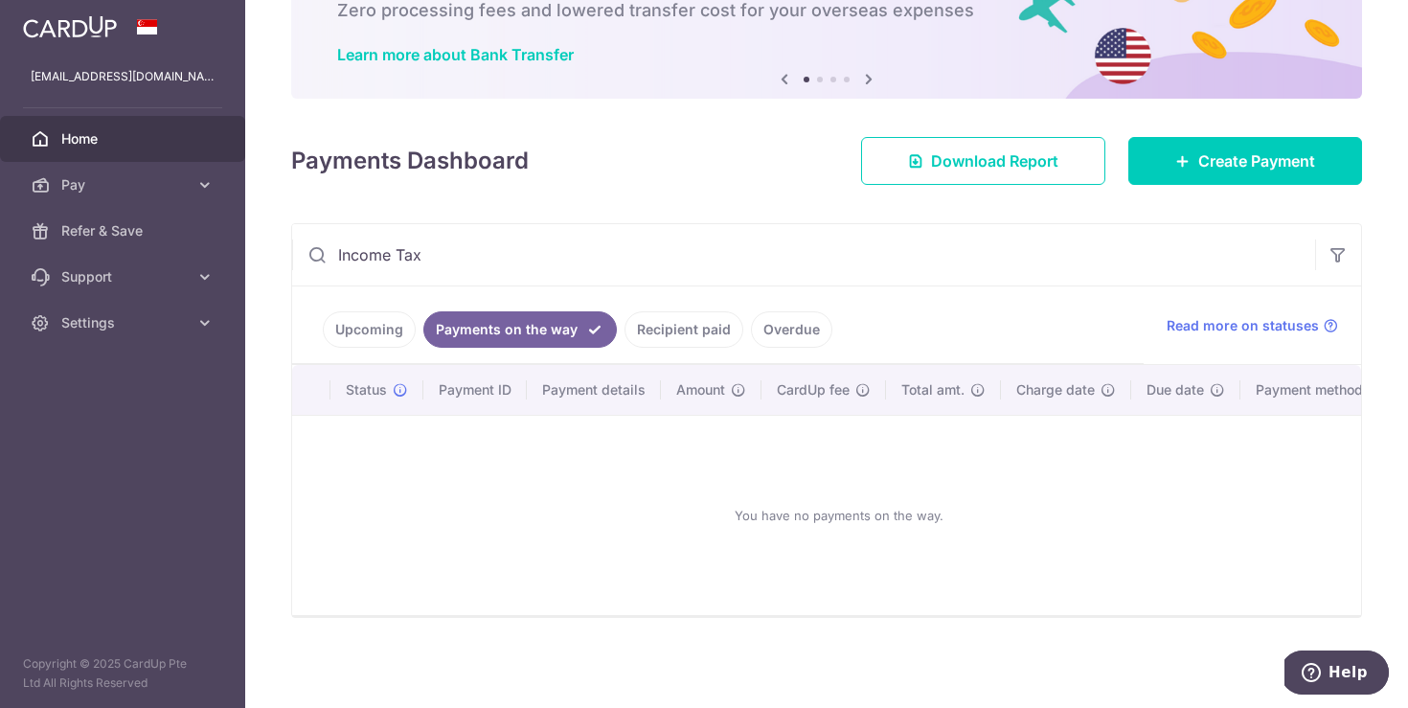
click at [674, 317] on link "Recipient paid" at bounding box center [684, 329] width 119 height 36
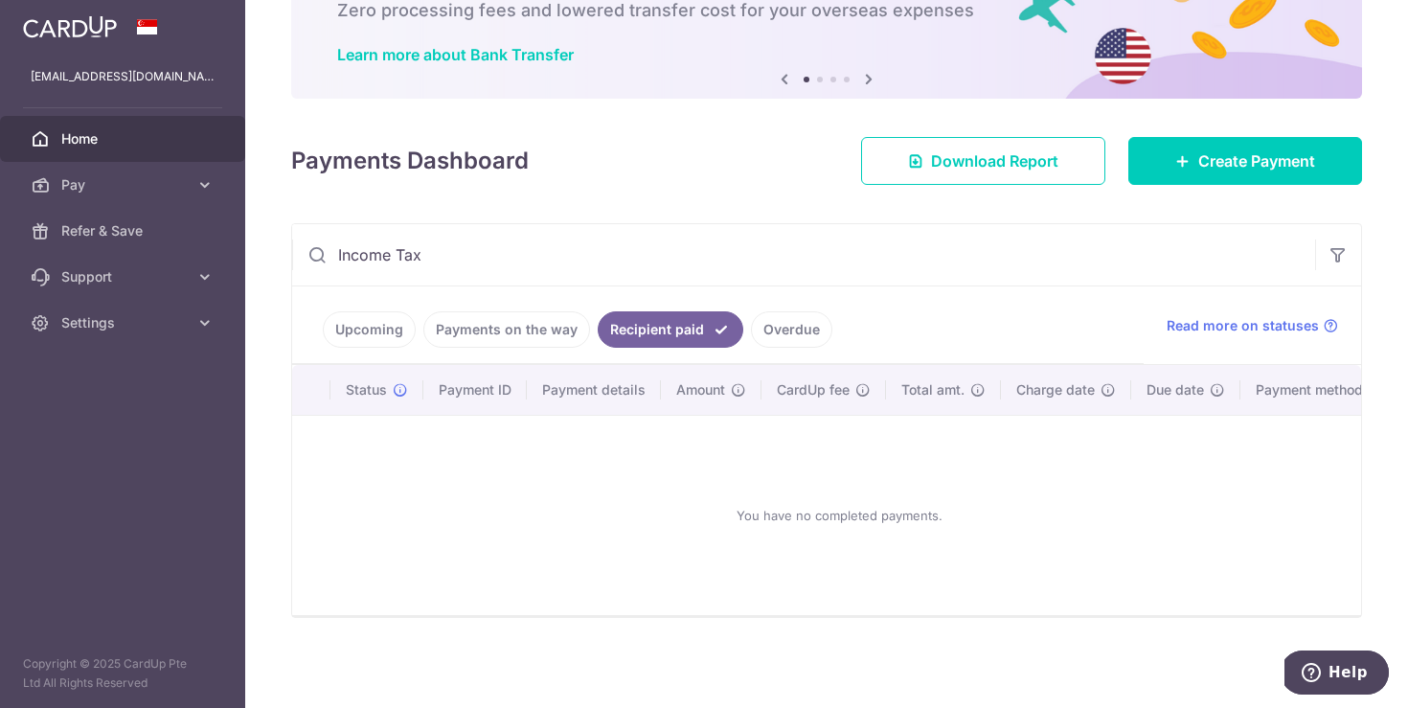
click at [812, 338] on link "Overdue" at bounding box center [791, 329] width 81 height 36
click at [369, 339] on link "Upcoming" at bounding box center [369, 329] width 93 height 36
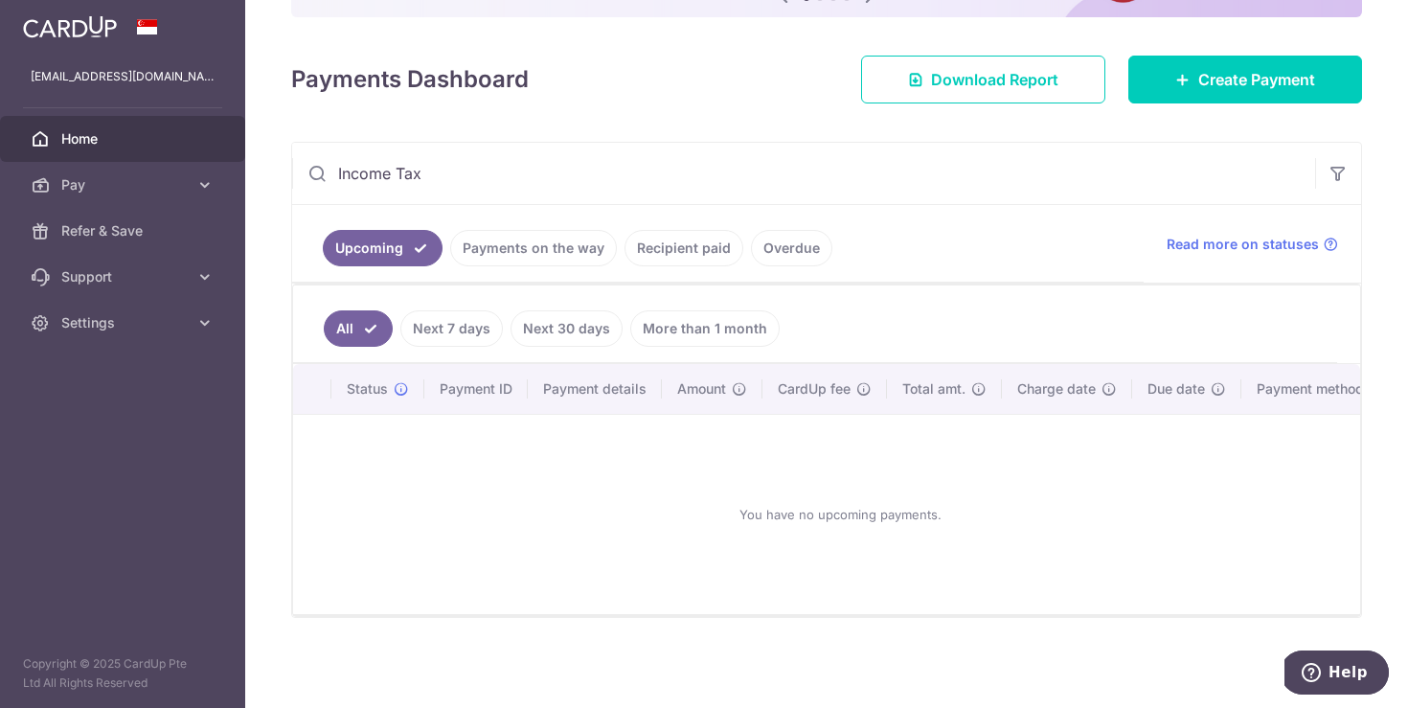
click at [527, 191] on input "Income Tax" at bounding box center [803, 173] width 1023 height 61
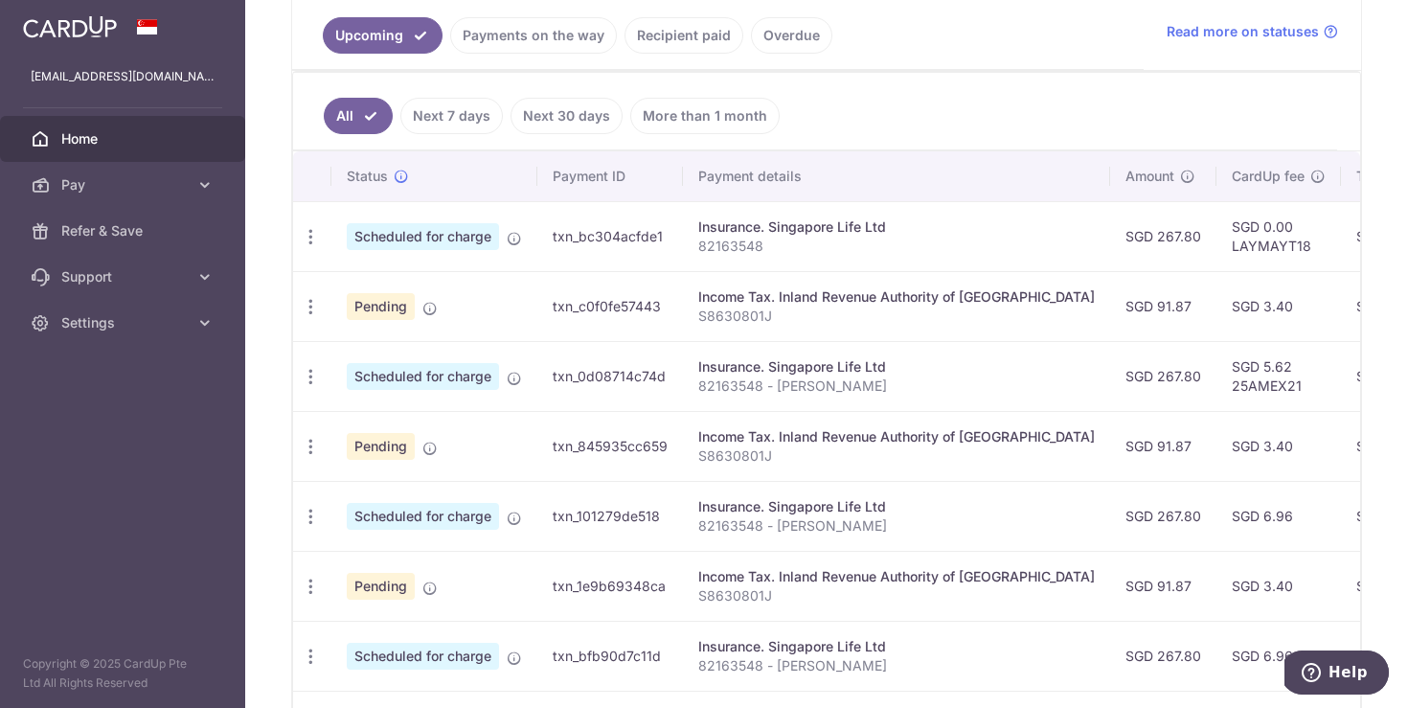
scroll to position [441, 0]
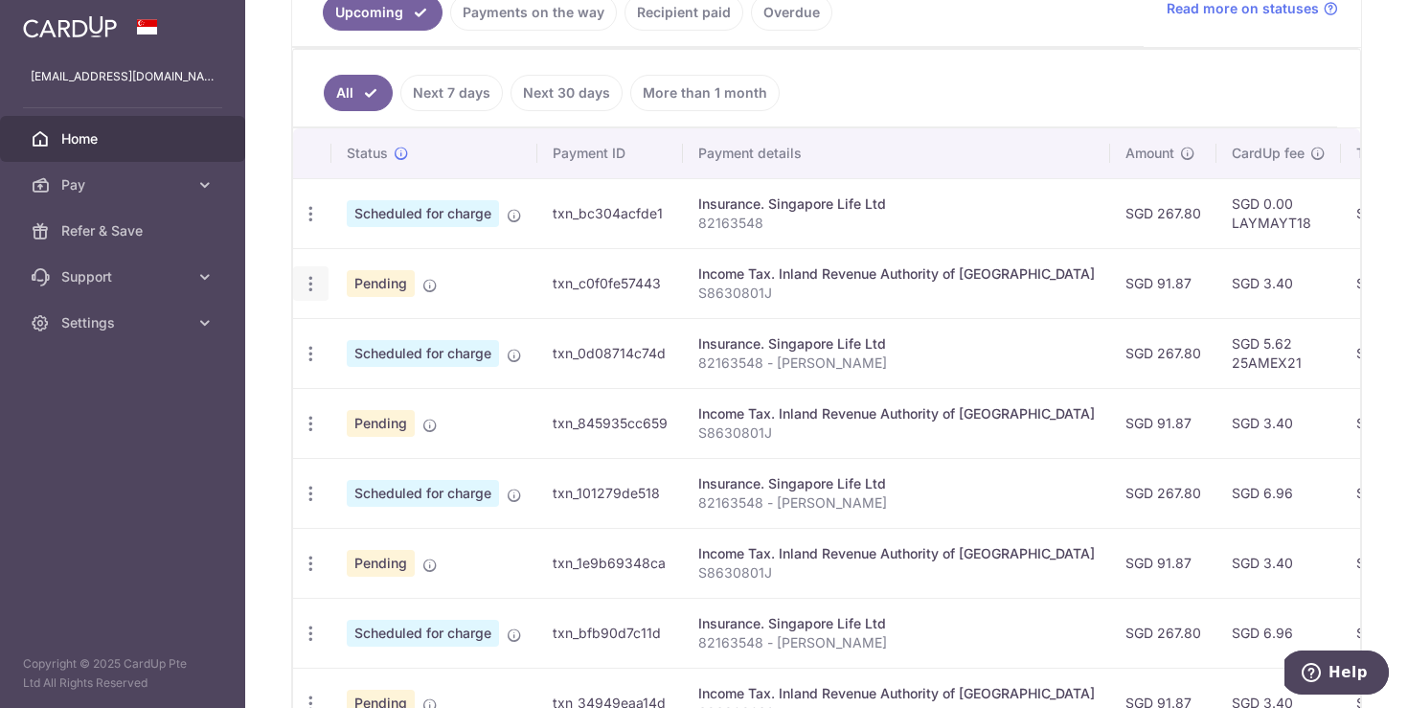
click at [313, 285] on icon "button" at bounding box center [311, 284] width 20 height 20
click at [429, 383] on span "Cancel payment" at bounding box center [413, 383] width 128 height 23
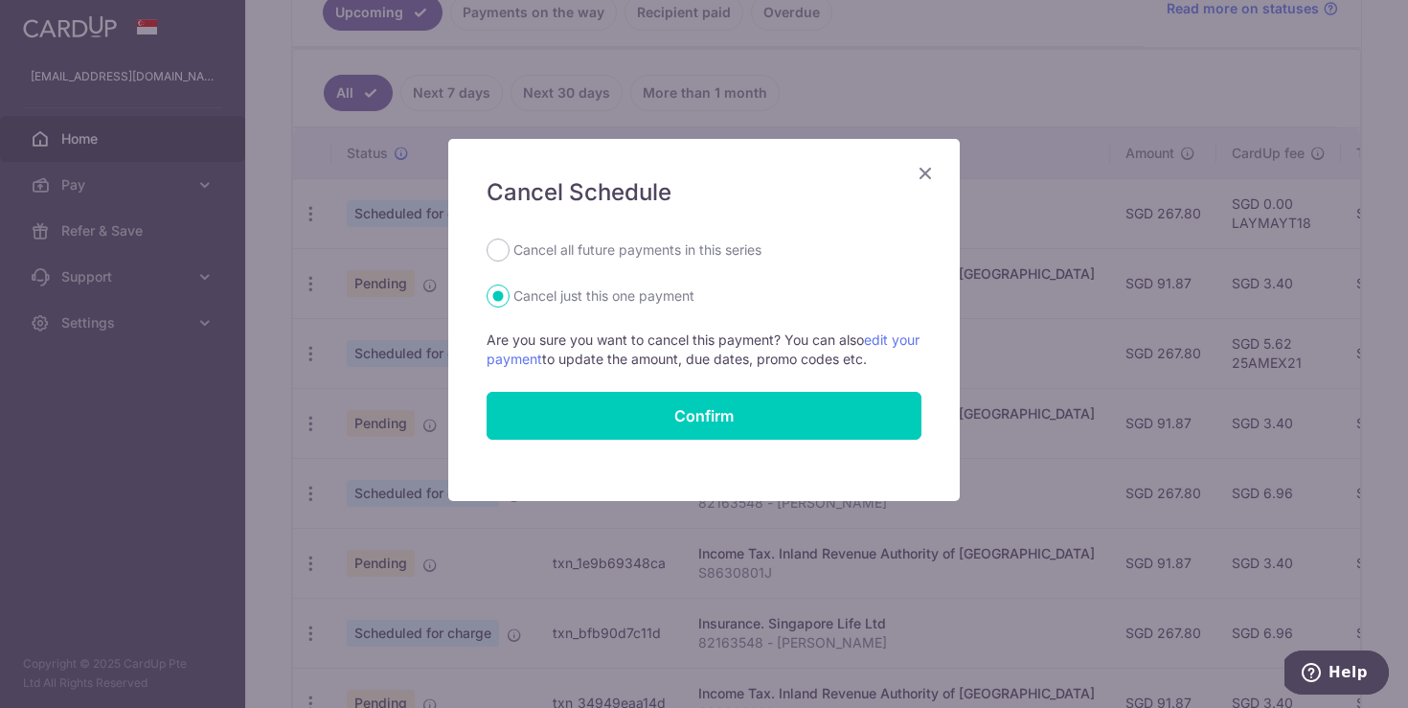
click at [661, 250] on label "Cancel all future payments in this series" at bounding box center [637, 250] width 248 height 23
click at [510, 250] on input "Cancel all future payments in this series" at bounding box center [498, 250] width 23 height 23
radio input "true"
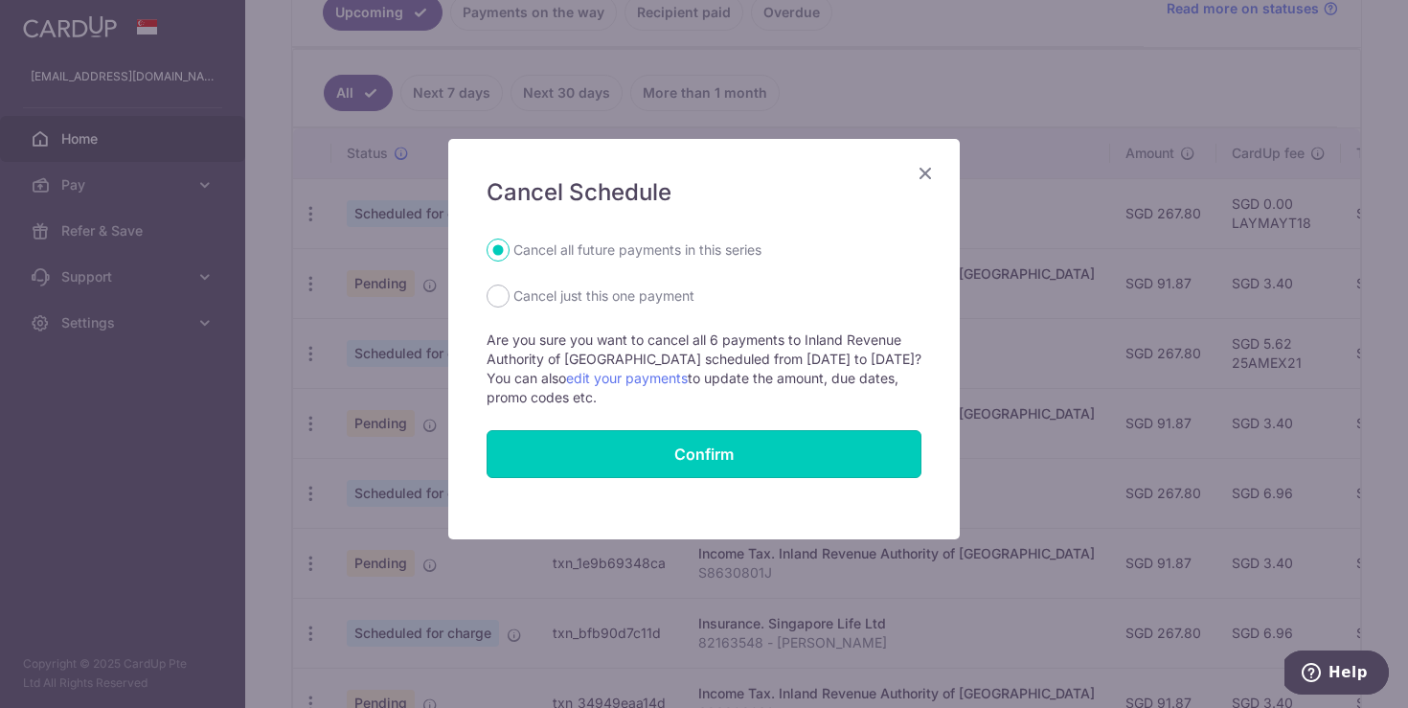
click at [728, 452] on button "Confirm" at bounding box center [704, 454] width 435 height 48
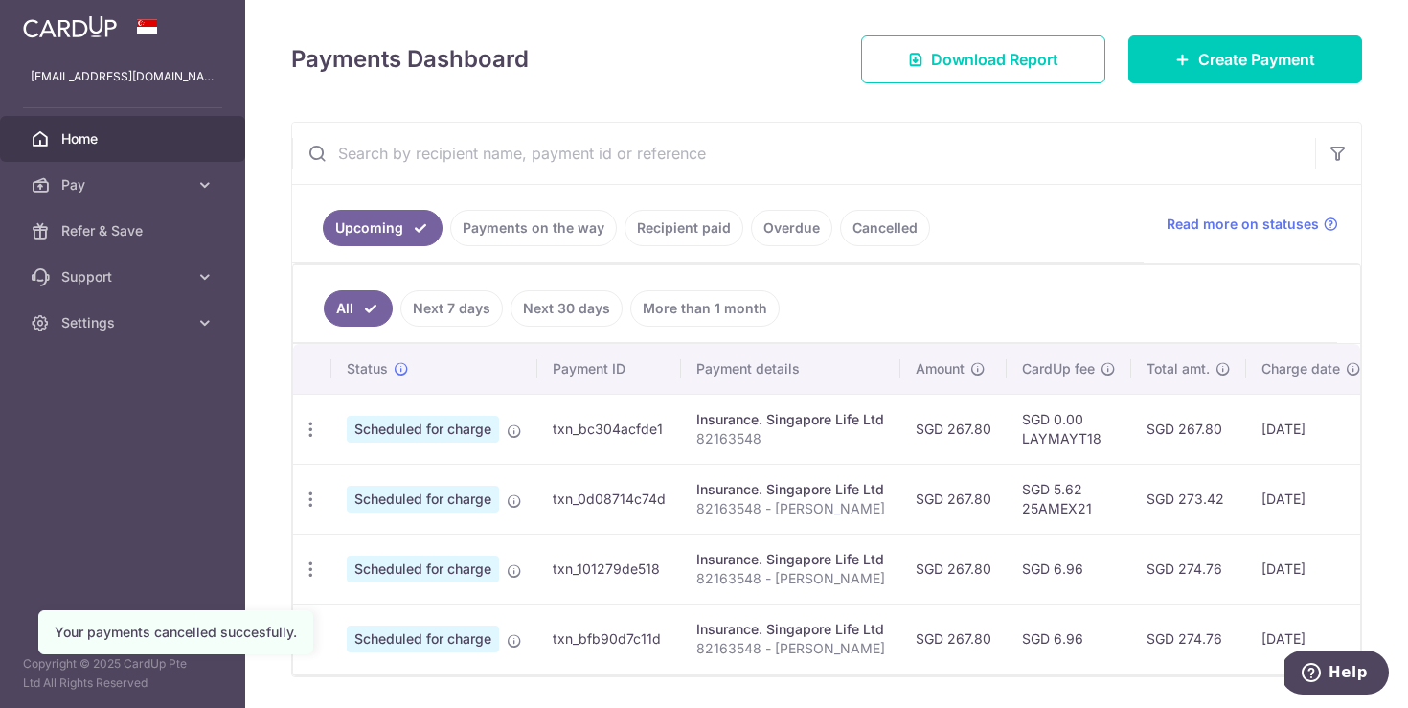
scroll to position [307, 0]
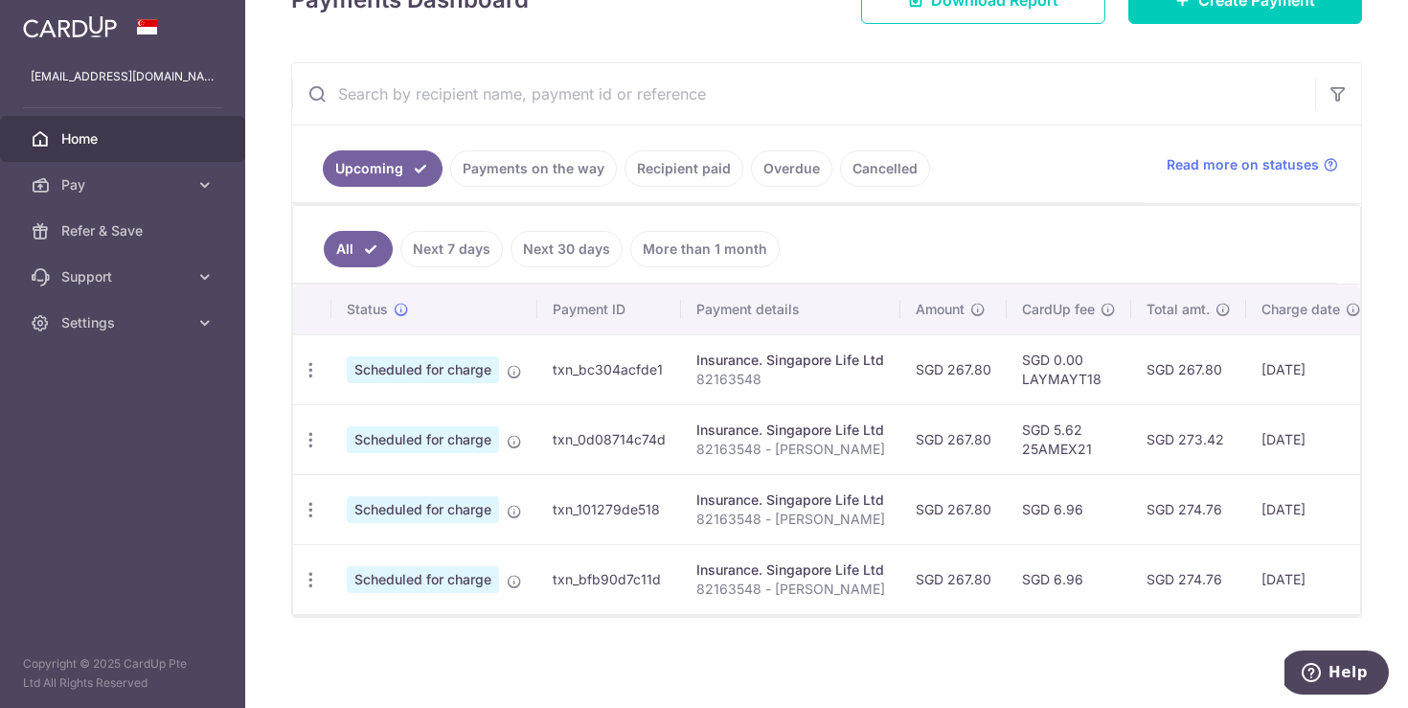
click at [1247, 44] on div "× Pause Schedule Pause all future payments in this series Pause just this one p…" at bounding box center [826, 354] width 1163 height 708
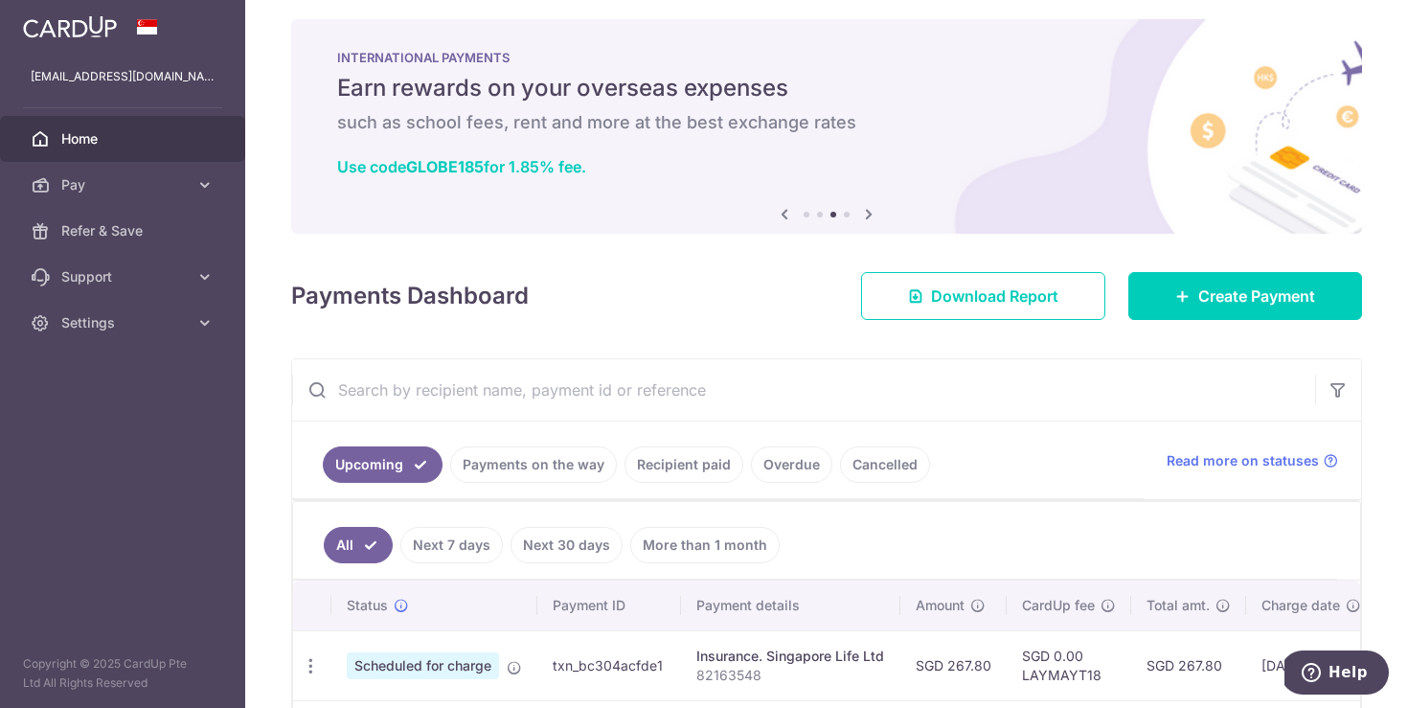
scroll to position [0, 0]
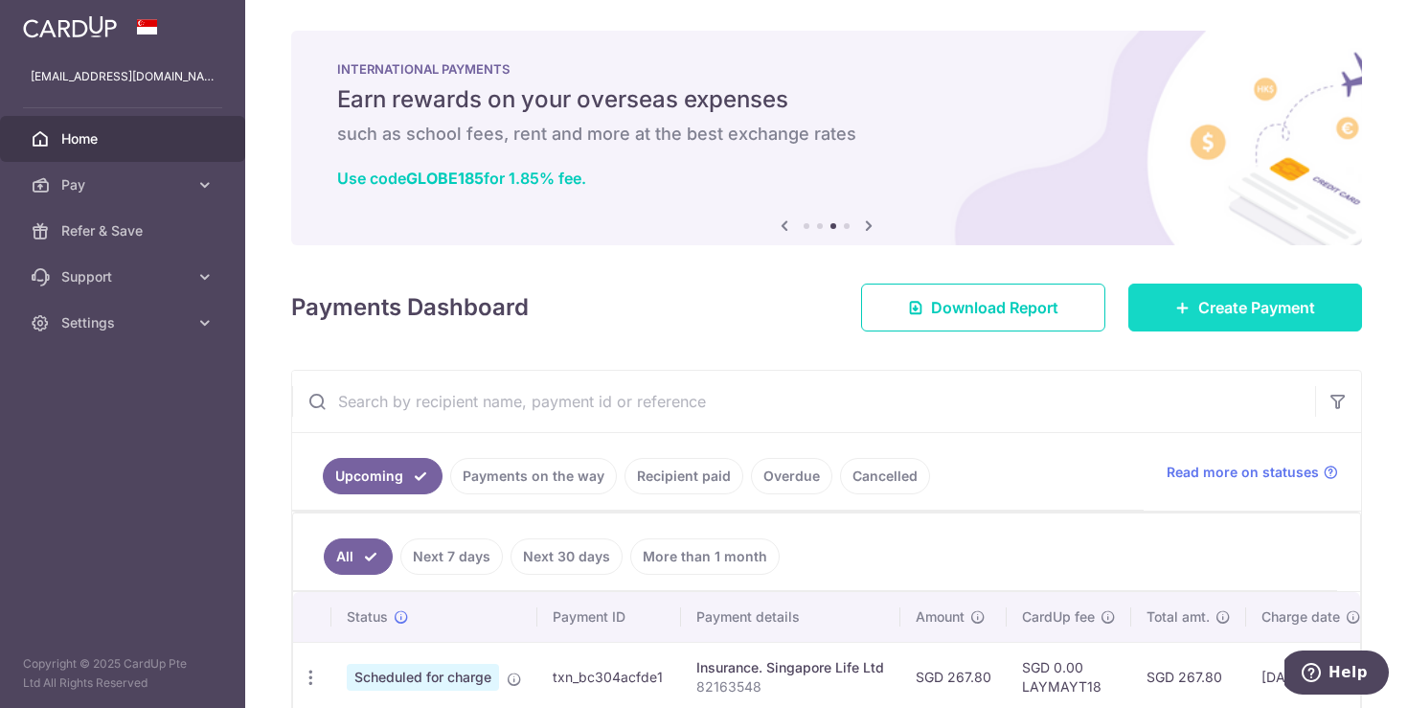
click at [1260, 317] on span "Create Payment" at bounding box center [1256, 307] width 117 height 23
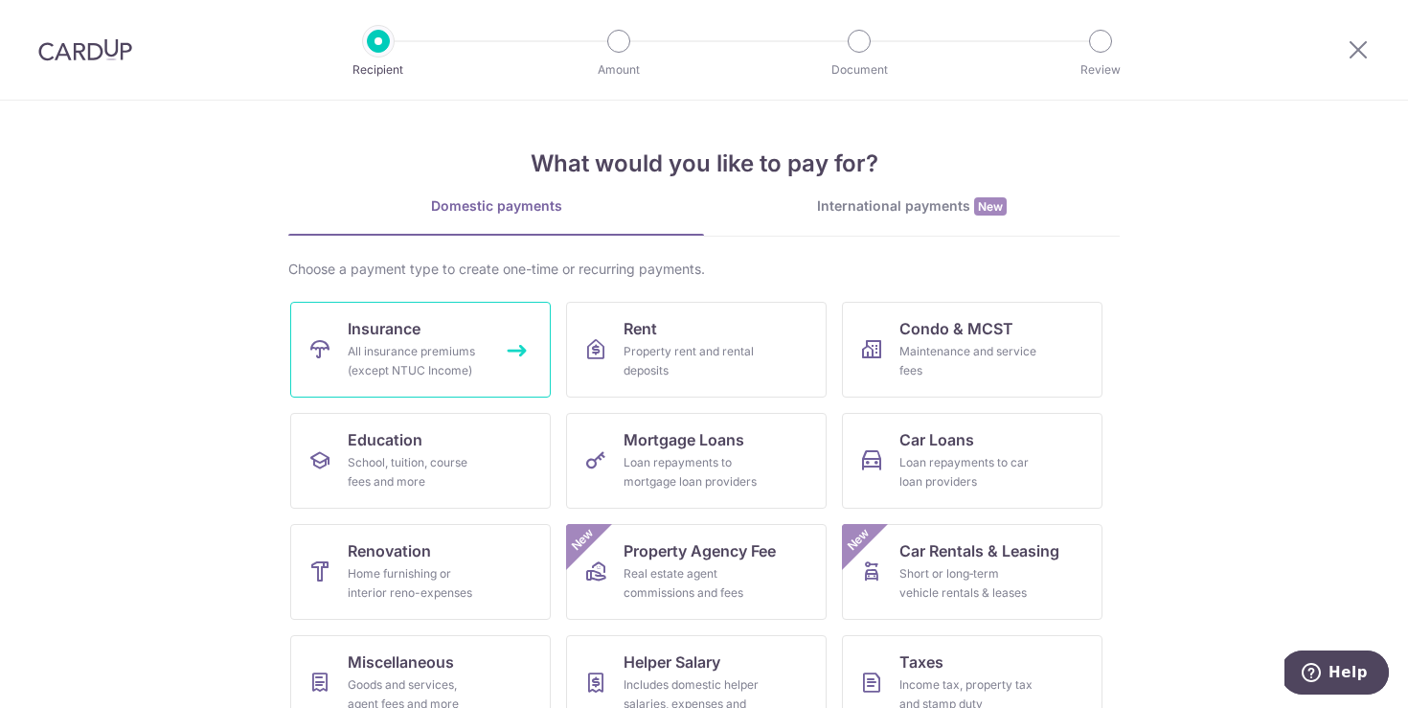
drag, startPoint x: 413, startPoint y: 355, endPoint x: 428, endPoint y: 358, distance: 15.6
click at [413, 355] on div "All insurance premiums (except NTUC Income)" at bounding box center [417, 361] width 138 height 38
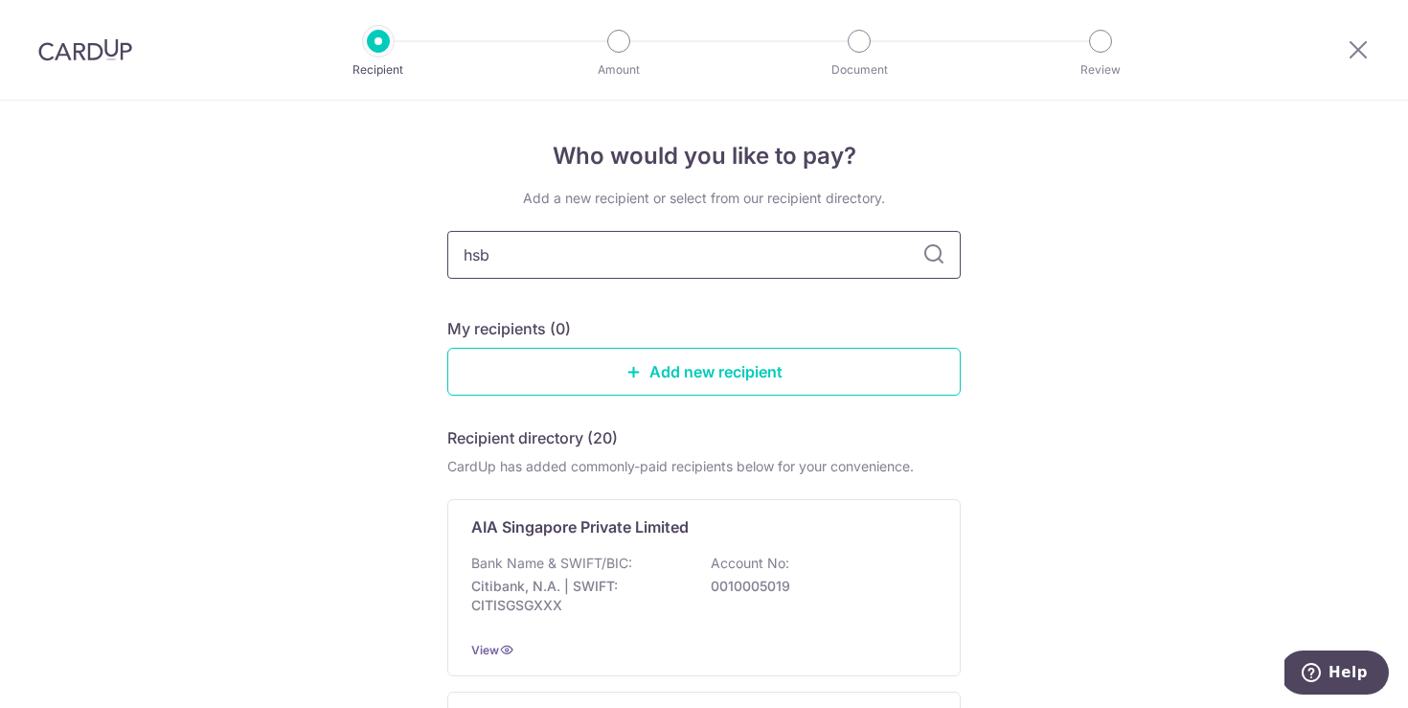
type input "hsbc"
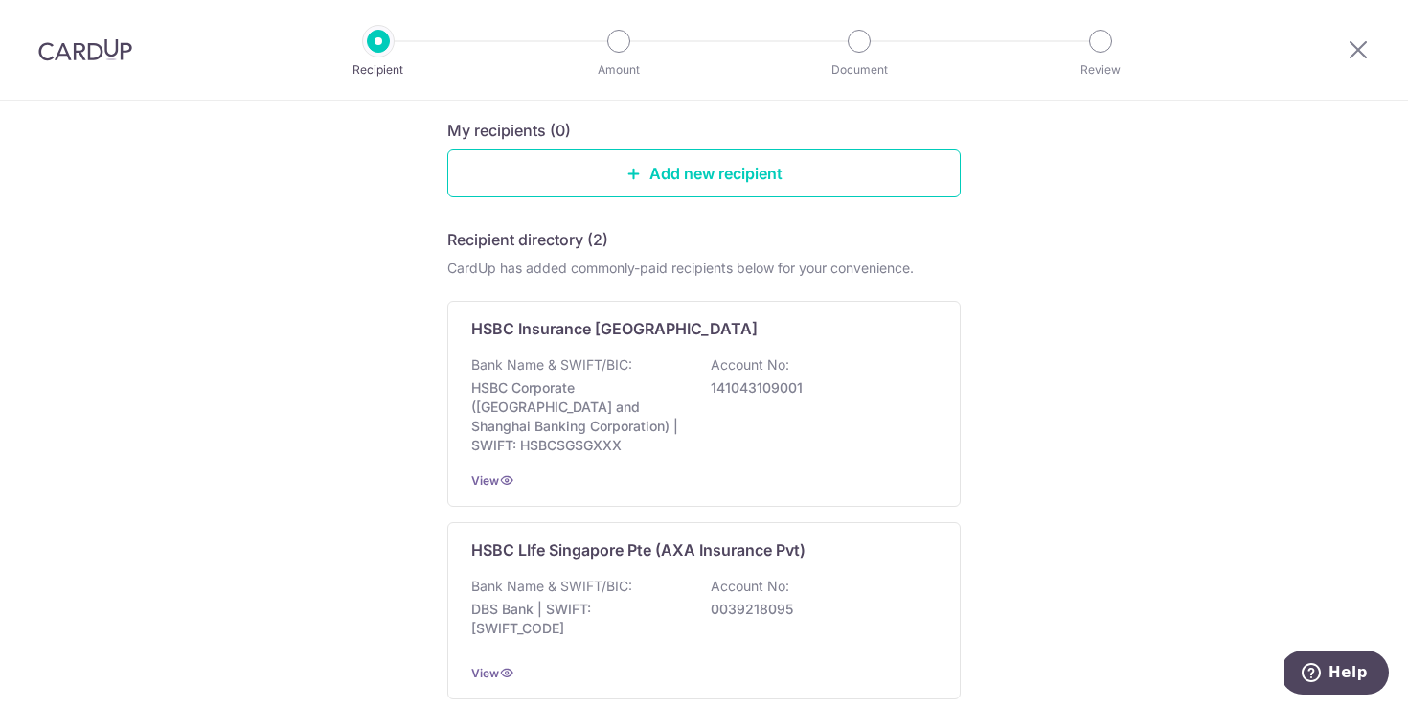
scroll to position [237, 0]
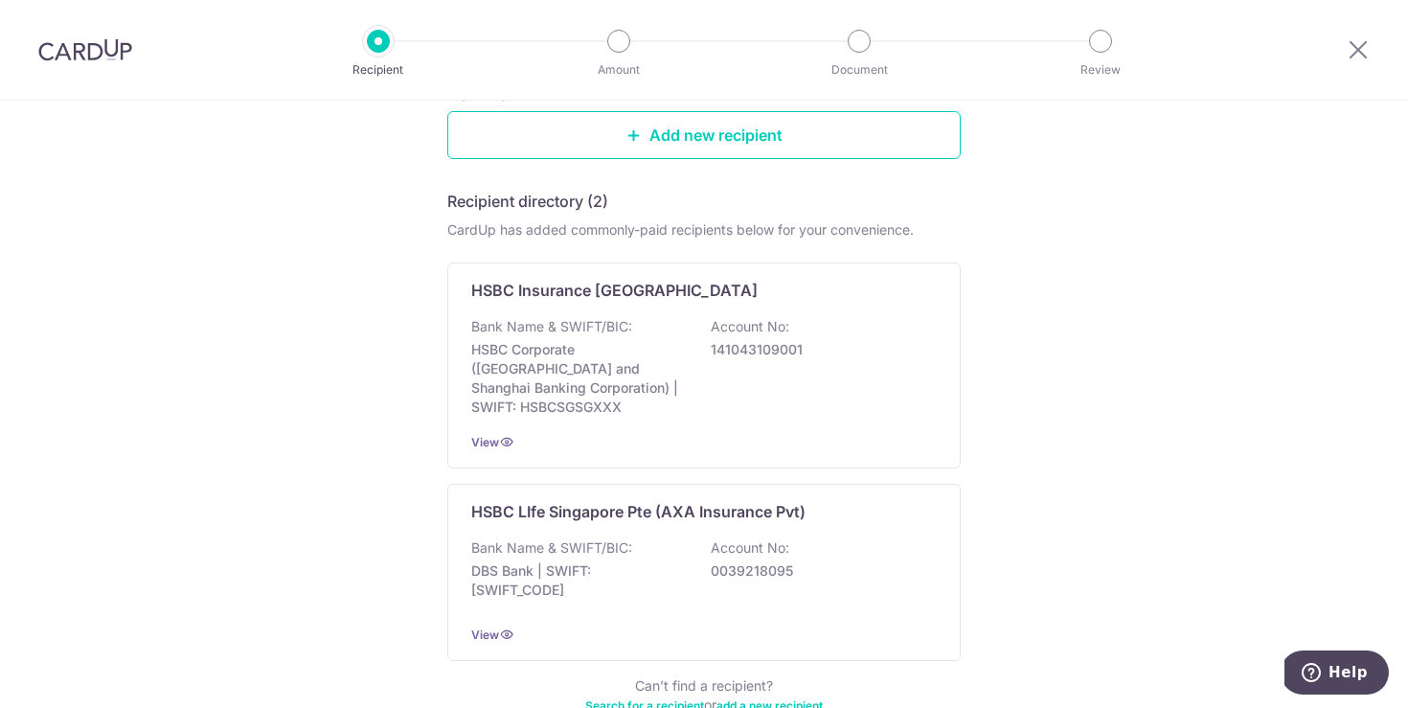
click at [1181, 379] on div "Who would you like to pay? Add a new recipient or select from our recipient dir…" at bounding box center [704, 346] width 1408 height 964
click at [499, 626] on icon at bounding box center [506, 633] width 15 height 15
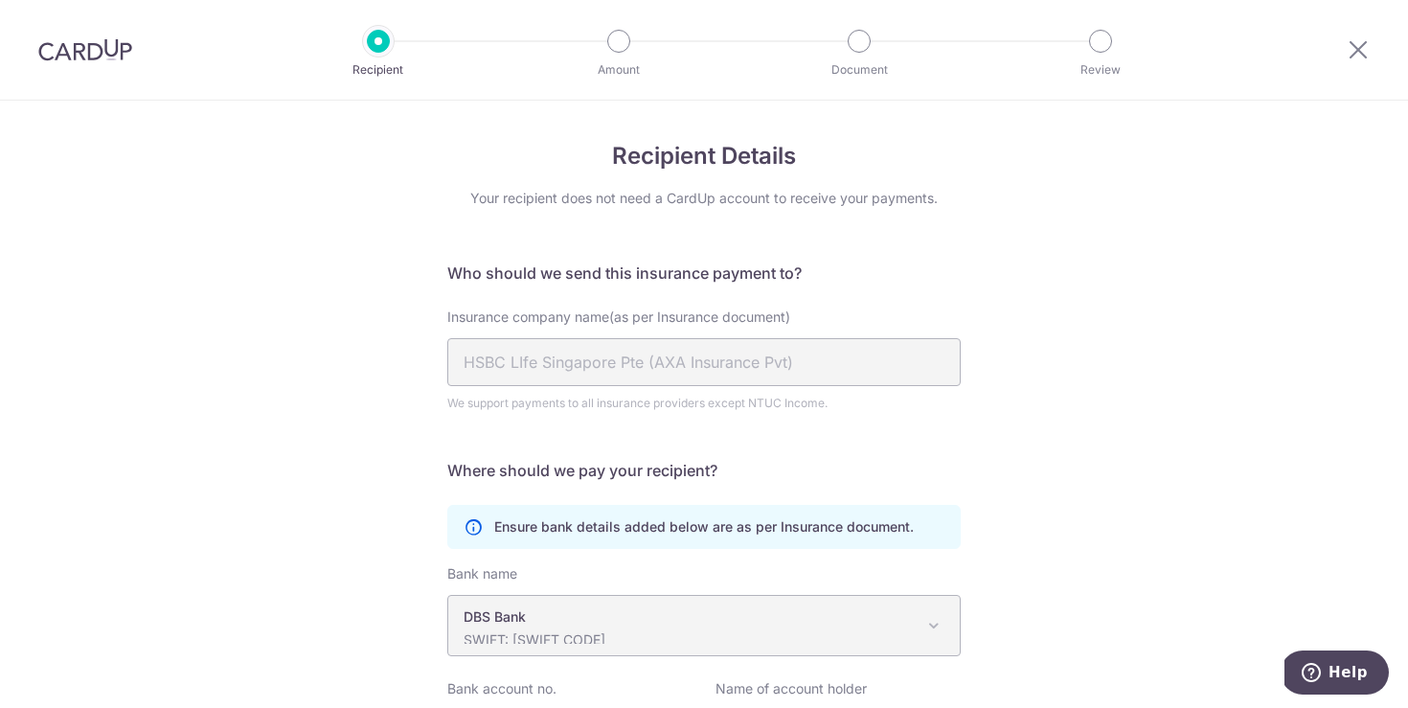
scroll to position [203, 0]
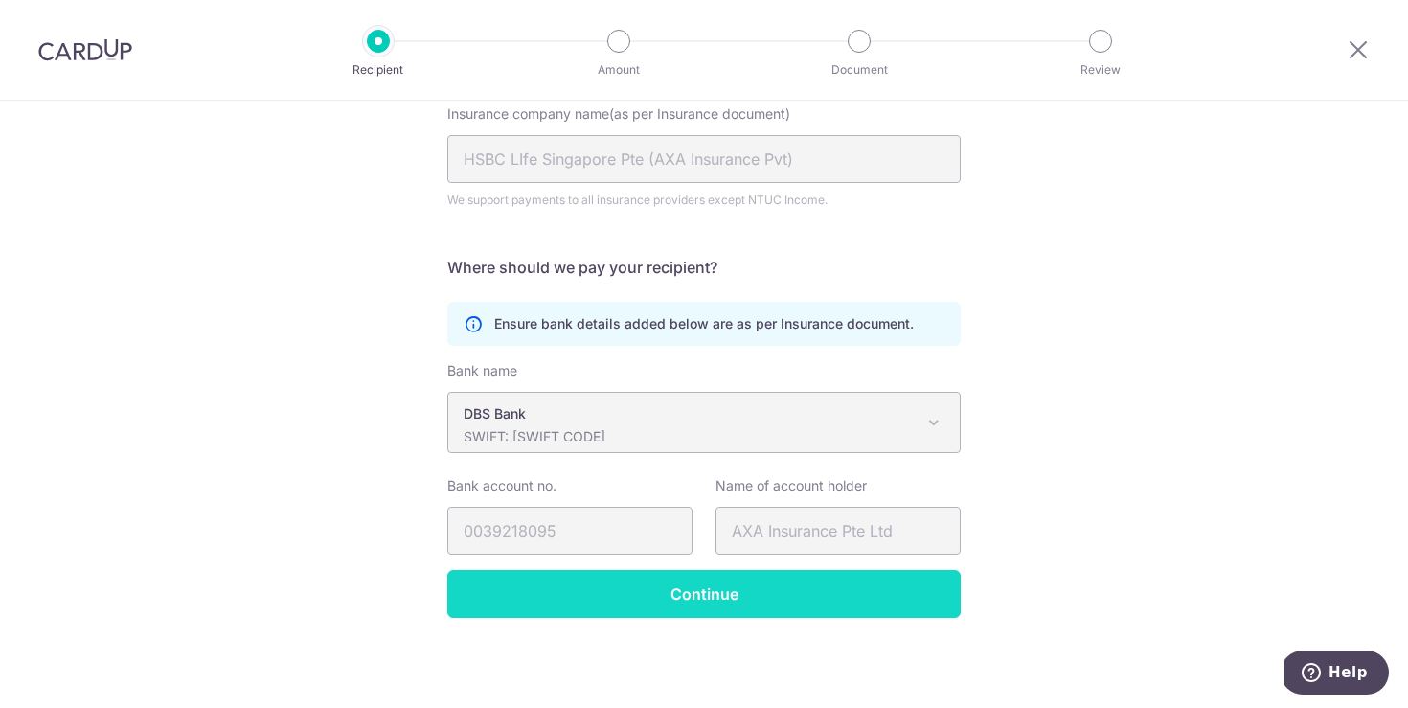
click at [733, 587] on input "Continue" at bounding box center [703, 594] width 513 height 48
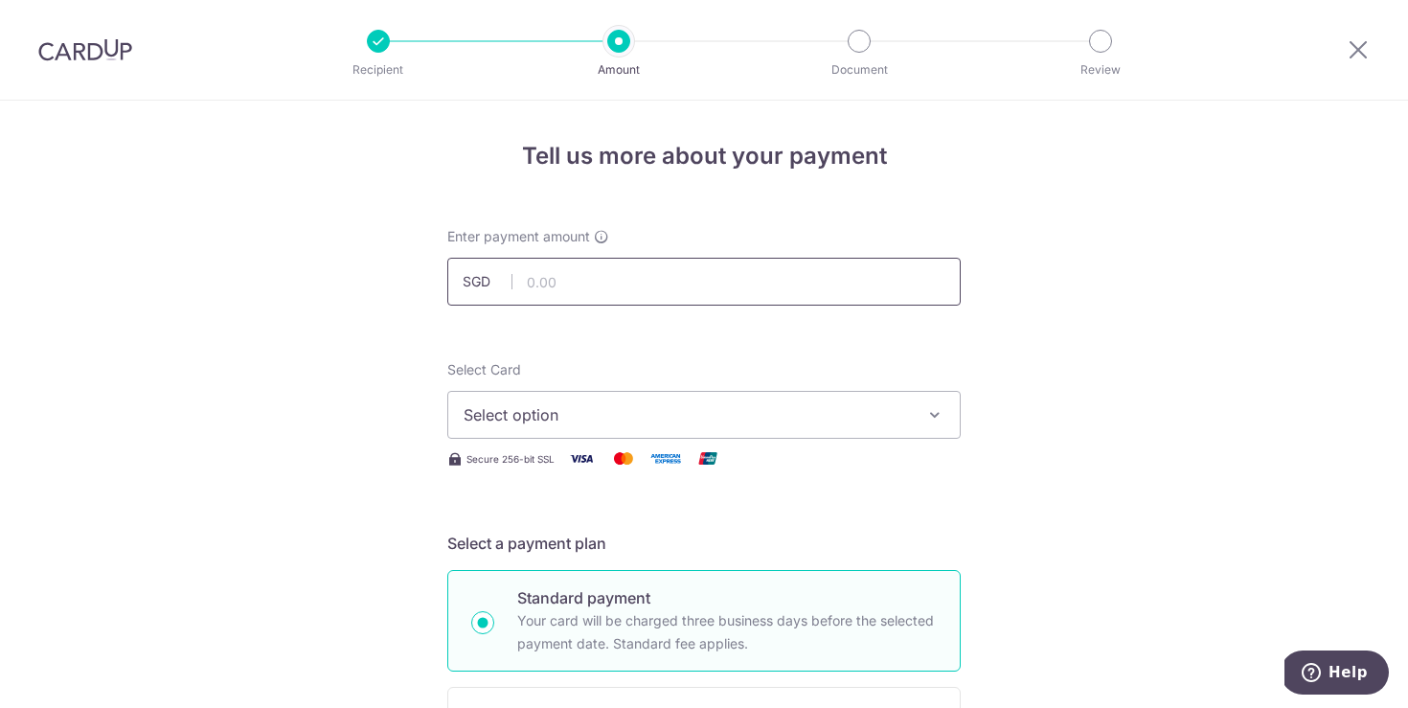
click at [662, 285] on input "text" at bounding box center [703, 282] width 513 height 48
paste input "264.84"
type input "264.84"
click at [612, 414] on span "Select option" at bounding box center [687, 414] width 446 height 23
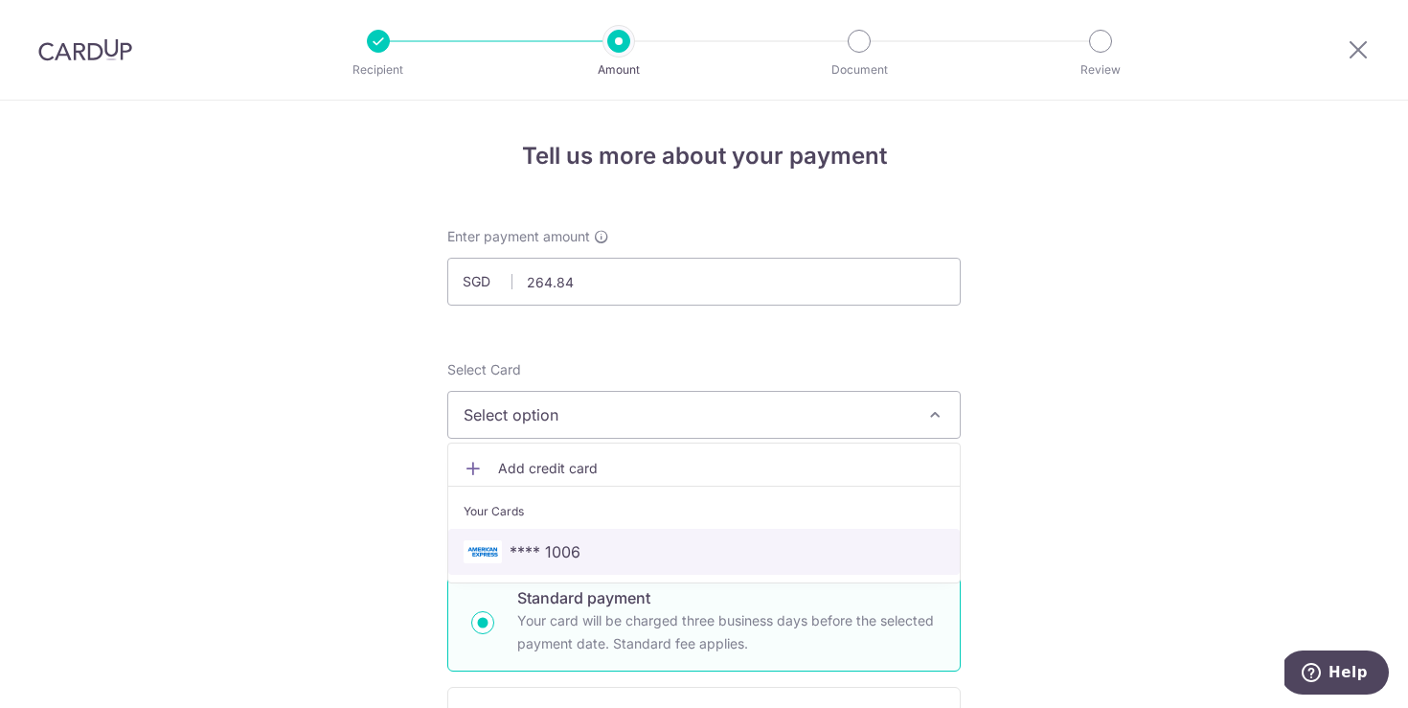
click at [587, 550] on span "**** 1006" at bounding box center [704, 551] width 481 height 23
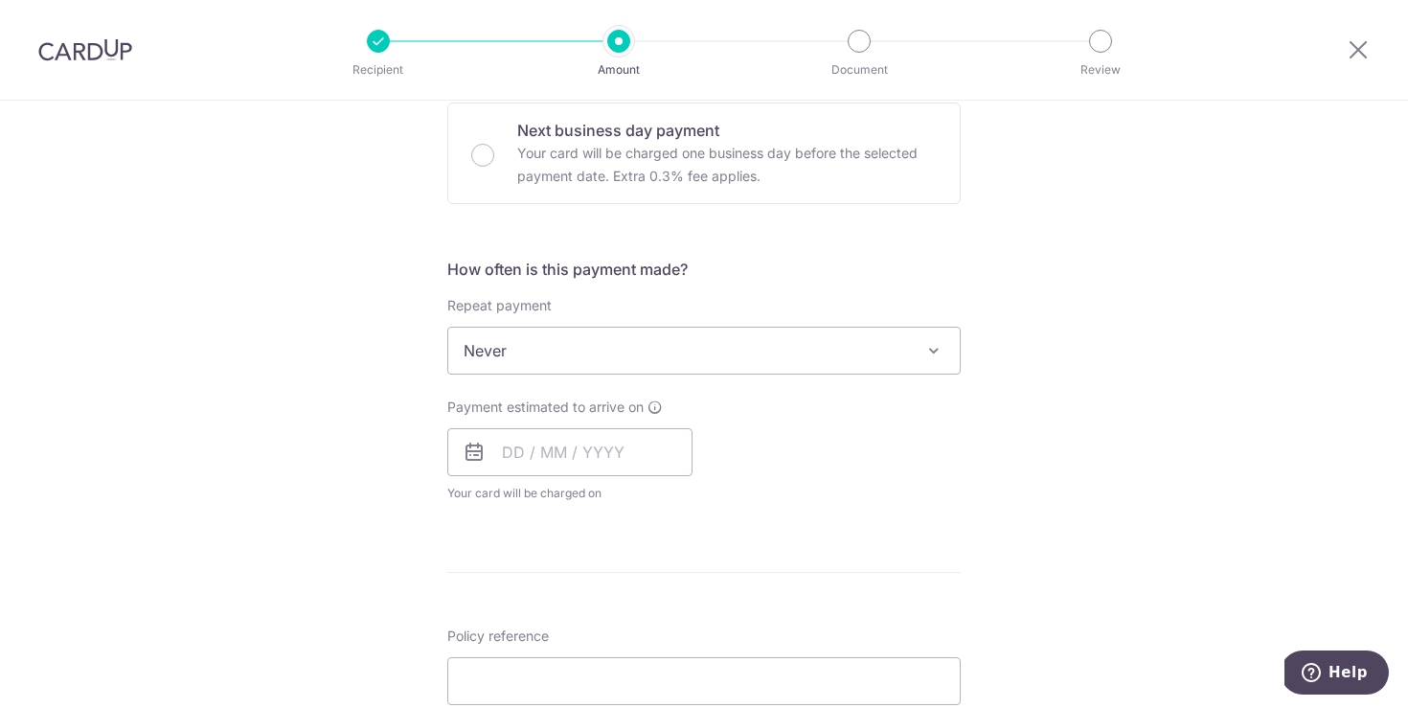
scroll to position [598, 0]
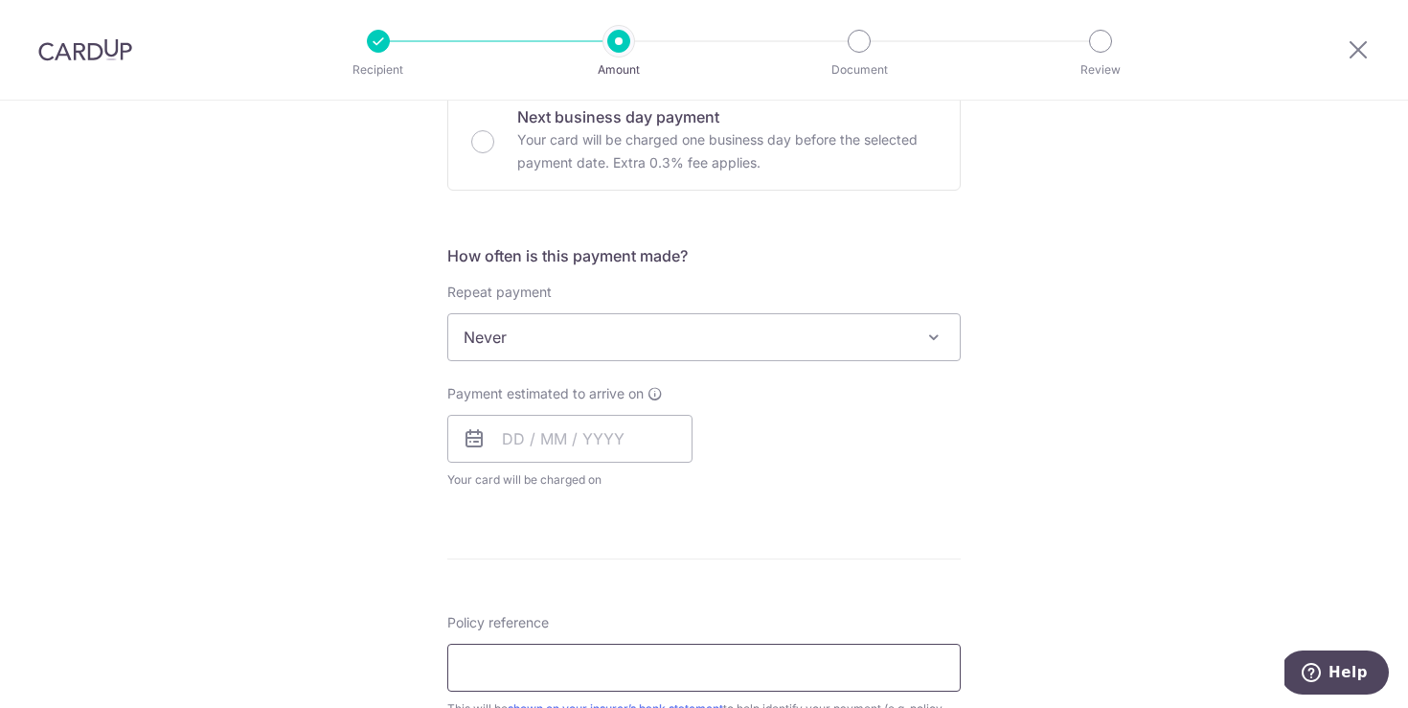
click at [542, 671] on input "Policy reference" at bounding box center [703, 668] width 513 height 48
paste input "501-9242733"
click at [1099, 503] on div "Tell us more about your payment Enter payment amount SGD 264.84 264.84 Select C…" at bounding box center [704, 369] width 1408 height 1733
drag, startPoint x: 685, startPoint y: 669, endPoint x: 721, endPoint y: 627, distance: 55.0
click at [684, 669] on input "501-9242733" at bounding box center [703, 668] width 513 height 48
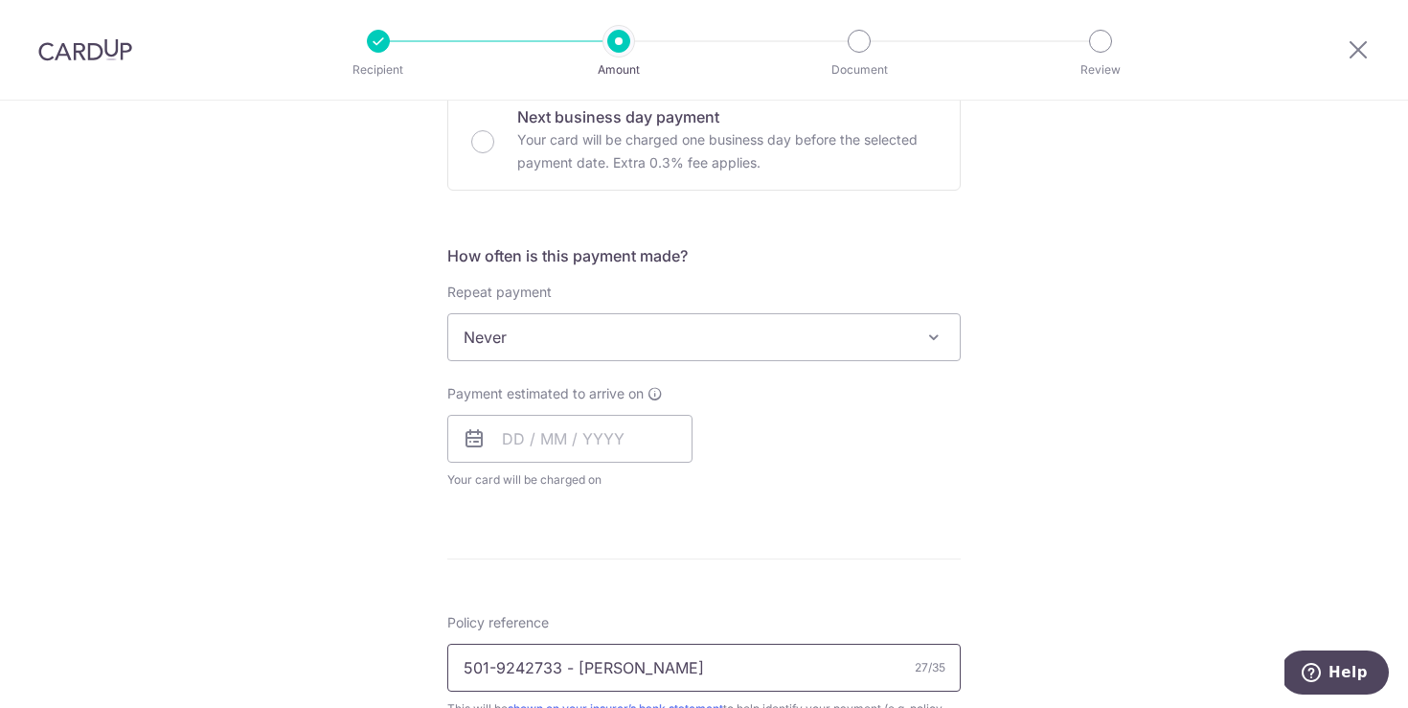
type input "501-9242733 - MOH QIAO PING"
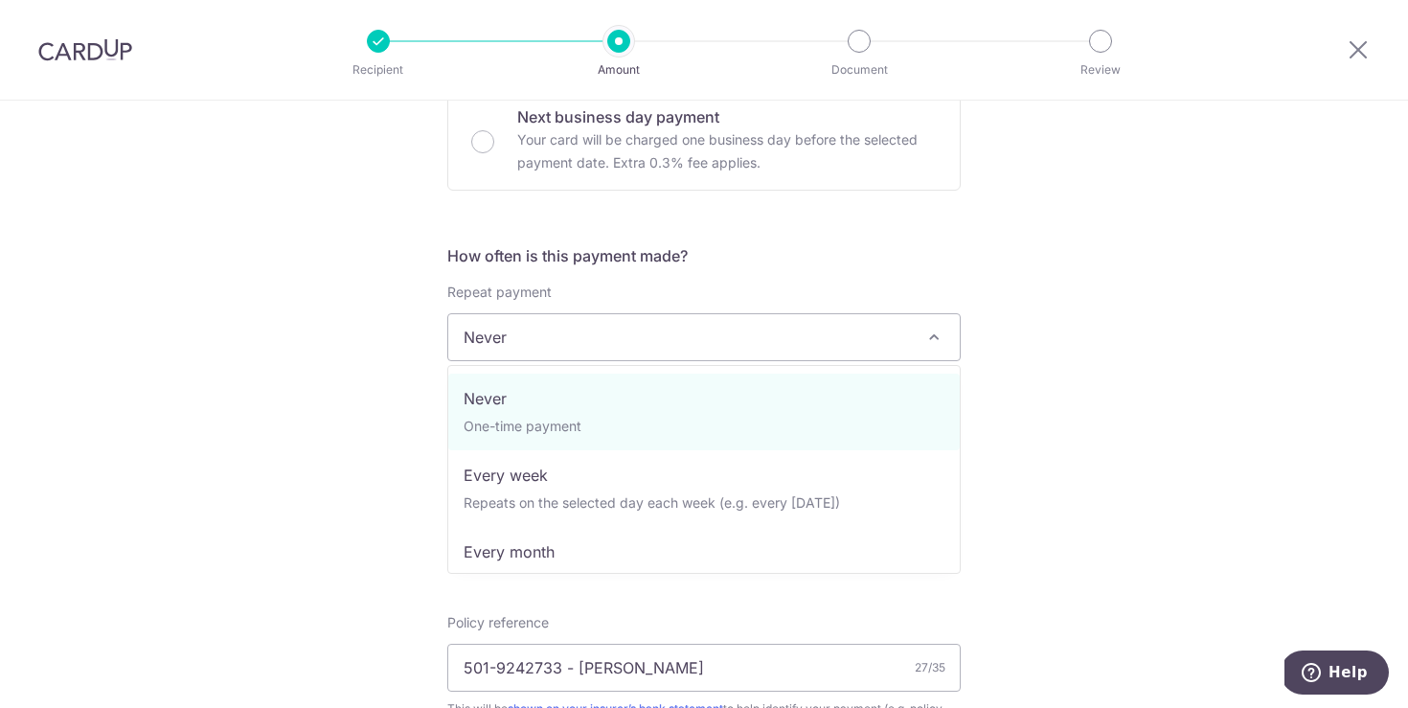
click at [570, 336] on span "Never" at bounding box center [704, 337] width 512 height 46
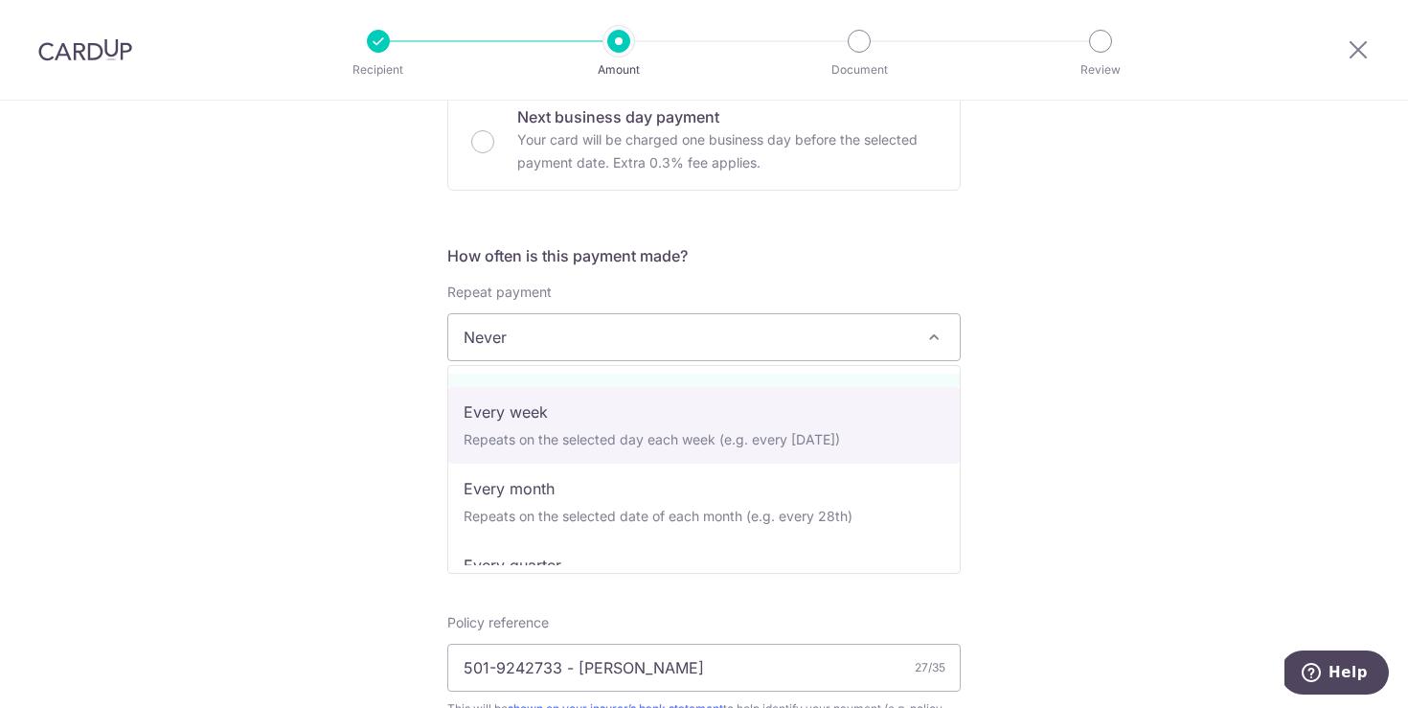
scroll to position [89, 0]
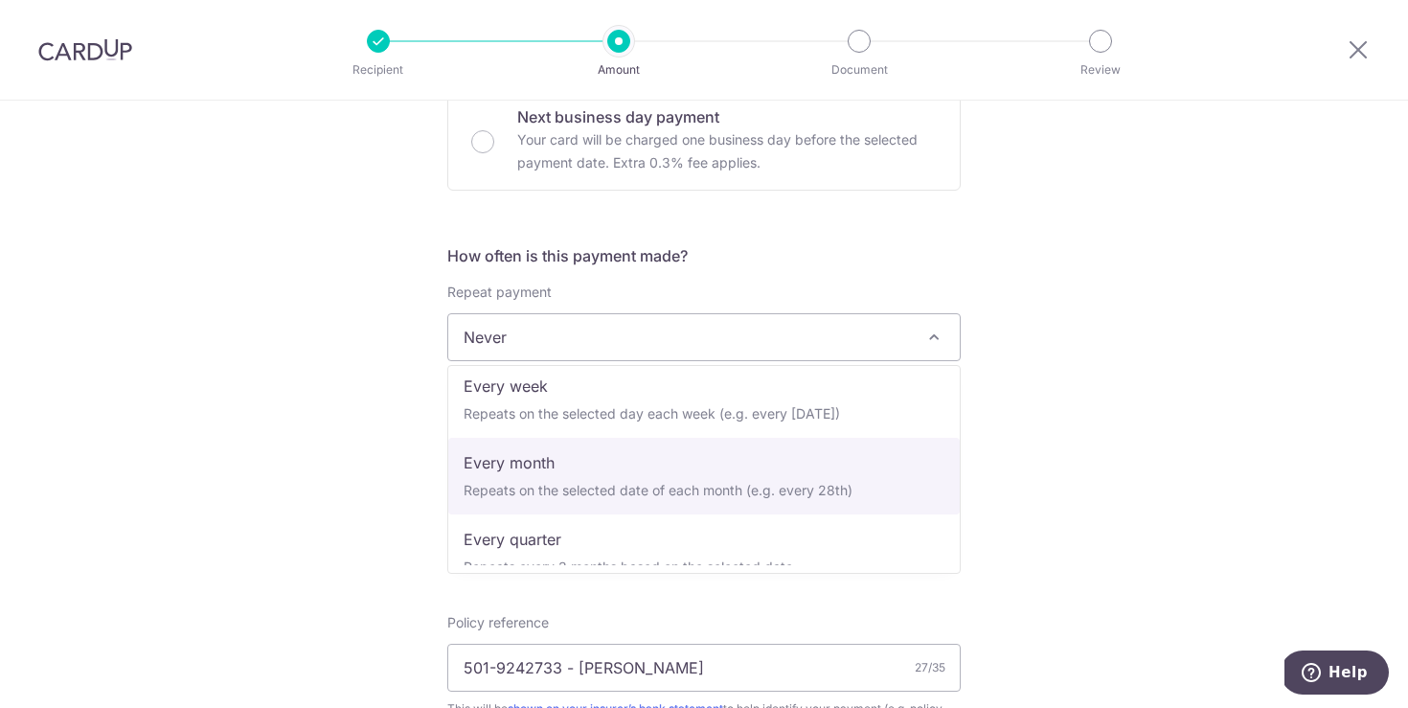
select select "3"
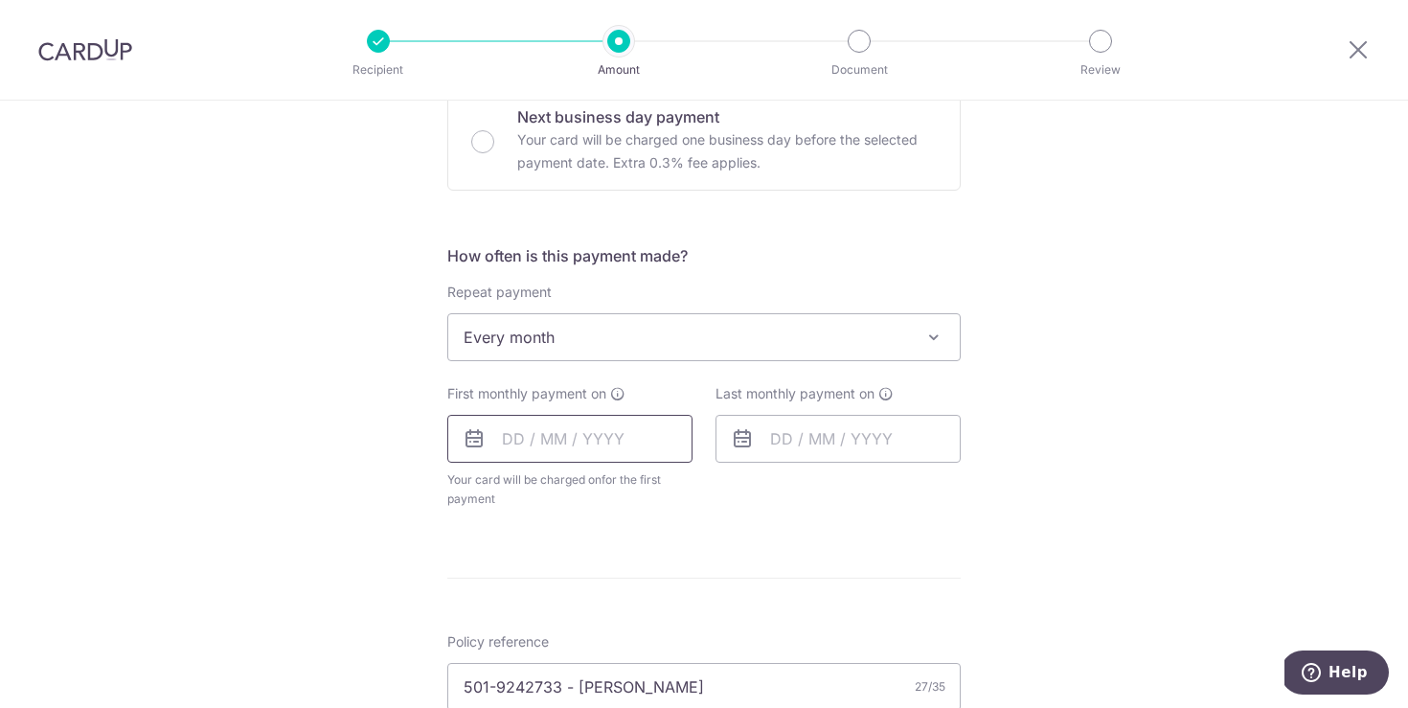
click at [572, 442] on input "text" at bounding box center [569, 439] width 245 height 48
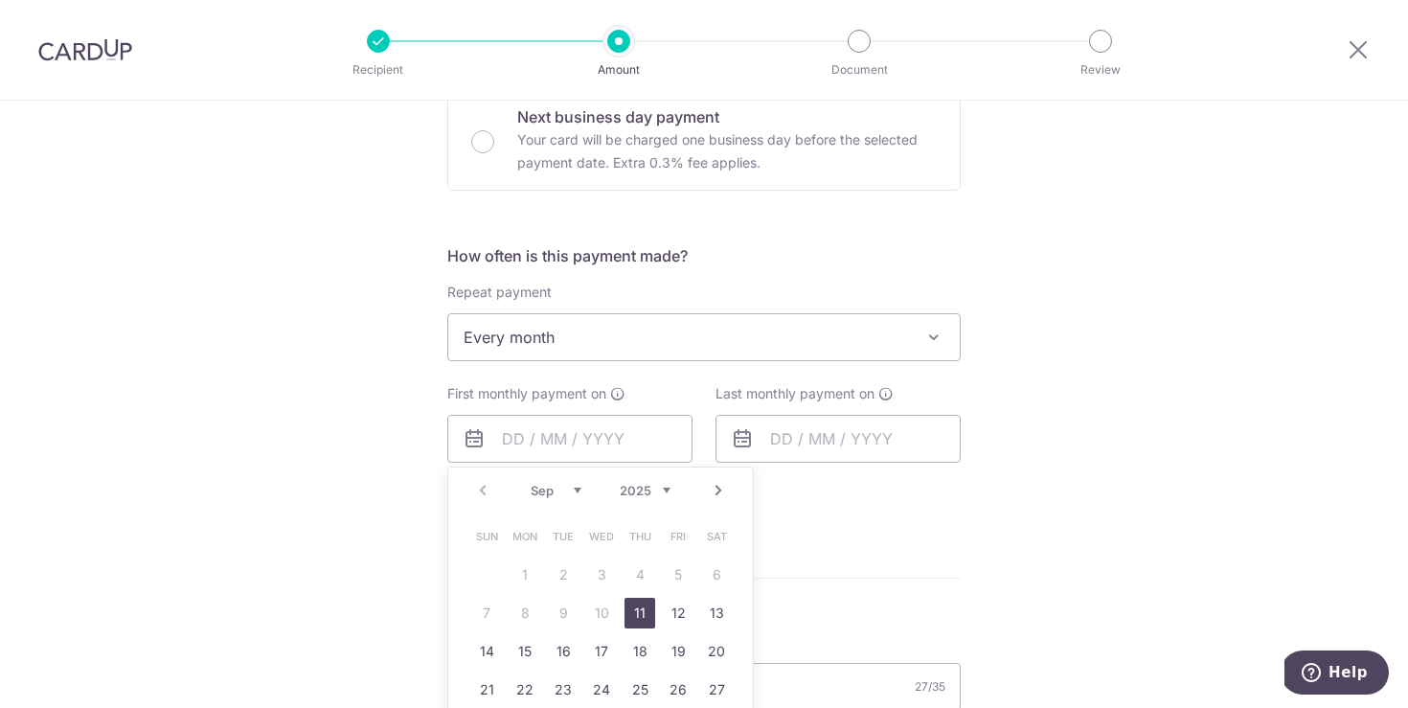
click at [1083, 594] on div "Tell us more about your payment Enter payment amount SGD 264.84 264.84 Select C…" at bounding box center [704, 379] width 1408 height 1752
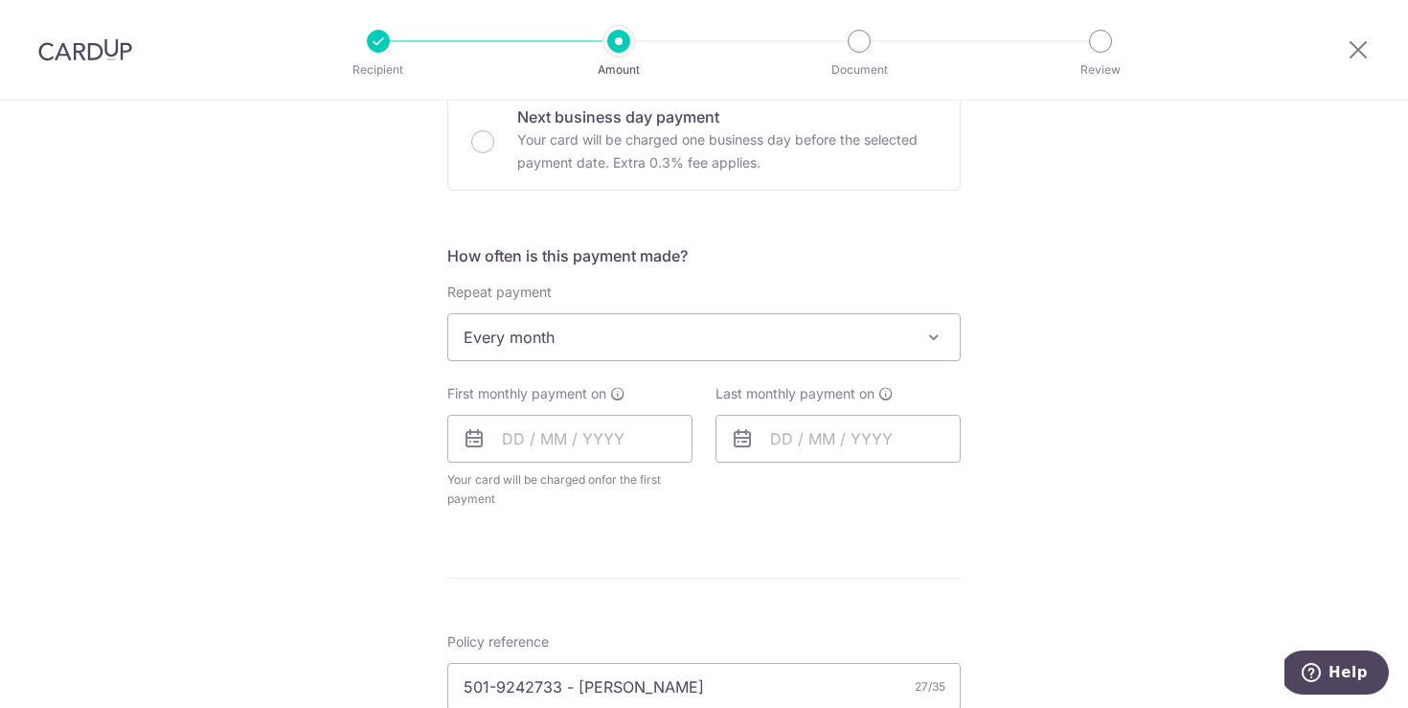
click at [467, 439] on icon at bounding box center [474, 438] width 23 height 23
click at [473, 440] on icon at bounding box center [474, 438] width 23 height 23
click at [537, 440] on input "text" at bounding box center [569, 439] width 245 height 48
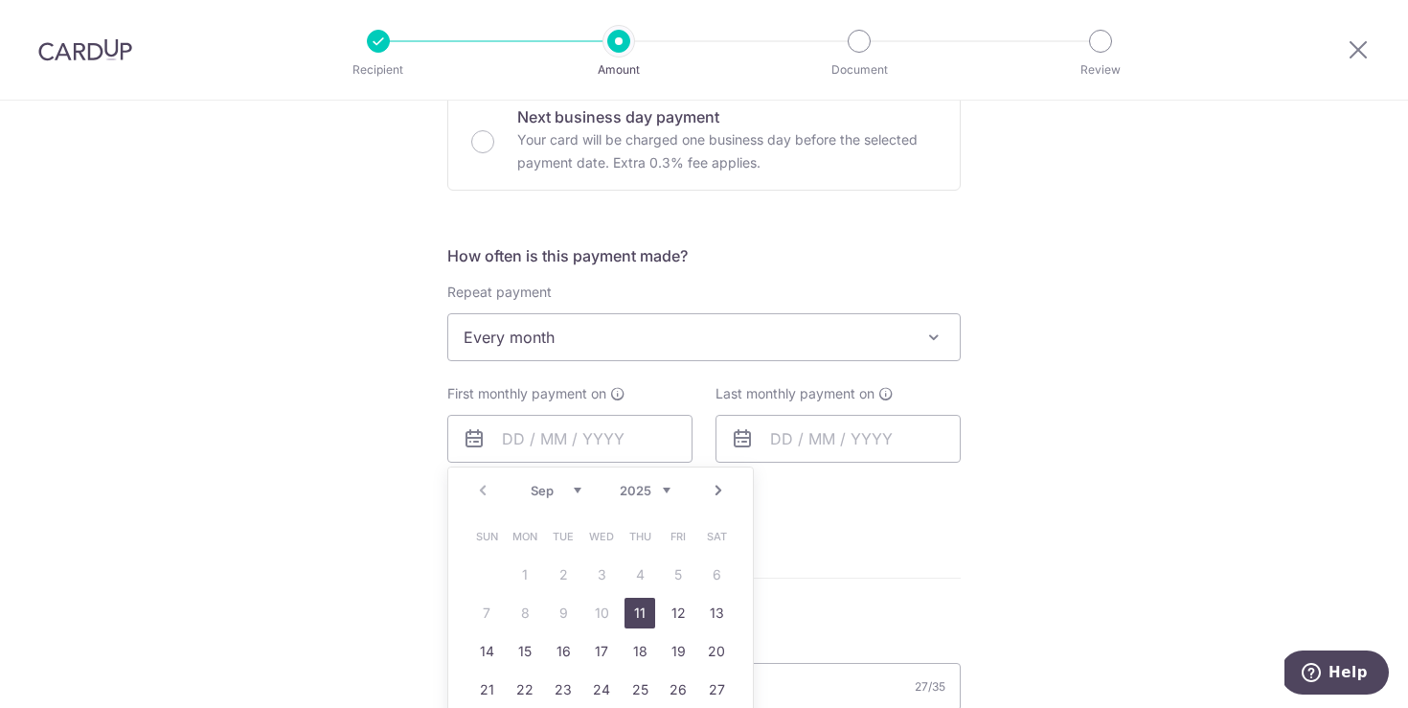
click at [722, 496] on link "Next" at bounding box center [718, 490] width 23 height 23
click at [591, 570] on link "1" at bounding box center [601, 574] width 31 height 31
type input "01/10/2025"
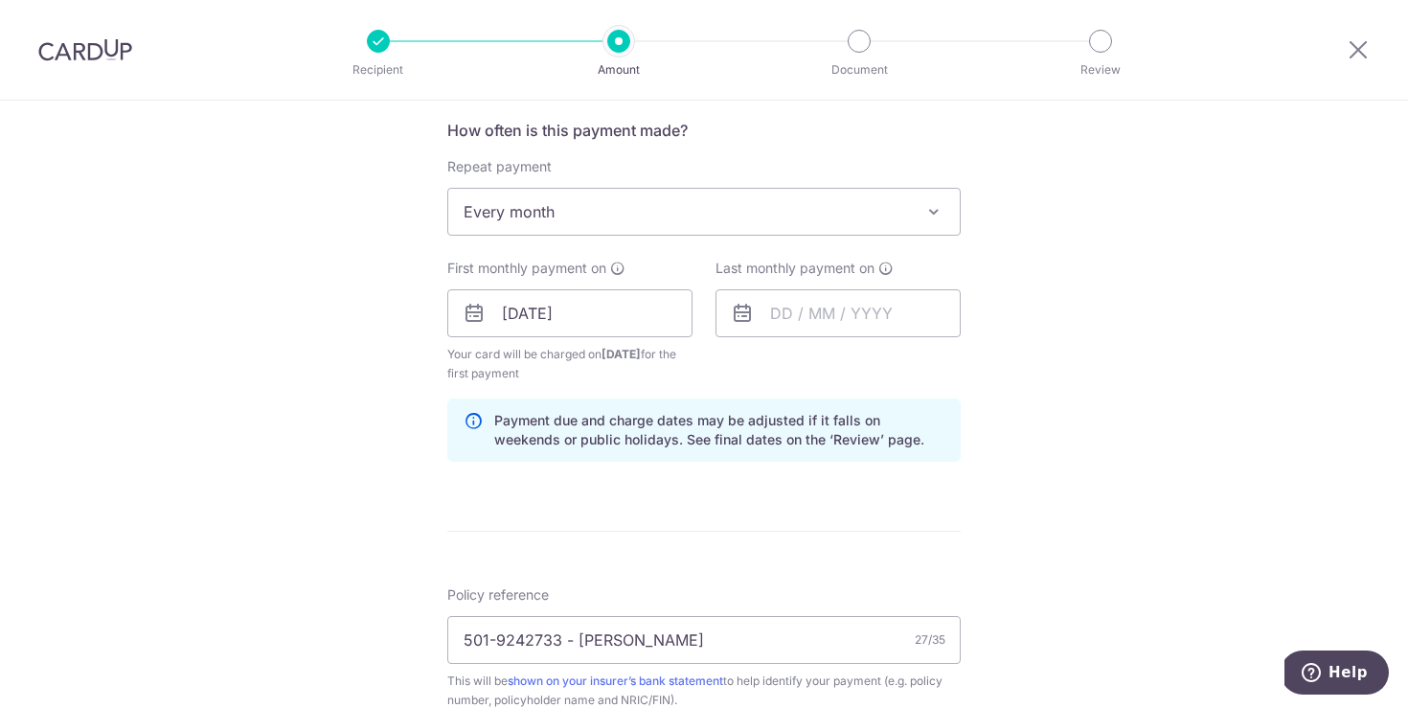
scroll to position [727, 0]
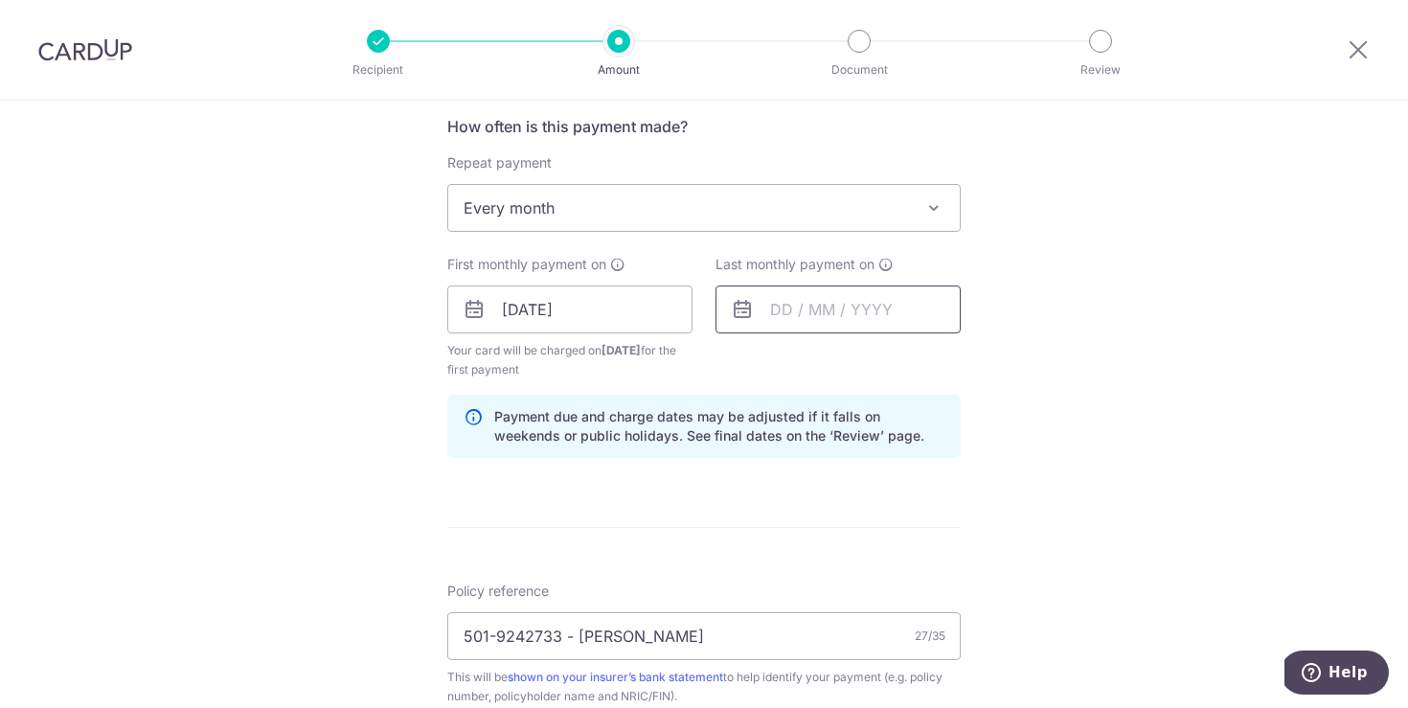
drag, startPoint x: 818, startPoint y: 286, endPoint x: 789, endPoint y: 310, distance: 37.4
click at [819, 286] on input "text" at bounding box center [838, 309] width 245 height 48
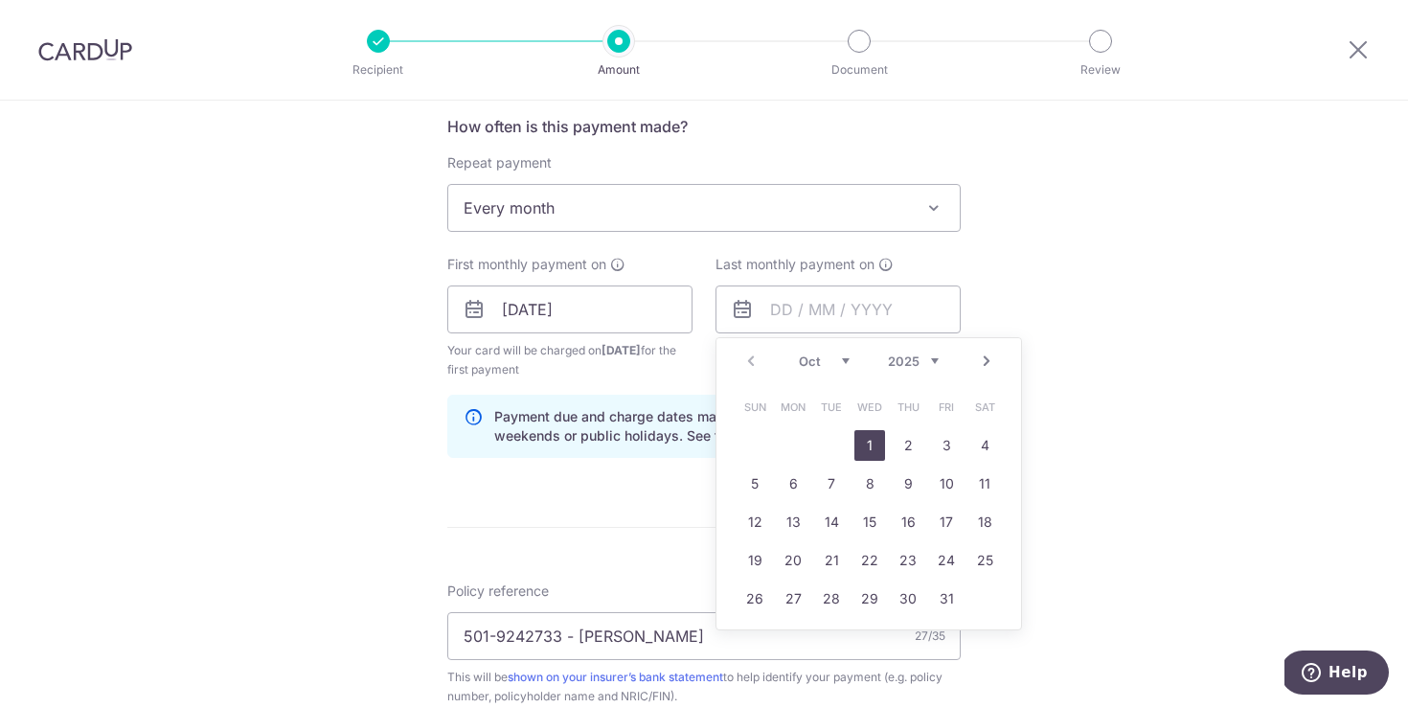
click at [987, 366] on link "Next" at bounding box center [986, 361] width 23 height 23
click at [988, 367] on link "Next" at bounding box center [986, 361] width 23 height 23
click at [987, 367] on link "Next" at bounding box center [986, 361] width 23 height 23
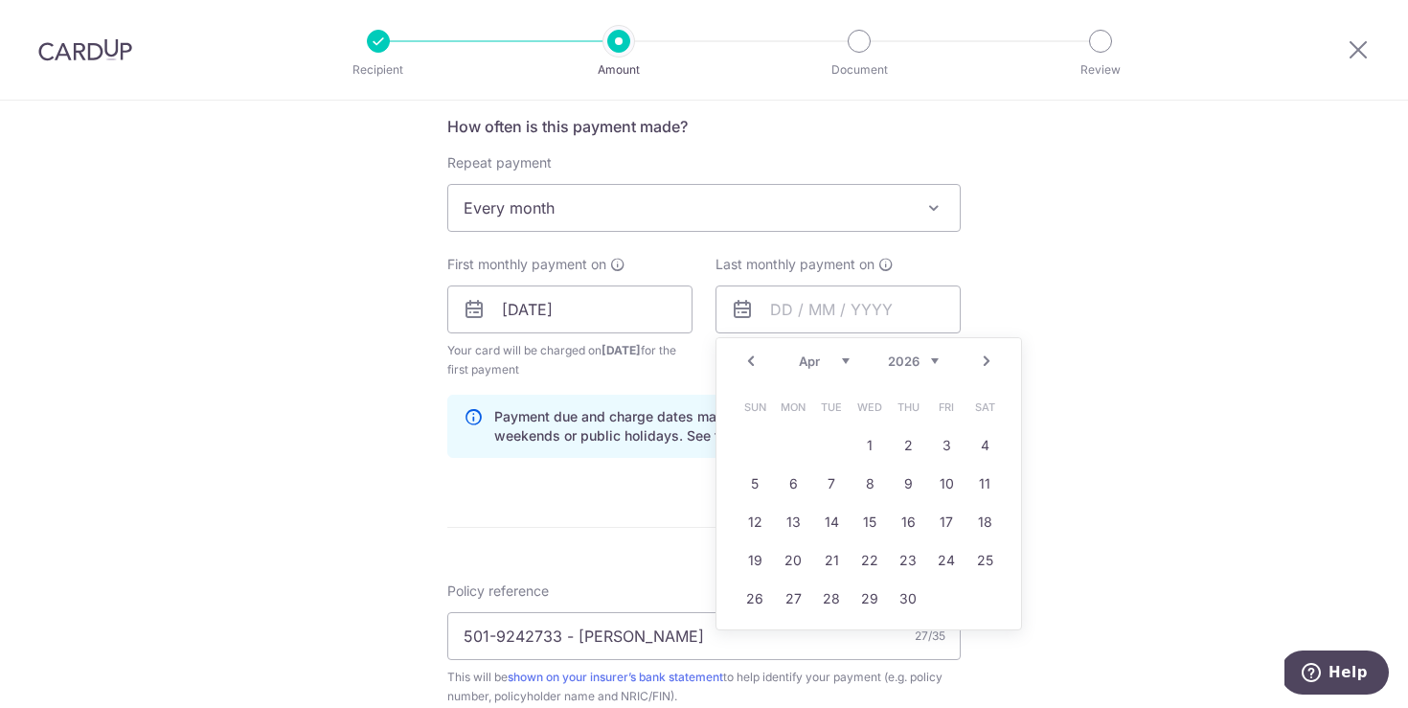
click at [987, 367] on link "Next" at bounding box center [986, 361] width 23 height 23
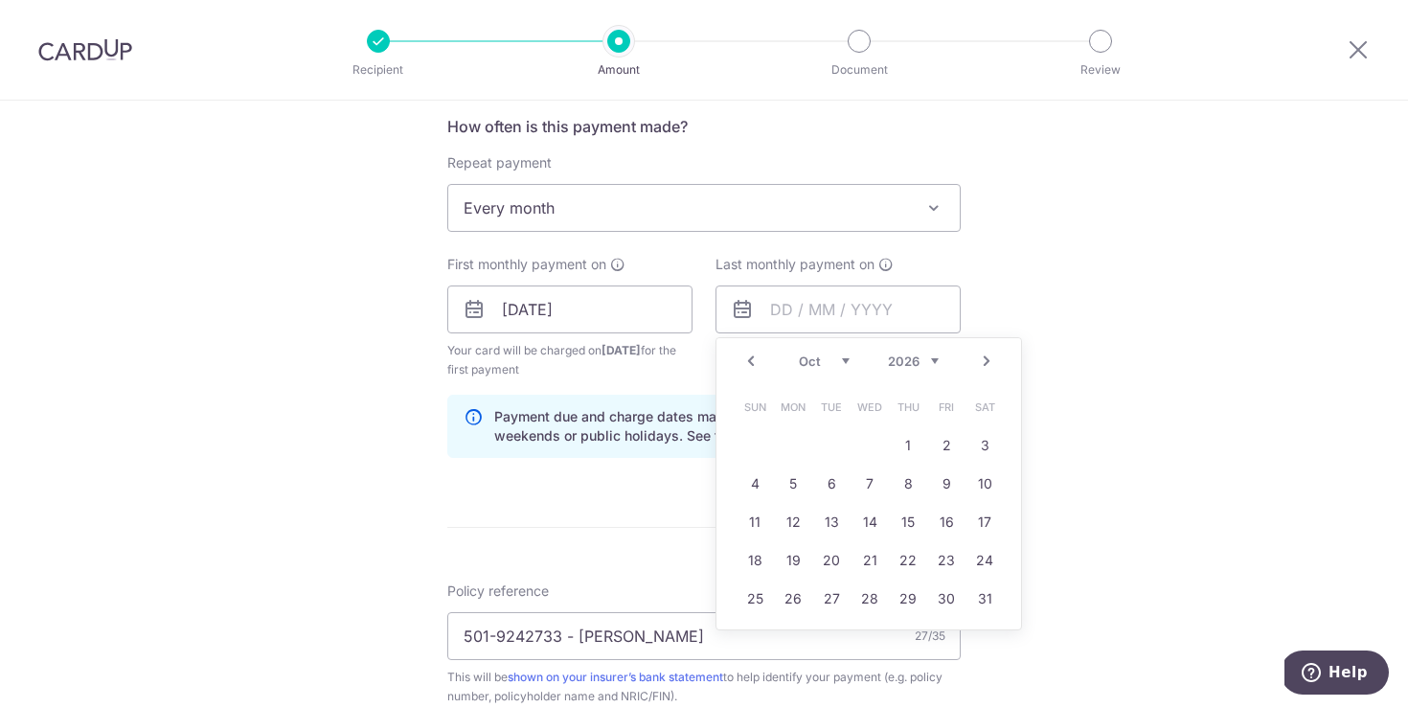
click at [987, 367] on link "Next" at bounding box center [986, 361] width 23 height 23
drag, startPoint x: 912, startPoint y: 596, endPoint x: 1004, endPoint y: 545, distance: 105.0
click at [912, 595] on link "31" at bounding box center [908, 598] width 31 height 31
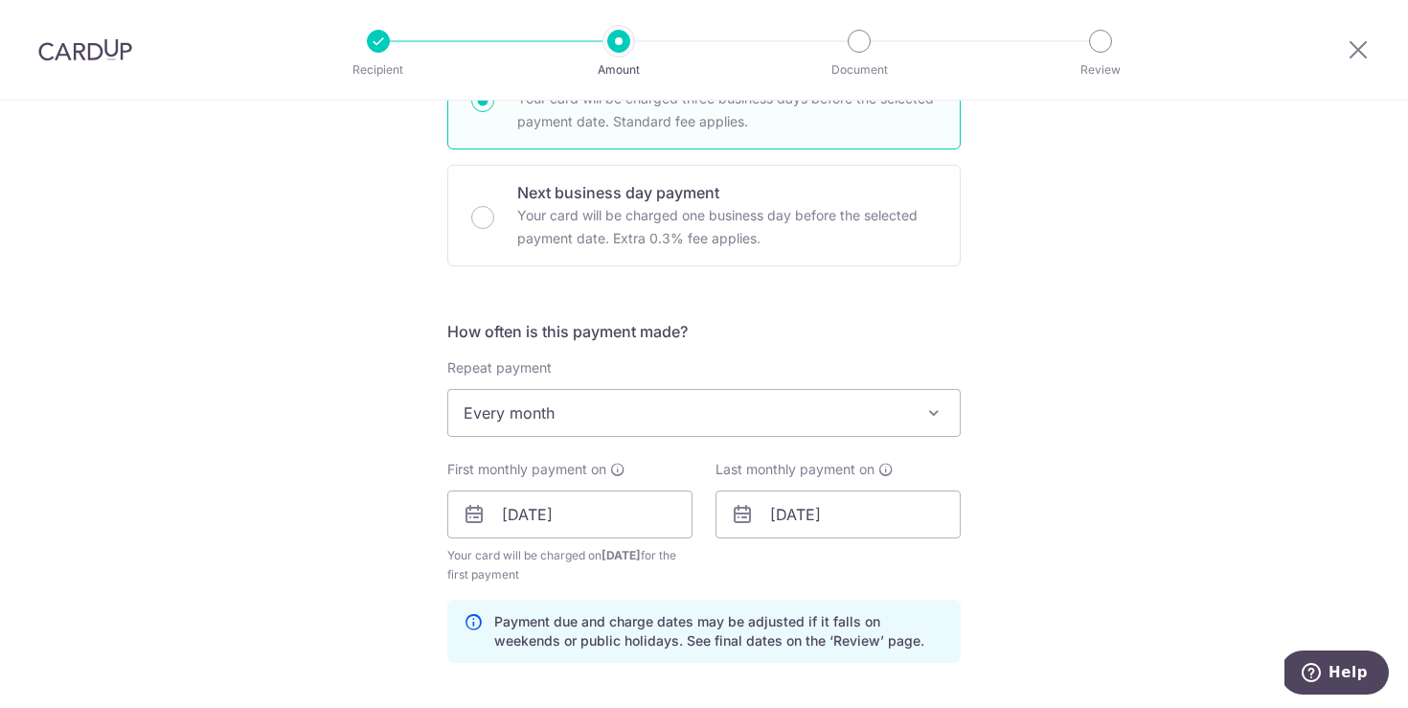
scroll to position [516, 0]
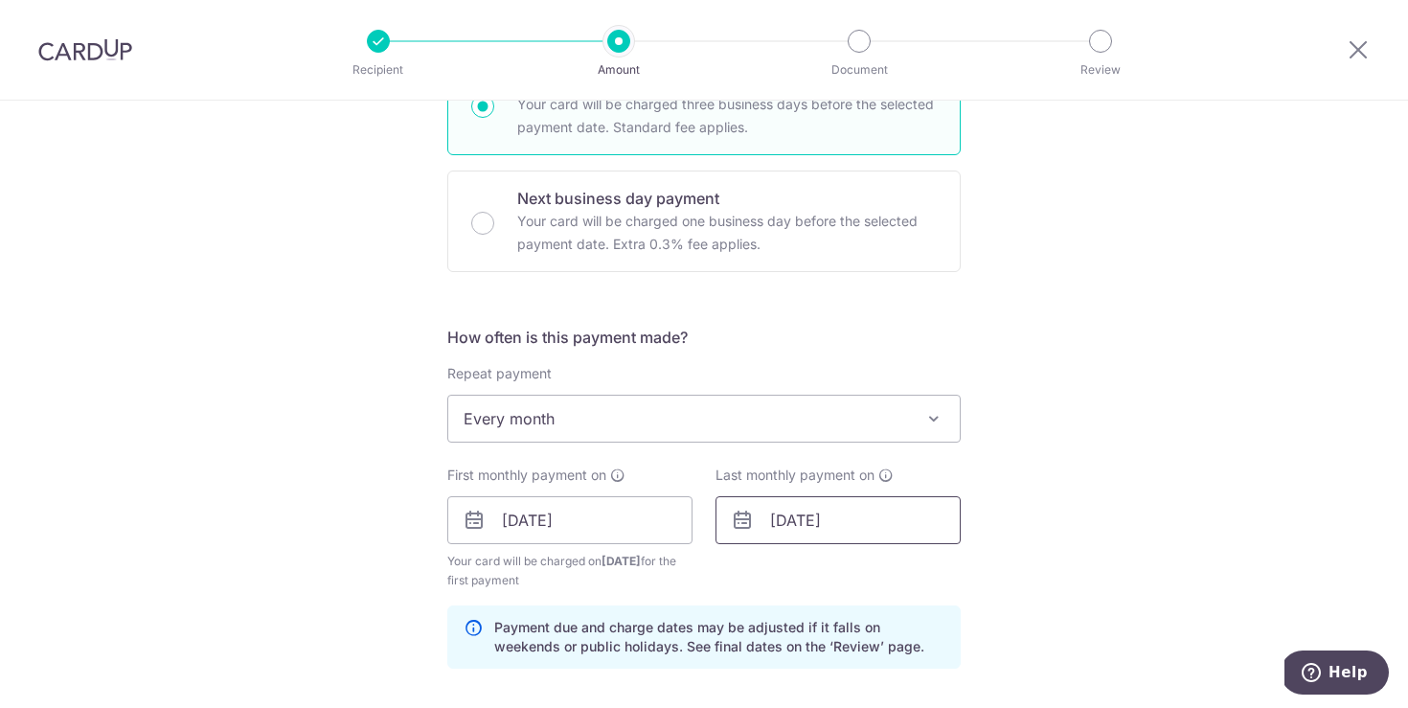
drag, startPoint x: 897, startPoint y: 533, endPoint x: 959, endPoint y: 528, distance: 62.4
click at [898, 533] on input "[DATE]" at bounding box center [838, 520] width 245 height 48
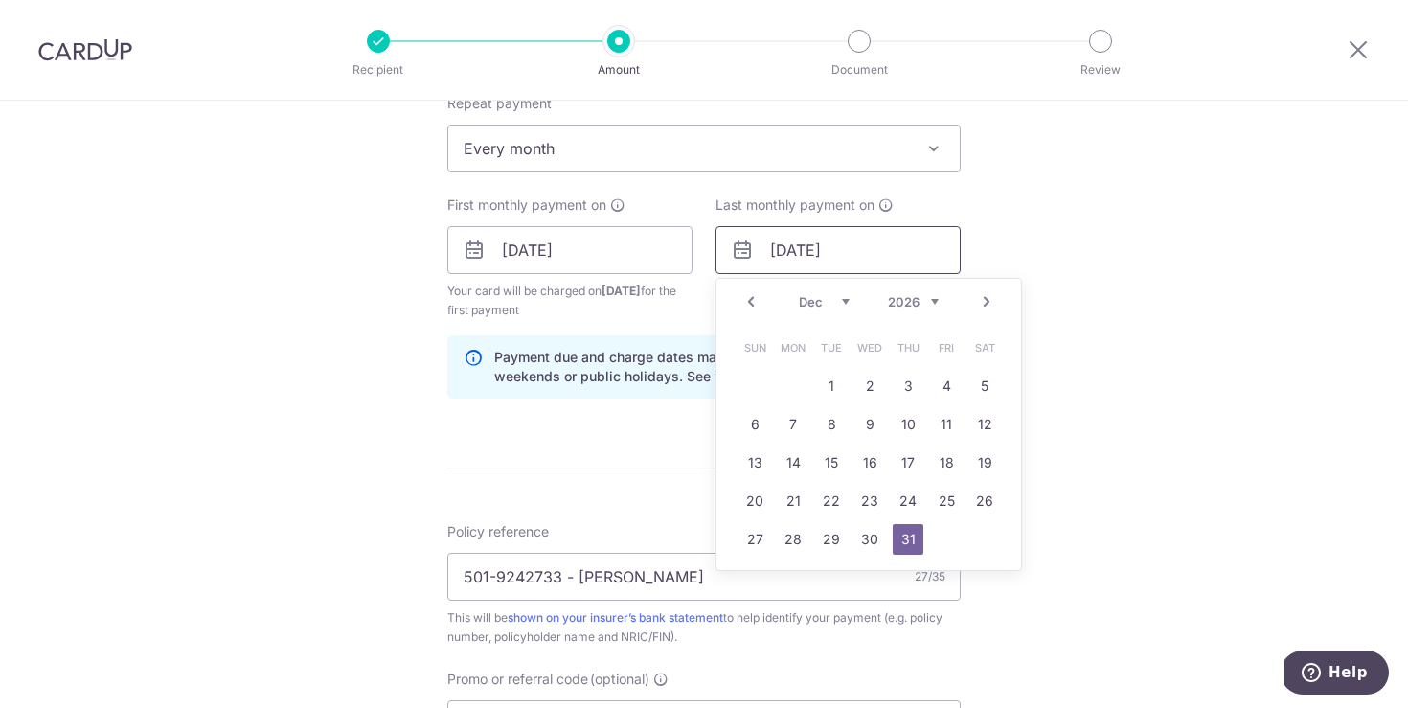
scroll to position [801, 0]
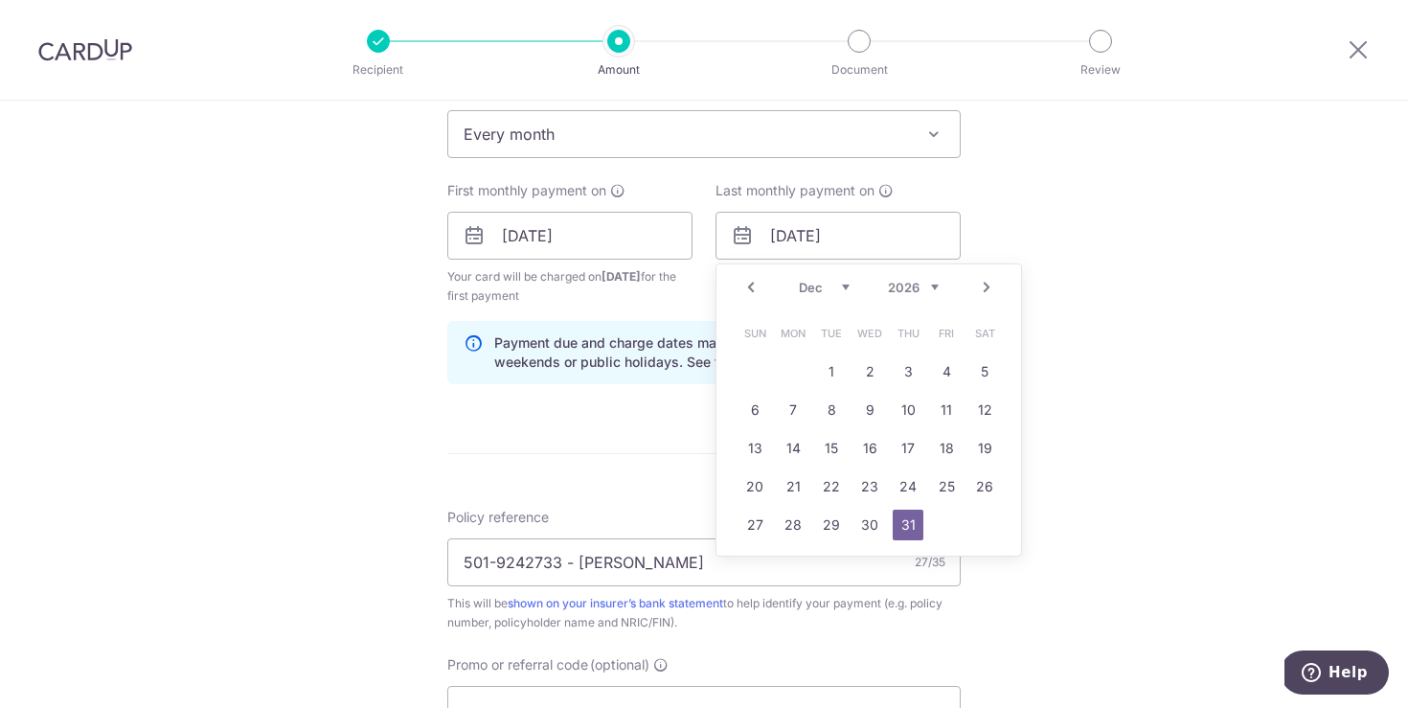
click at [990, 280] on link "Next" at bounding box center [986, 287] width 23 height 23
click at [992, 281] on link "Next" at bounding box center [986, 287] width 23 height 23
click at [991, 281] on link "Next" at bounding box center [986, 287] width 23 height 23
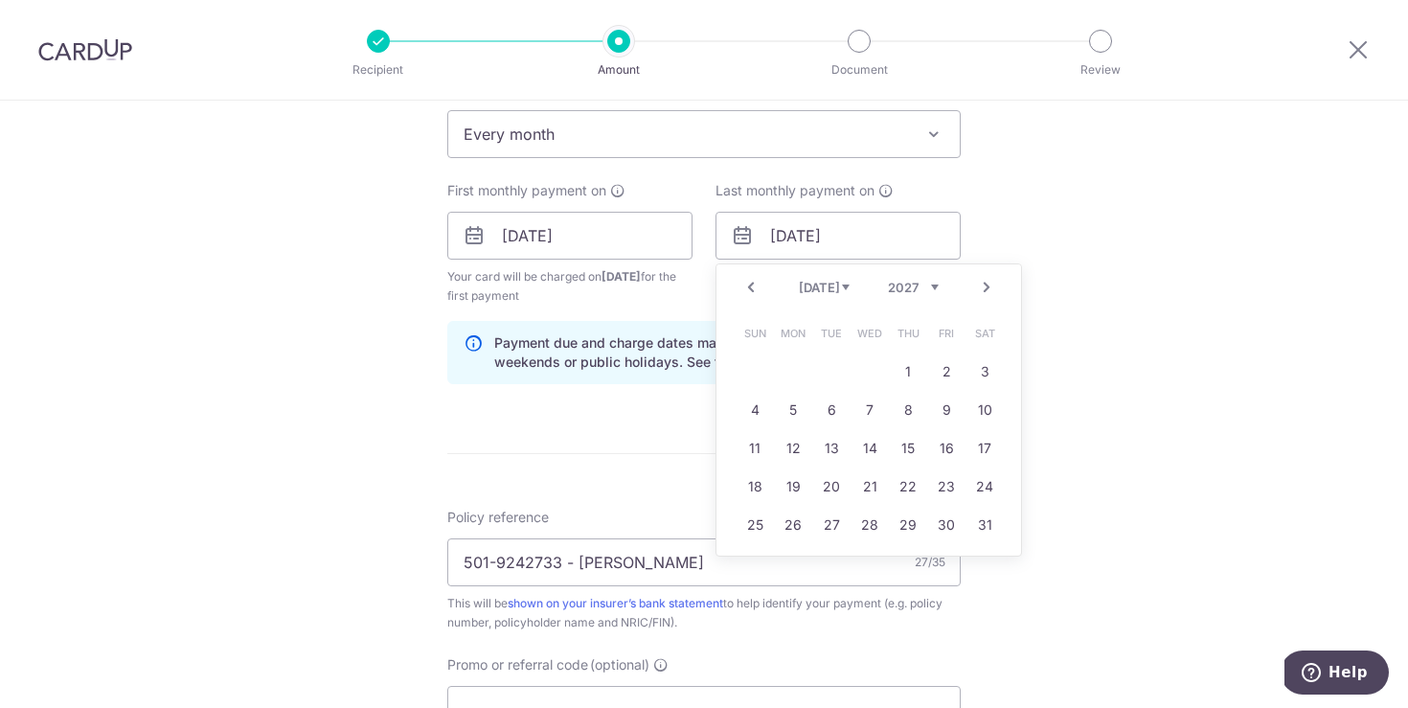
click at [991, 281] on link "Next" at bounding box center [986, 287] width 23 height 23
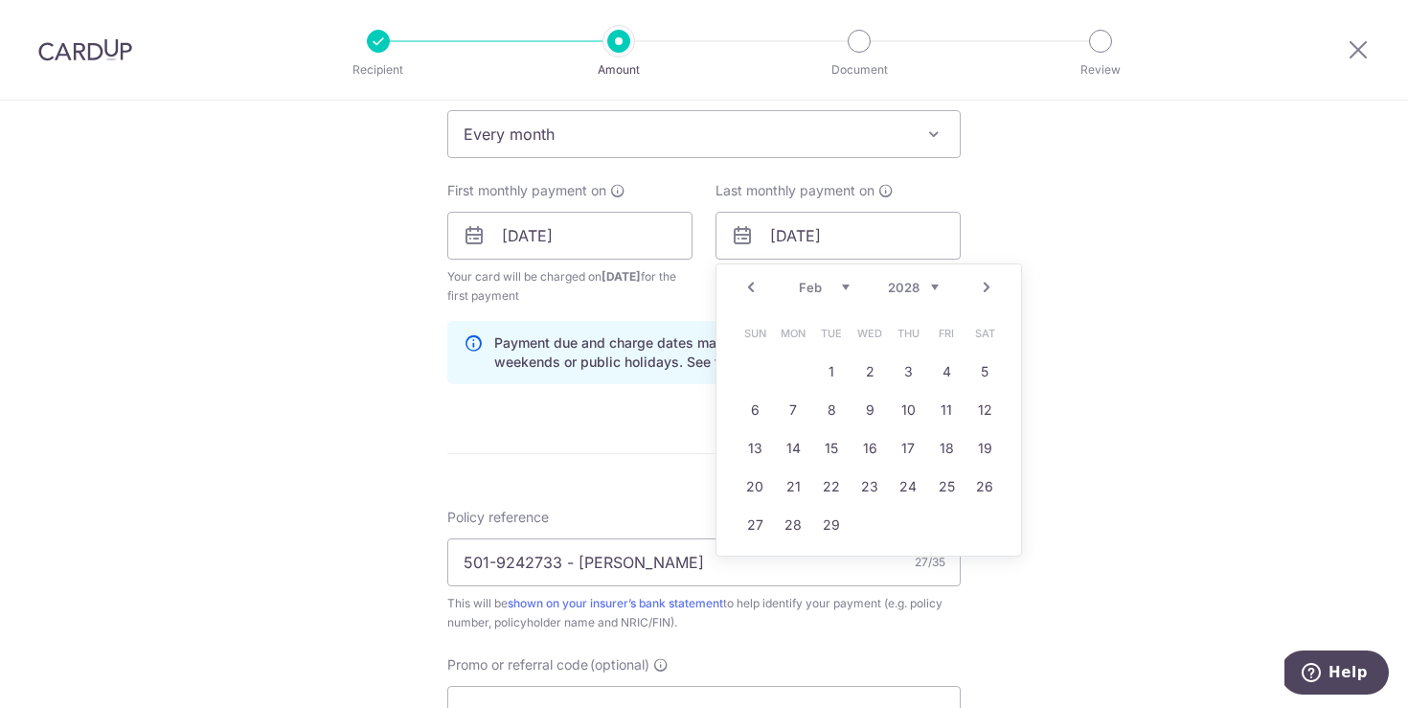
click at [991, 281] on link "Next" at bounding box center [986, 287] width 23 height 23
click at [991, 282] on link "Next" at bounding box center [986, 287] width 23 height 23
click at [992, 283] on link "Next" at bounding box center [986, 287] width 23 height 23
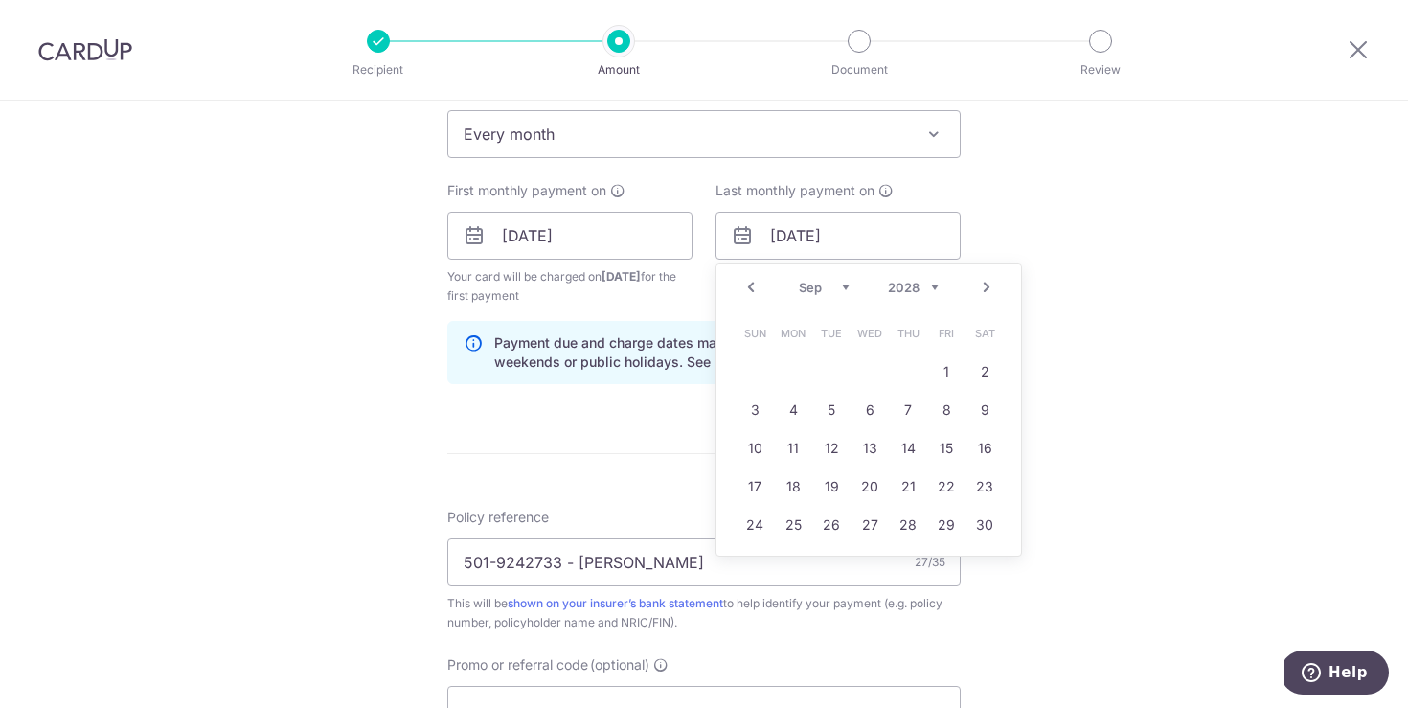
click at [992, 283] on link "Next" at bounding box center [986, 287] width 23 height 23
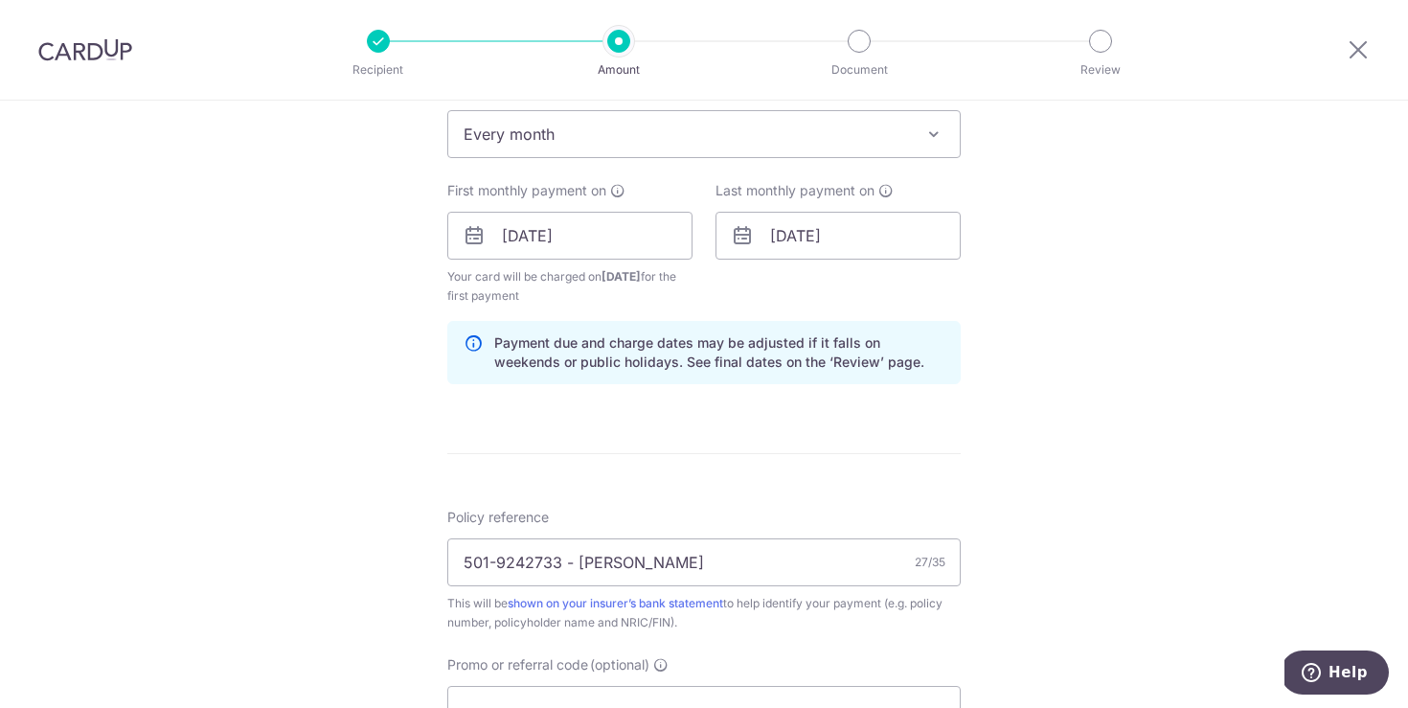
click at [1156, 396] on div "Tell us more about your payment Enter payment amount SGD 264.84 264.84 Select C…" at bounding box center [704, 215] width 1408 height 1831
click at [896, 236] on input "31/12/2030" at bounding box center [838, 236] width 245 height 48
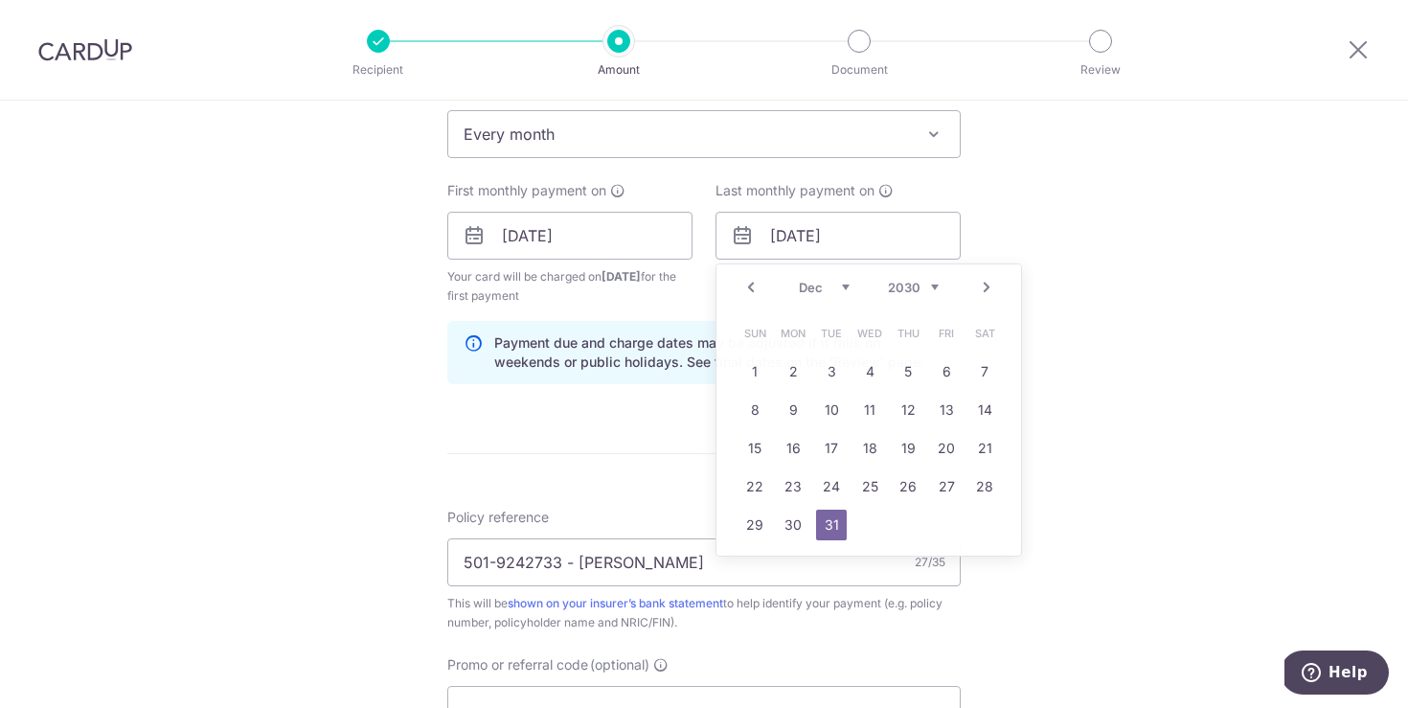
click at [1212, 347] on div "Tell us more about your payment Enter payment amount SGD 264.84 264.84 Select C…" at bounding box center [704, 215] width 1408 height 1831
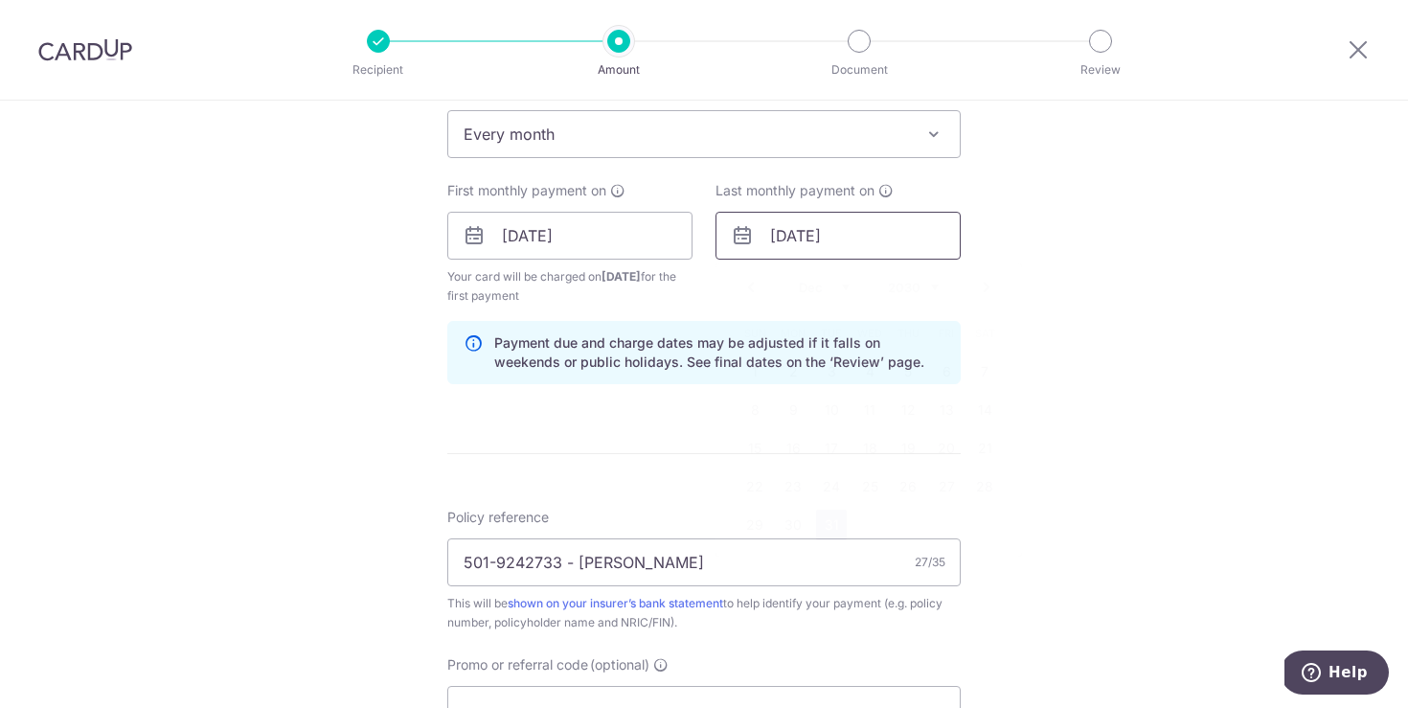
drag, startPoint x: 880, startPoint y: 240, endPoint x: 901, endPoint y: 244, distance: 21.4
click at [881, 240] on input "31/12/2030" at bounding box center [838, 236] width 245 height 48
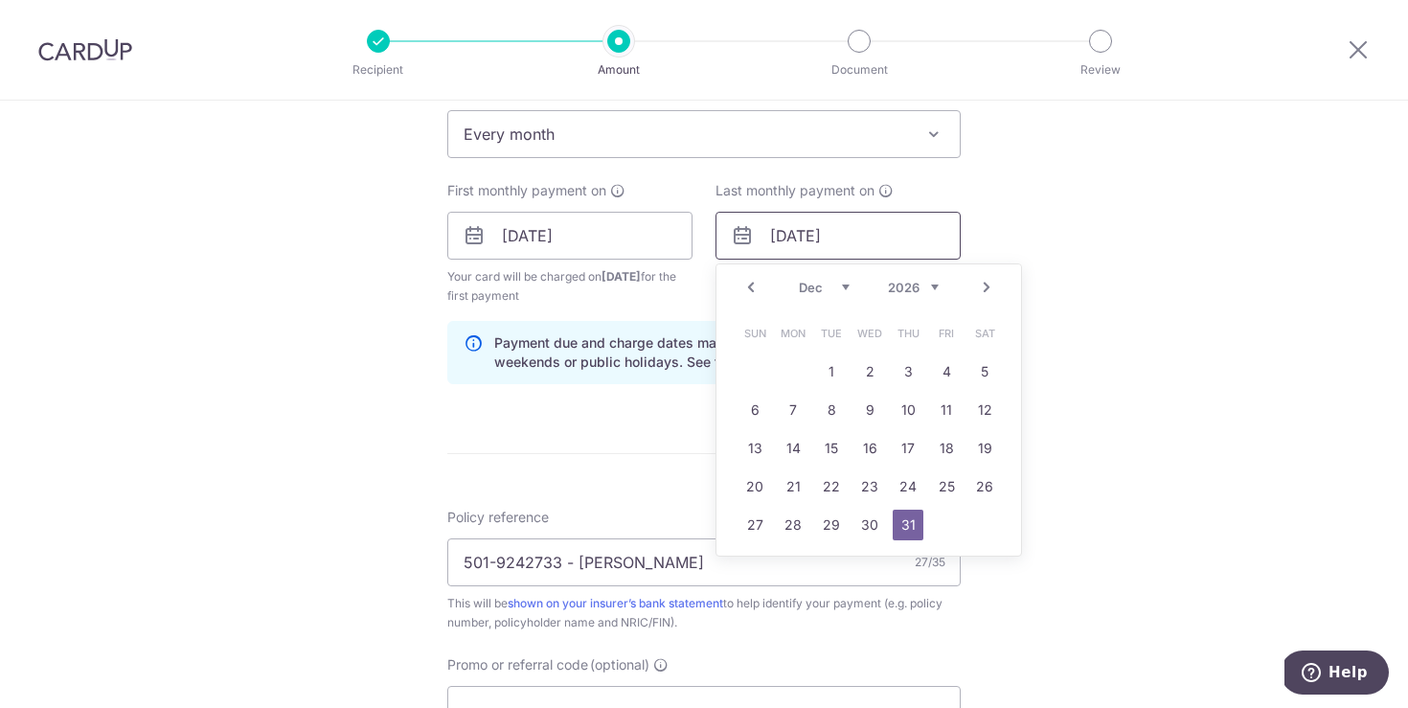
type input "31/12/2026"
click at [1185, 340] on div "Tell us more about your payment Enter payment amount SGD 264.84 264.84 Select C…" at bounding box center [704, 215] width 1408 height 1831
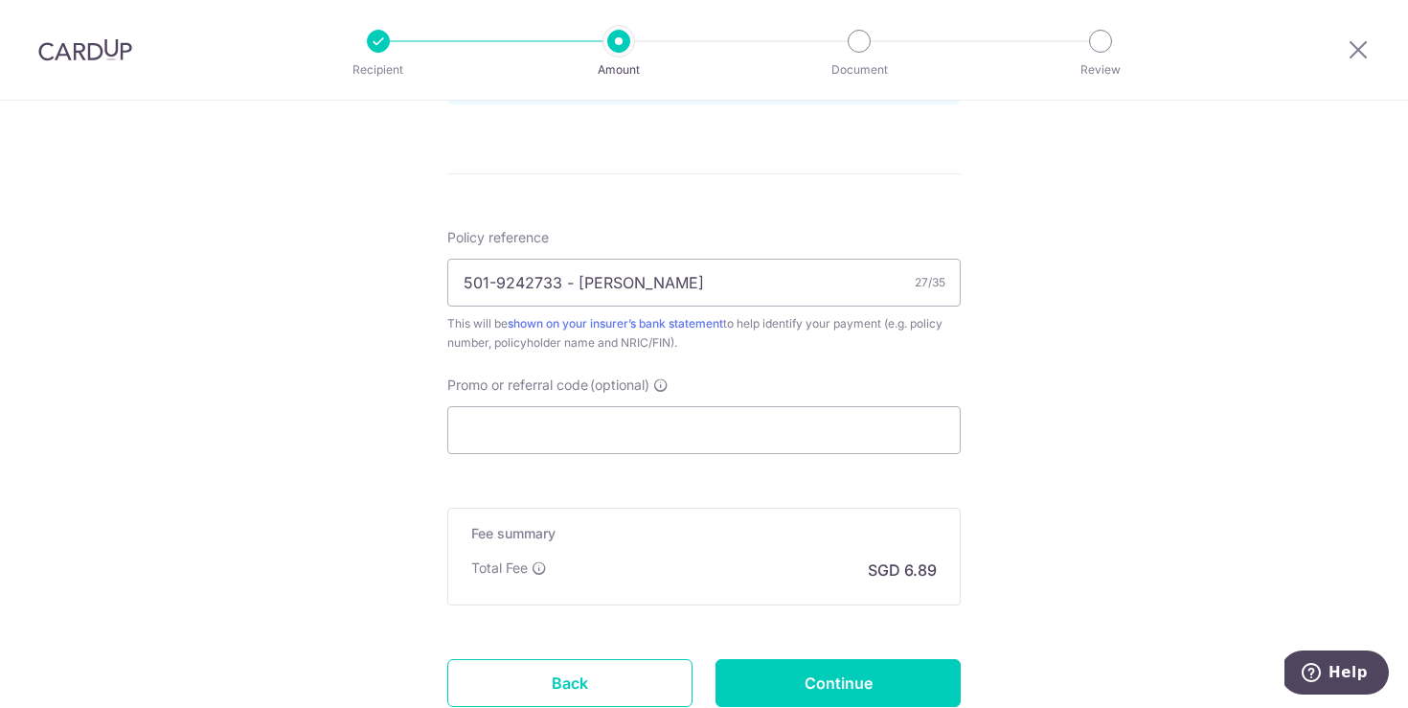
scroll to position [1097, 0]
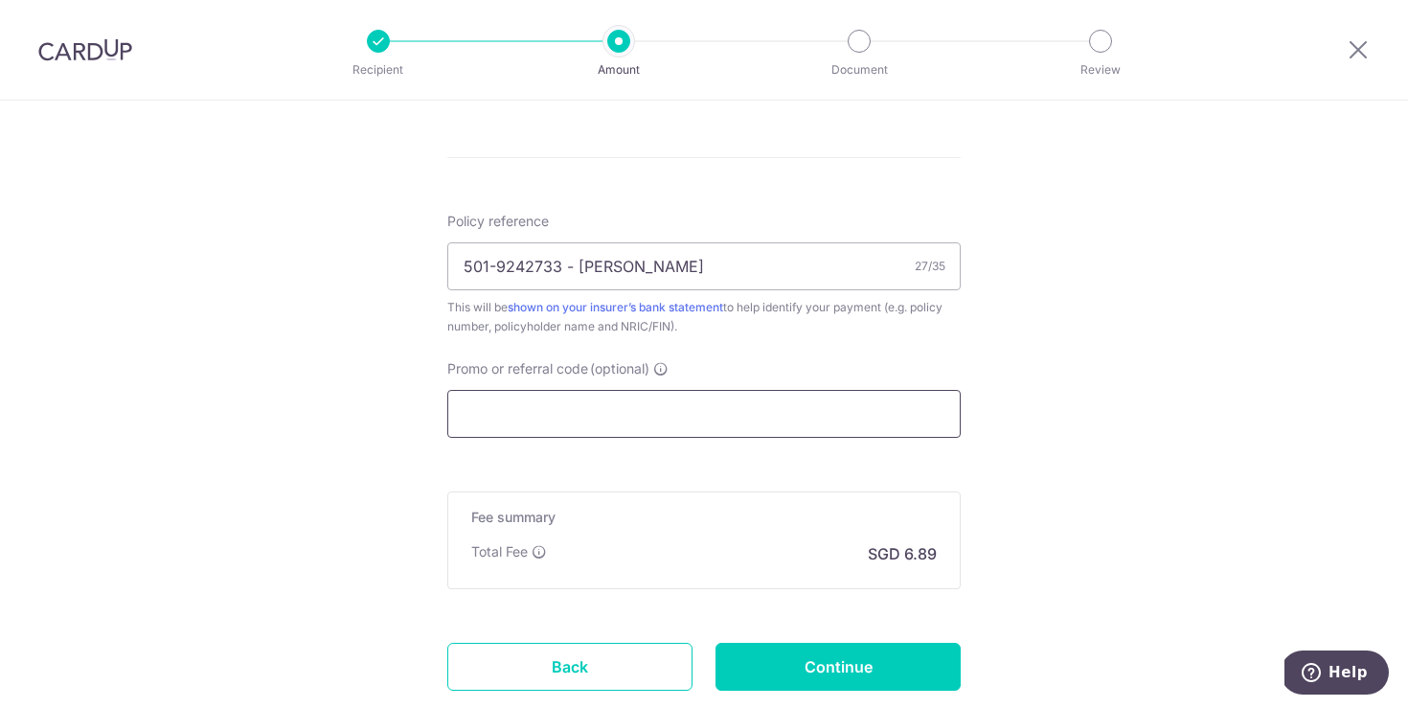
click at [545, 418] on input "Promo or referral code (optional)" at bounding box center [703, 414] width 513 height 48
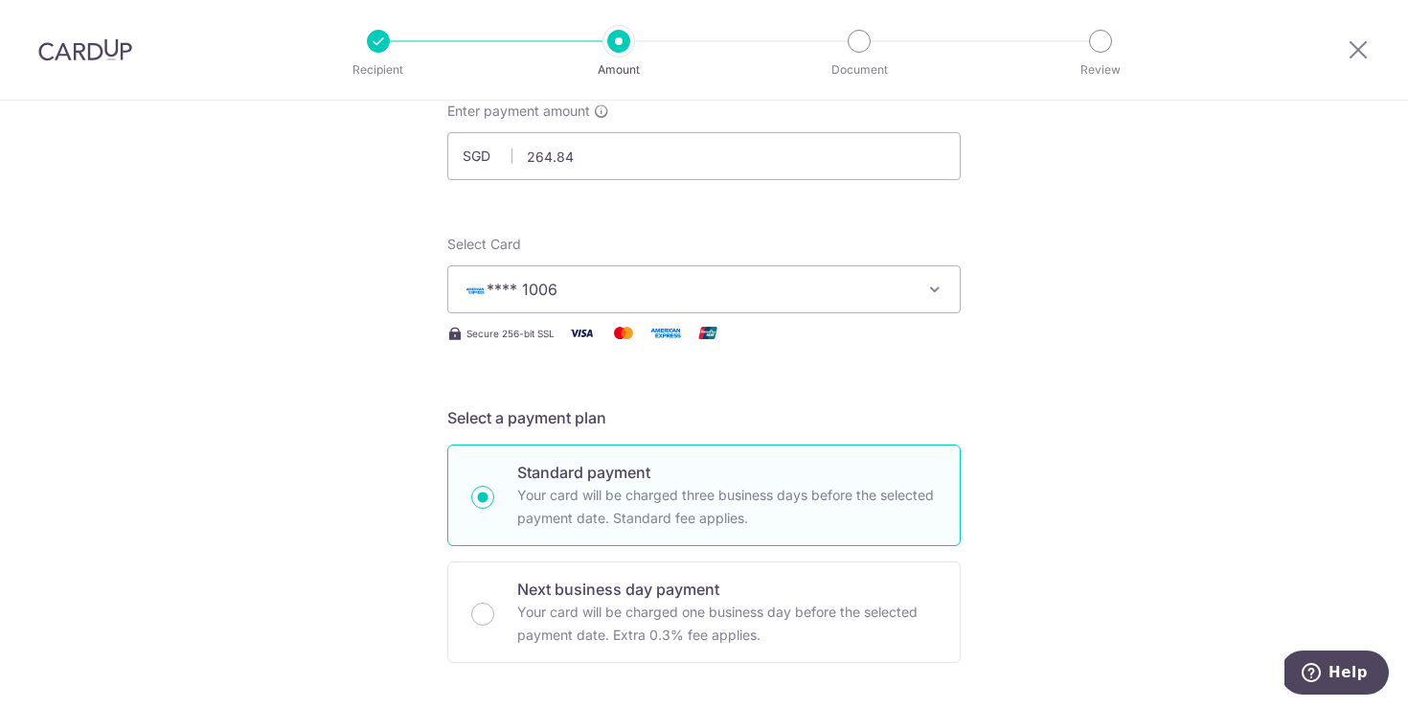
scroll to position [0, 0]
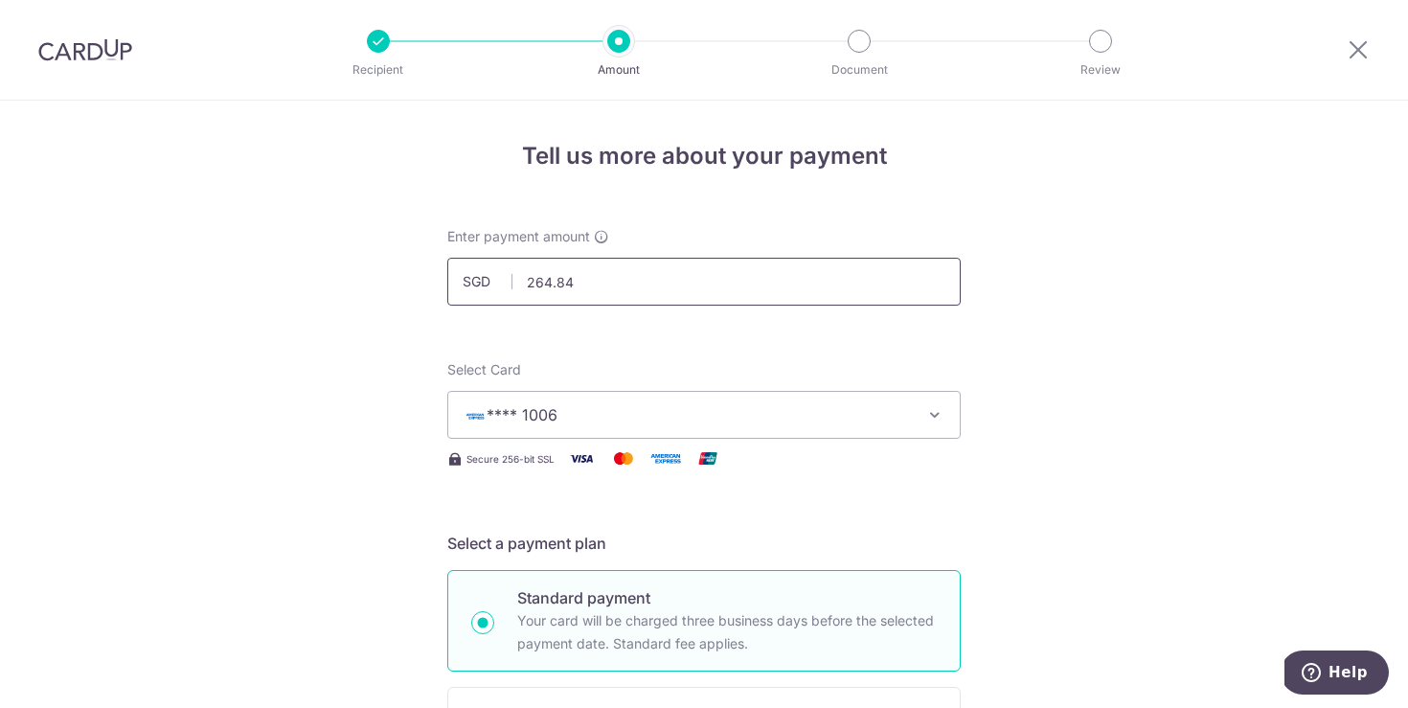
click at [555, 284] on input "264.84" at bounding box center [703, 282] width 513 height 48
click at [555, 283] on input "264.84" at bounding box center [703, 282] width 513 height 48
click at [665, 285] on input "264.84" at bounding box center [703, 282] width 513 height 48
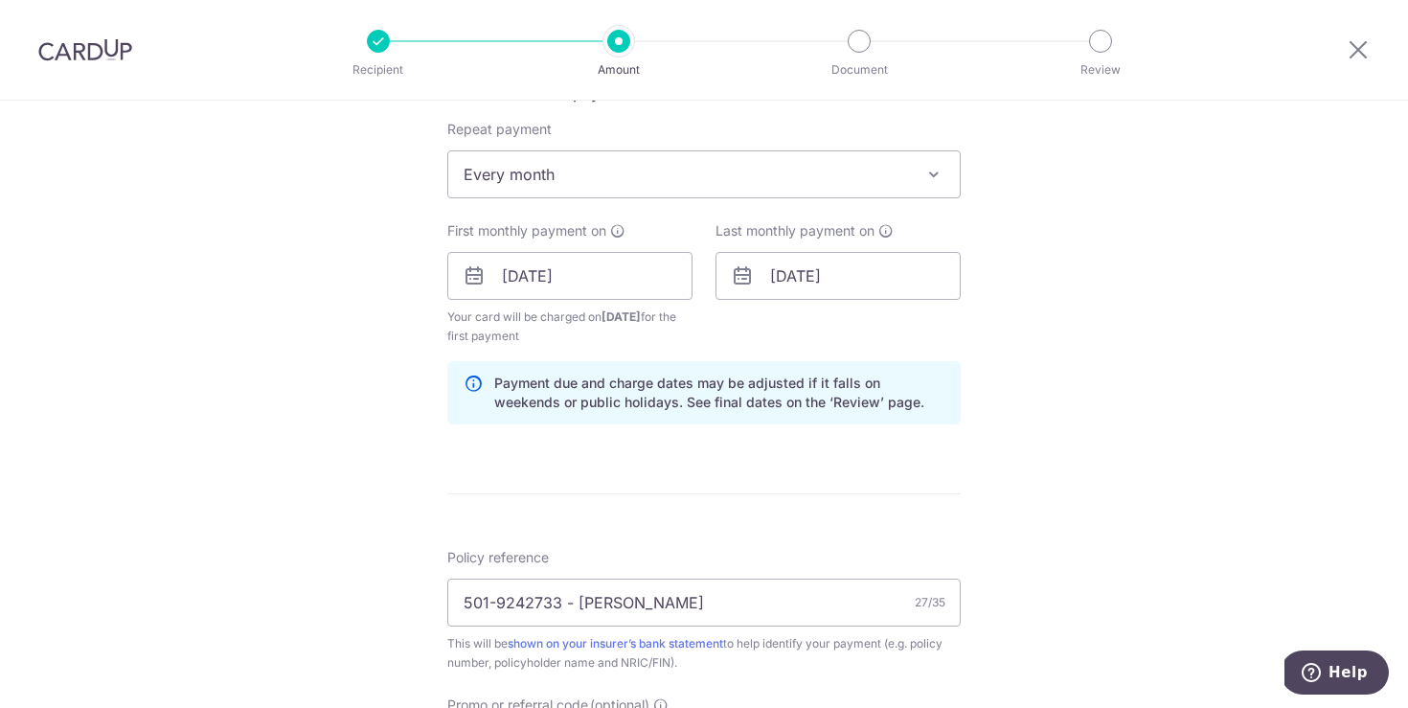
scroll to position [1223, 0]
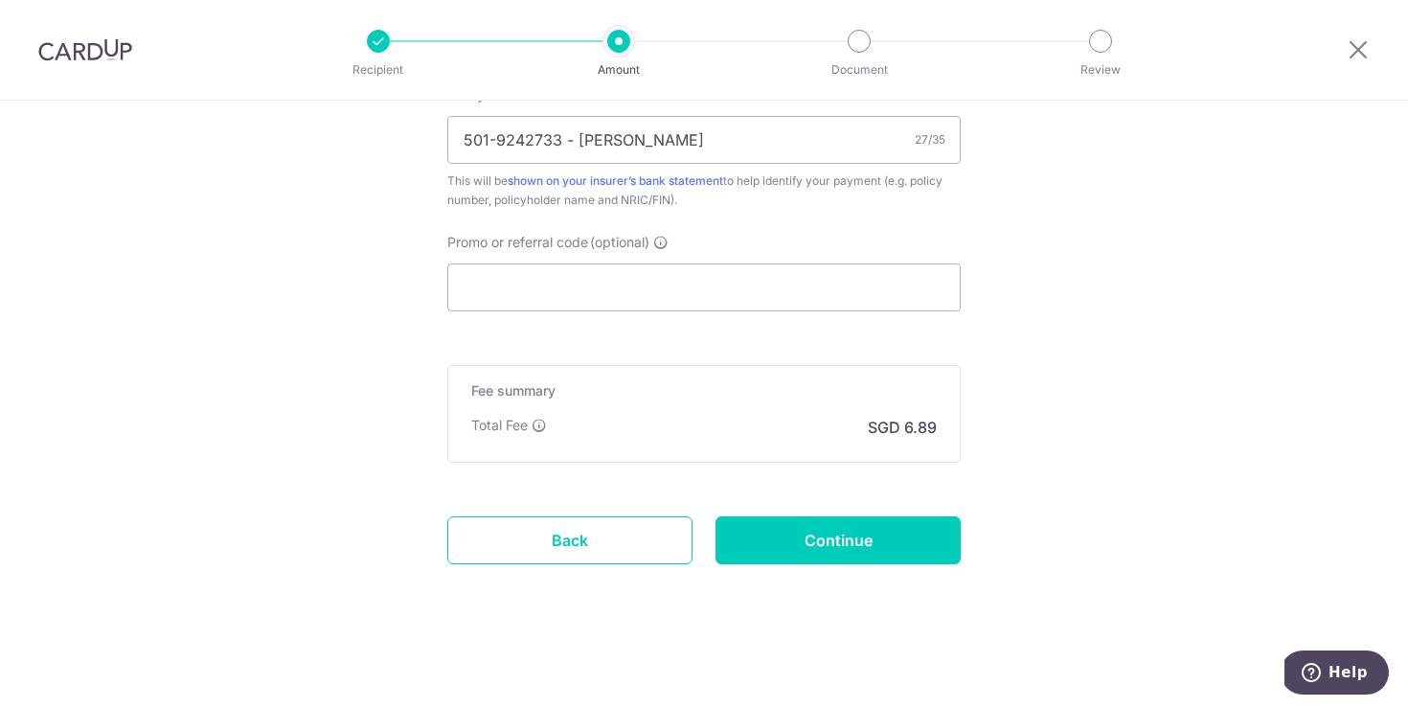
click at [914, 430] on p "SGD 6.89" at bounding box center [902, 427] width 69 height 23
drag, startPoint x: 914, startPoint y: 430, endPoint x: 995, endPoint y: 434, distance: 81.5
click at [914, 430] on p "SGD 6.89" at bounding box center [902, 427] width 69 height 23
copy p "6.89"
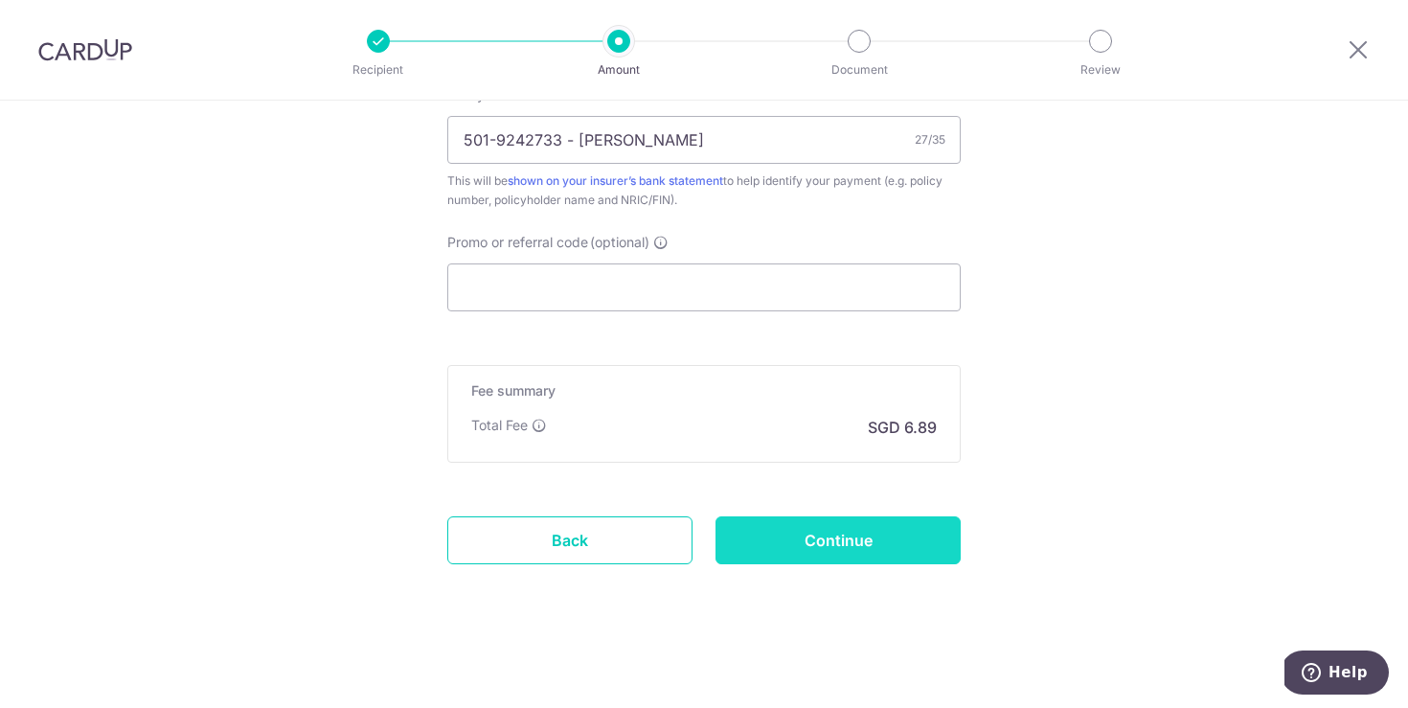
drag, startPoint x: 889, startPoint y: 547, endPoint x: 1065, endPoint y: 509, distance: 180.4
click at [889, 547] on input "Continue" at bounding box center [838, 540] width 245 height 48
type input "Create Schedule"
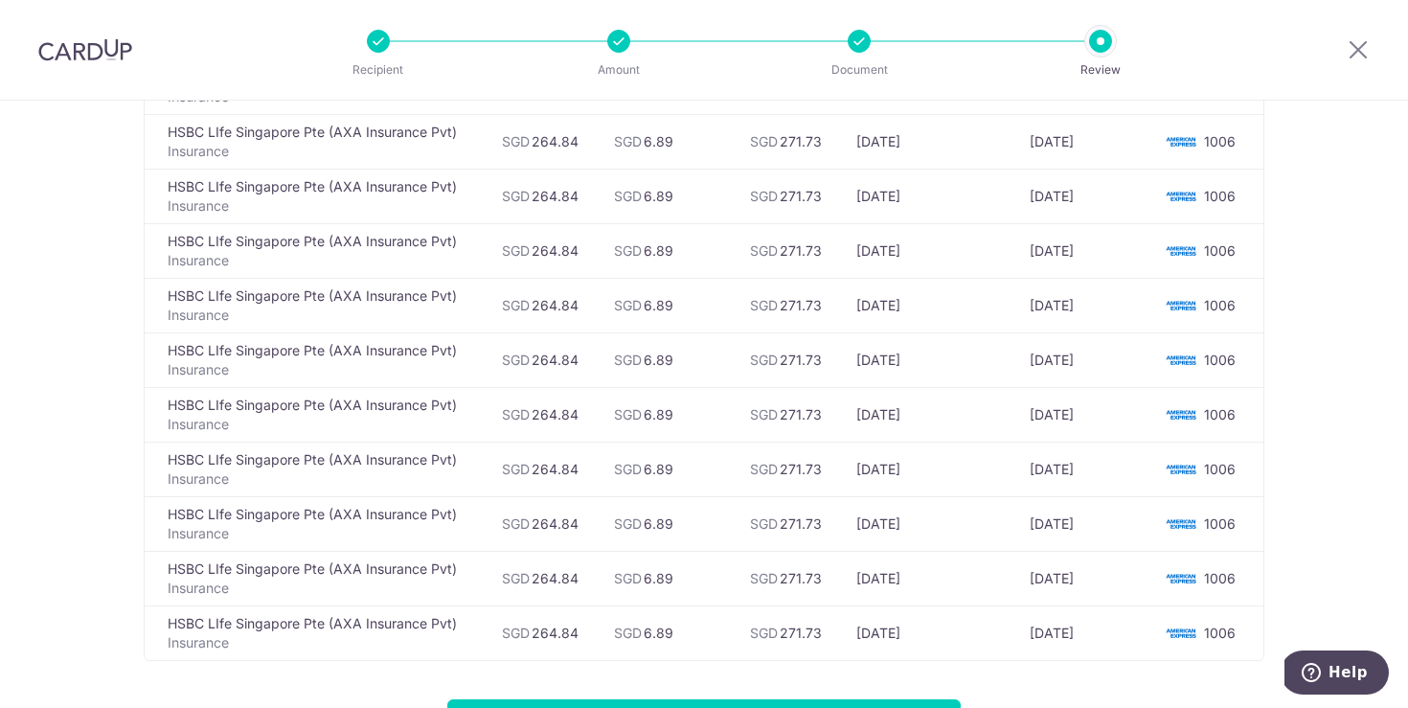
scroll to position [665, 0]
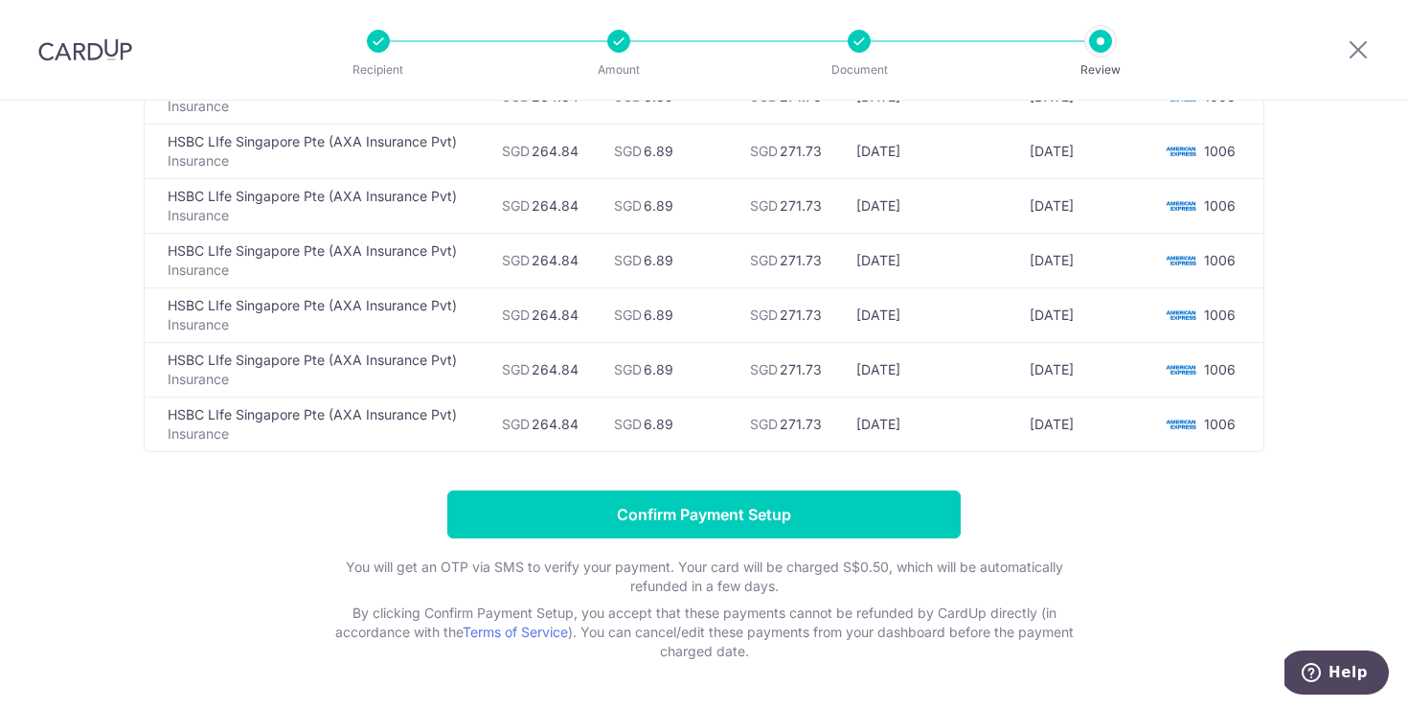
click at [932, 438] on td "[DATE]" at bounding box center [927, 424] width 173 height 55
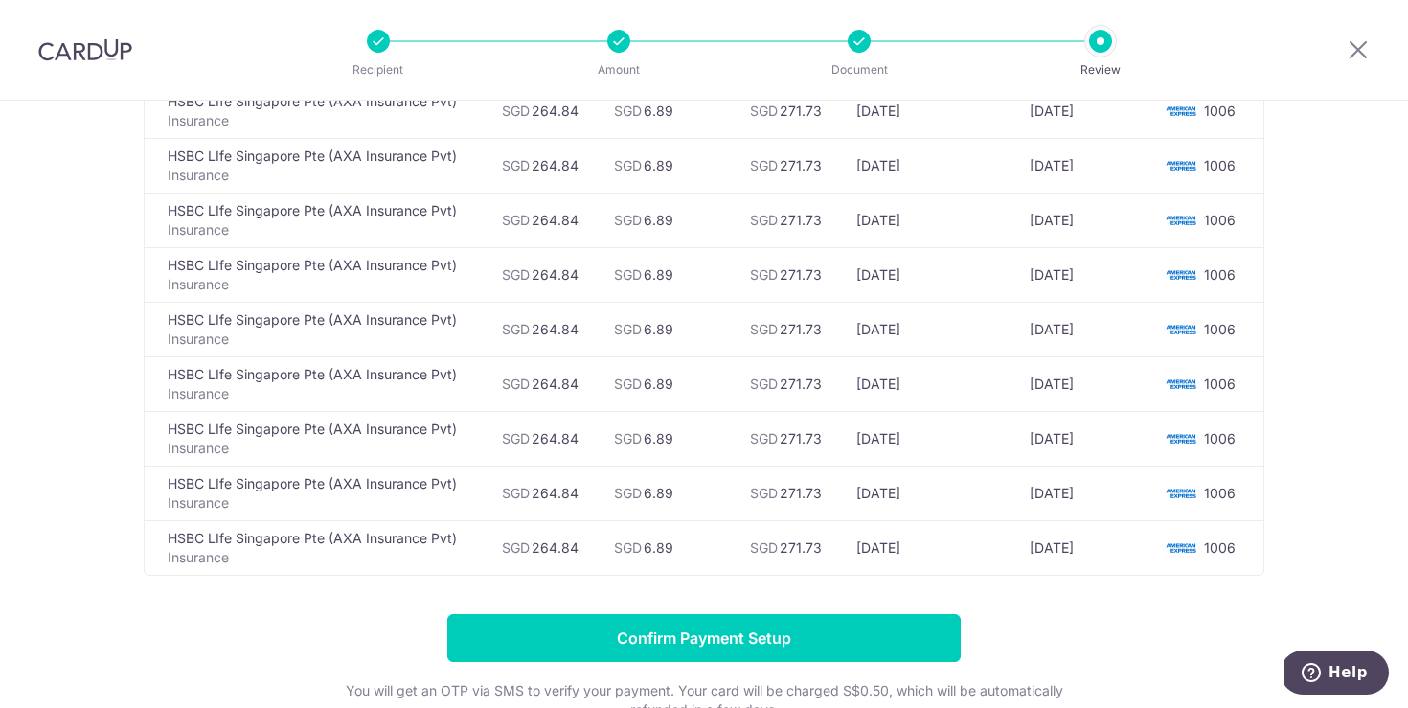
scroll to position [731, 0]
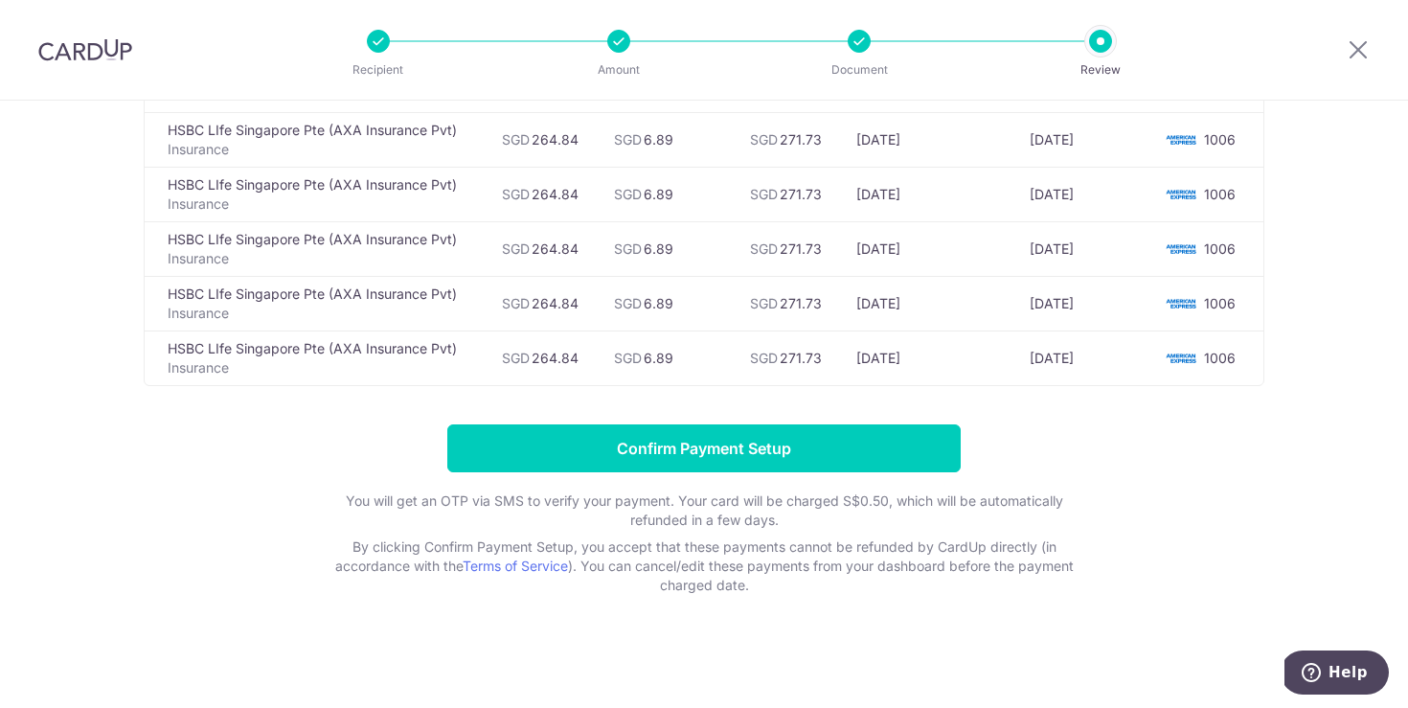
drag, startPoint x: 922, startPoint y: 363, endPoint x: 872, endPoint y: 356, distance: 51.2
click at [865, 356] on td "[DATE]" at bounding box center [927, 357] width 173 height 55
drag, startPoint x: 1111, startPoint y: 401, endPoint x: 1071, endPoint y: 379, distance: 45.9
click at [1110, 401] on div "Review payment details All payments(15) Recipient Amount CardUp Fee Total Payme…" at bounding box center [704, 1] width 1121 height 1187
click at [971, 361] on td "[DATE]" at bounding box center [927, 357] width 173 height 55
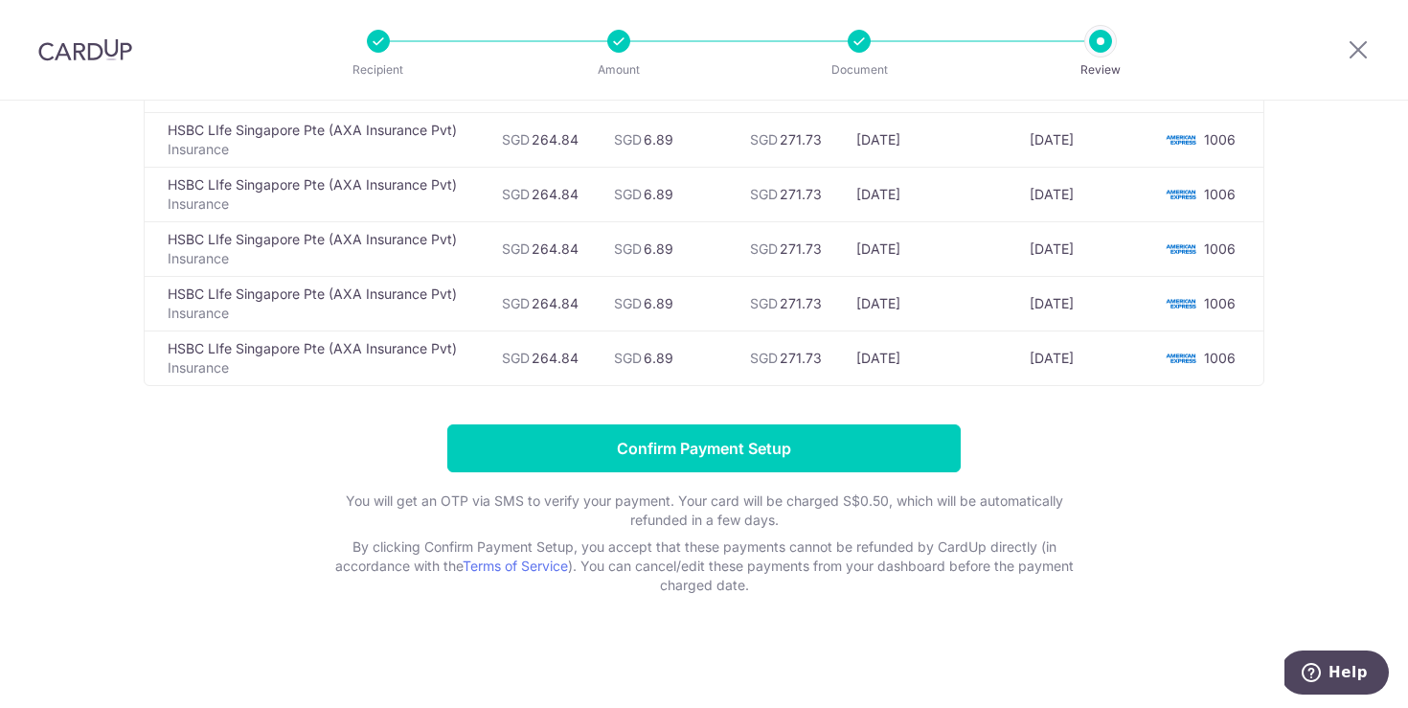
click at [925, 358] on td "[DATE]" at bounding box center [927, 357] width 173 height 55
click at [915, 359] on td "[DATE]" at bounding box center [927, 357] width 173 height 55
click at [1156, 404] on div "Review payment details All payments(15) Recipient Amount CardUp Fee Total Payme…" at bounding box center [704, 1] width 1121 height 1187
click at [1076, 419] on div "Review payment details All payments(15) Recipient Amount CardUp Fee Total Payme…" at bounding box center [704, 1] width 1121 height 1187
drag, startPoint x: 872, startPoint y: 364, endPoint x: 850, endPoint y: 361, distance: 22.2
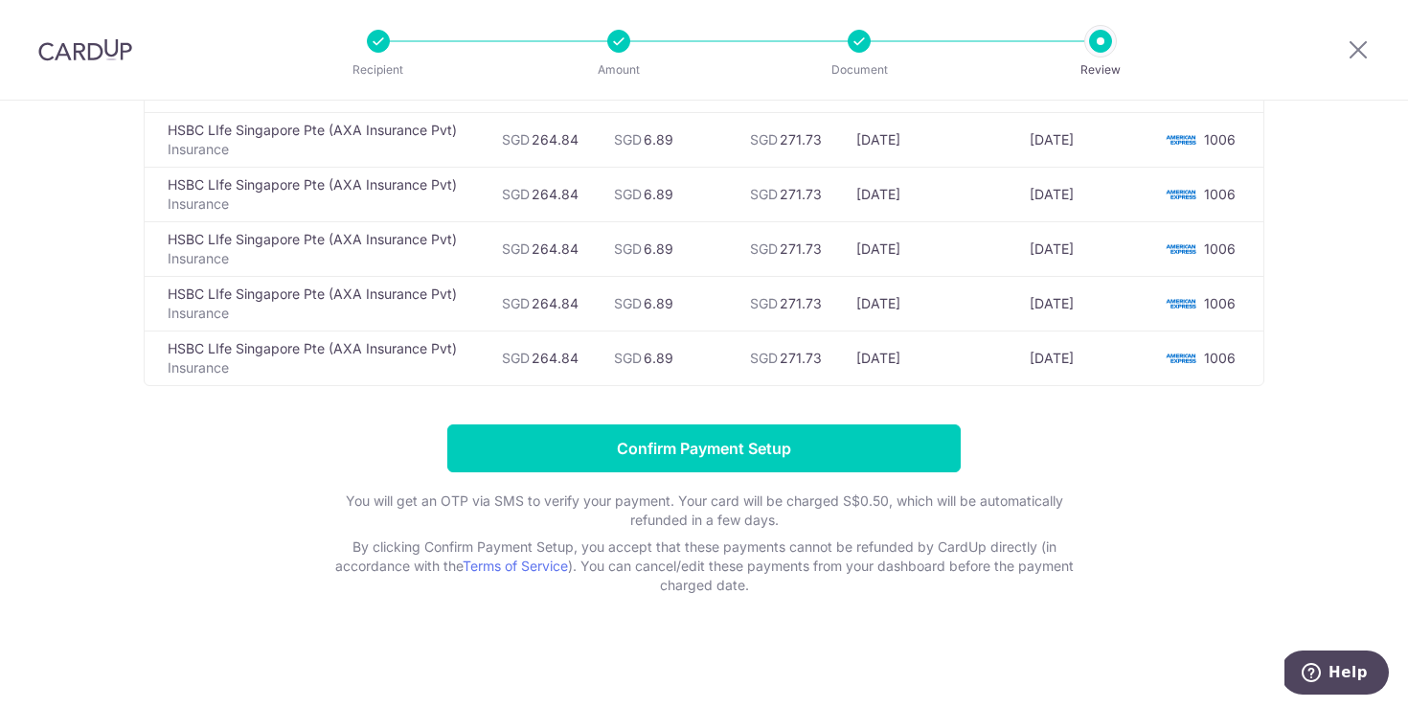
click at [850, 361] on td "[DATE]" at bounding box center [927, 357] width 173 height 55
copy td "[DATE]"
click at [1092, 346] on td "[DATE]" at bounding box center [1085, 357] width 142 height 55
click at [1100, 365] on td "[DATE]" at bounding box center [1085, 357] width 142 height 55
drag, startPoint x: 1100, startPoint y: 365, endPoint x: 1082, endPoint y: 356, distance: 19.3
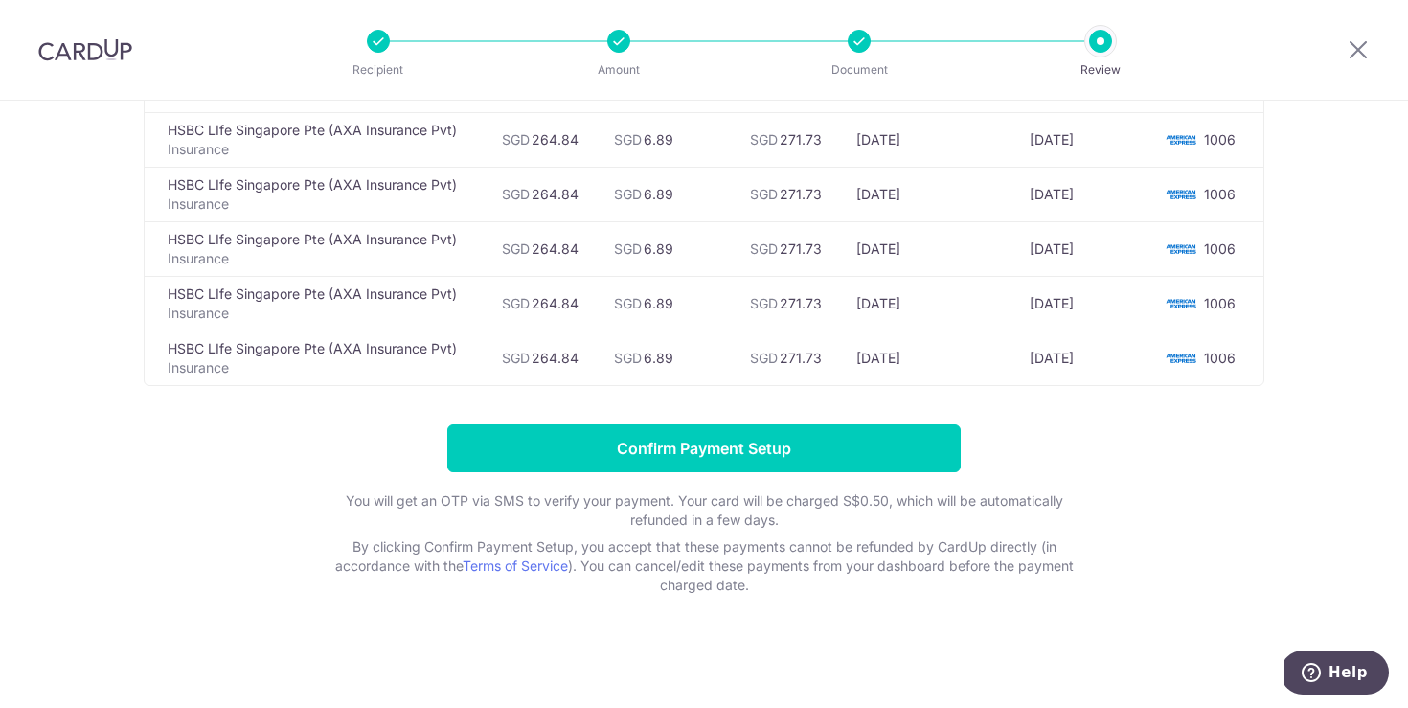
click at [1100, 365] on td "[DATE]" at bounding box center [1085, 357] width 142 height 55
click at [1082, 355] on td "[DATE]" at bounding box center [1085, 357] width 142 height 55
click at [1083, 356] on td "[DATE]" at bounding box center [1085, 357] width 142 height 55
click at [1084, 356] on td "[DATE]" at bounding box center [1085, 357] width 142 height 55
drag, startPoint x: 1084, startPoint y: 356, endPoint x: 1114, endPoint y: 388, distance: 43.4
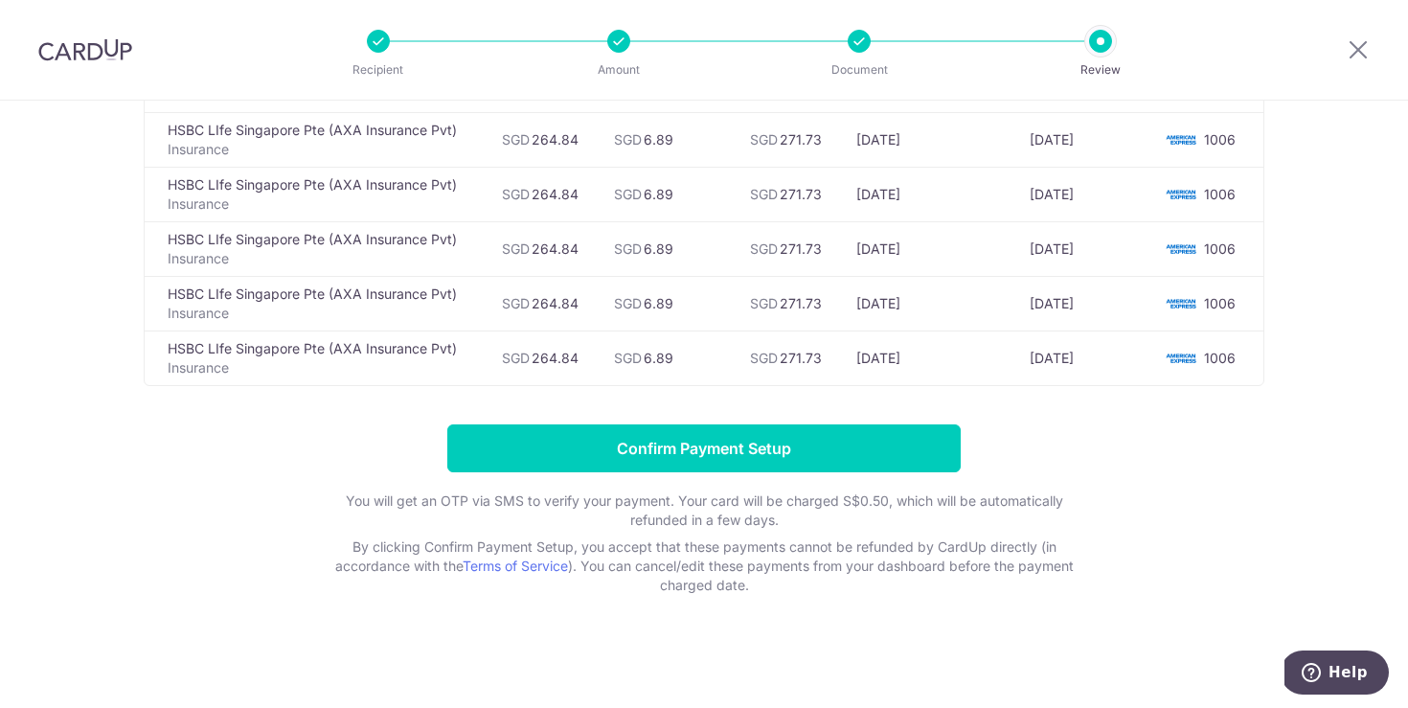
click at [1085, 356] on td "[DATE]" at bounding box center [1085, 357] width 142 height 55
click at [1130, 437] on form "Confirm Payment Setup You will get an OTP via SMS to verify your payment. Your …" at bounding box center [704, 509] width 1121 height 171
click at [1094, 358] on td "[DATE]" at bounding box center [1085, 357] width 142 height 55
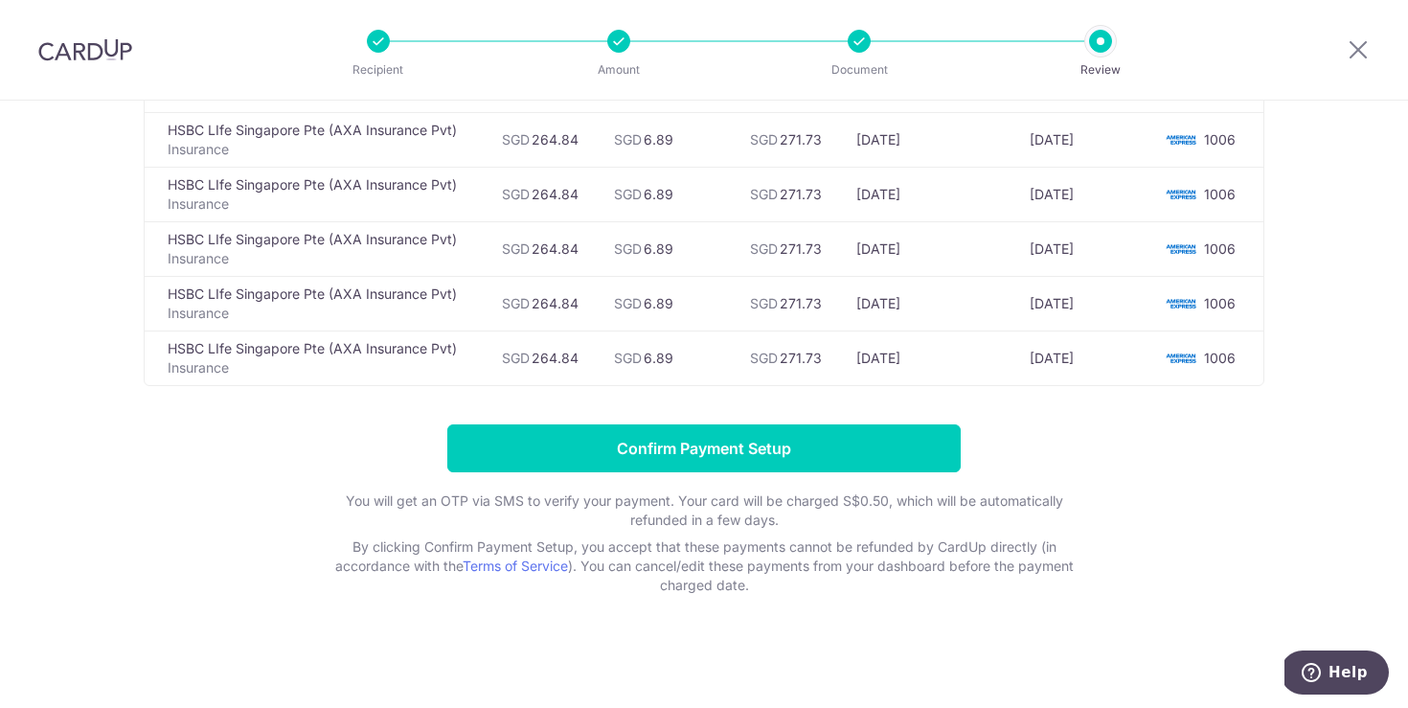
copy tr "[DATE]"
click at [1183, 457] on form "Confirm Payment Setup You will get an OTP via SMS to verify your payment. Your …" at bounding box center [704, 509] width 1121 height 171
click at [775, 447] on input "Confirm Payment Setup" at bounding box center [703, 448] width 513 height 48
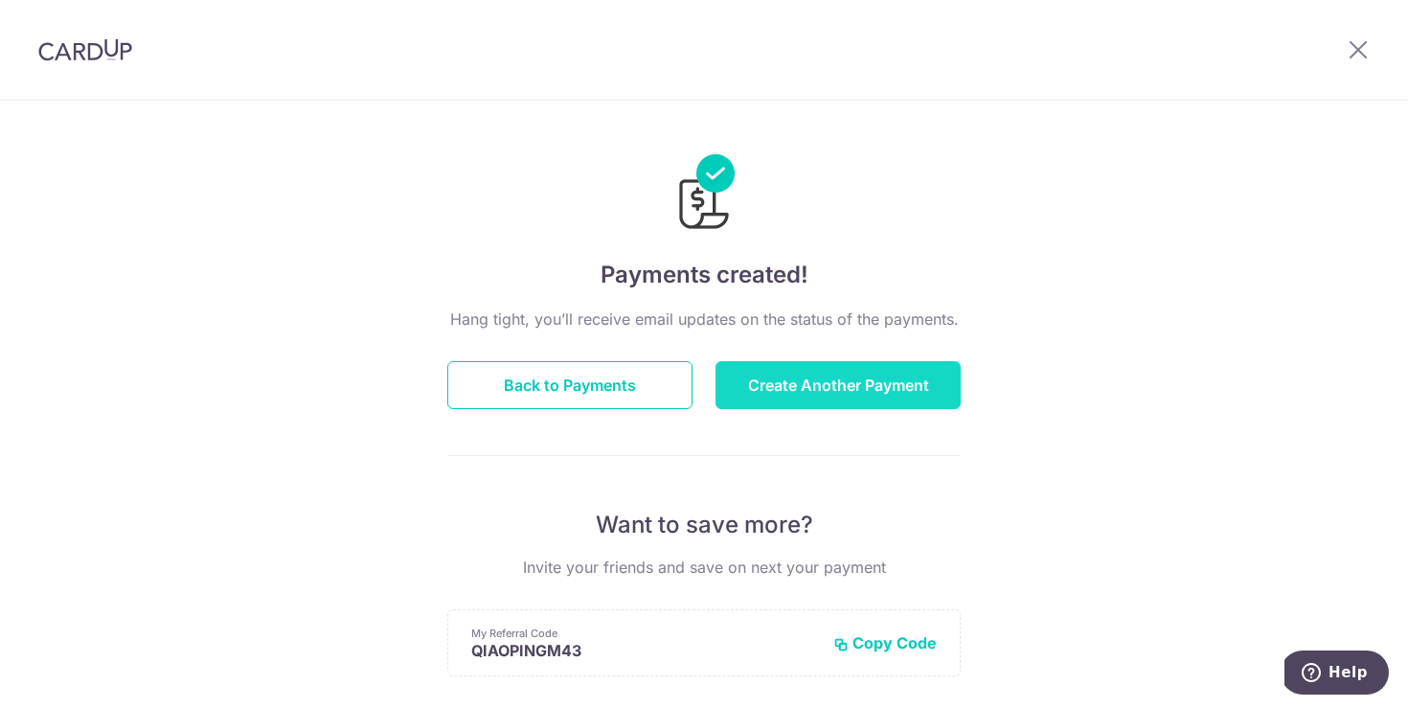
click at [860, 378] on button "Create Another Payment" at bounding box center [838, 385] width 245 height 48
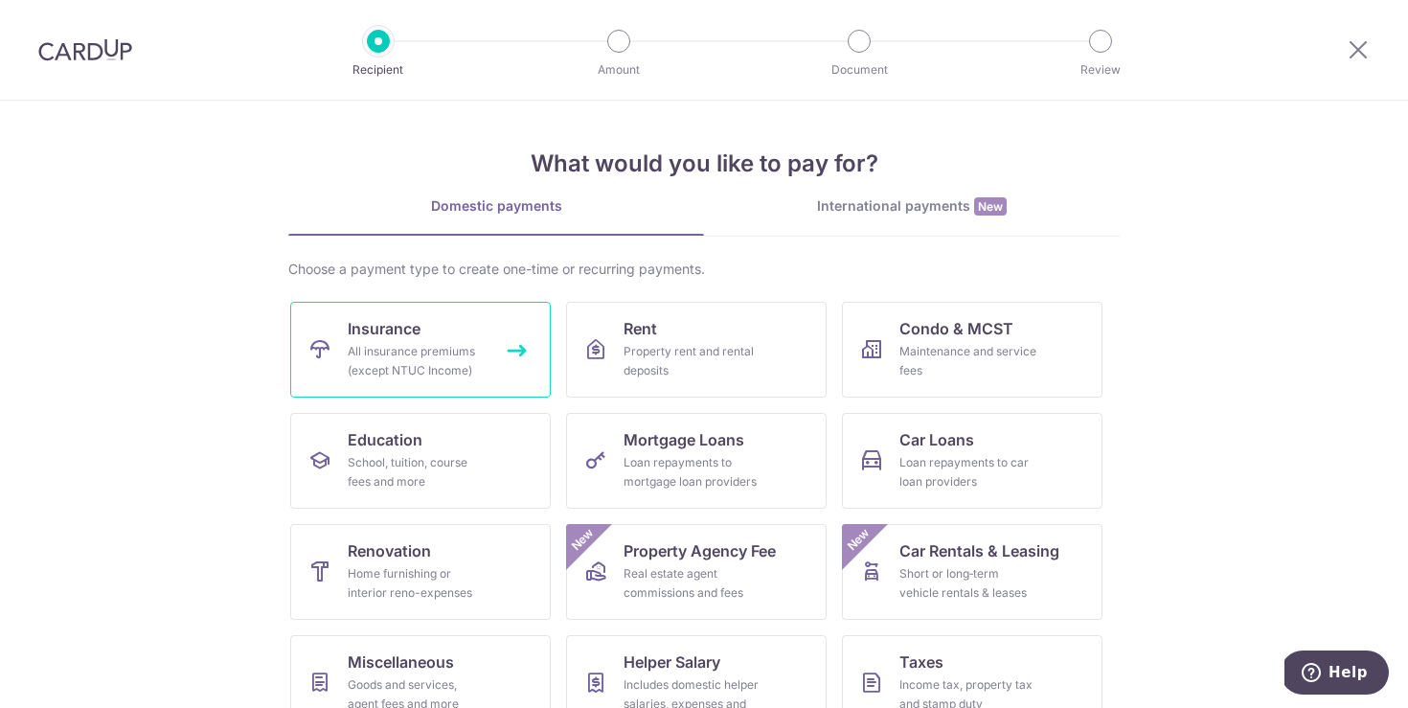
click at [447, 339] on link "Insurance All insurance premiums (except NTUC Income)" at bounding box center [420, 350] width 261 height 96
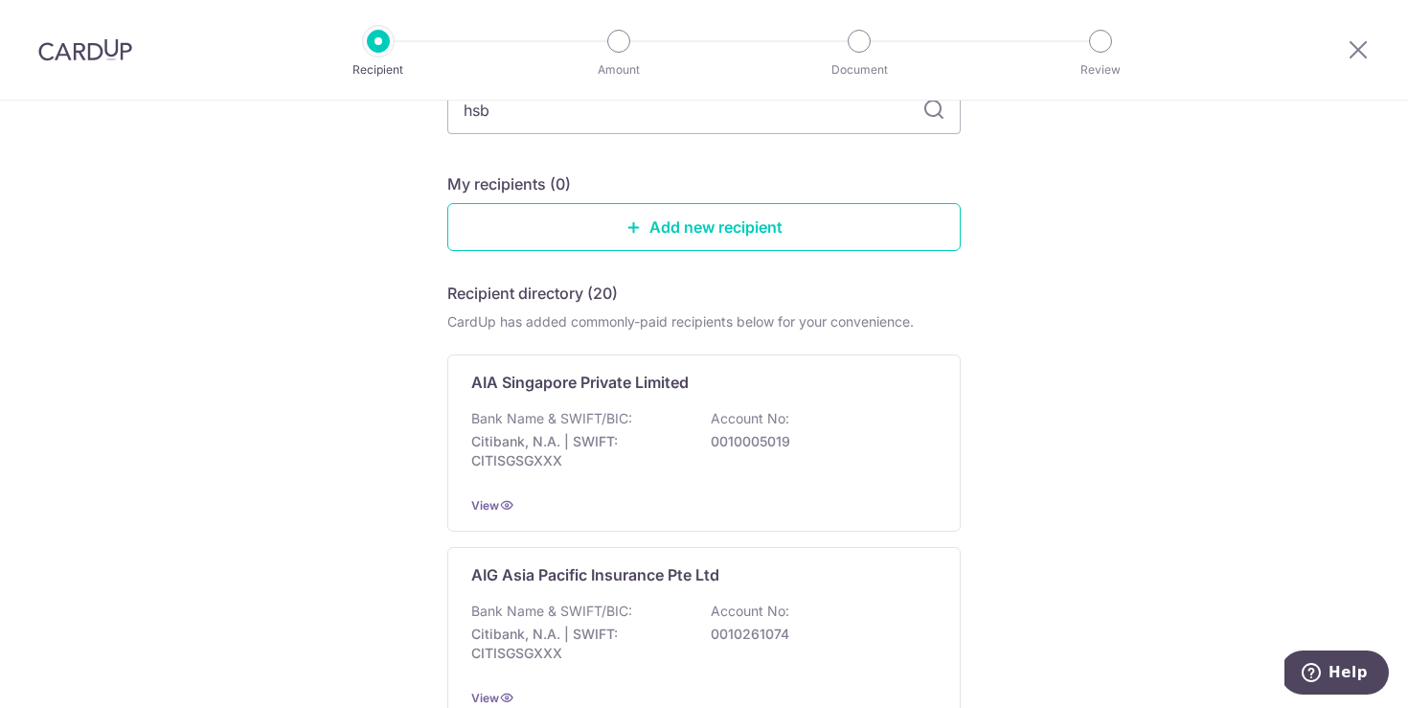
type input "hsbc"
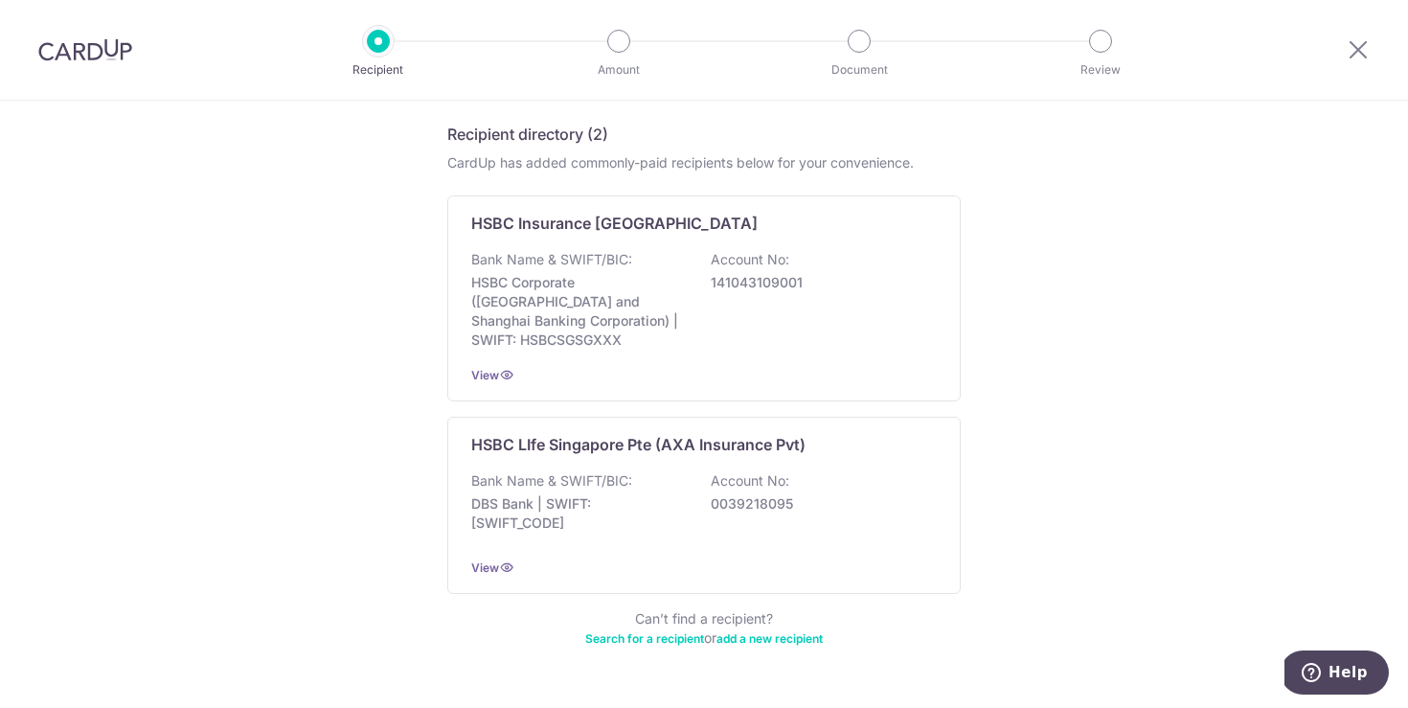
scroll to position [317, 0]
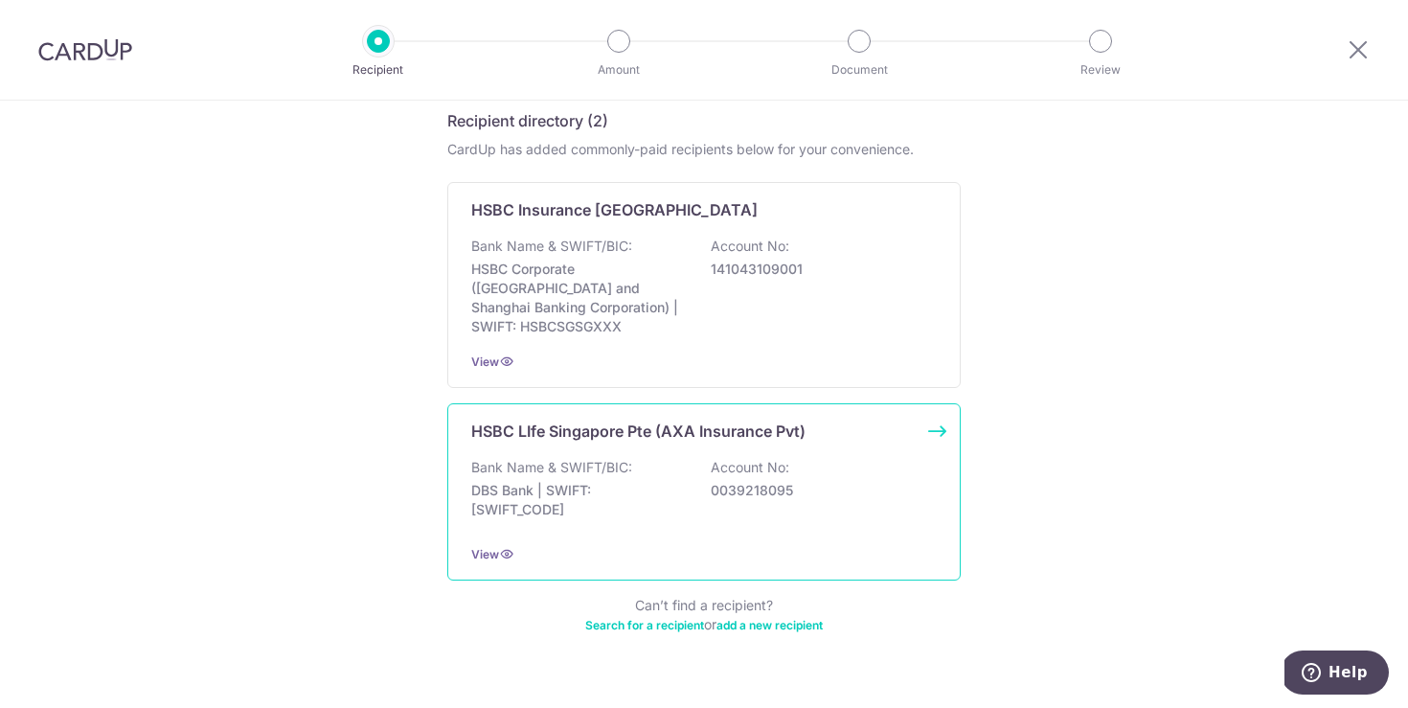
drag, startPoint x: 709, startPoint y: 467, endPoint x: 731, endPoint y: 466, distance: 22.1
click at [710, 467] on div "Bank Name & SWIFT/BIC: DBS Bank | SWIFT: DBSSSGSGXXX Account No: 0039218095" at bounding box center [704, 493] width 466 height 71
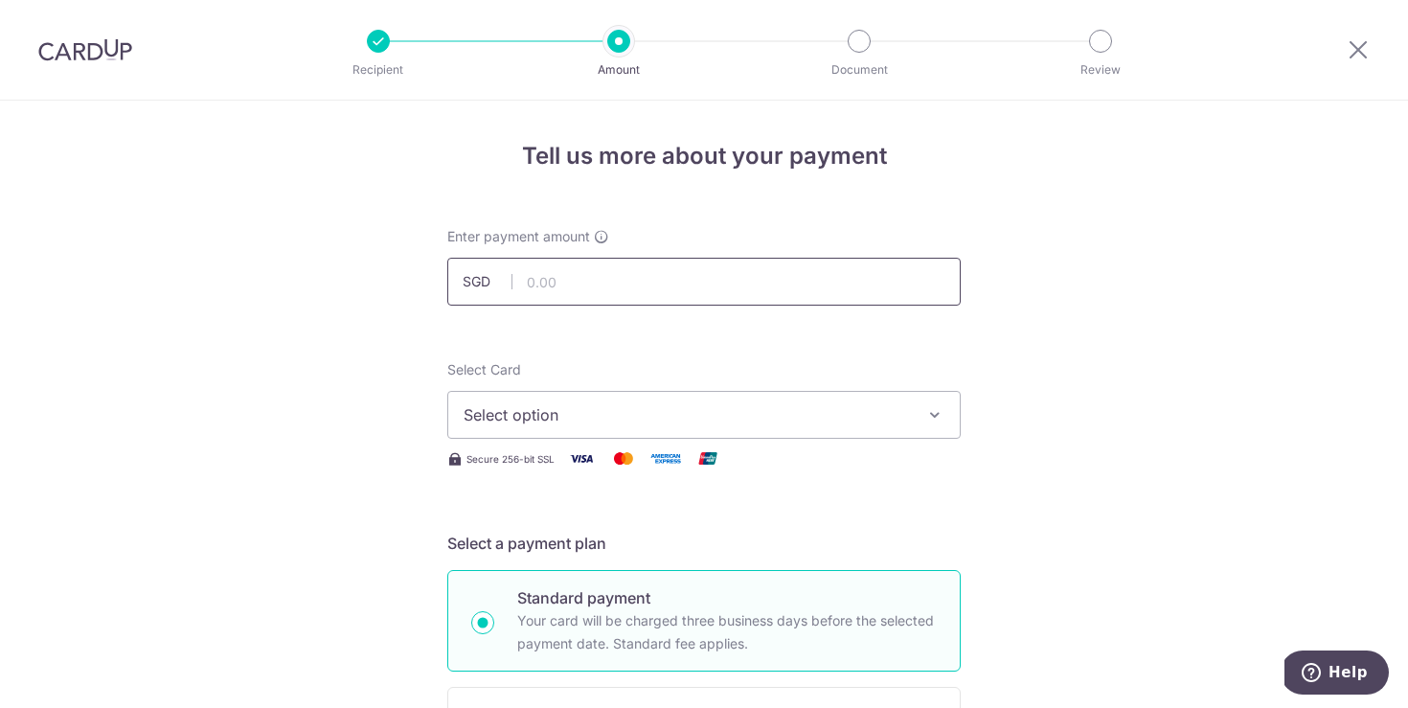
click at [648, 282] on input "text" at bounding box center [703, 282] width 513 height 48
type input "300.00"
drag, startPoint x: 675, startPoint y: 412, endPoint x: 665, endPoint y: 434, distance: 24.4
click at [676, 412] on span "Select option" at bounding box center [687, 414] width 446 height 23
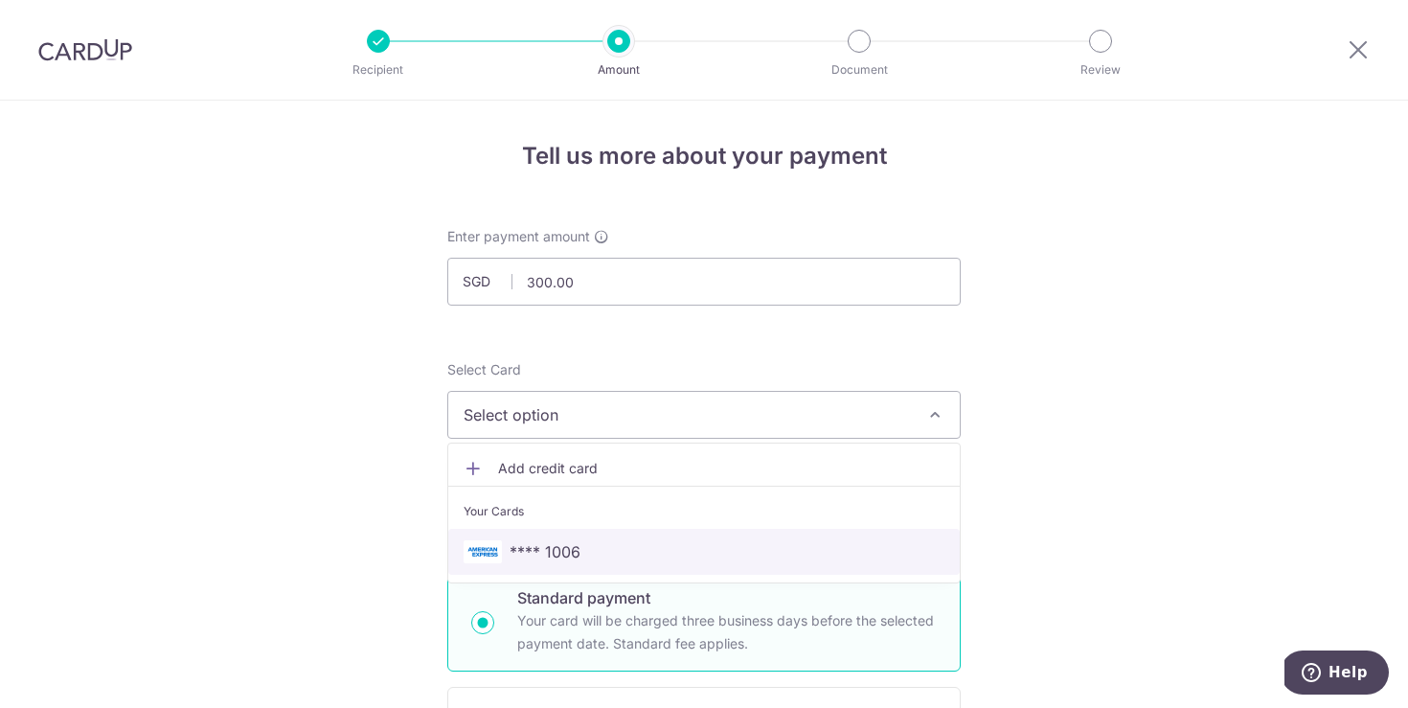
drag, startPoint x: 559, startPoint y: 548, endPoint x: 714, endPoint y: 494, distance: 163.3
click at [559, 548] on span "**** 1006" at bounding box center [545, 551] width 71 height 23
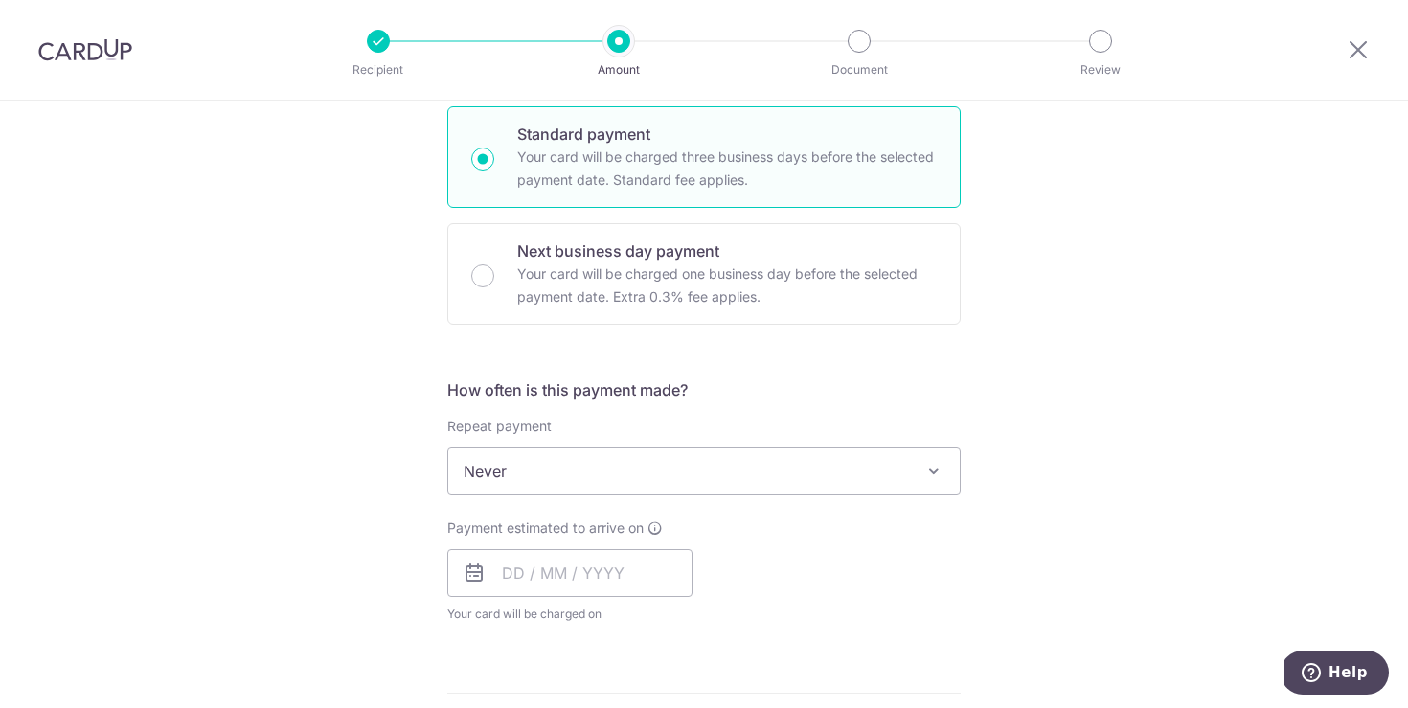
scroll to position [580, 0]
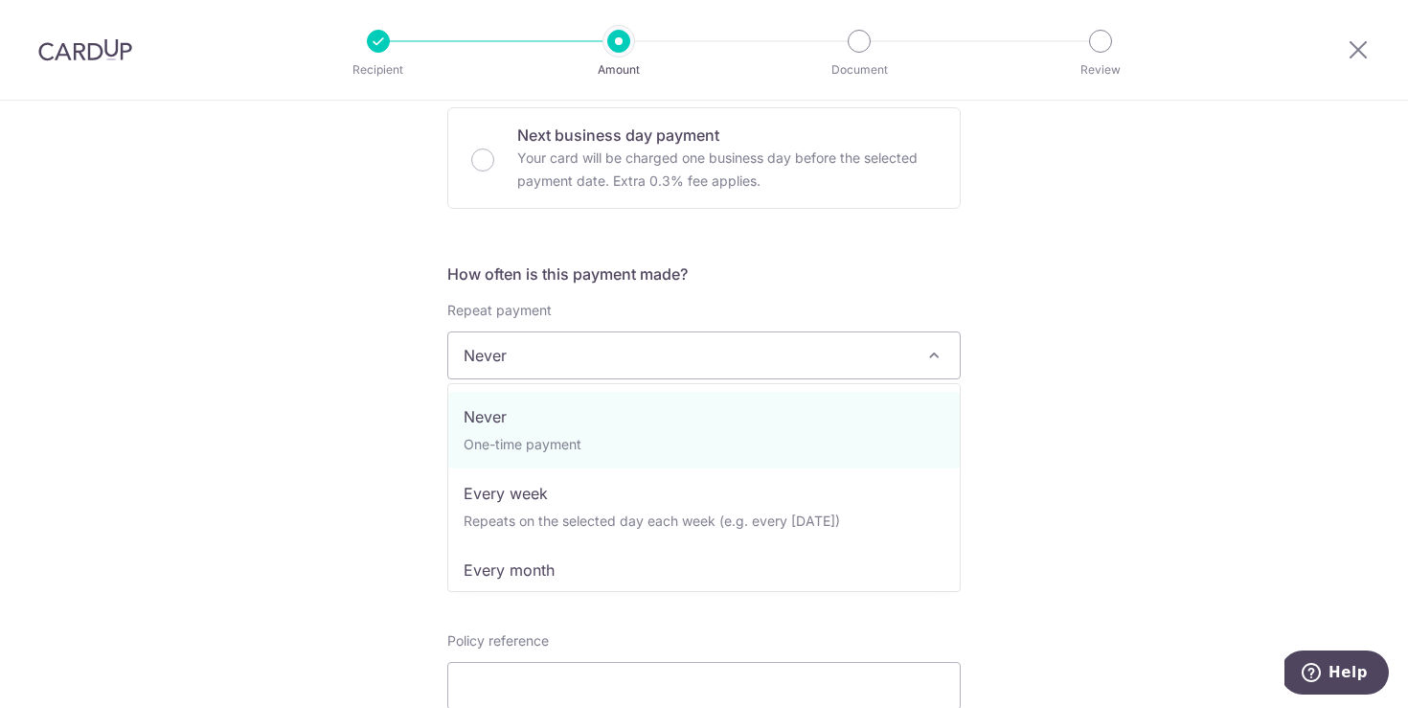
click at [544, 359] on span "Never" at bounding box center [704, 355] width 512 height 46
drag, startPoint x: 569, startPoint y: 563, endPoint x: 628, endPoint y: 528, distance: 69.2
select select "3"
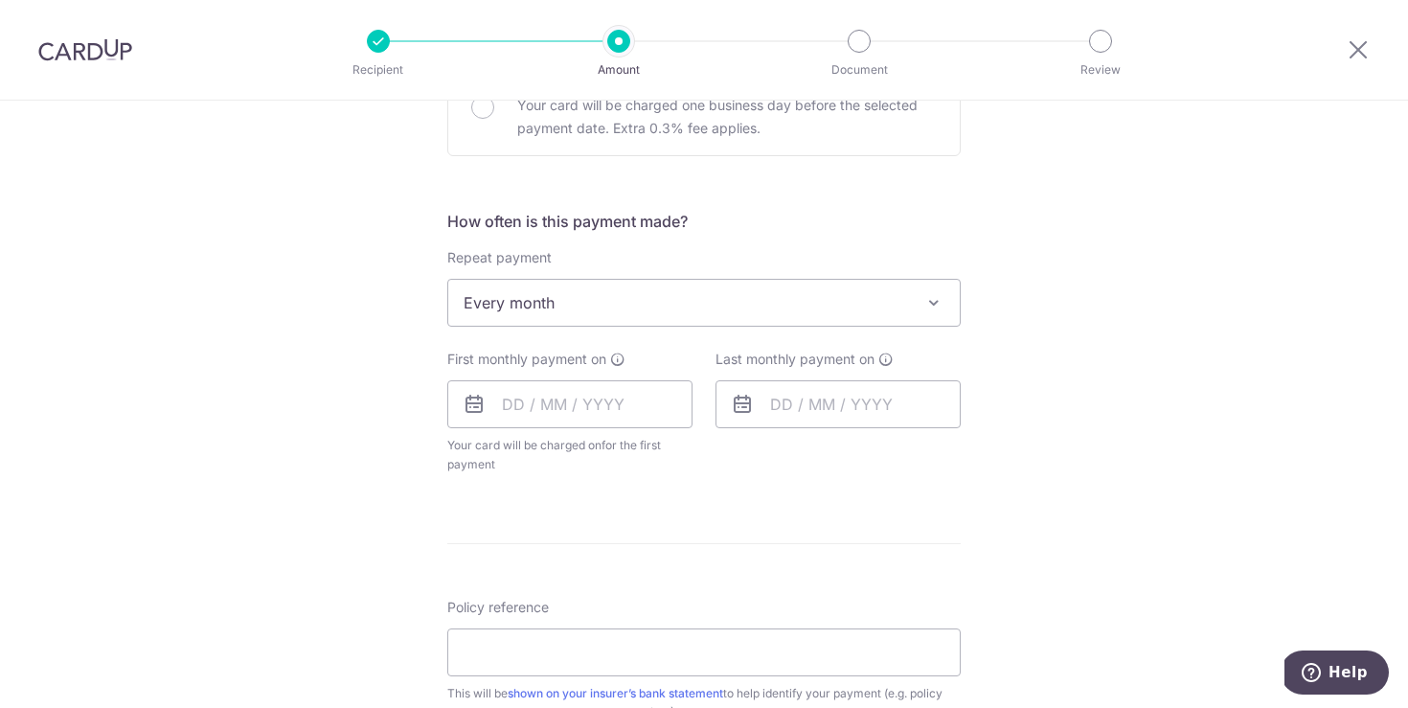
scroll to position [640, 0]
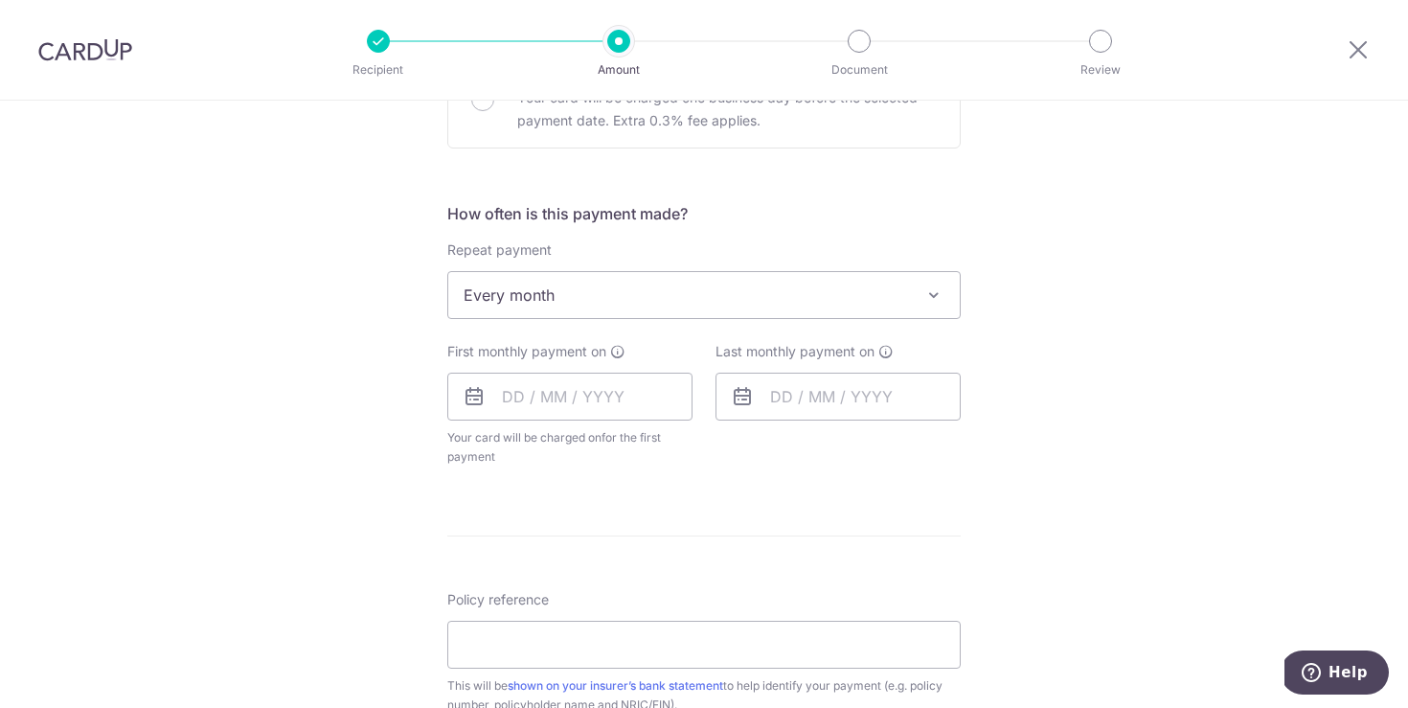
click at [469, 389] on icon at bounding box center [474, 396] width 23 height 23
click at [475, 397] on icon at bounding box center [474, 396] width 23 height 23
click at [506, 386] on input "text" at bounding box center [569, 397] width 245 height 48
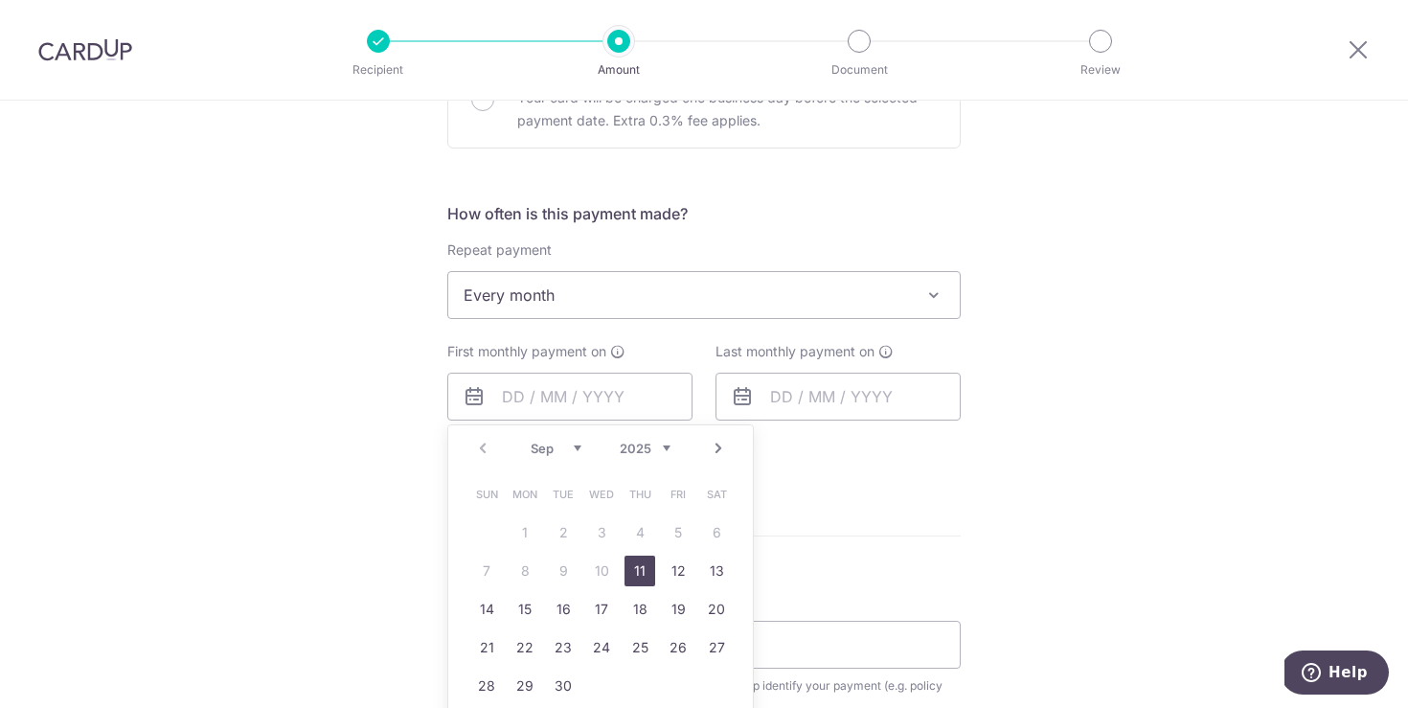
click at [471, 397] on icon at bounding box center [474, 396] width 23 height 23
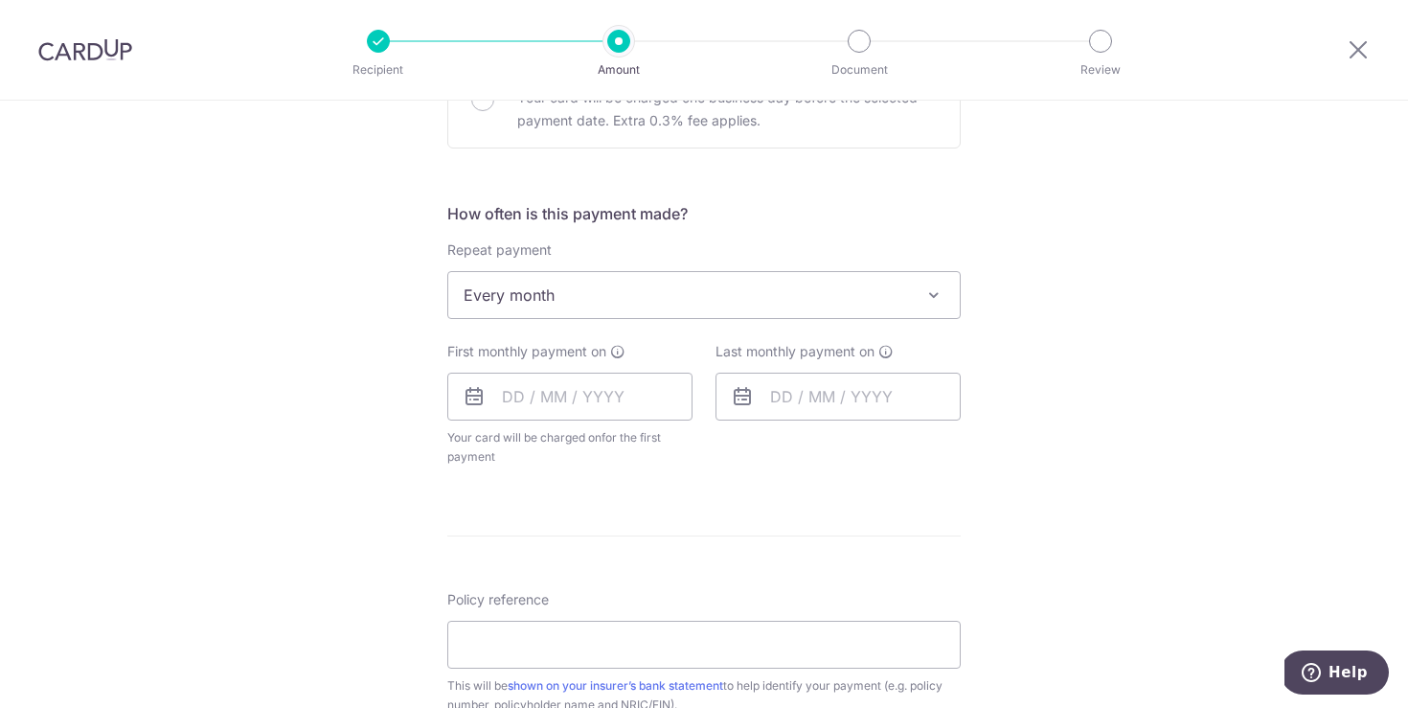
click at [471, 398] on icon at bounding box center [474, 396] width 23 height 23
click at [492, 392] on input "text" at bounding box center [569, 397] width 245 height 48
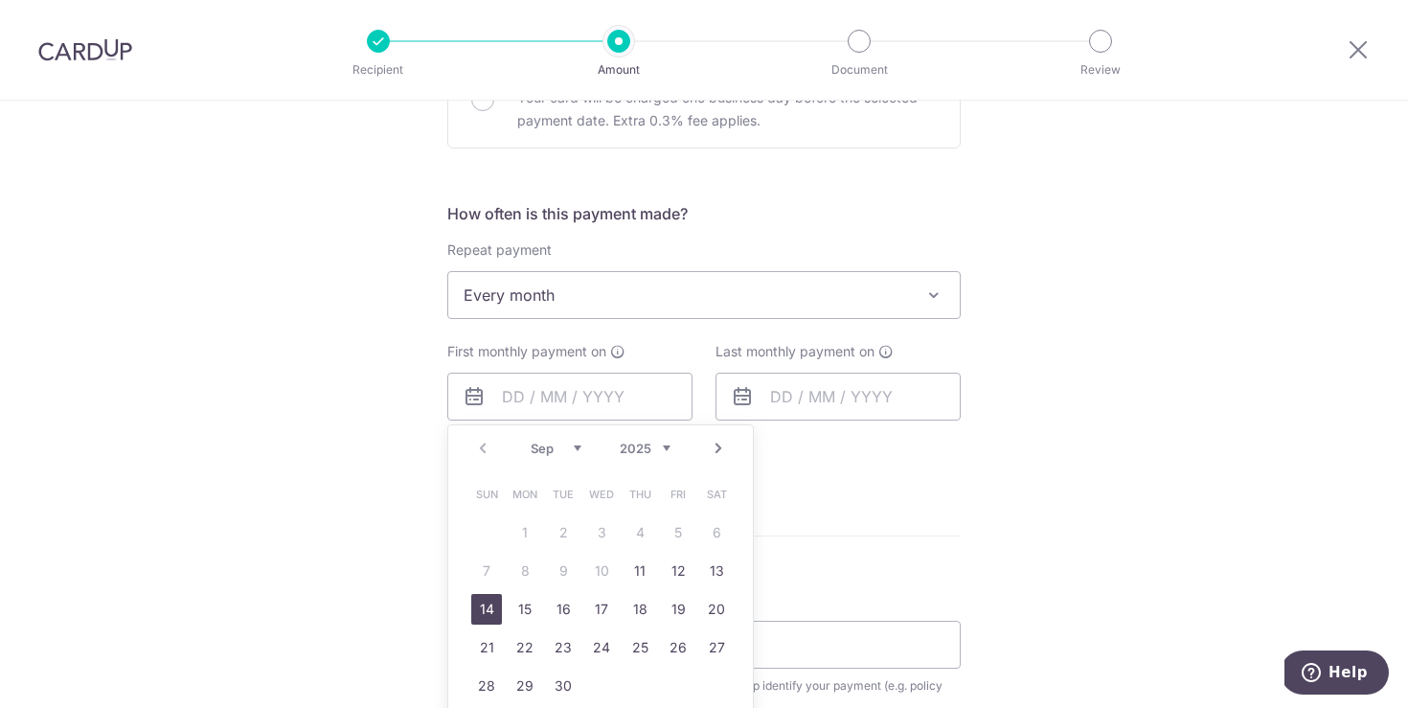
click at [481, 607] on link "14" at bounding box center [486, 609] width 31 height 31
type input "14/09/2025"
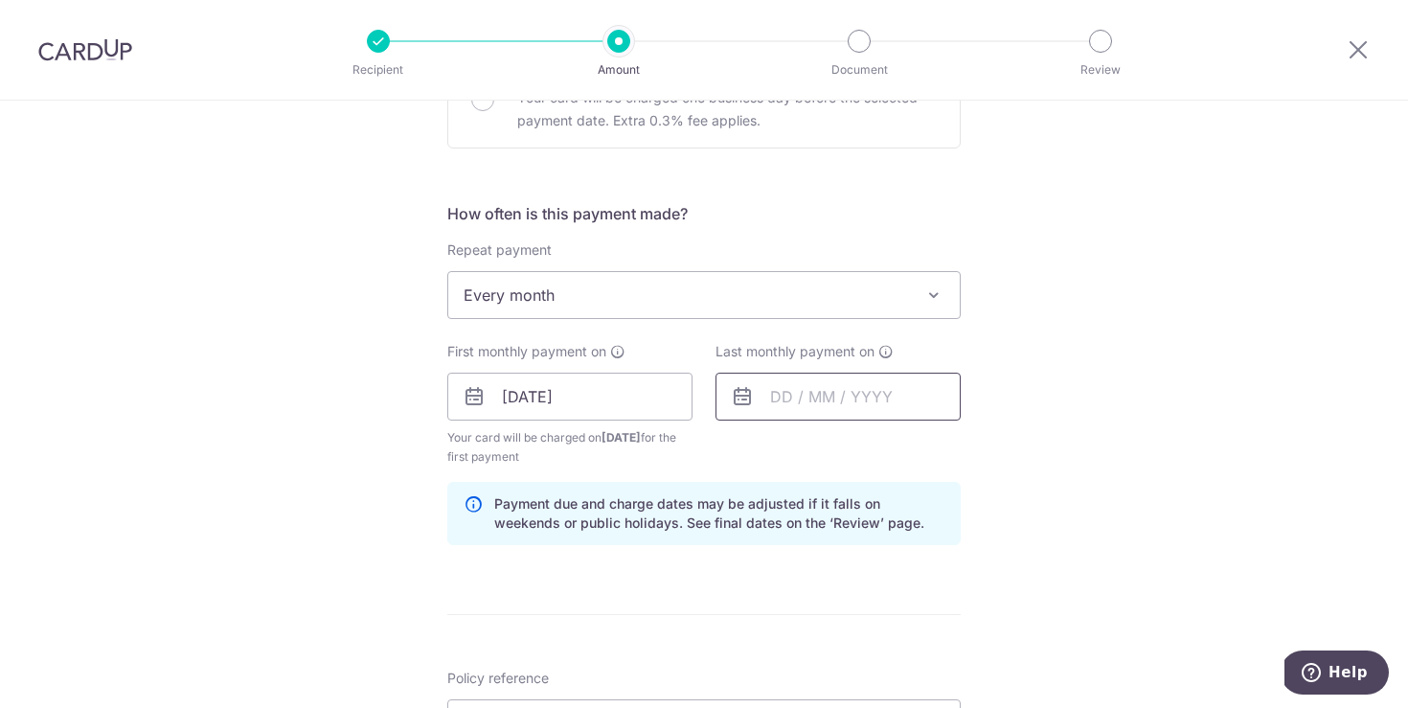
click at [829, 399] on input "text" at bounding box center [838, 397] width 245 height 48
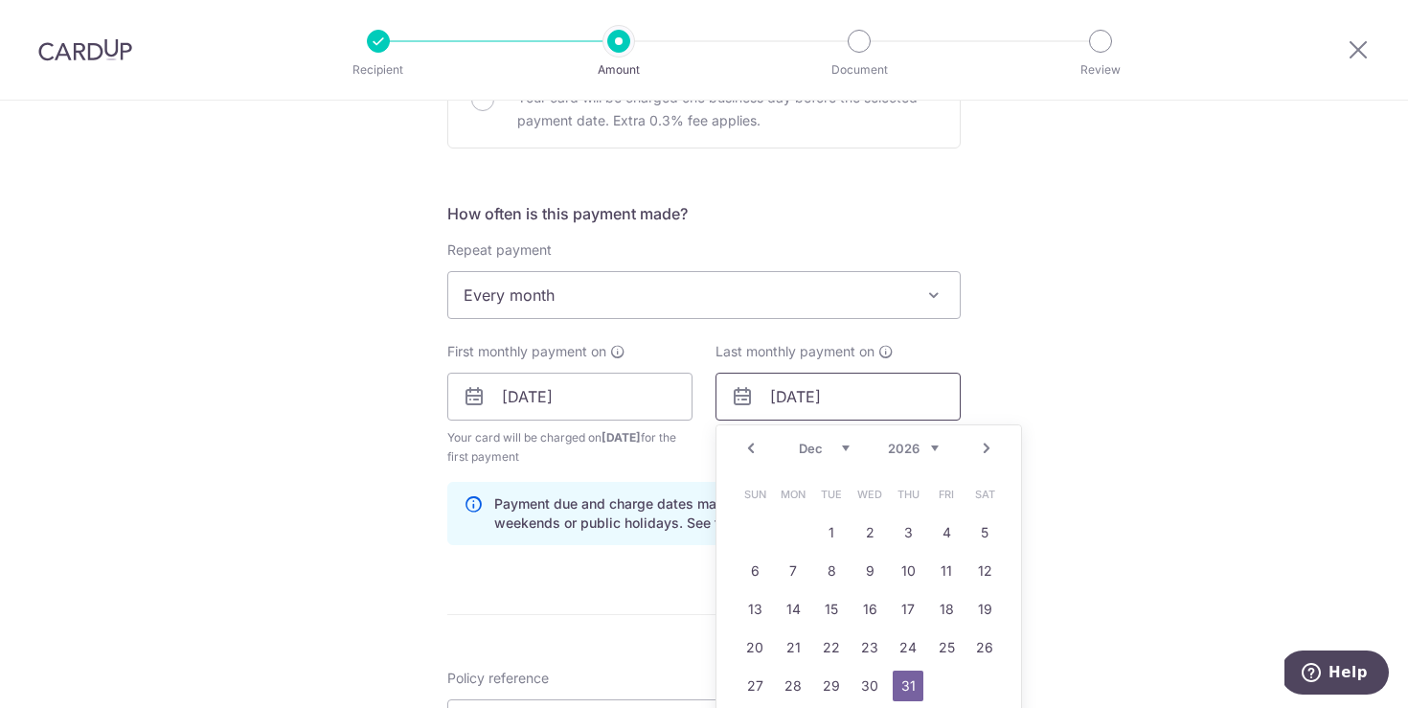
type input "31/12/2026"
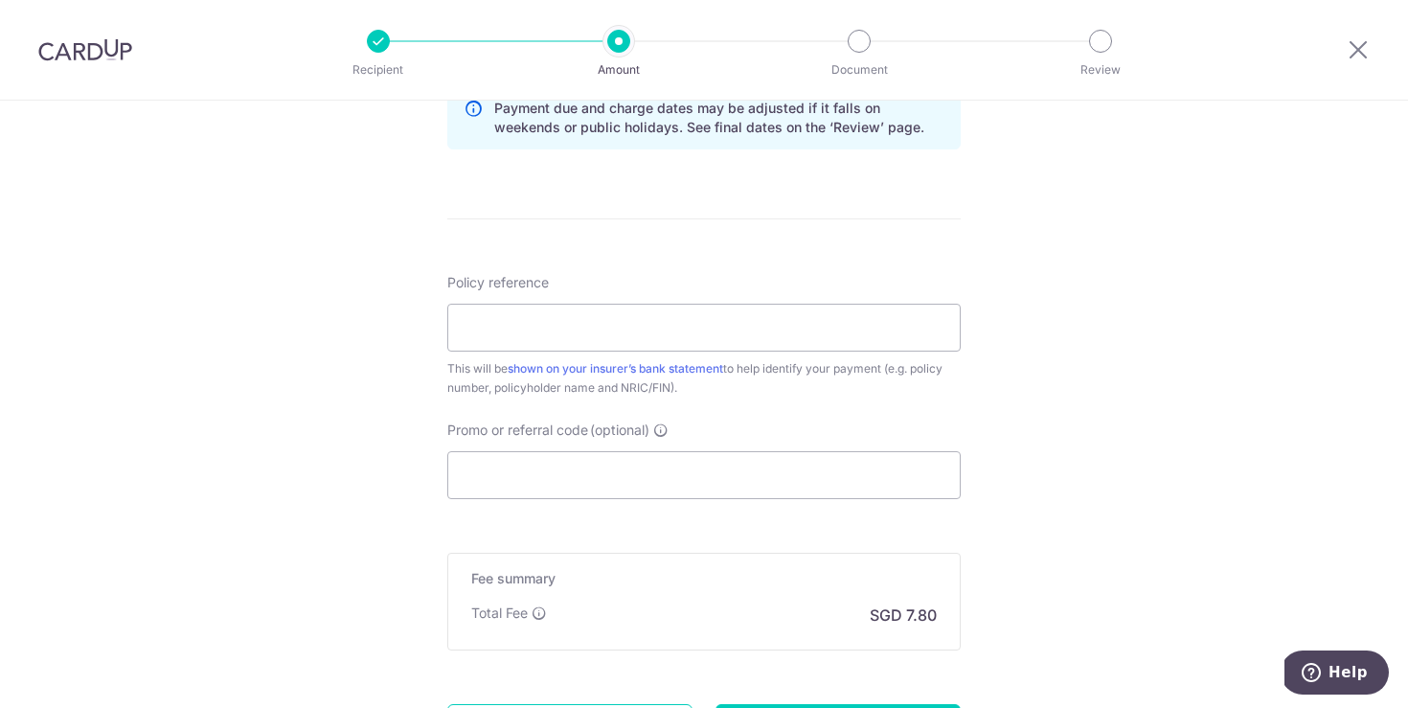
scroll to position [1046, 0]
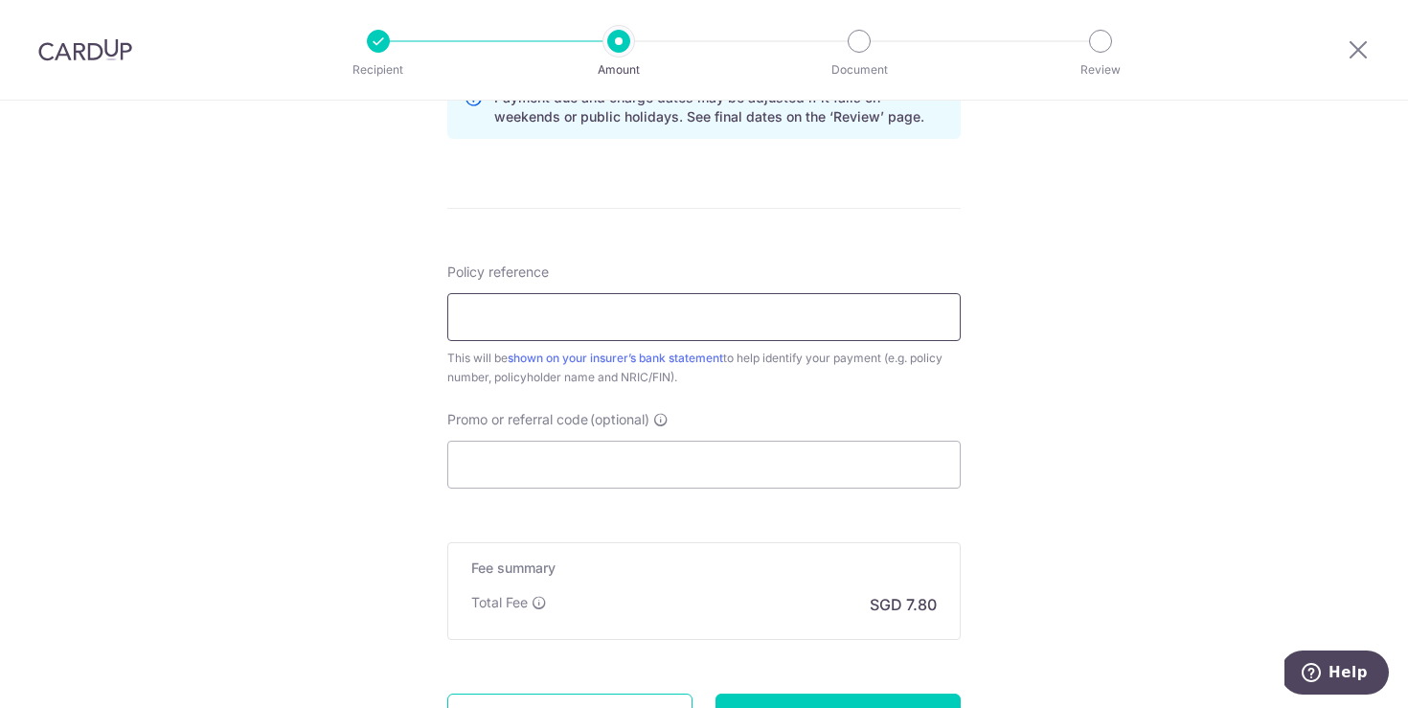
drag, startPoint x: 613, startPoint y: 318, endPoint x: 614, endPoint y: 334, distance: 16.3
click at [613, 318] on input "Policy reference" at bounding box center [703, 317] width 513 height 48
paste input "102-3641150"
type input "102-3641150 - MOH QIAO PING"
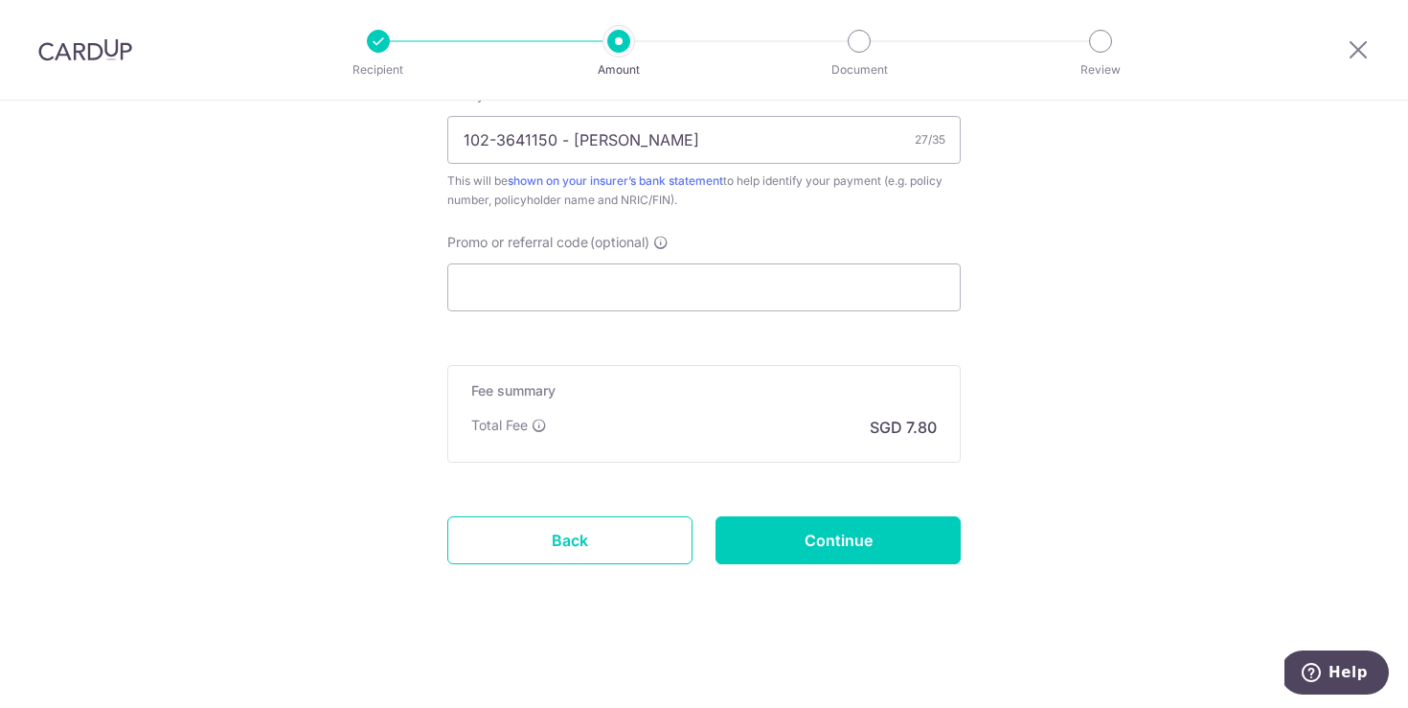
scroll to position [1219, 0]
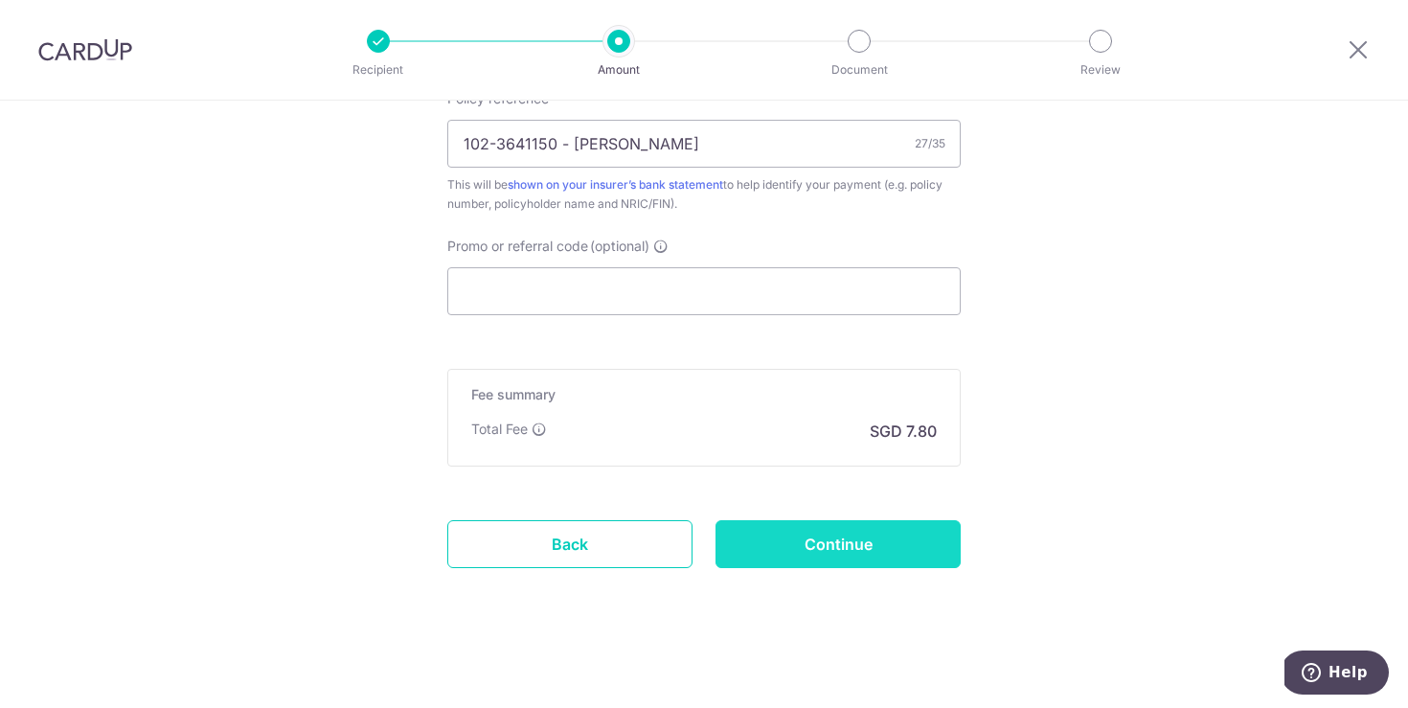
click at [836, 555] on input "Continue" at bounding box center [838, 544] width 245 height 48
type input "Create Schedule"
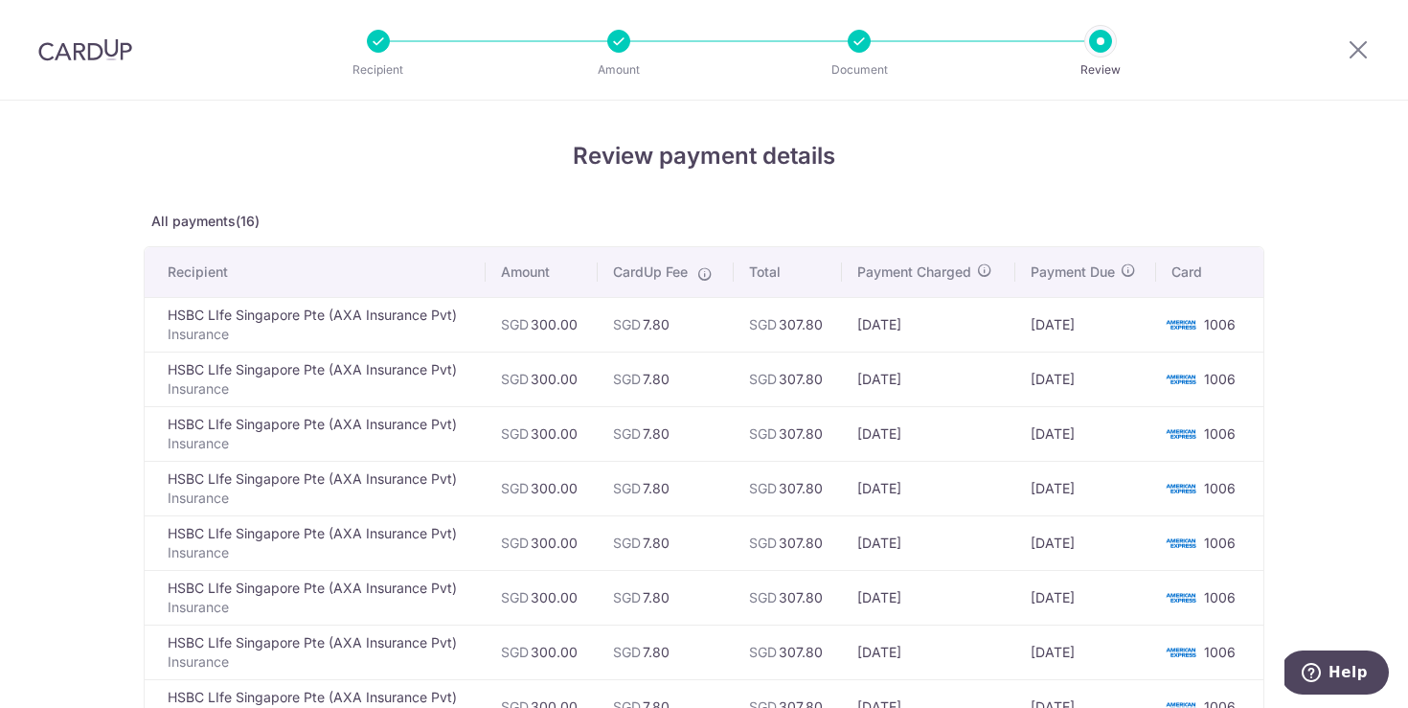
click at [666, 415] on td "SGD 7.80" at bounding box center [666, 433] width 136 height 55
click at [976, 411] on td "11/11/2025" at bounding box center [928, 433] width 172 height 55
click at [556, 324] on td "SGD 300.00" at bounding box center [542, 324] width 112 height 55
click at [808, 324] on td "SGD 307.80" at bounding box center [788, 324] width 109 height 55
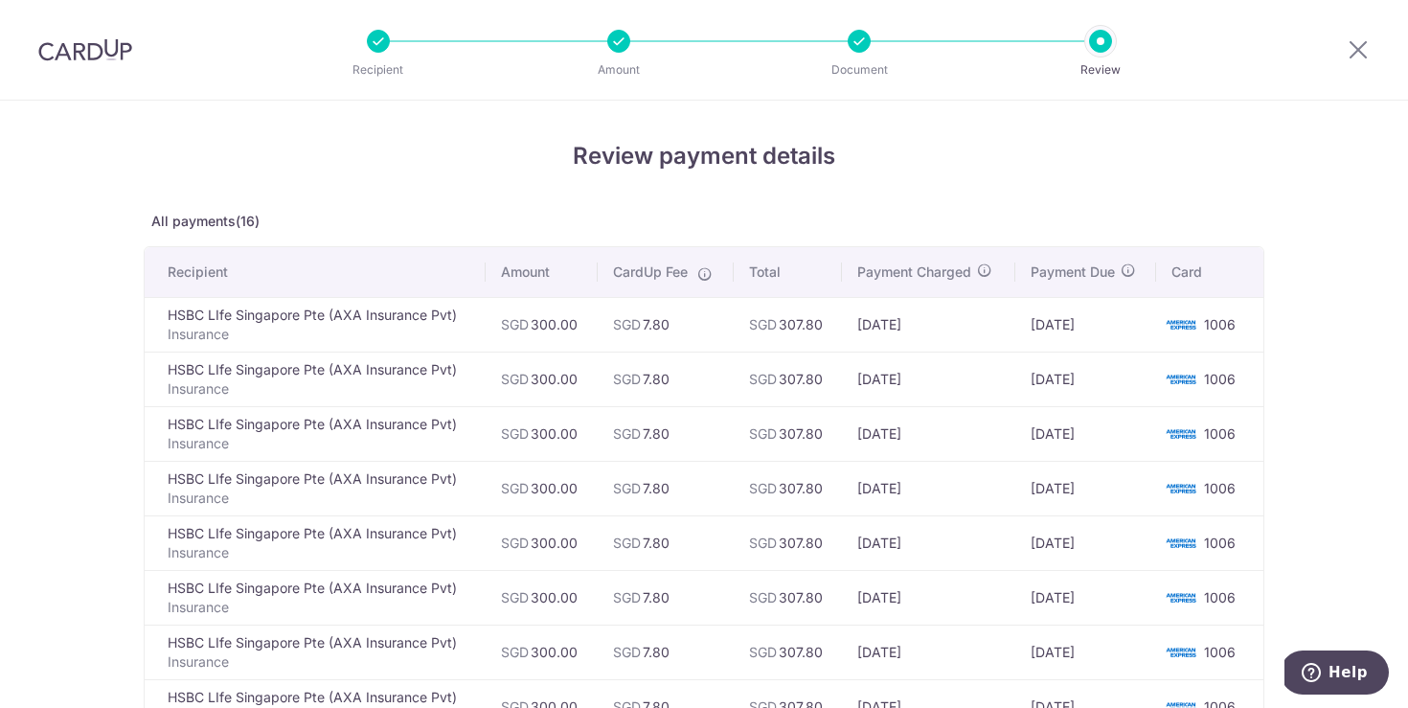
click at [1060, 363] on td "14/10/2025" at bounding box center [1086, 379] width 142 height 55
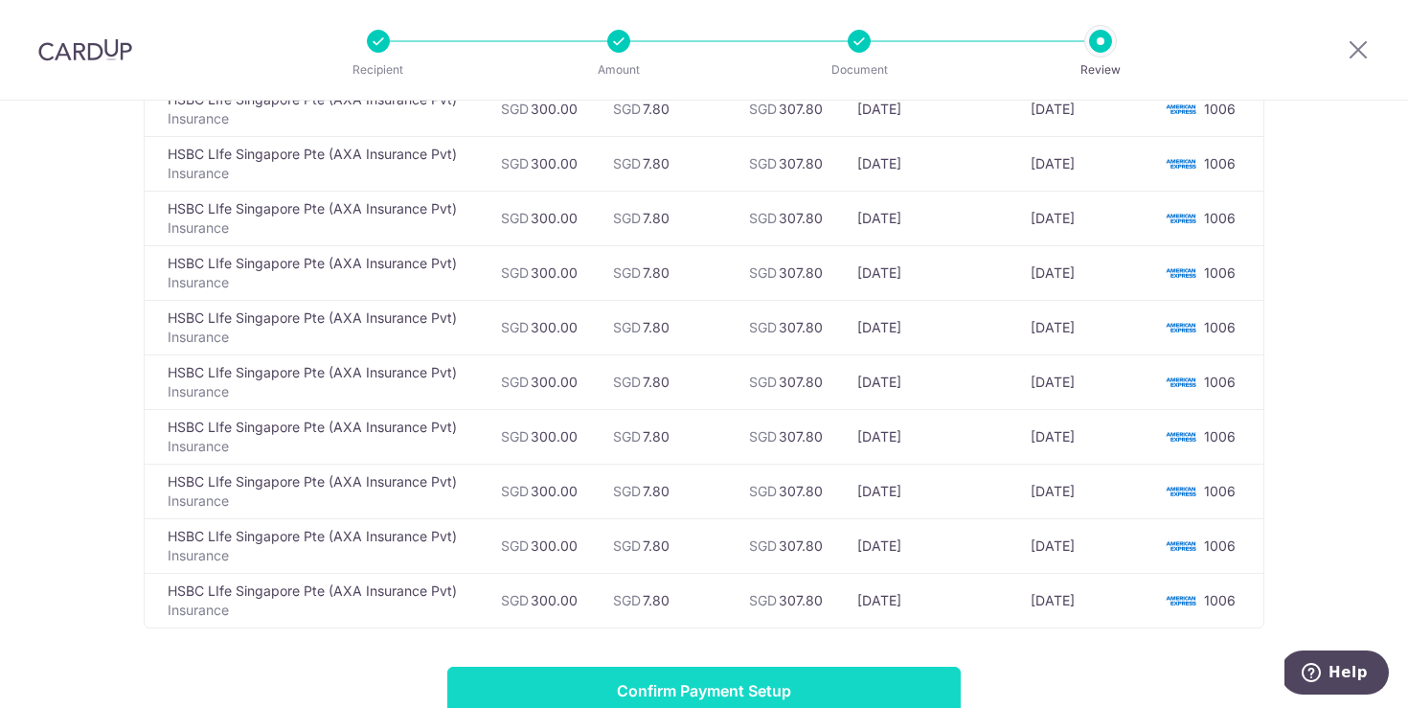
scroll to position [785, 0]
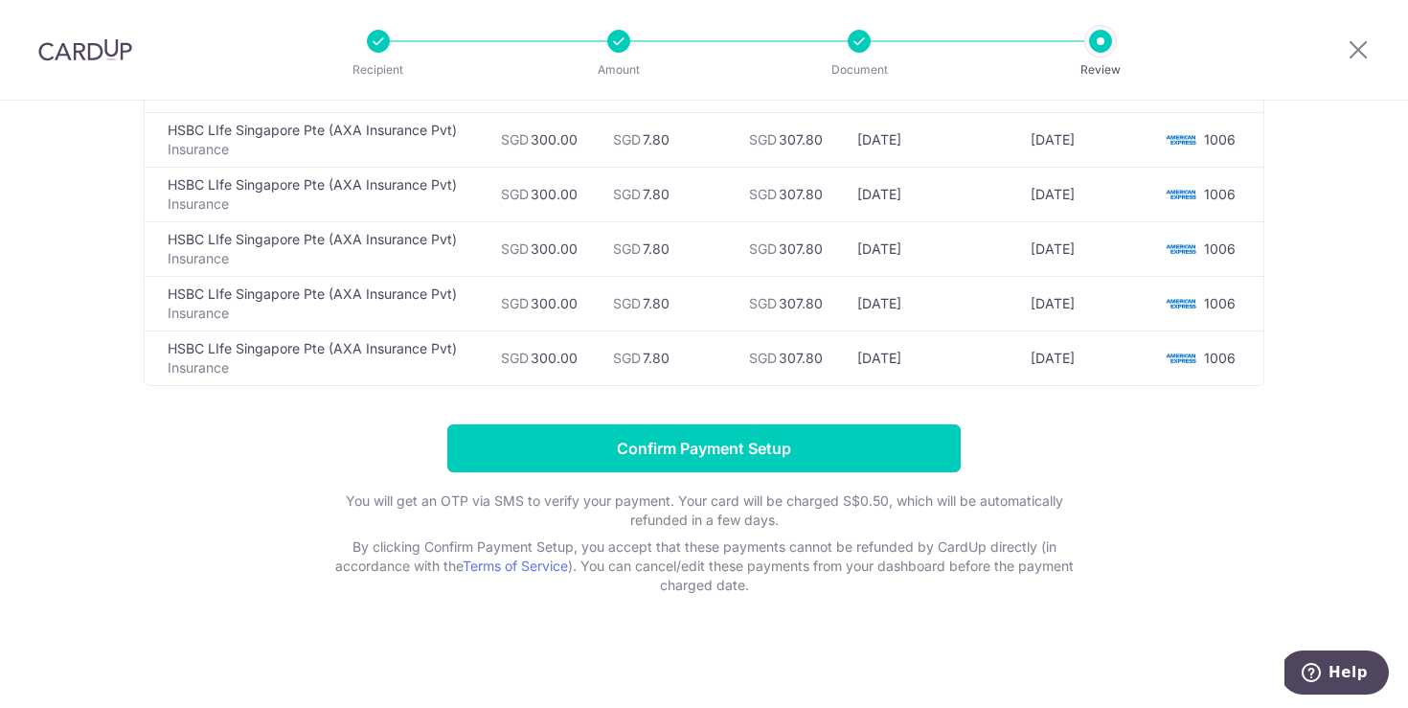
click at [1078, 358] on td "14/12/2026" at bounding box center [1086, 357] width 142 height 55
click at [1076, 358] on td "14/12/2026" at bounding box center [1086, 357] width 142 height 55
click at [1088, 364] on td "14/12/2026" at bounding box center [1086, 357] width 142 height 55
click at [1090, 362] on td "14/12/2026" at bounding box center [1086, 357] width 142 height 55
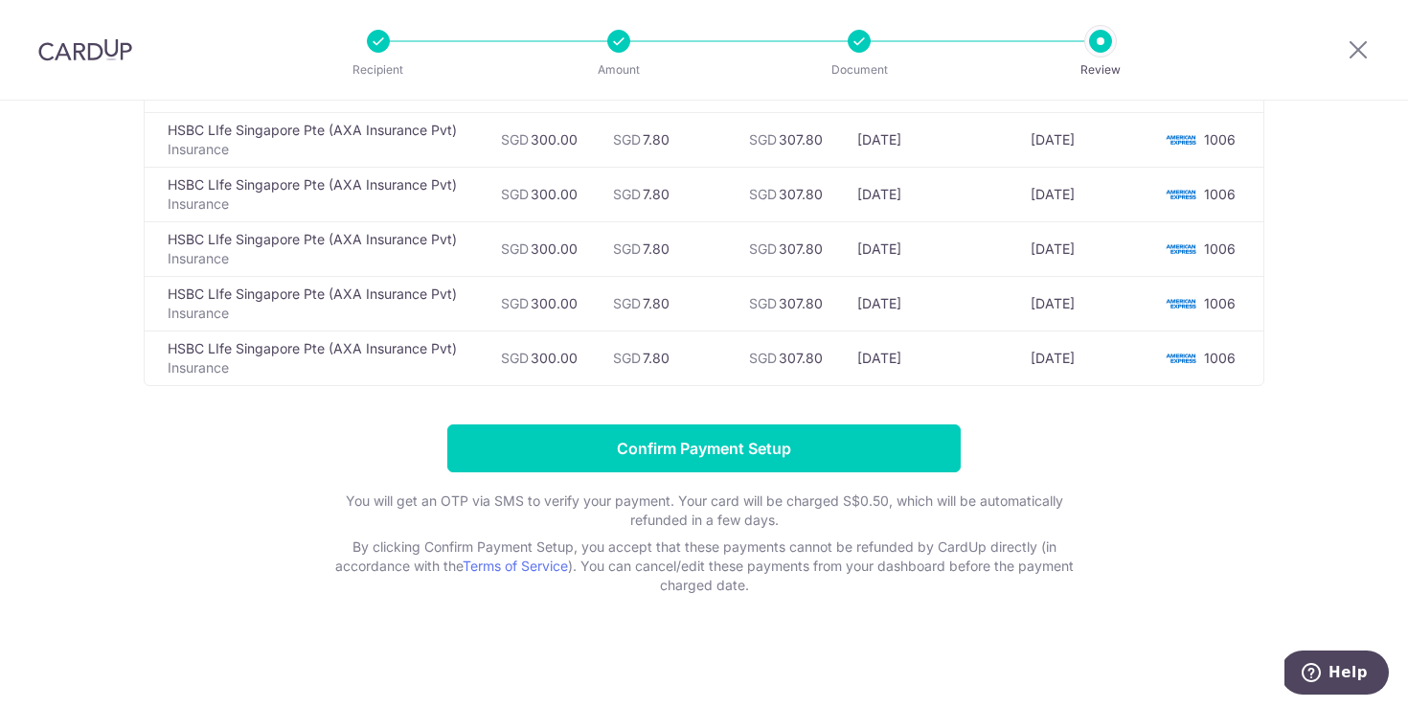
click at [1091, 361] on td "14/12/2026" at bounding box center [1086, 357] width 142 height 55
click at [1083, 363] on td "14/12/2026" at bounding box center [1086, 357] width 142 height 55
click at [1084, 363] on td "14/12/2026" at bounding box center [1086, 357] width 142 height 55
copy tr "14/12/2026"
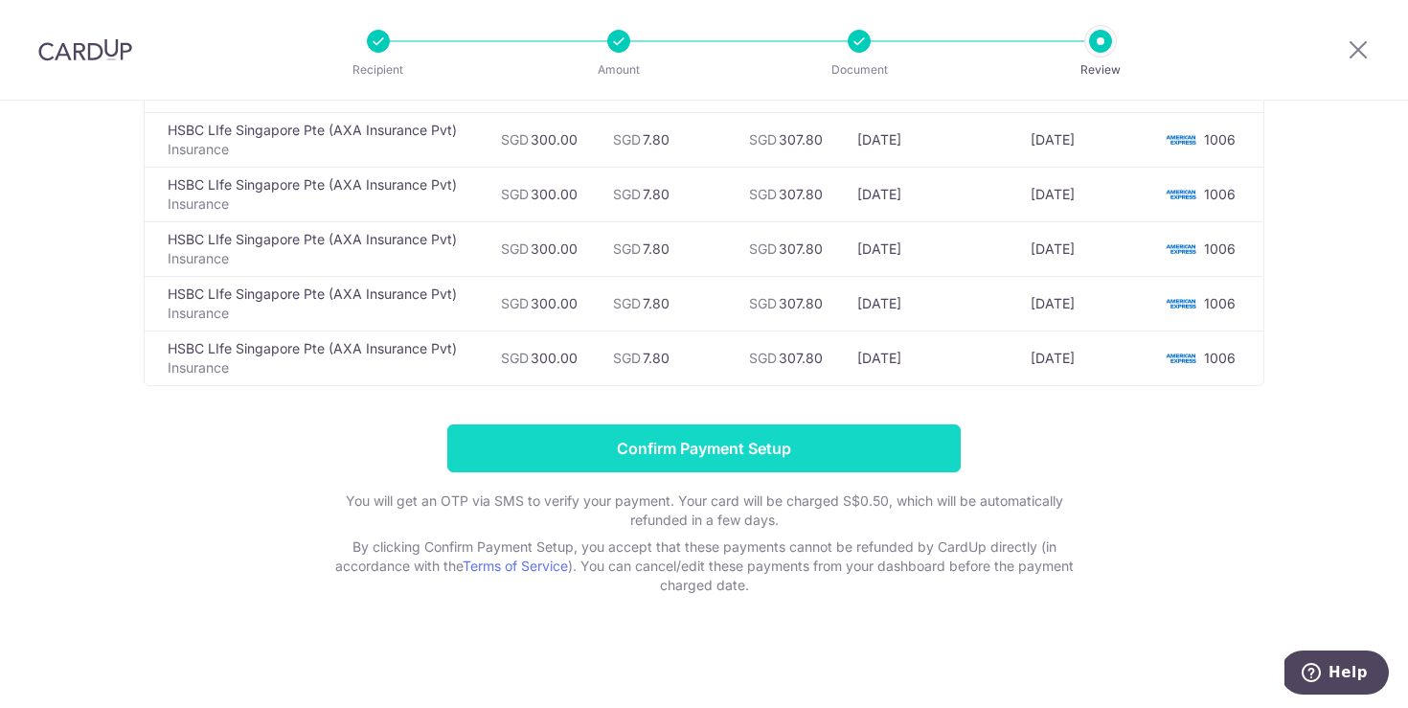
drag, startPoint x: 811, startPoint y: 451, endPoint x: 991, endPoint y: 533, distance: 197.6
click at [811, 451] on input "Confirm Payment Setup" at bounding box center [703, 448] width 513 height 48
